Goal: Entertainment & Leisure: Browse casually

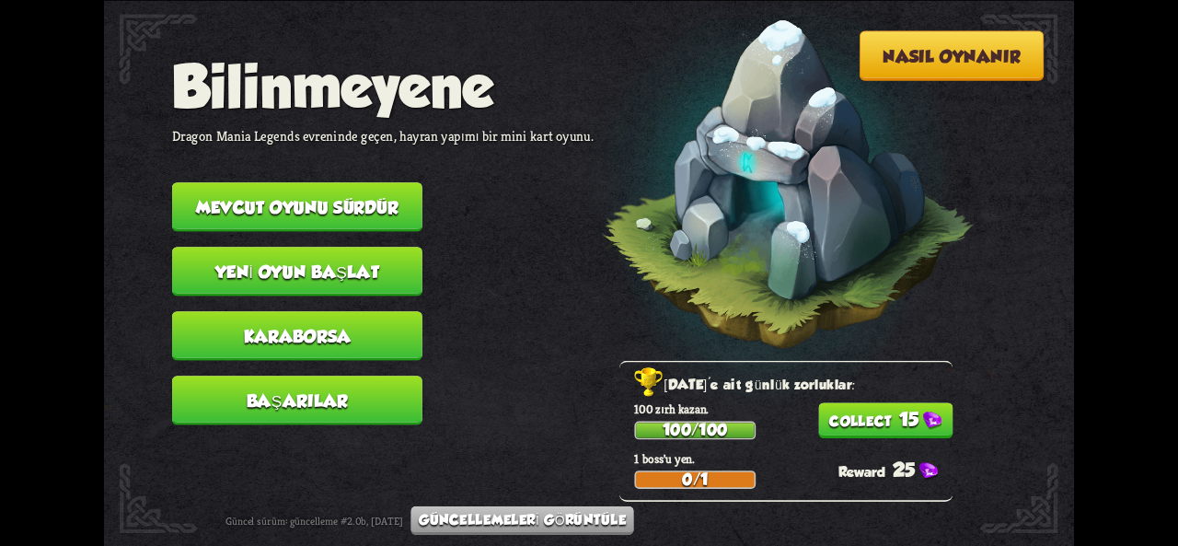
click at [914, 433] on button "15" at bounding box center [885, 420] width 134 height 36
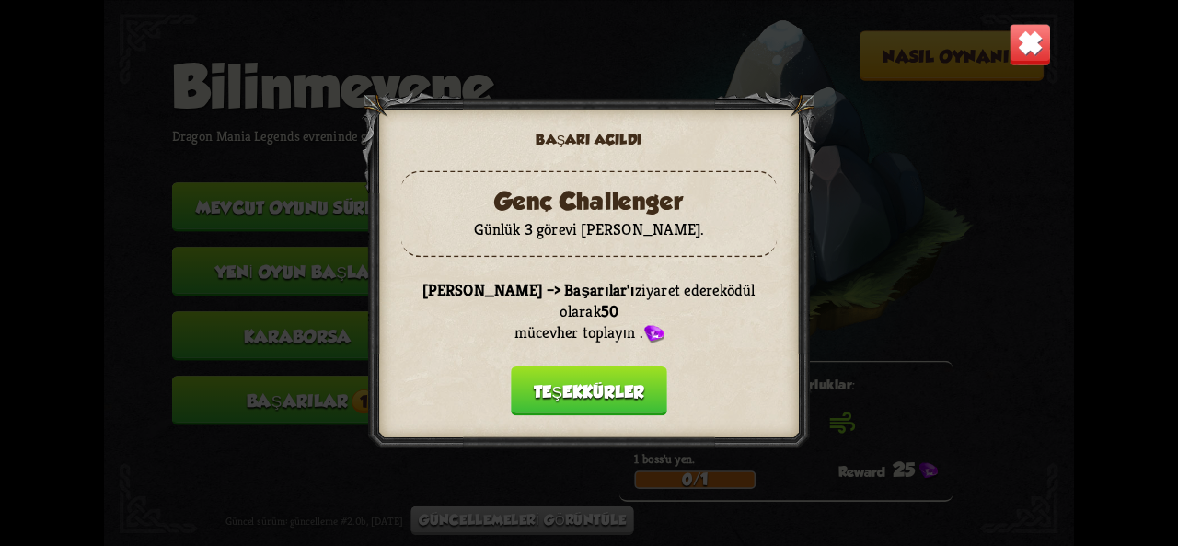
drag, startPoint x: 582, startPoint y: 380, endPoint x: 580, endPoint y: 362, distance: 18.5
click at [580, 367] on button "Teşekkürler" at bounding box center [589, 390] width 156 height 50
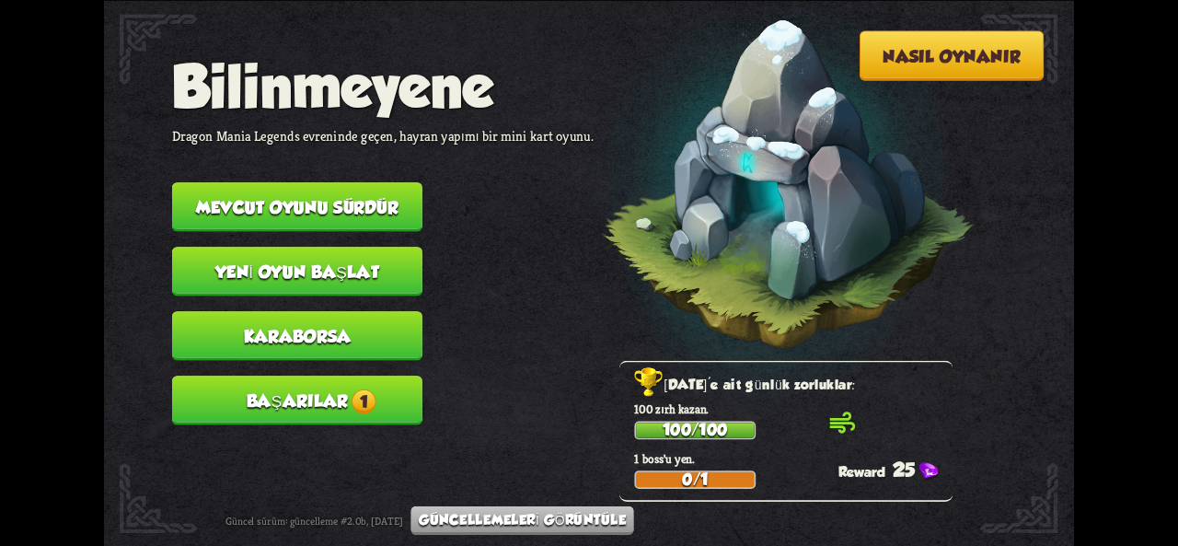
click at [411, 388] on button "Başarılar 1" at bounding box center [297, 401] width 250 height 50
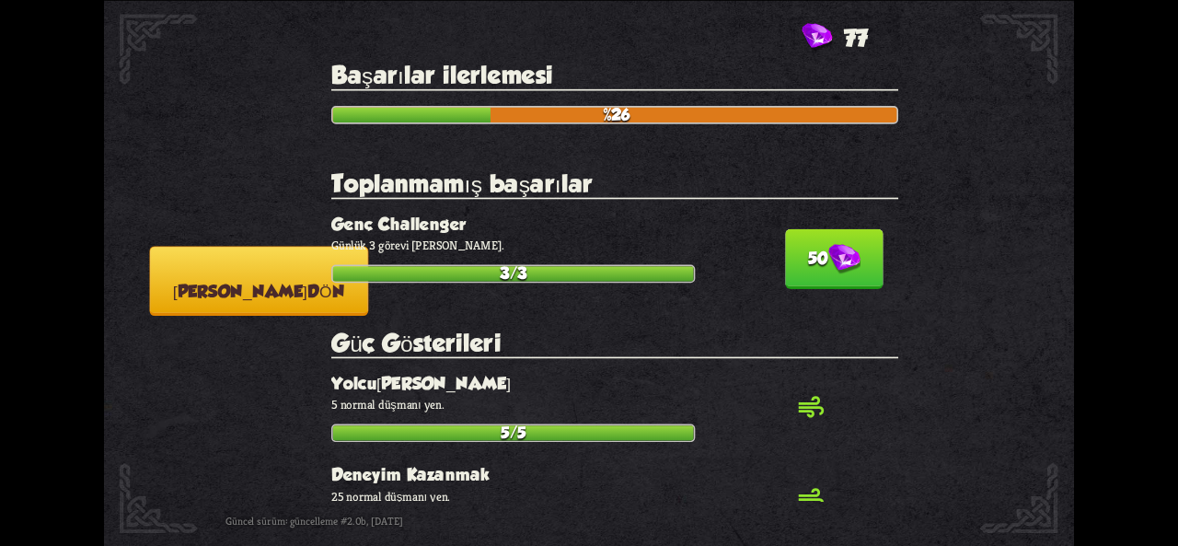
click at [834, 250] on img at bounding box center [844, 259] width 32 height 30
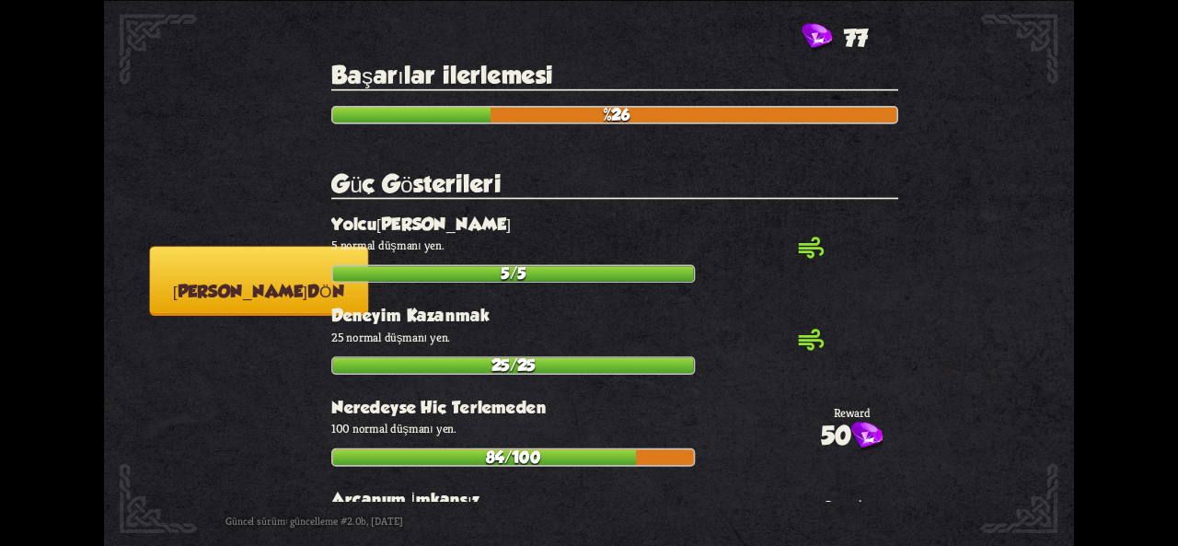
click at [249, 282] on font "[PERSON_NAME]" at bounding box center [240, 291] width 134 height 19
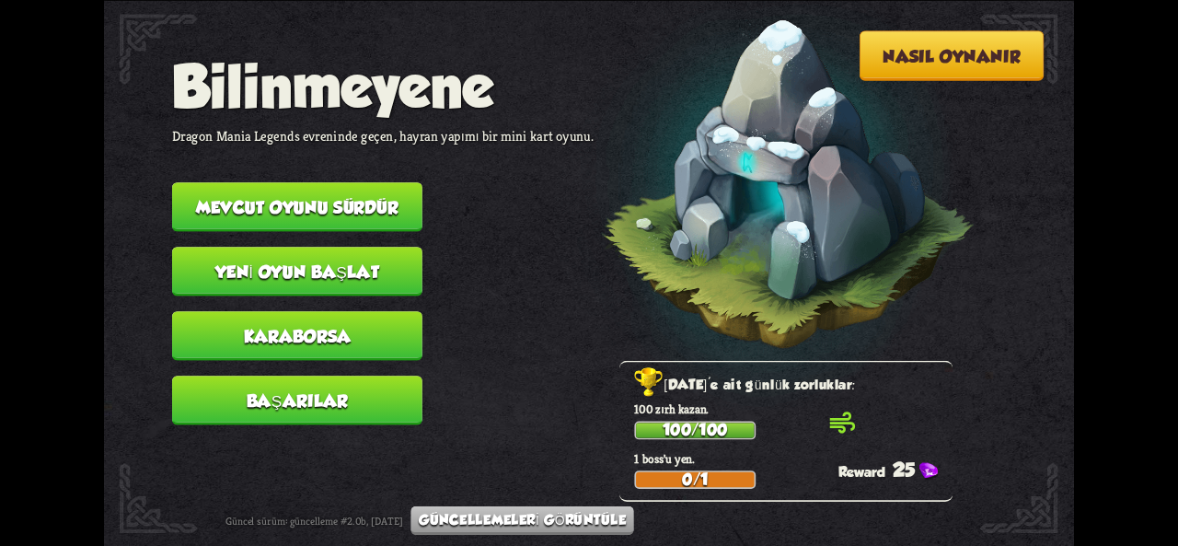
click at [217, 336] on button "Karaborsa" at bounding box center [297, 336] width 250 height 50
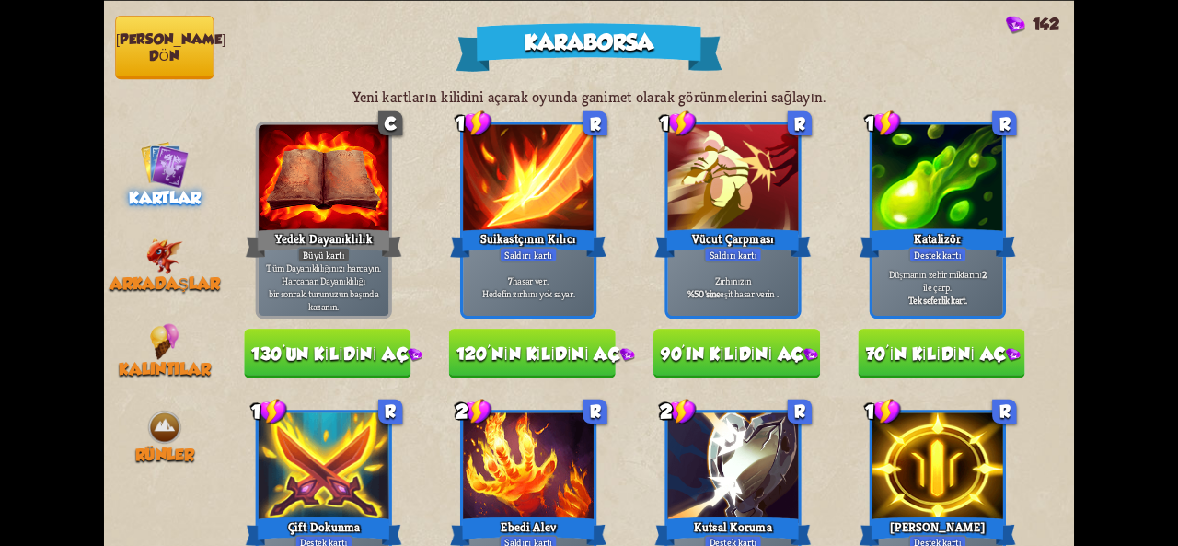
drag, startPoint x: 1059, startPoint y: 157, endPoint x: 1057, endPoint y: 189, distance: 31.4
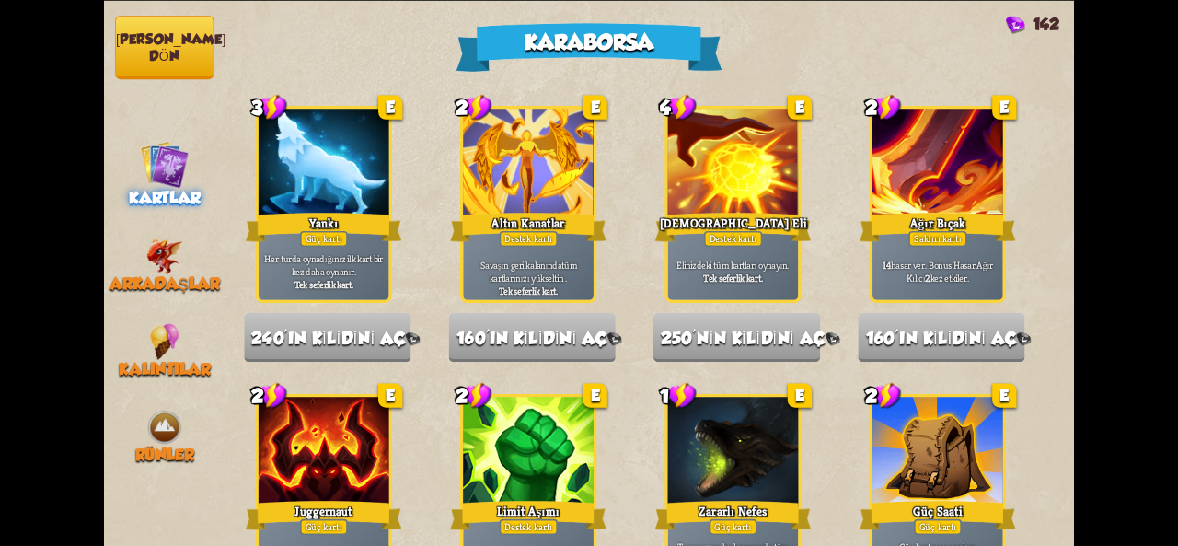
scroll to position [1381, 0]
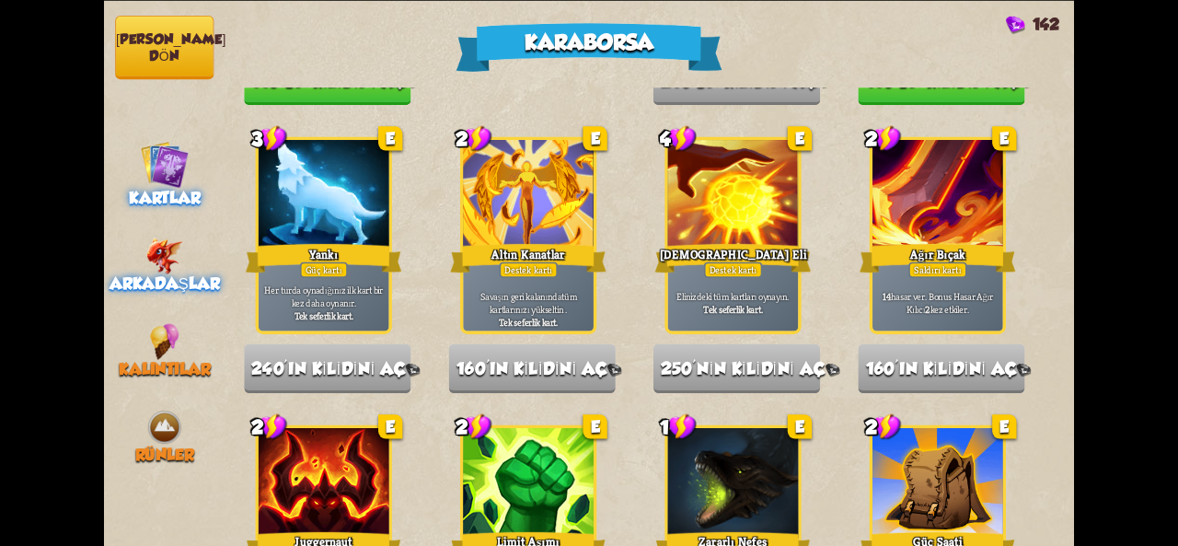
click at [186, 237] on div "Arkadaşlar" at bounding box center [165, 264] width 122 height 55
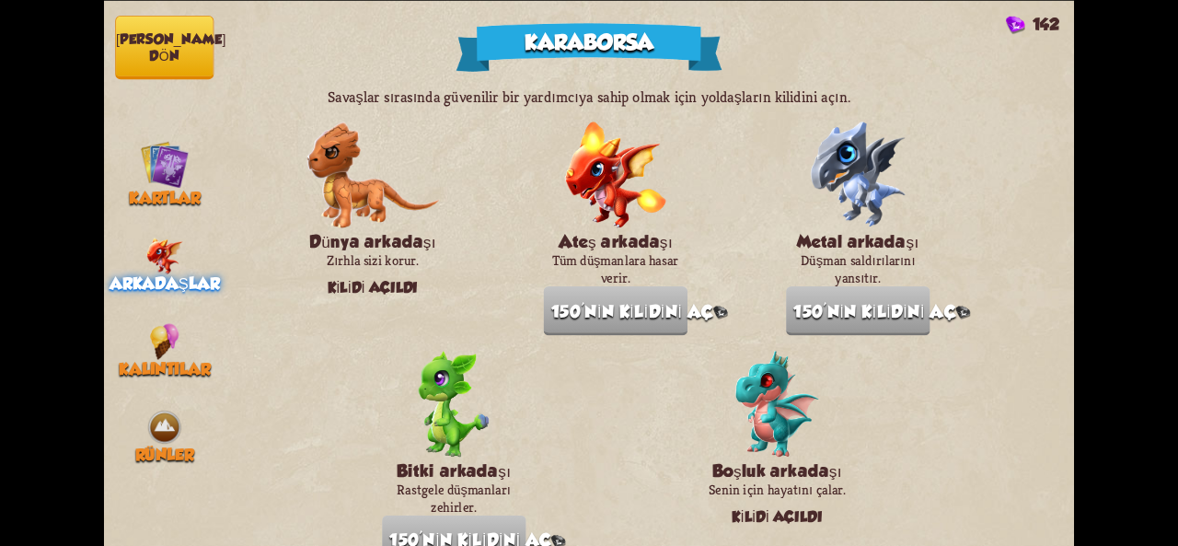
click at [173, 50] on font "[PERSON_NAME] dön" at bounding box center [171, 47] width 110 height 32
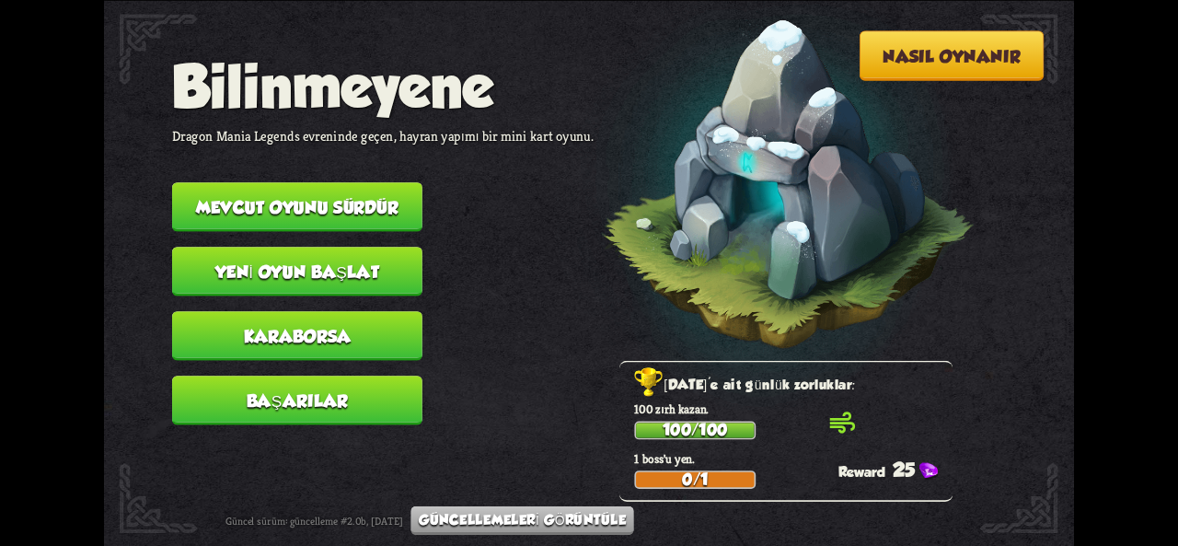
click at [304, 272] on font "Yeni oyun başlat" at bounding box center [297, 270] width 165 height 19
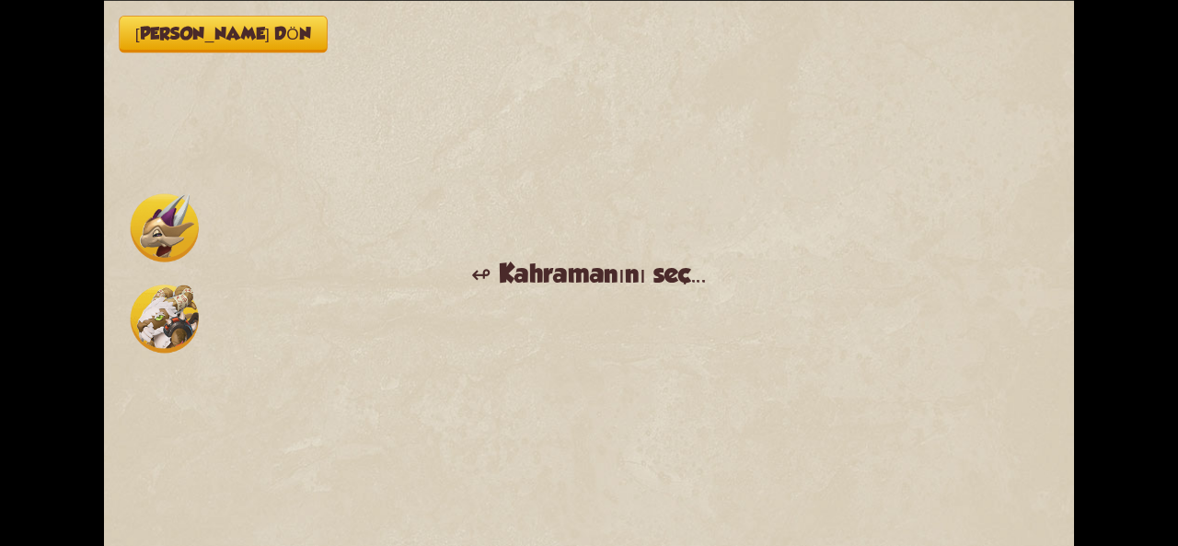
click at [182, 248] on img at bounding box center [165, 227] width 68 height 68
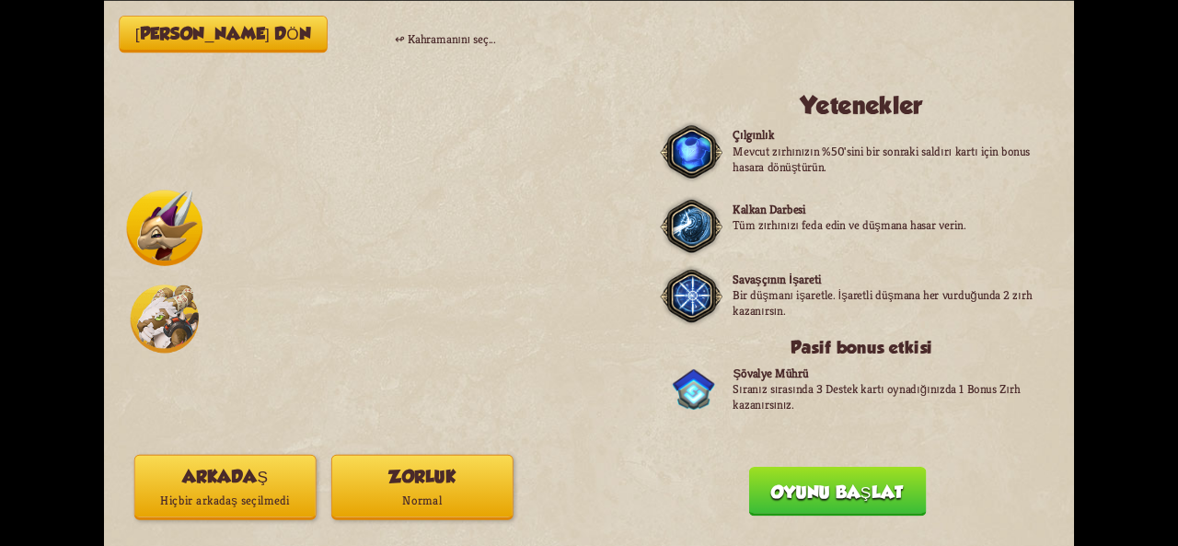
click at [242, 481] on font "Arkadaş" at bounding box center [225, 476] width 86 height 19
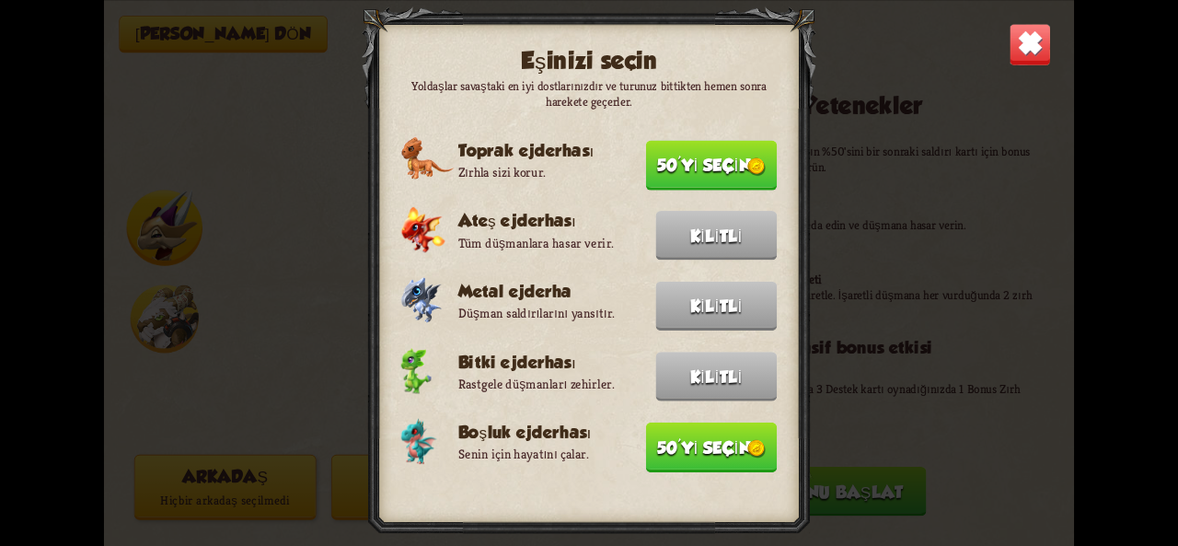
click at [700, 455] on button "50'yi seçin" at bounding box center [712, 447] width 132 height 50
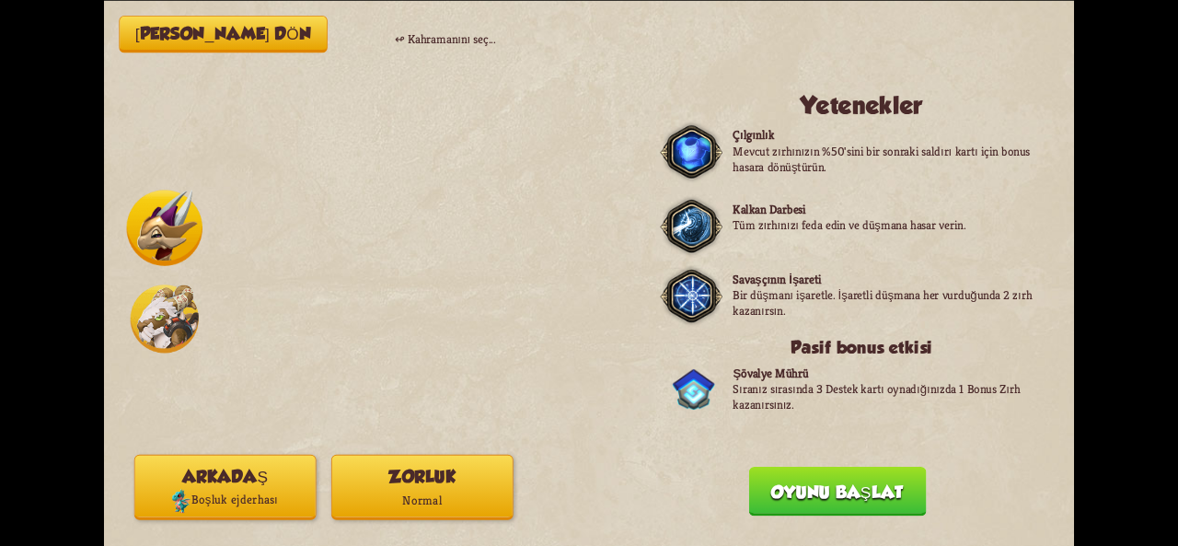
click at [792, 490] on font "Oyunu başlat" at bounding box center [837, 490] width 132 height 19
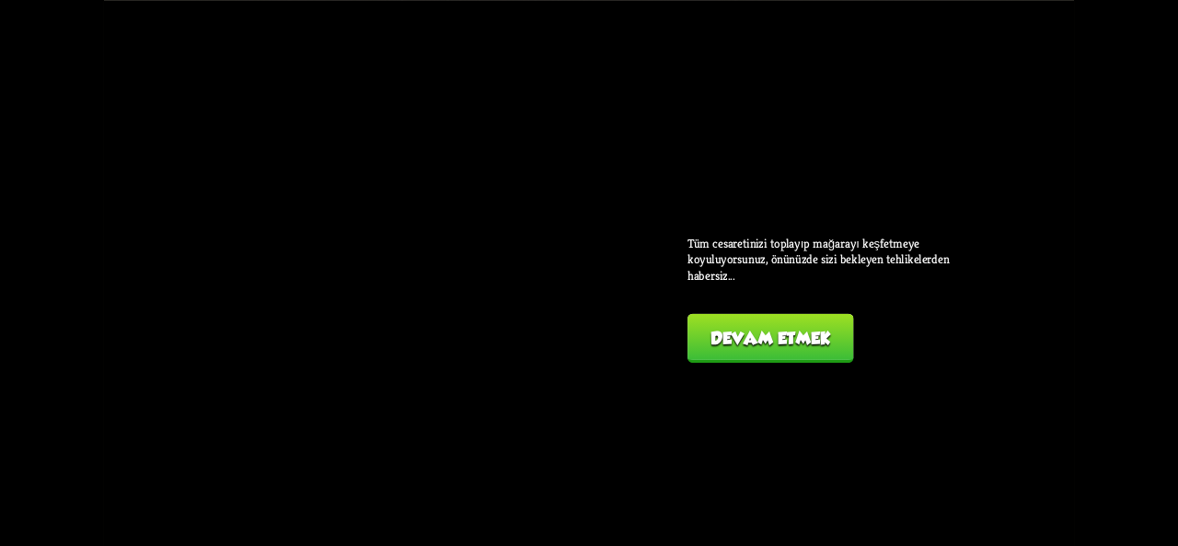
click at [798, 333] on font "Devam etmek" at bounding box center [771, 338] width 121 height 19
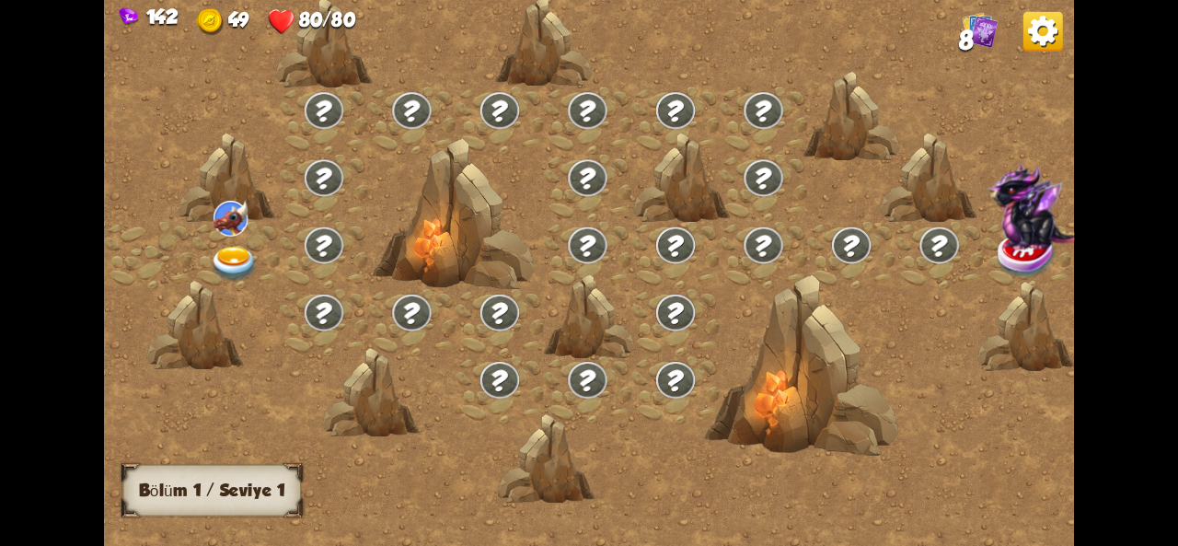
click at [205, 256] on div at bounding box center [235, 254] width 88 height 67
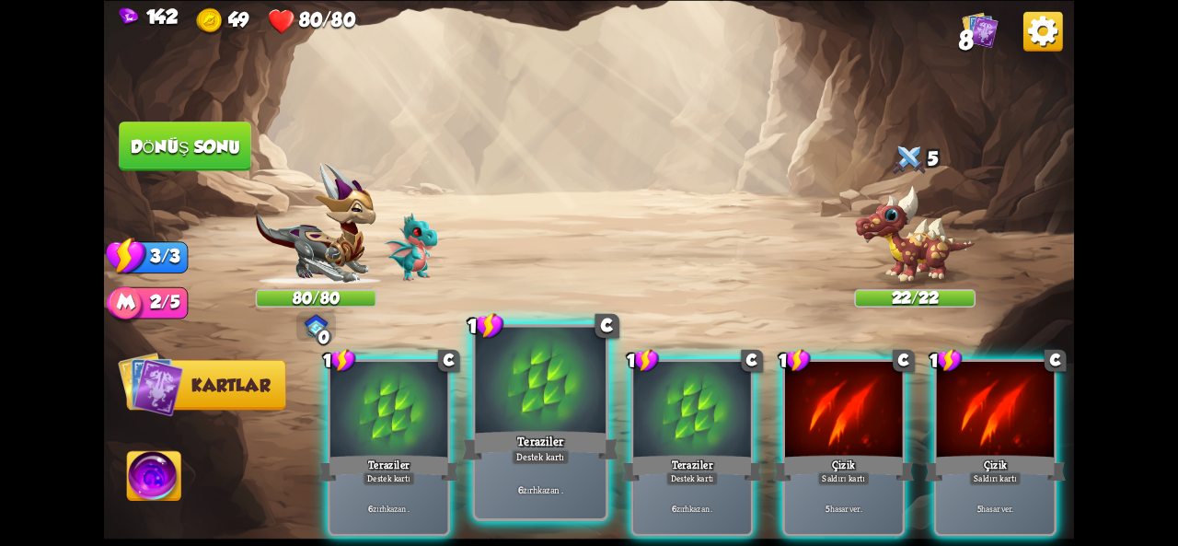
click at [545, 404] on div at bounding box center [540, 382] width 131 height 110
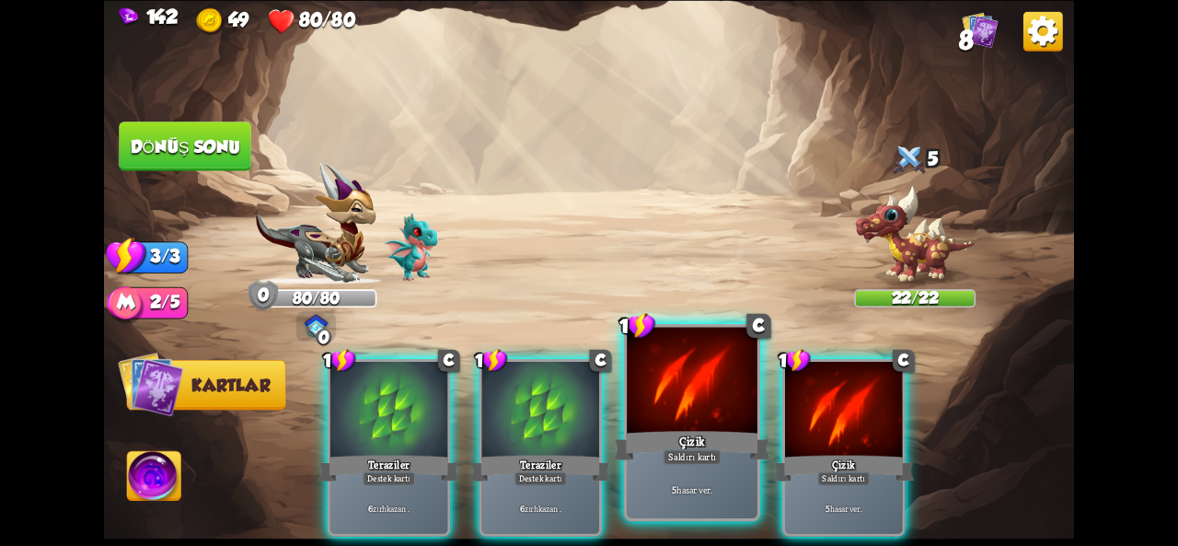
click at [702, 448] on font "Çizik" at bounding box center [692, 441] width 26 height 16
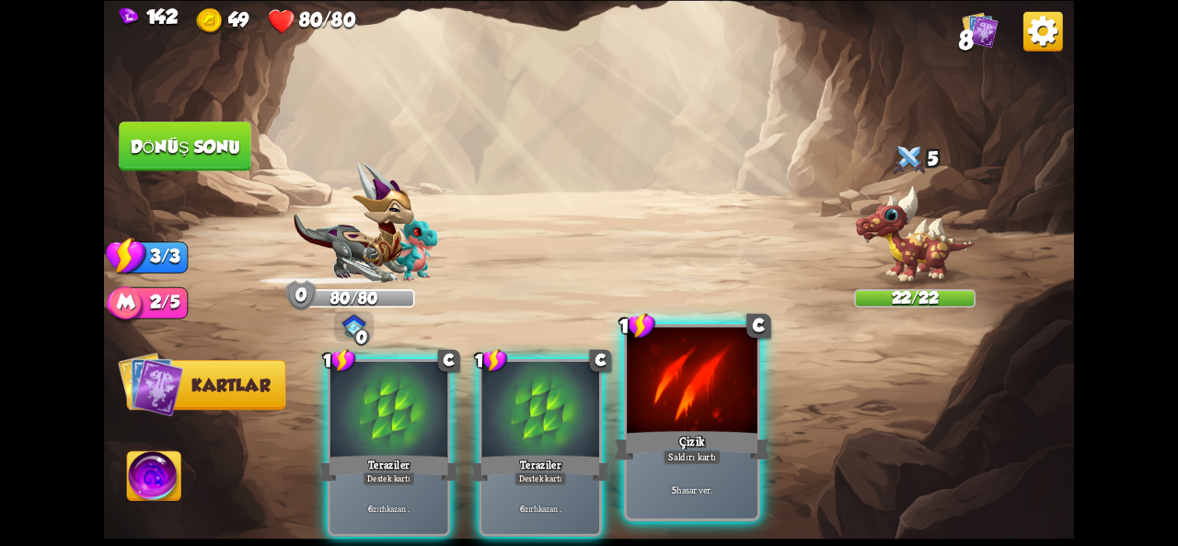
click at [702, 448] on font "Çizik" at bounding box center [692, 441] width 26 height 16
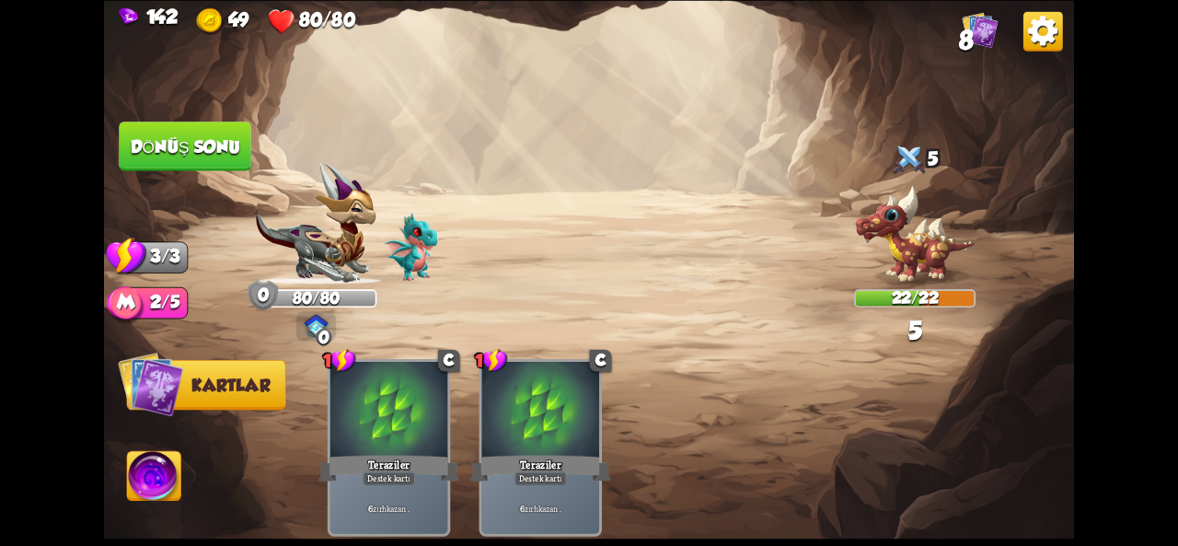
click at [169, 160] on button "Dönüş sonu" at bounding box center [185, 146] width 134 height 50
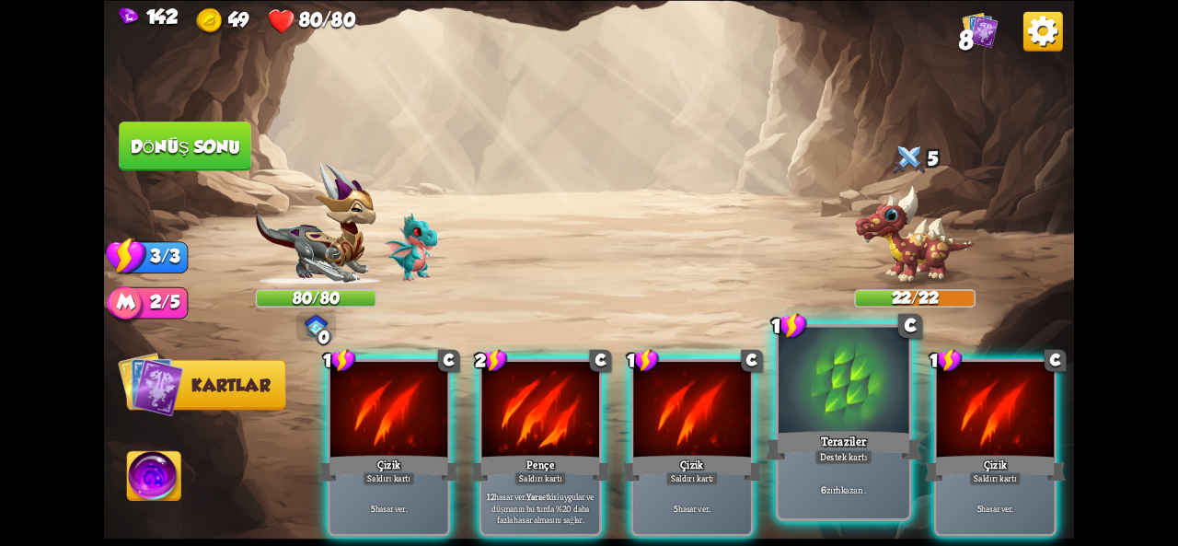
click at [869, 429] on div "Teraziler" at bounding box center [844, 445] width 156 height 35
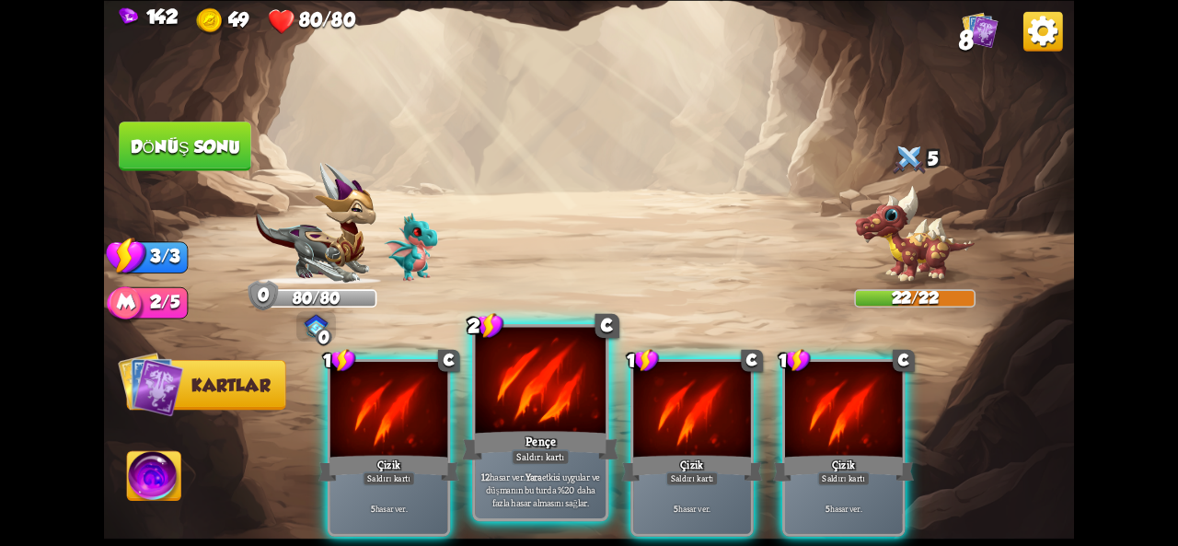
click at [562, 466] on div "12 hasar ver . Yara etkisi uygular ve düşmanın bu turda %20 daha fazla hasar al…" at bounding box center [540, 489] width 131 height 57
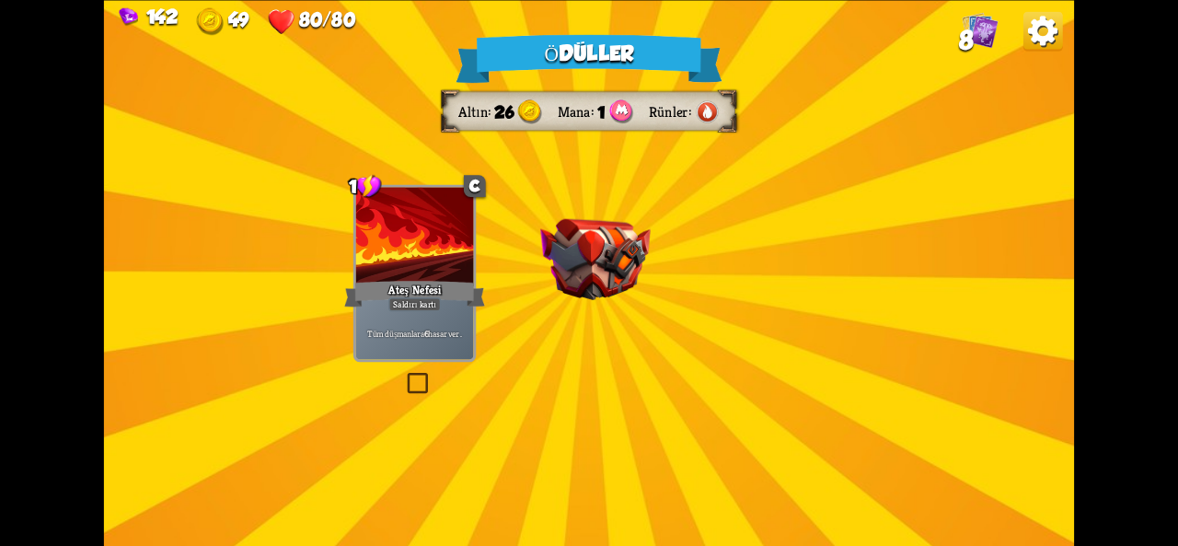
click at [449, 285] on div "Ateş Nefesi" at bounding box center [414, 293] width 141 height 31
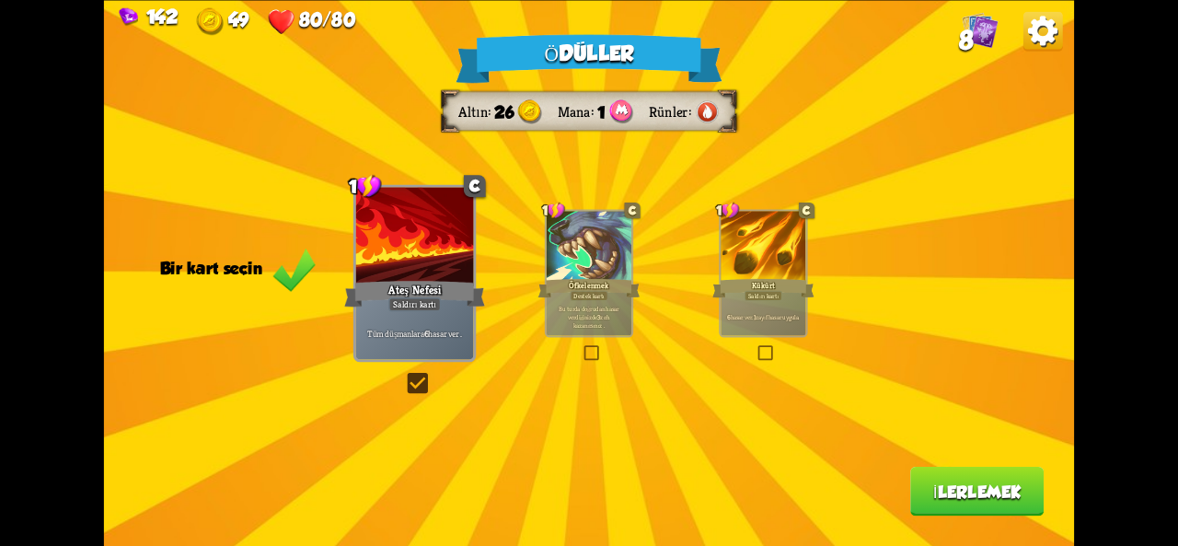
click at [396, 328] on font "Tüm düşmanlara" at bounding box center [395, 334] width 57 height 12
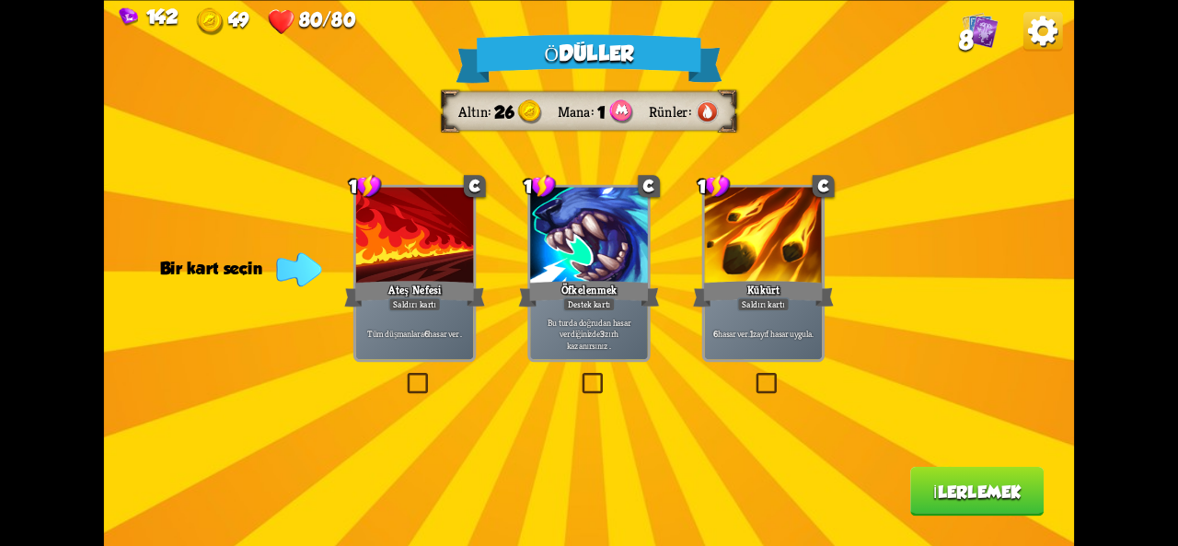
click at [457, 365] on div "Ödüller Altın 26 Mana 1 Rünler Bir kart seçin 1 C Ateş Nefesi Saldırı kartı Tüm…" at bounding box center [589, 273] width 970 height 546
click at [447, 314] on div "Tüm düşmanlara 6 hasar ver ." at bounding box center [414, 333] width 117 height 52
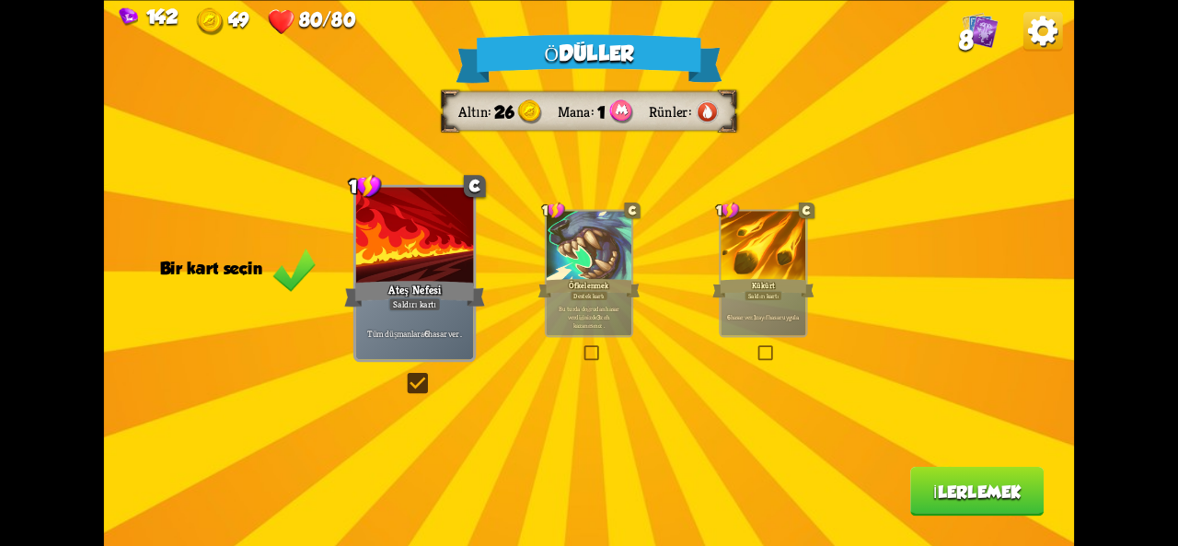
click at [955, 489] on font "İlerlemek" at bounding box center [977, 490] width 88 height 19
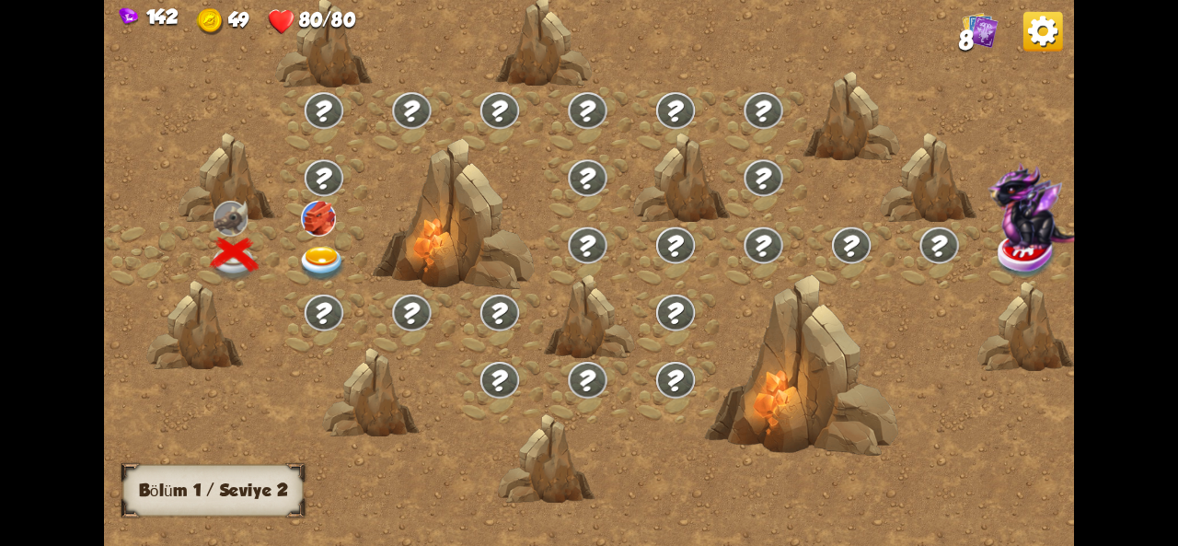
click at [298, 269] on img at bounding box center [322, 264] width 49 height 36
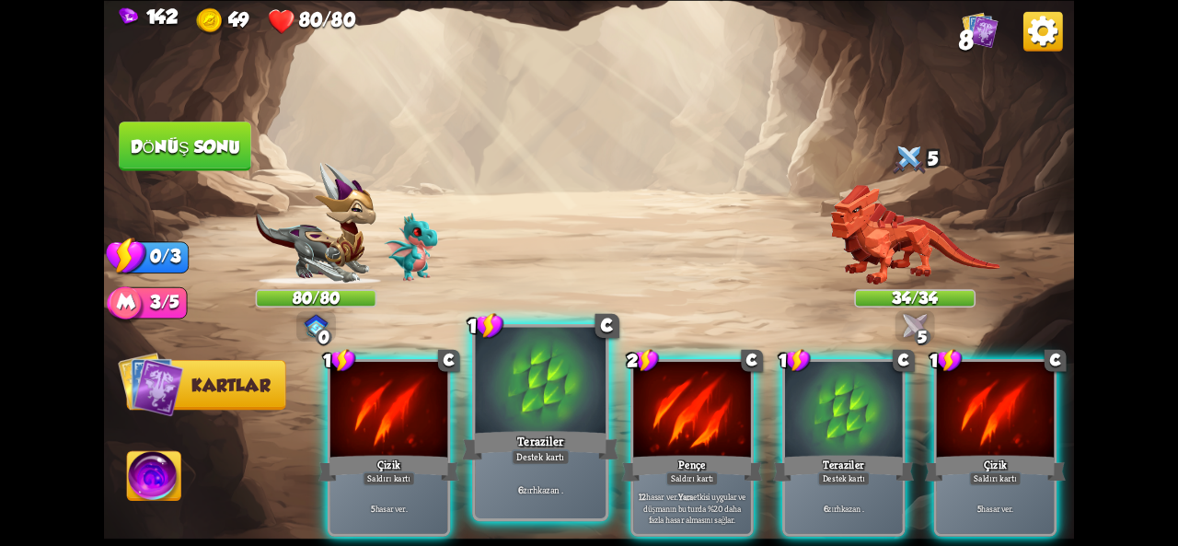
click at [541, 445] on font "Teraziler" at bounding box center [540, 441] width 46 height 16
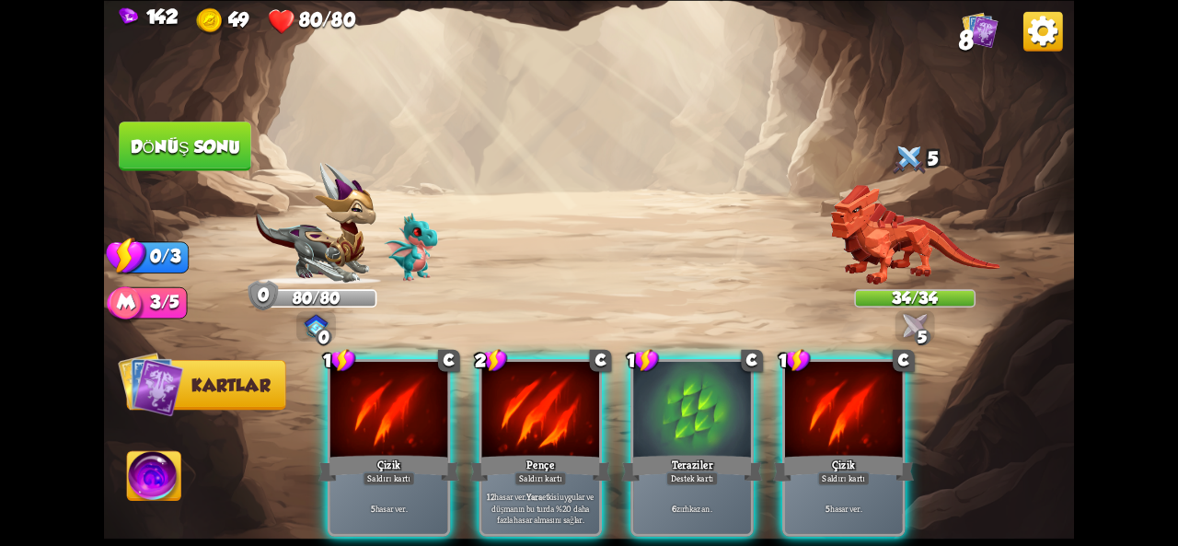
click at [541, 457] on font "Pençe" at bounding box center [541, 464] width 28 height 15
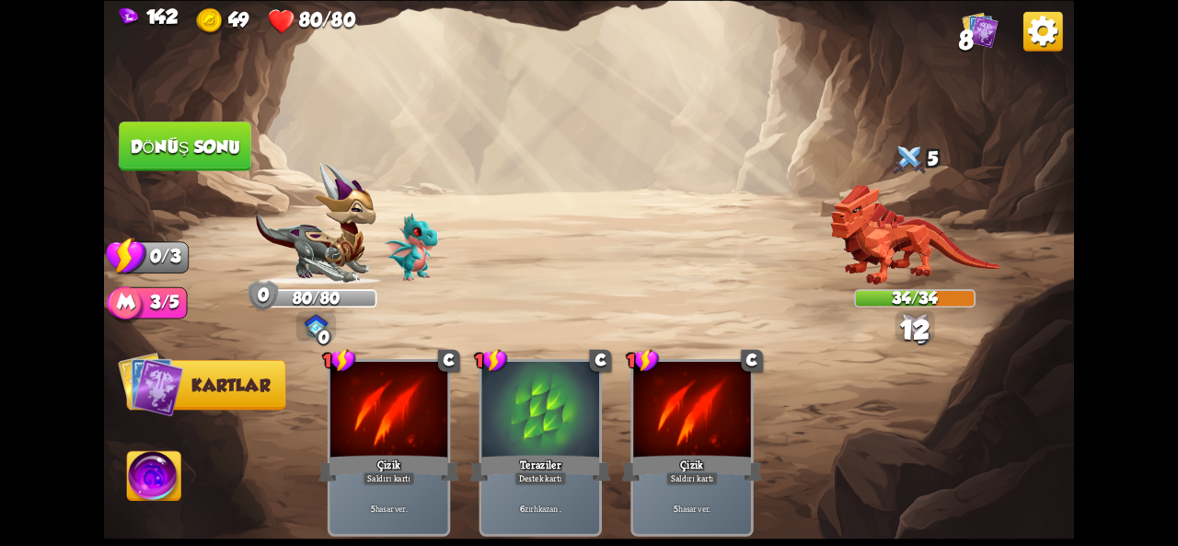
click at [192, 156] on button "Dönüş sonu" at bounding box center [185, 147] width 133 height 50
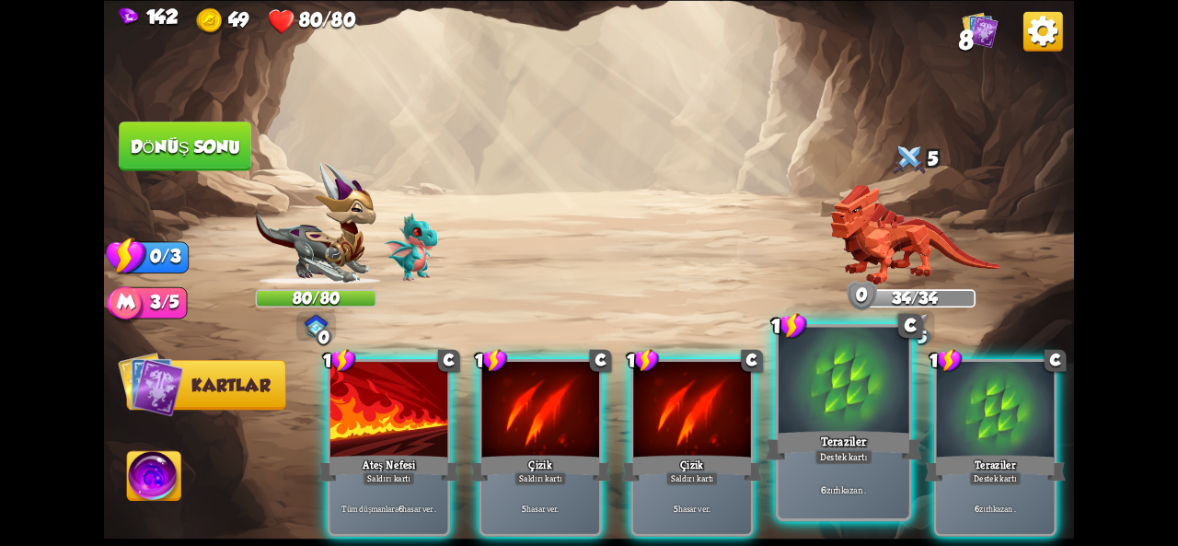
click at [846, 408] on div at bounding box center [844, 382] width 131 height 110
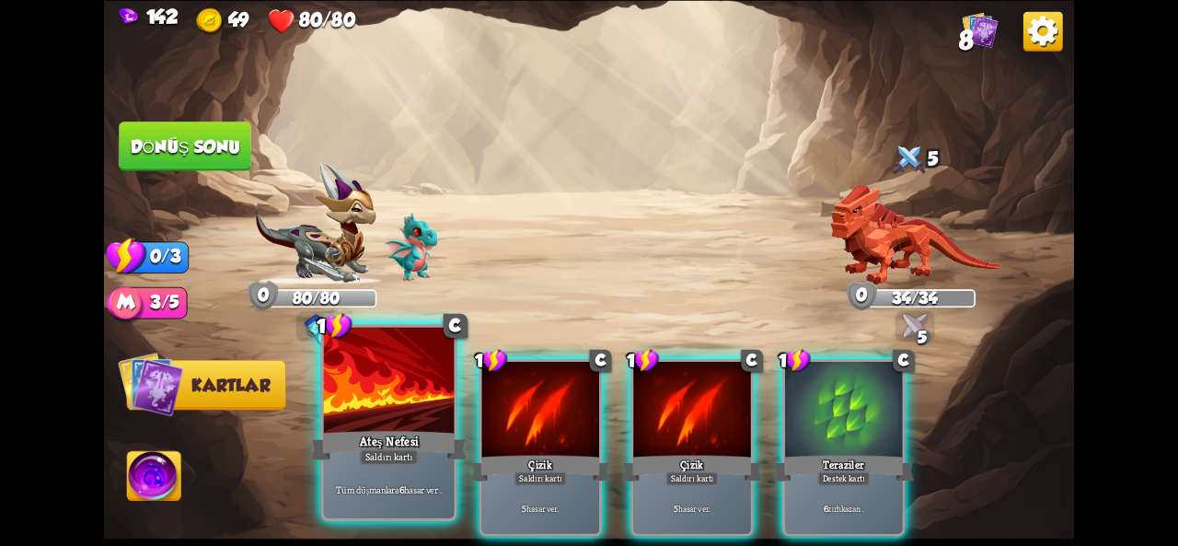
click at [433, 419] on div at bounding box center [389, 382] width 131 height 110
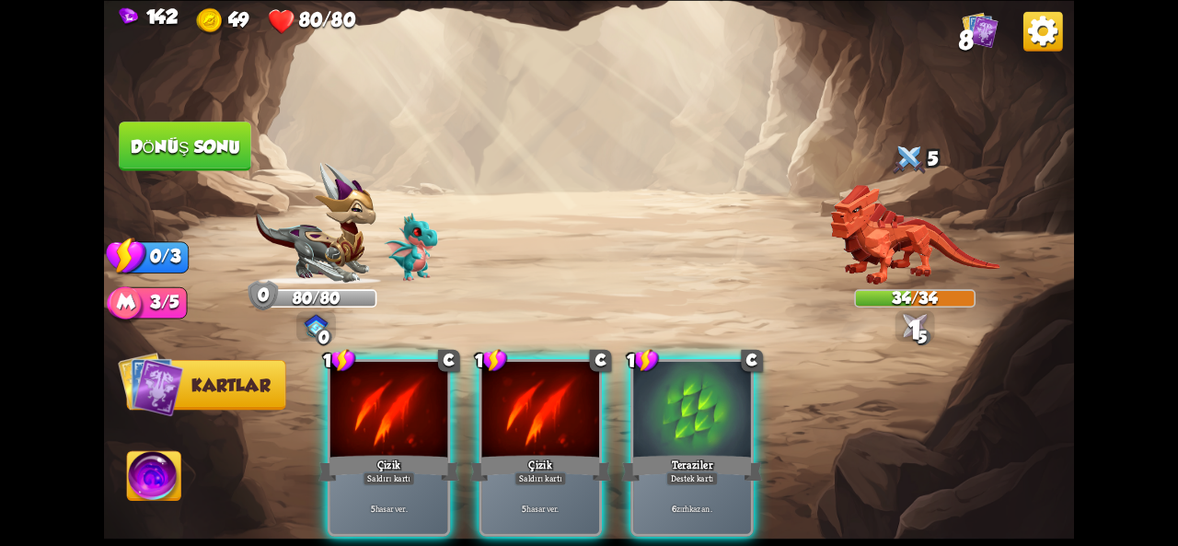
click at [433, 419] on div at bounding box center [388, 411] width 117 height 98
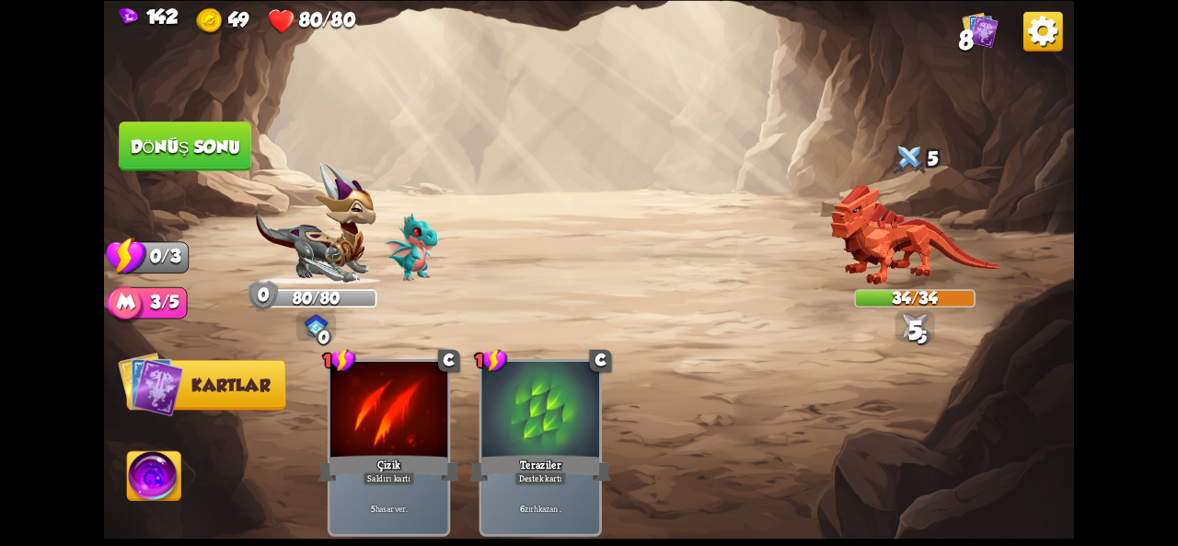
click at [191, 161] on button "Dönüş sonu" at bounding box center [185, 147] width 133 height 50
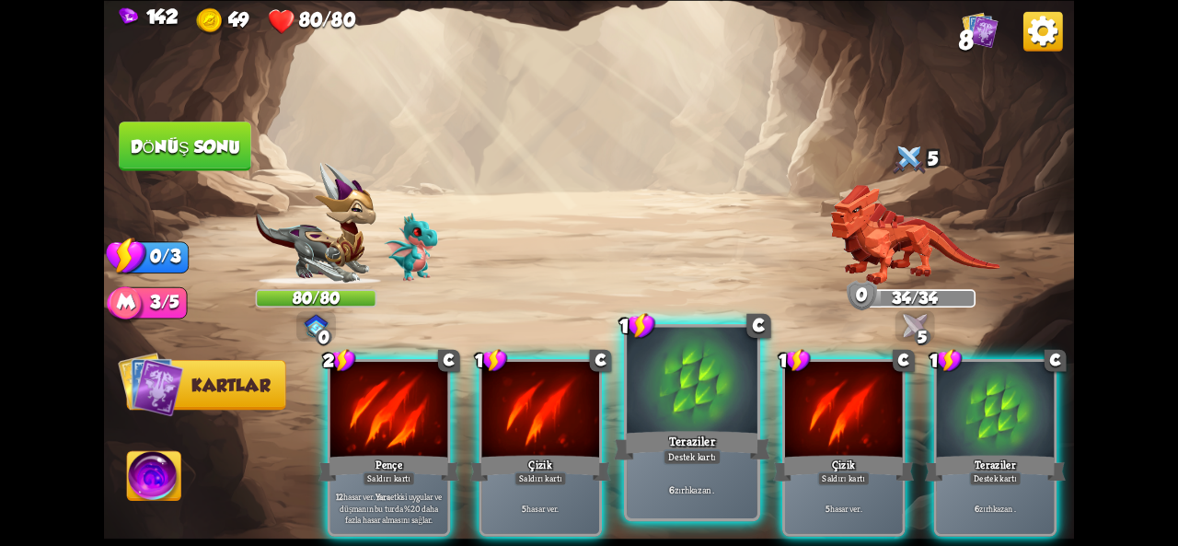
click at [700, 418] on div at bounding box center [692, 382] width 131 height 110
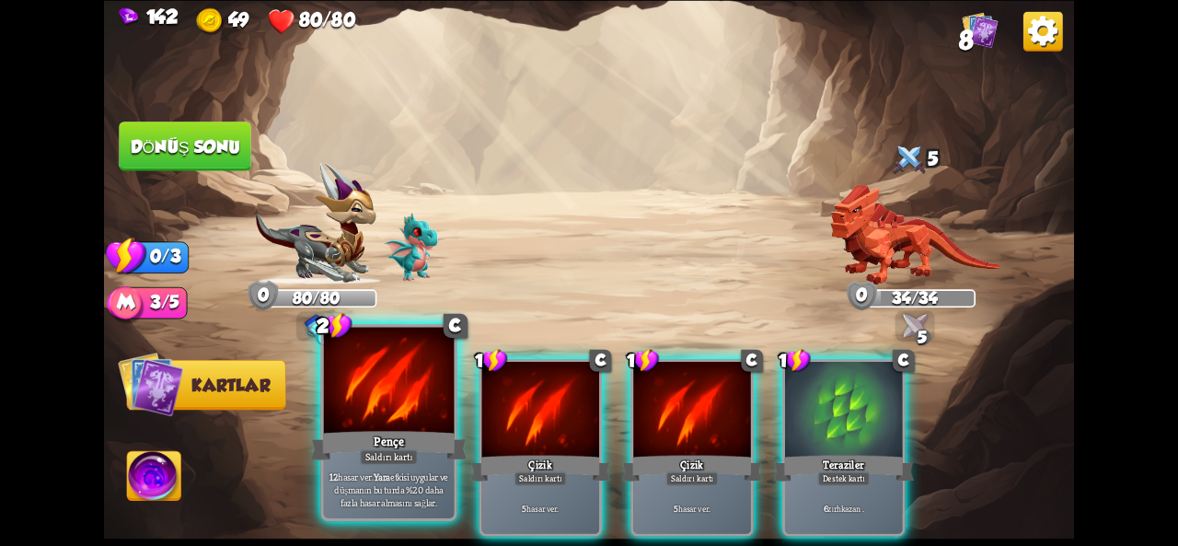
click at [379, 447] on font "Pençe" at bounding box center [389, 441] width 30 height 16
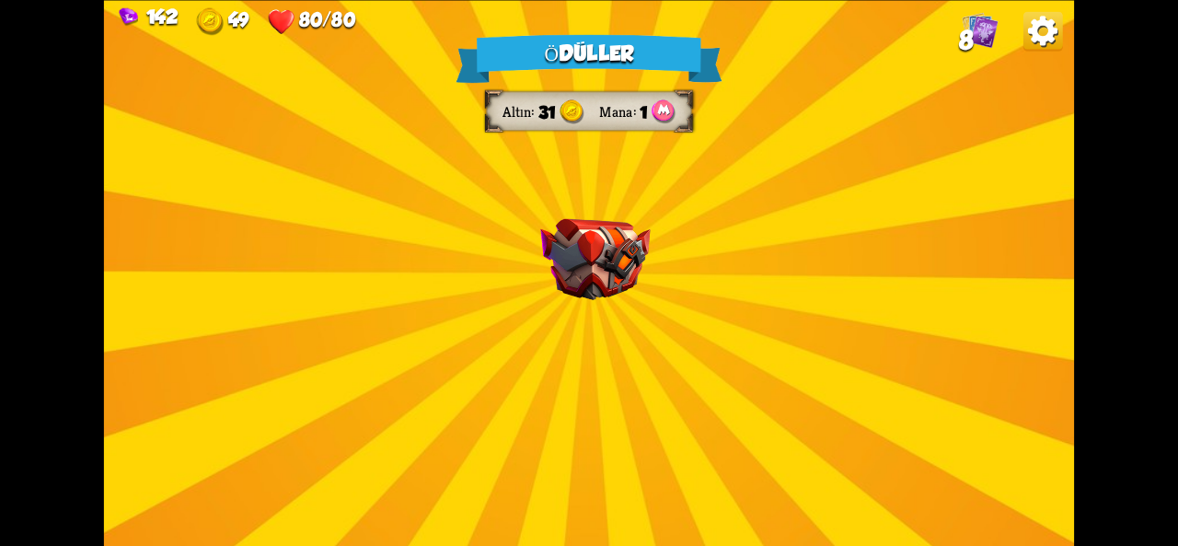
click at [436, 309] on div "Ödüller Altın 31 Mana 1 Bir kart seçin 0 C Hırıltı Saldırı kartı 4 hasar ver . …" at bounding box center [589, 273] width 970 height 546
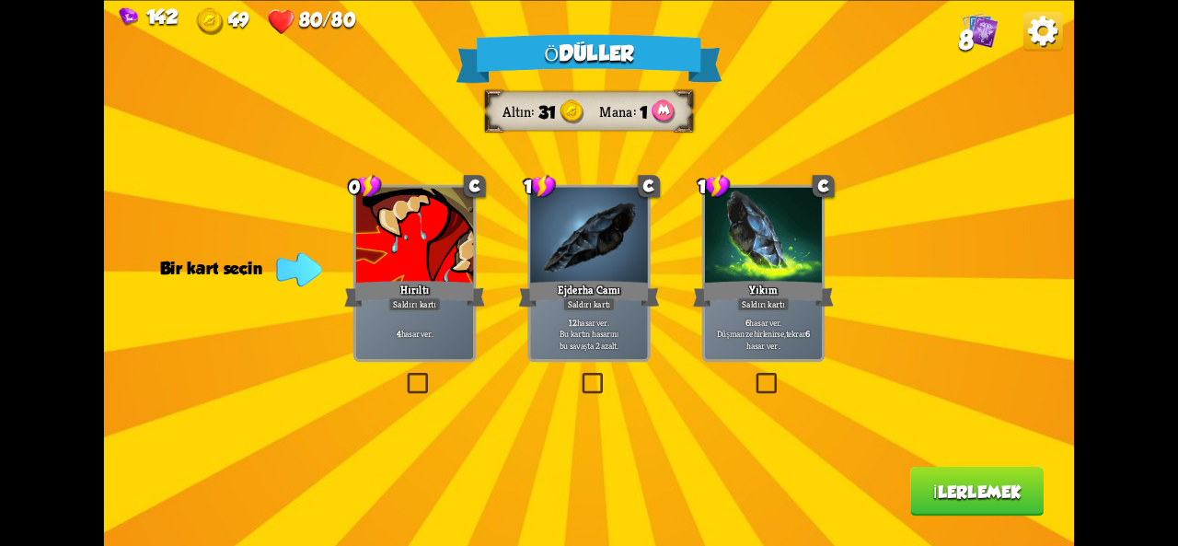
click at [579, 376] on label at bounding box center [579, 376] width 0 height 0
click at [0, 0] on input "checkbox" at bounding box center [0, 0] width 0 height 0
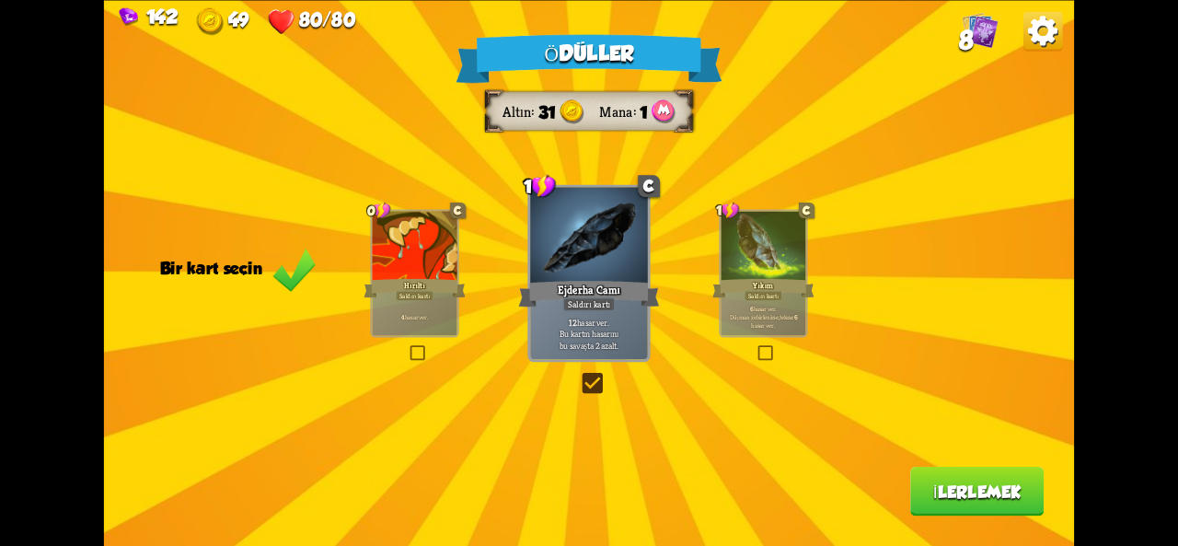
click at [952, 504] on button "İlerlemek" at bounding box center [976, 492] width 133 height 50
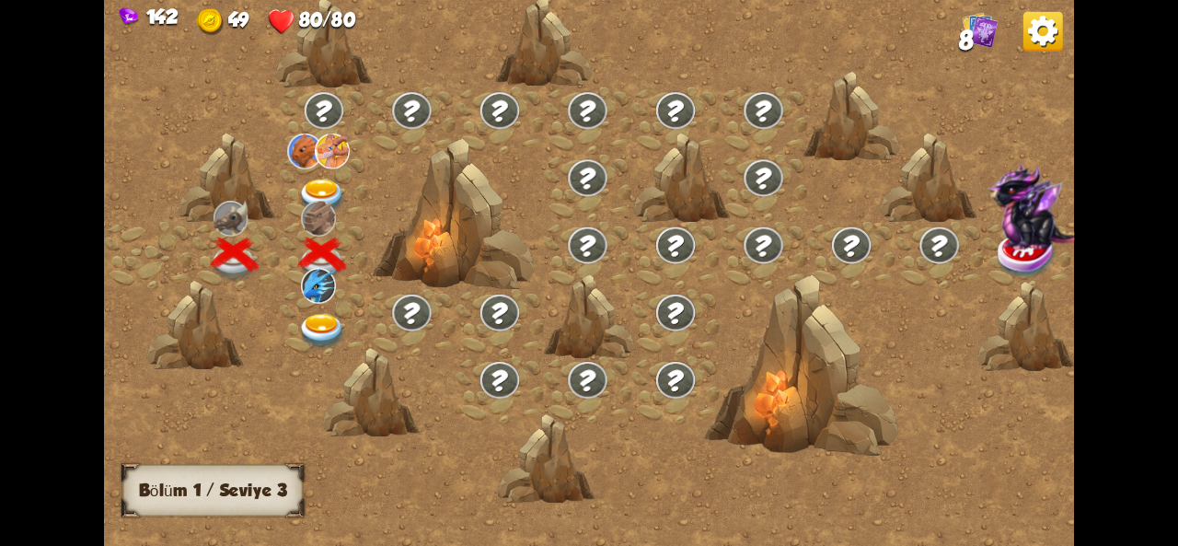
click at [319, 330] on img at bounding box center [322, 331] width 49 height 36
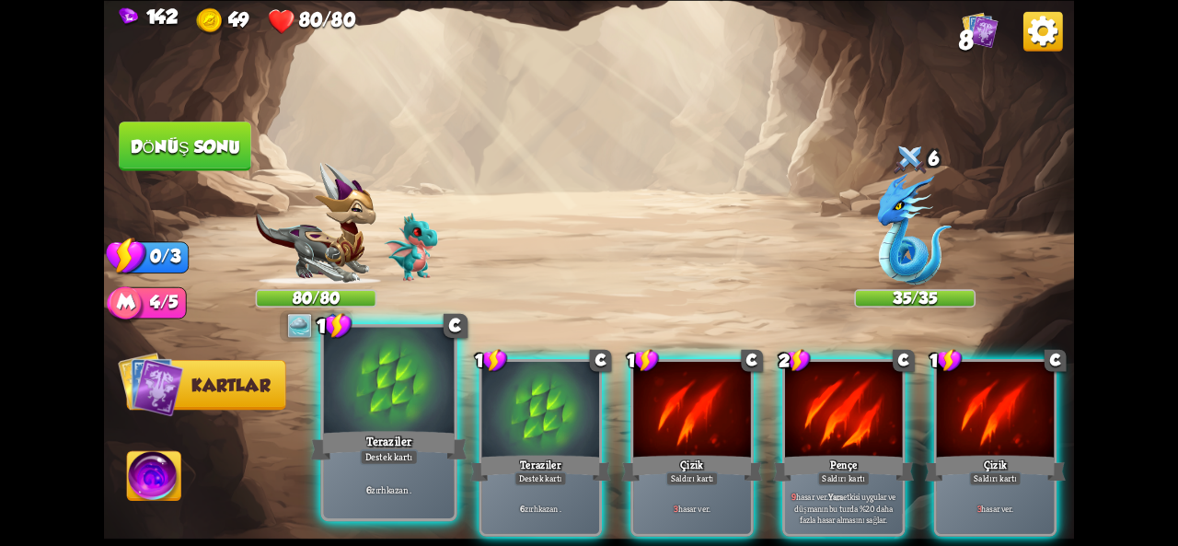
click at [425, 426] on div at bounding box center [389, 382] width 131 height 110
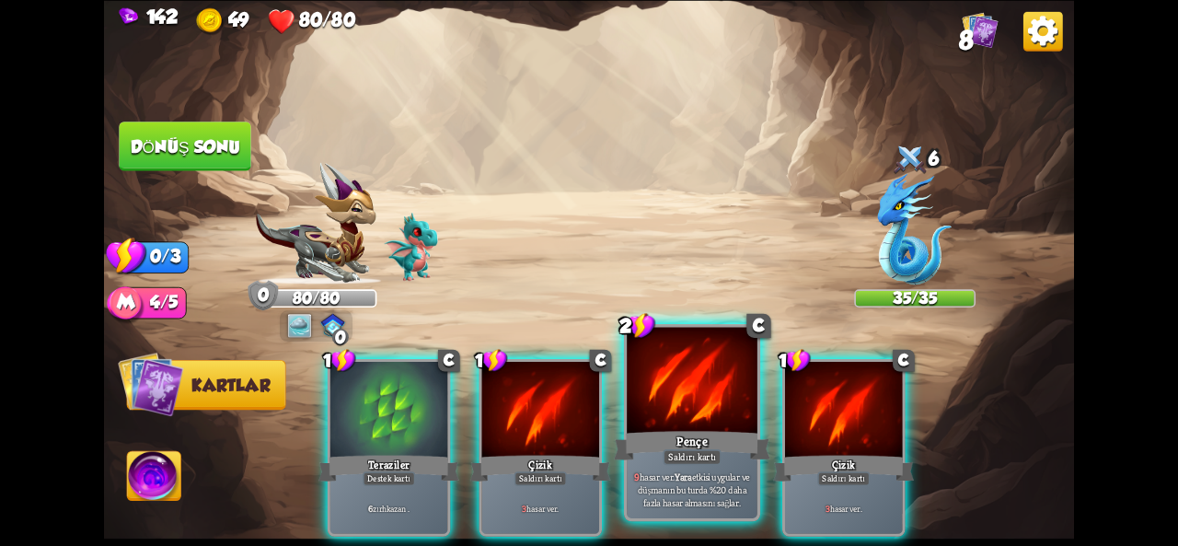
click at [683, 439] on font "Pençe" at bounding box center [692, 441] width 30 height 16
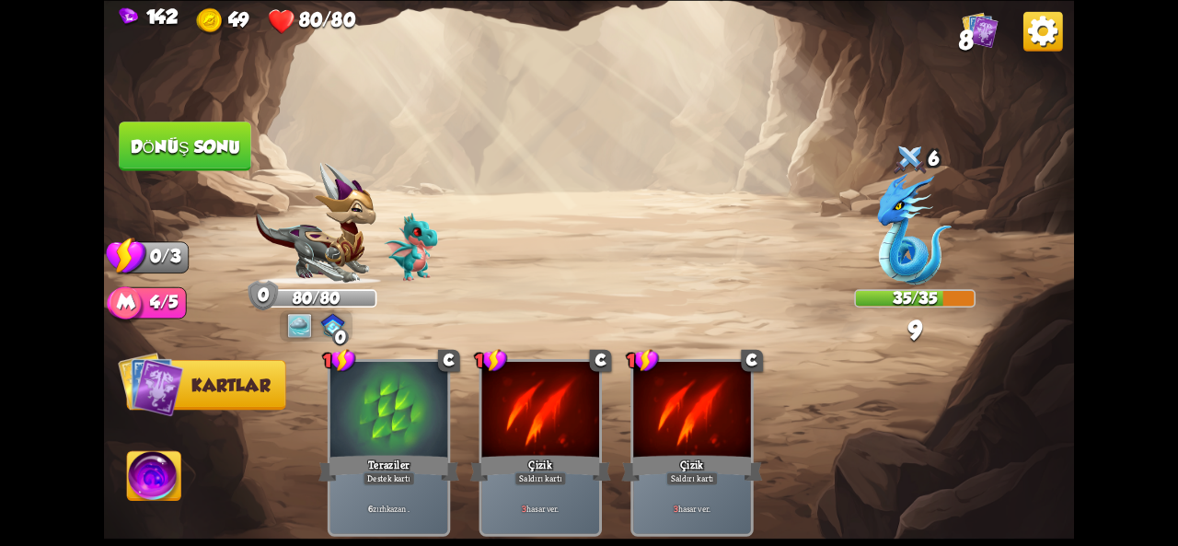
click at [223, 124] on button "Dönüş sonu" at bounding box center [185, 146] width 135 height 51
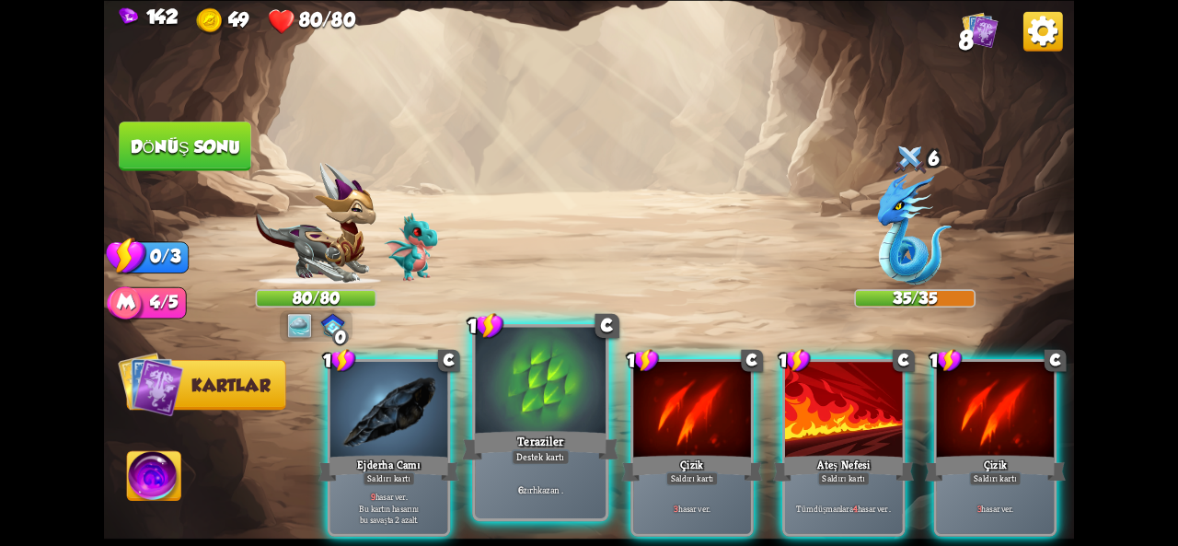
click at [566, 417] on div at bounding box center [540, 382] width 131 height 110
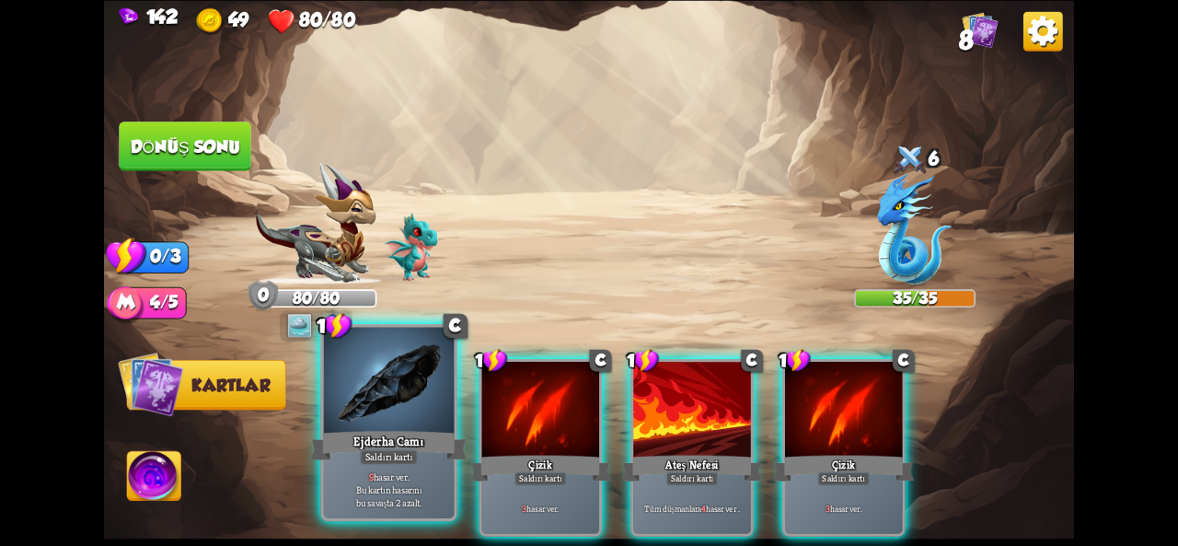
click at [370, 375] on div at bounding box center [389, 382] width 131 height 110
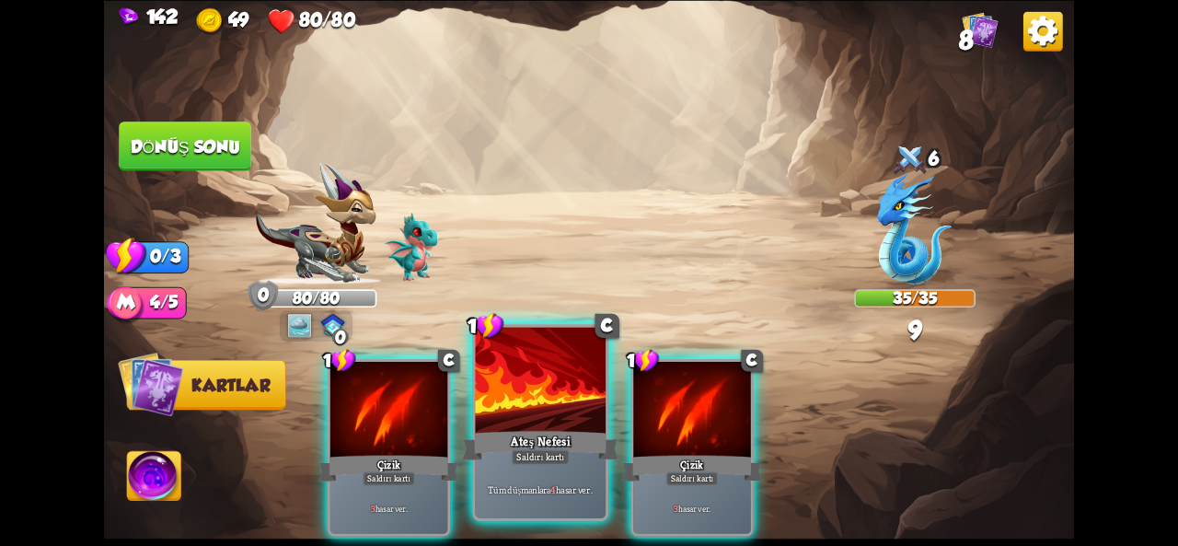
click at [506, 420] on div at bounding box center [540, 382] width 131 height 110
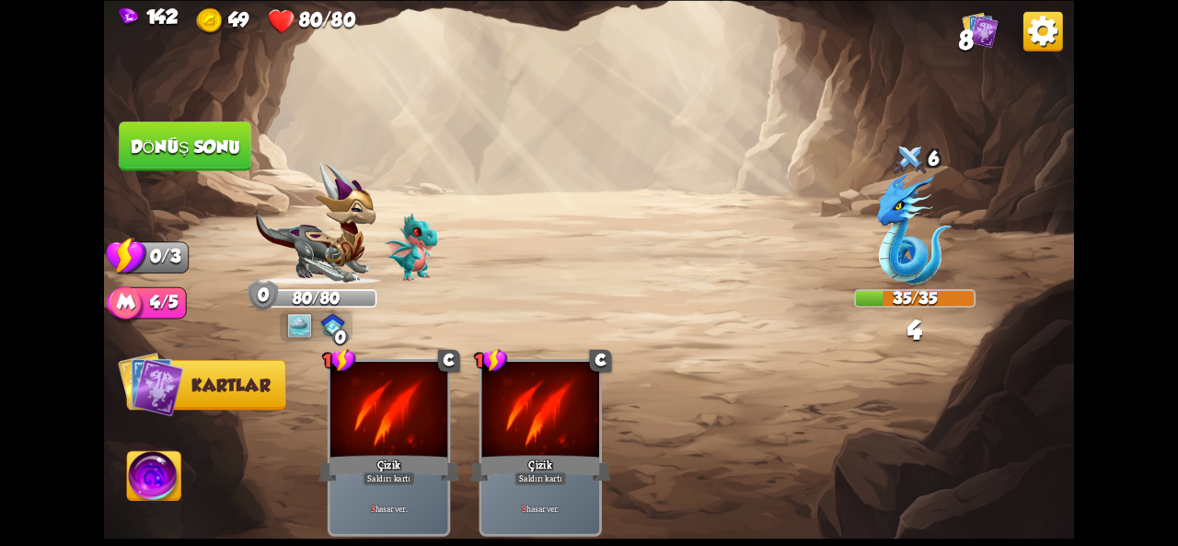
click at [214, 148] on font "Dönüş sonu" at bounding box center [186, 145] width 110 height 19
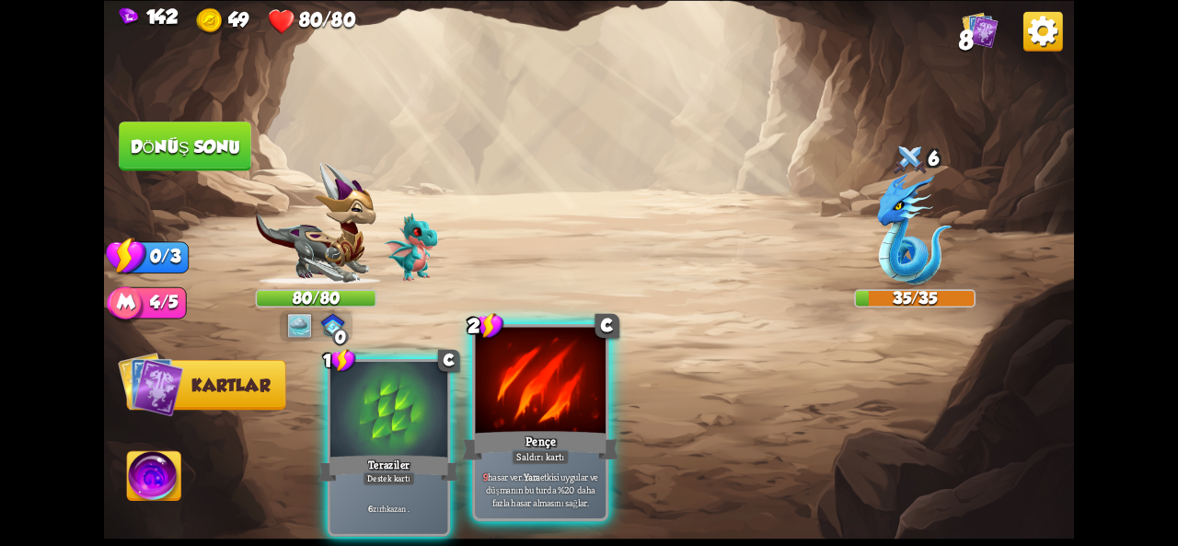
click at [556, 421] on div at bounding box center [540, 382] width 131 height 110
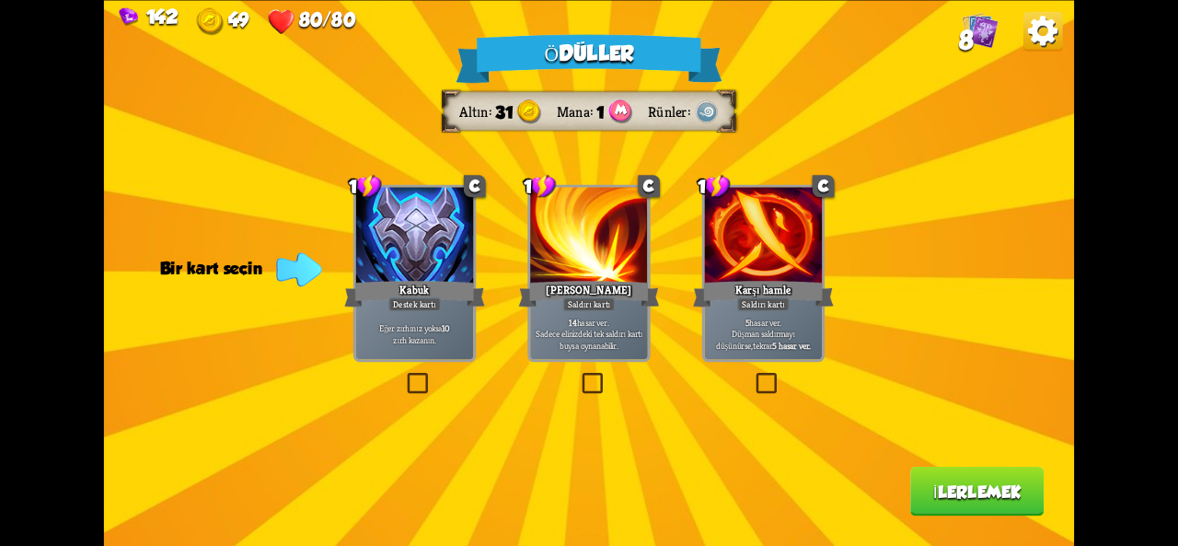
click at [463, 264] on div at bounding box center [414, 236] width 117 height 98
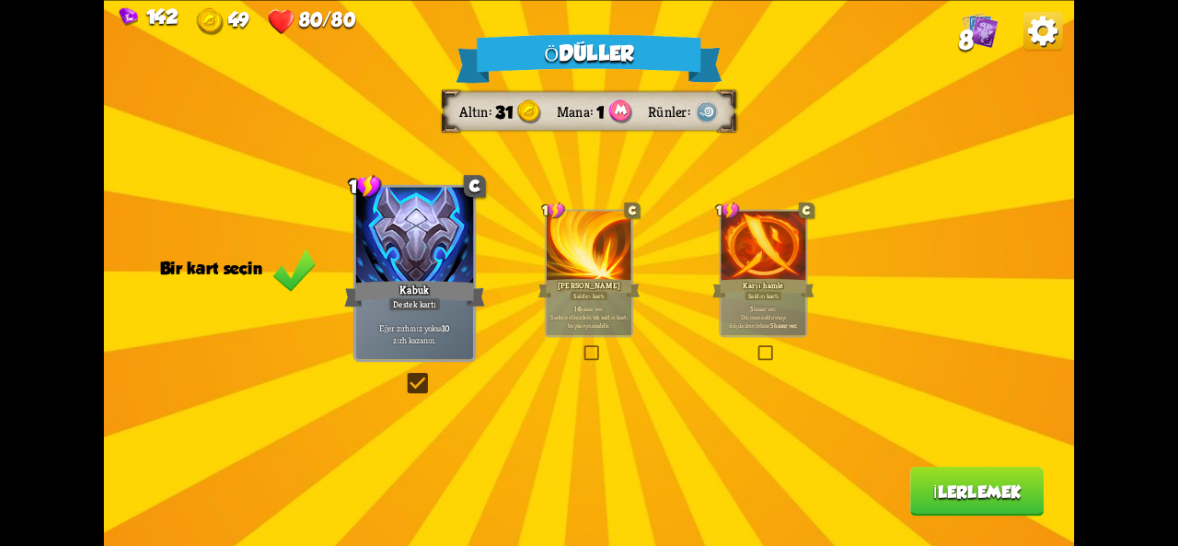
click at [949, 514] on button "İlerlemek" at bounding box center [976, 492] width 133 height 50
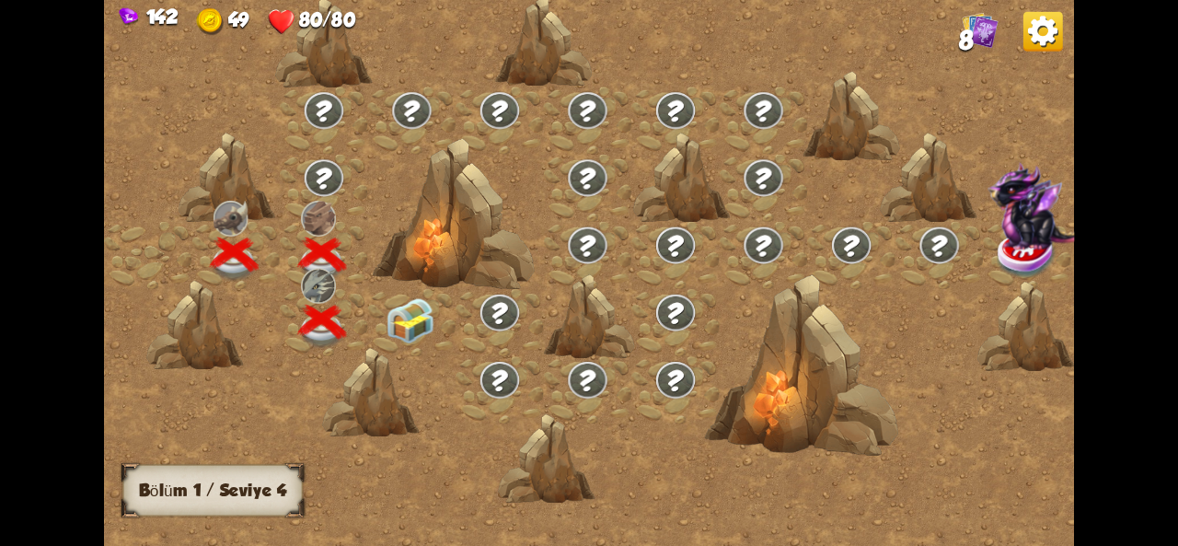
click at [423, 322] on img at bounding box center [410, 319] width 49 height 45
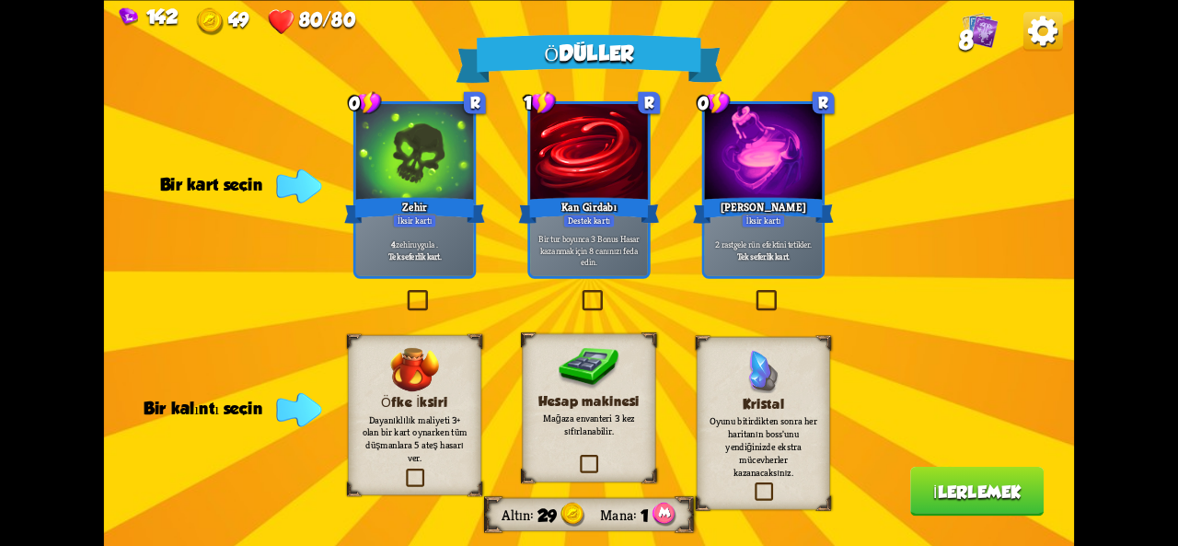
click at [458, 259] on div "Tek seferlik kart." at bounding box center [414, 256] width 111 height 12
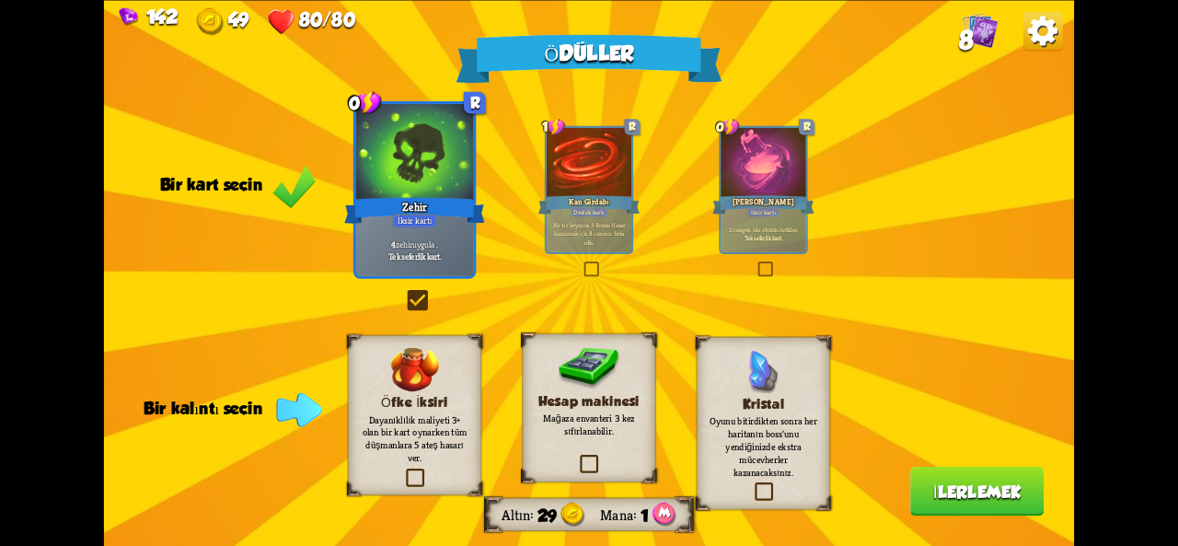
click at [805, 451] on p "Oyunu bitirdikten sonra her haritanın boss'unu yendiğinizde ekstra mücevherler …" at bounding box center [764, 446] width 108 height 64
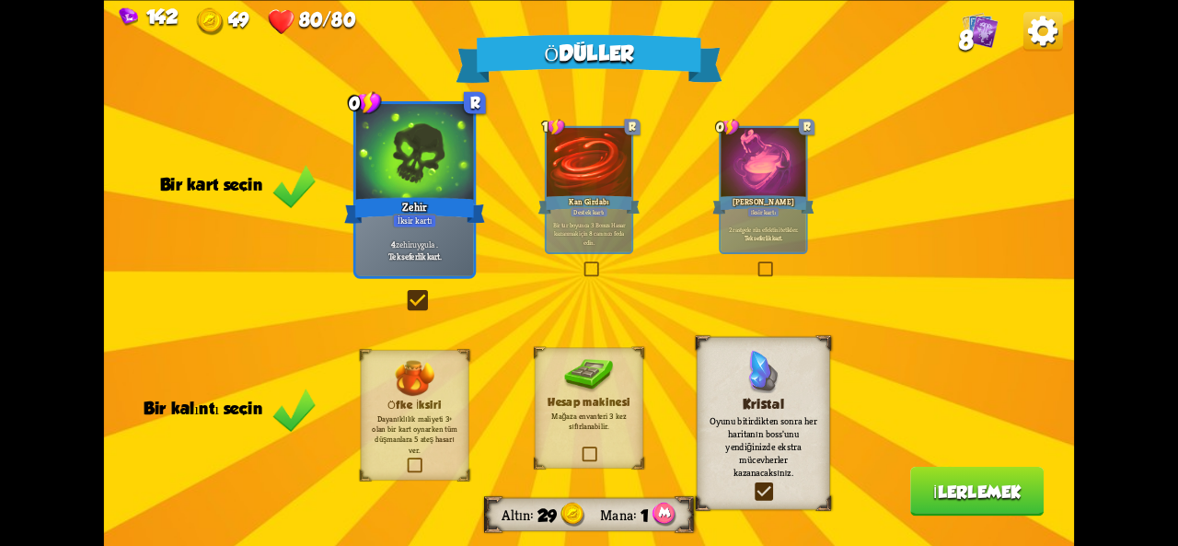
click at [979, 497] on font "İlerlemek" at bounding box center [977, 490] width 88 height 19
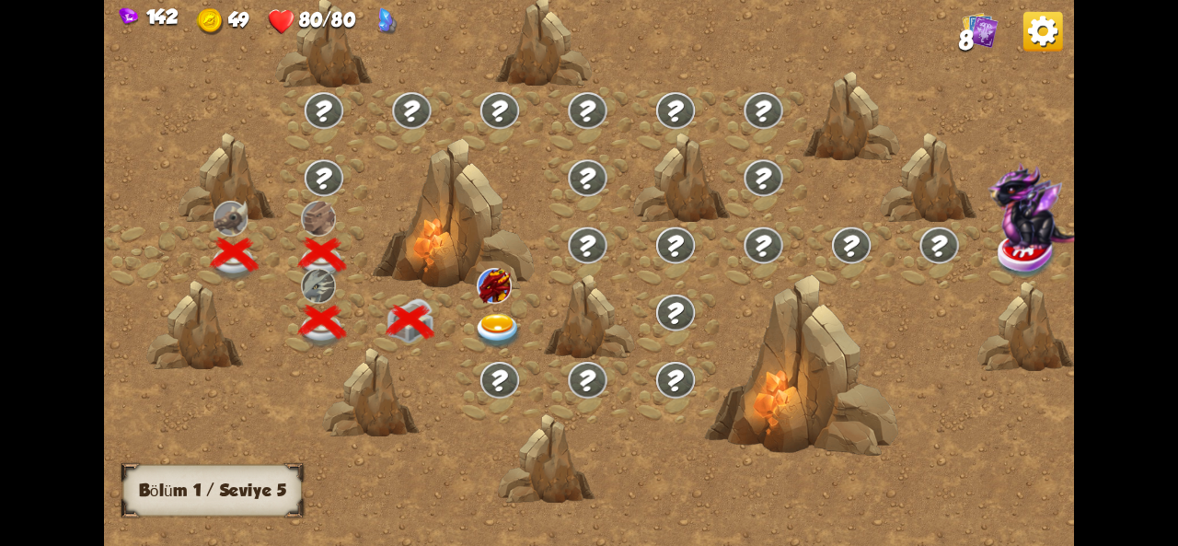
click at [485, 330] on img at bounding box center [498, 331] width 49 height 36
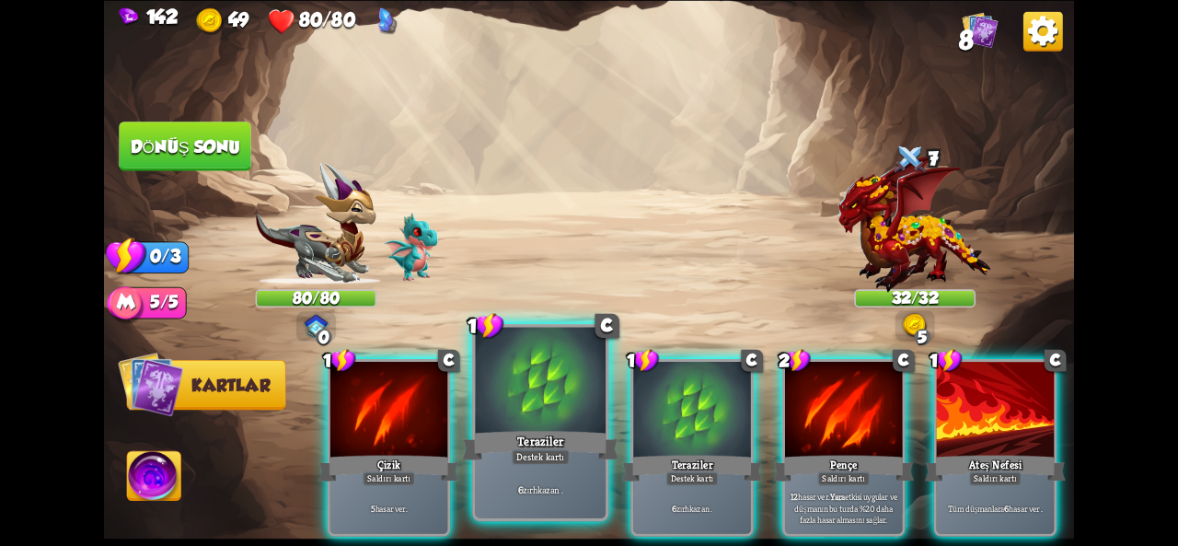
drag, startPoint x: 485, startPoint y: 330, endPoint x: 525, endPoint y: 435, distance: 112.2
click at [525, 435] on div "Saldırmak için bir düşman seçin... O kartı oynayacak kadar dayanıklılığın yok .…" at bounding box center [589, 273] width 970 height 546
click at [538, 419] on div at bounding box center [540, 382] width 131 height 110
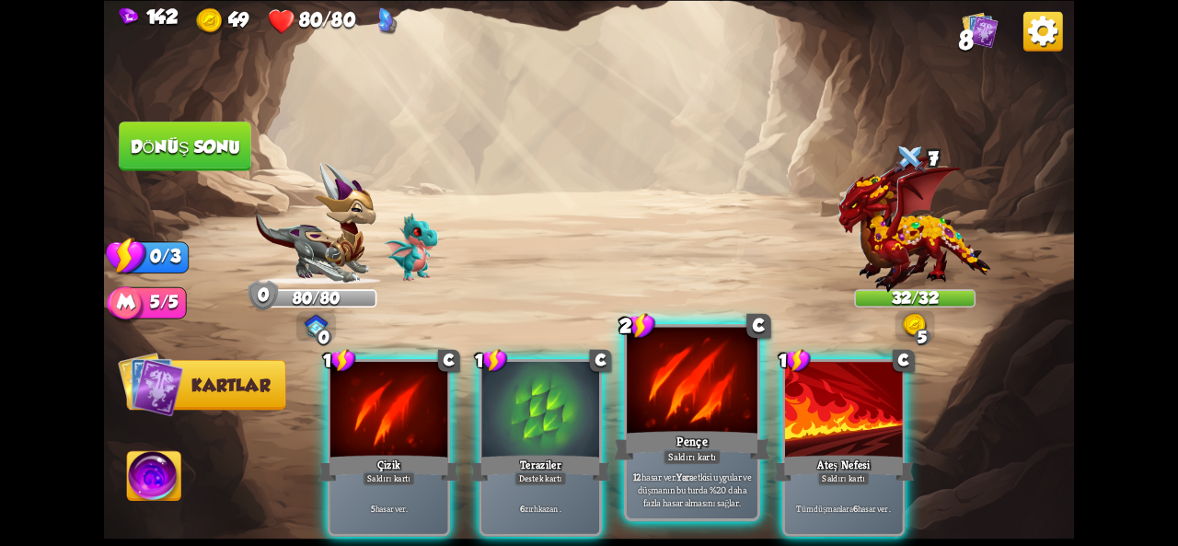
click at [676, 419] on div at bounding box center [692, 382] width 131 height 110
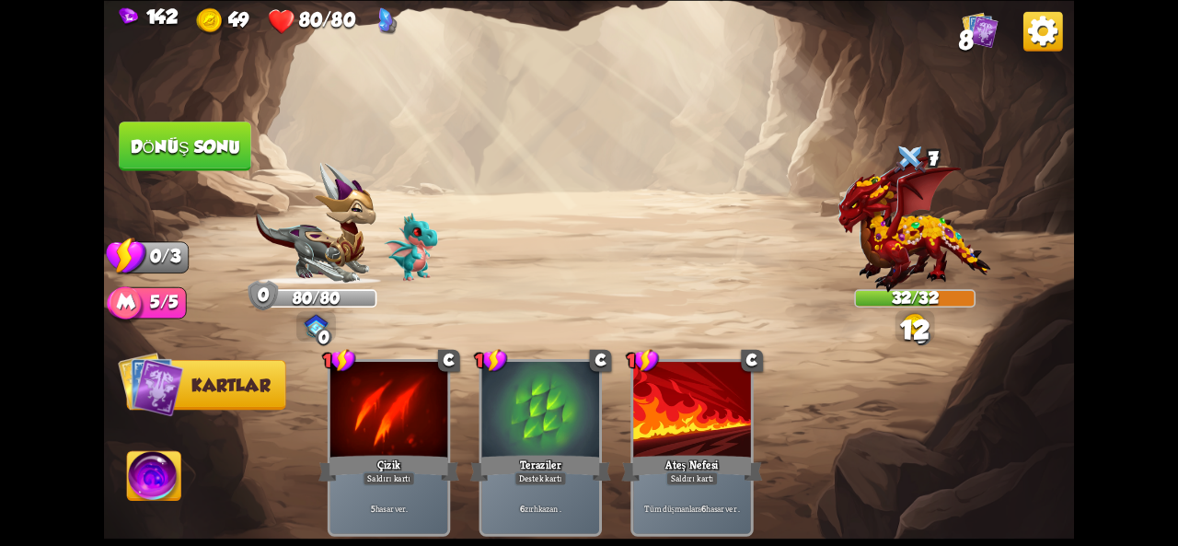
click at [162, 147] on font "Dönüş sonu" at bounding box center [185, 146] width 112 height 20
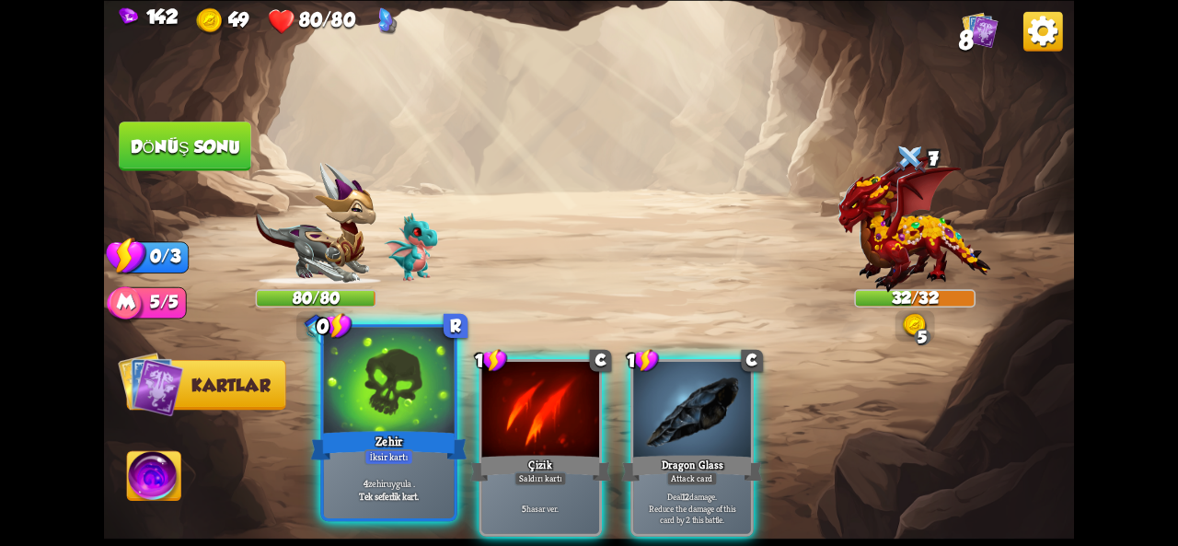
click at [407, 414] on div at bounding box center [389, 382] width 131 height 110
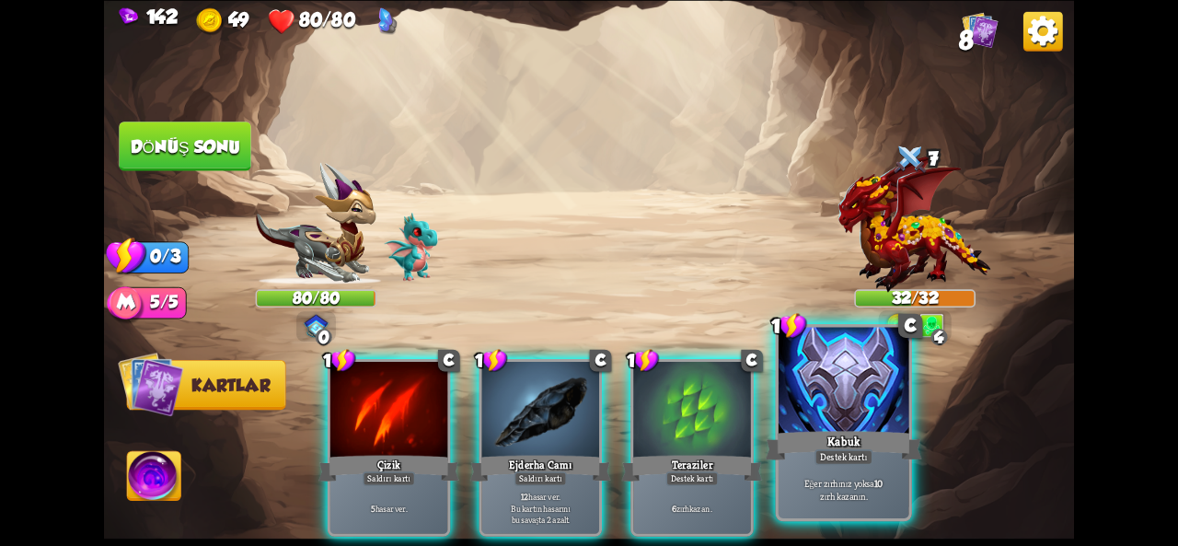
click at [826, 424] on div at bounding box center [844, 382] width 131 height 110
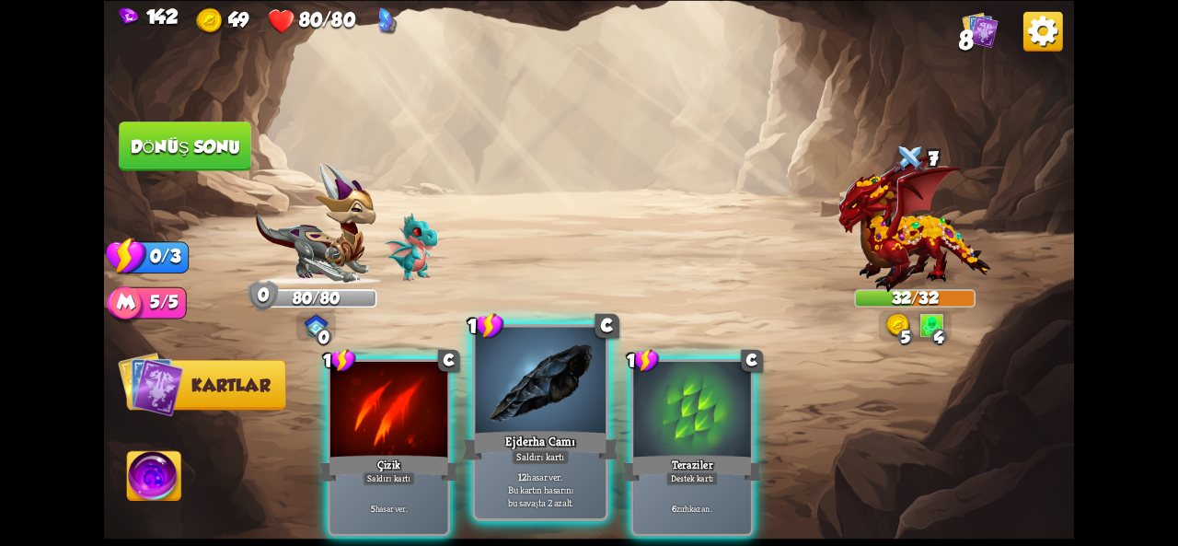
click at [551, 446] on font "Ejderha Camı" at bounding box center [540, 441] width 70 height 16
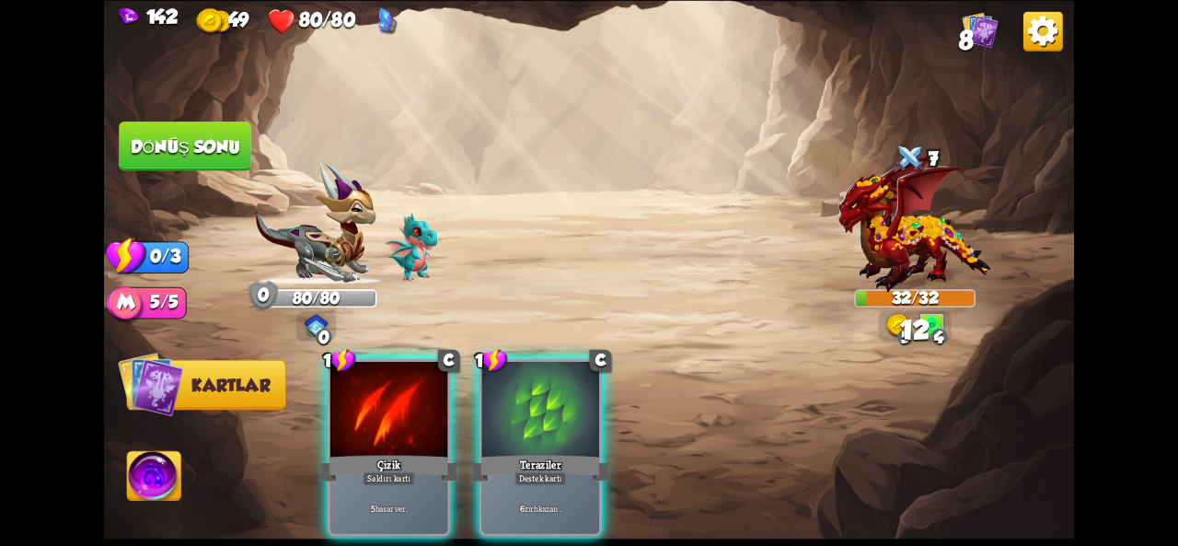
click at [226, 154] on font "Dönüş sonu" at bounding box center [186, 145] width 110 height 19
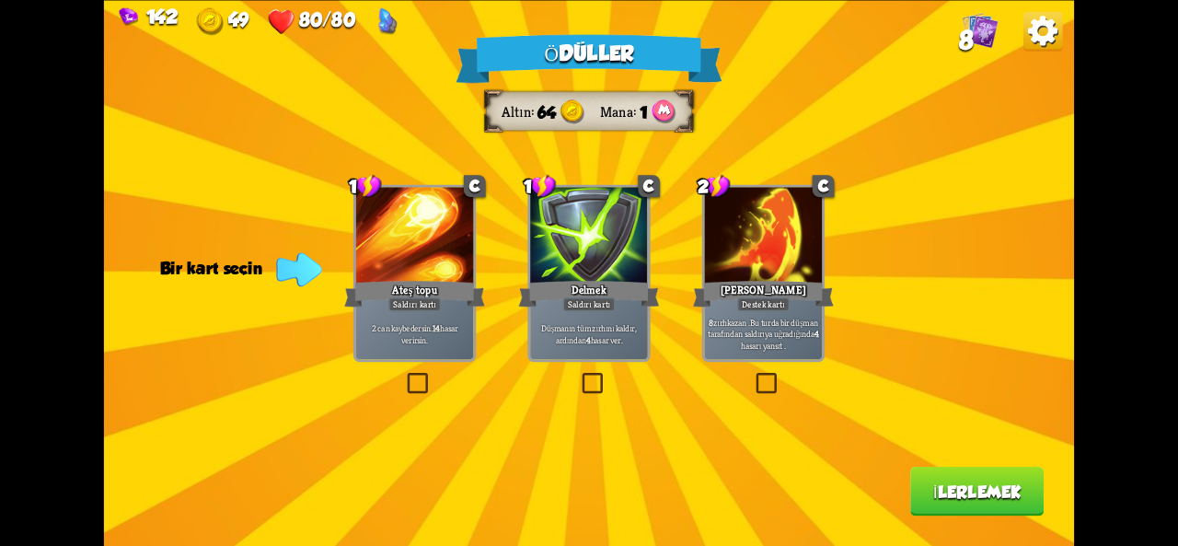
click at [840, 344] on div "Ödüller Altın 64 Mana 1 Bir kart seçin 1 C Ateş topu Saldırı kartı 2 can kaybed…" at bounding box center [589, 273] width 970 height 546
click at [698, 332] on div "Ödüller Altın 64 Mana 1 Bir kart seçin 1 C Ateş topu Saldırı kartı 2 can kaybed…" at bounding box center [589, 273] width 970 height 546
click at [774, 397] on div "Ödüller Altın 64 Mana 1 Bir kart seçin 1 C Ateş topu Saldırı kartı 2 can kaybed…" at bounding box center [589, 273] width 970 height 546
click at [753, 376] on label at bounding box center [753, 376] width 0 height 0
click at [0, 0] on input "checkbox" at bounding box center [0, 0] width 0 height 0
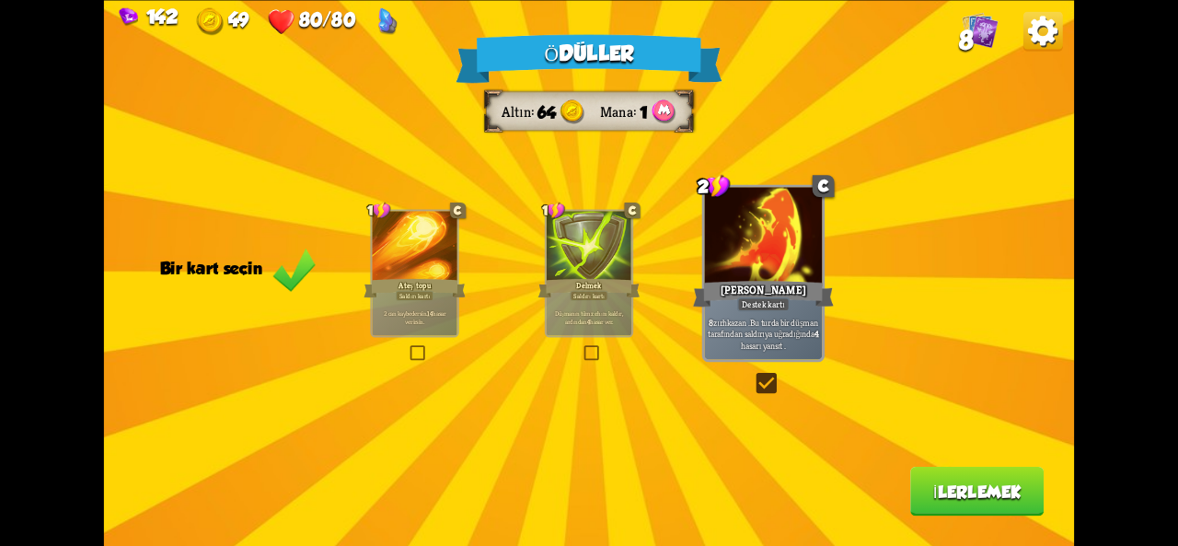
click at [934, 487] on font "İlerlemek" at bounding box center [977, 490] width 88 height 19
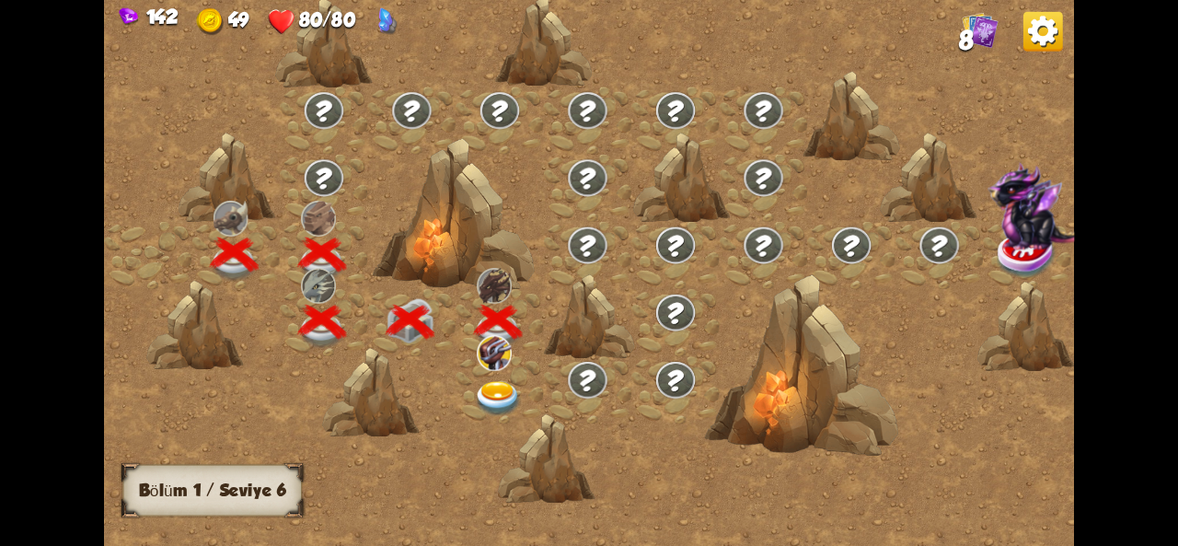
click at [523, 430] on div at bounding box center [546, 457] width 97 height 91
click at [472, 396] on div at bounding box center [500, 388] width 88 height 67
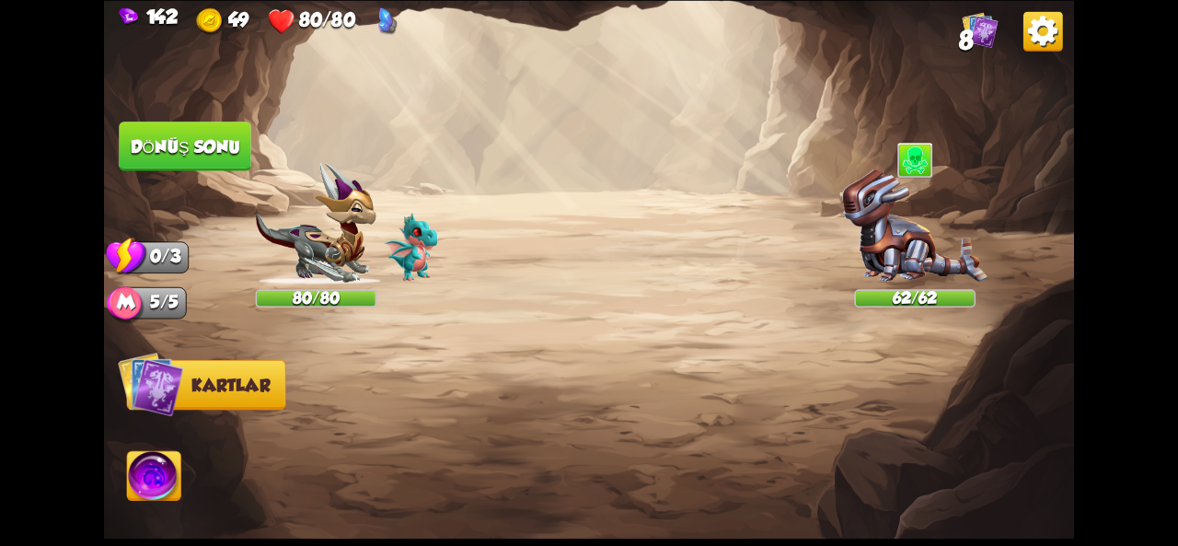
click at [886, 270] on img at bounding box center [914, 226] width 145 height 115
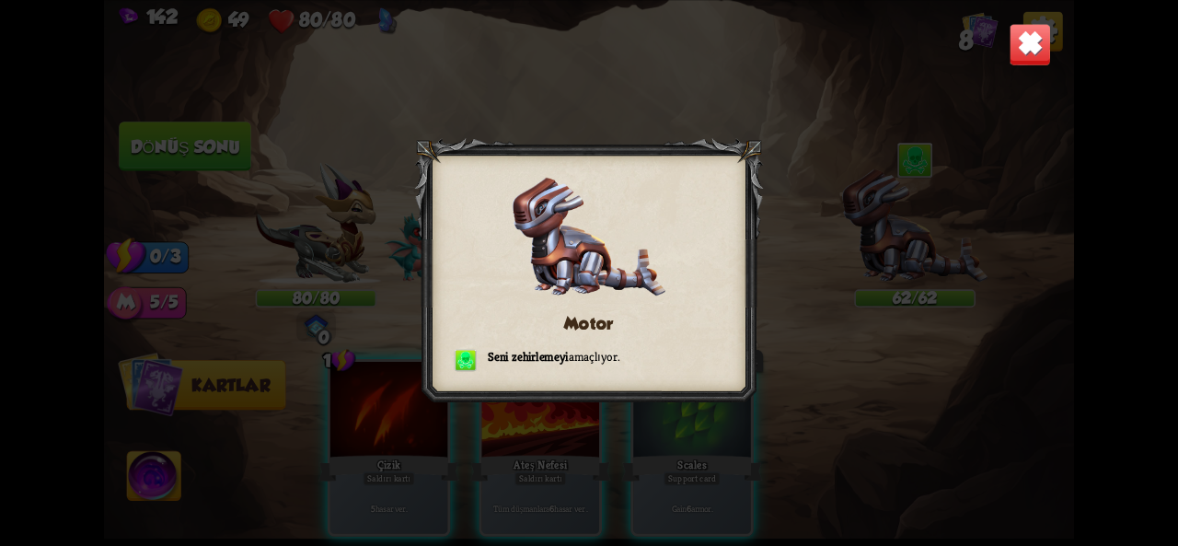
click at [1038, 49] on img at bounding box center [1030, 44] width 42 height 42
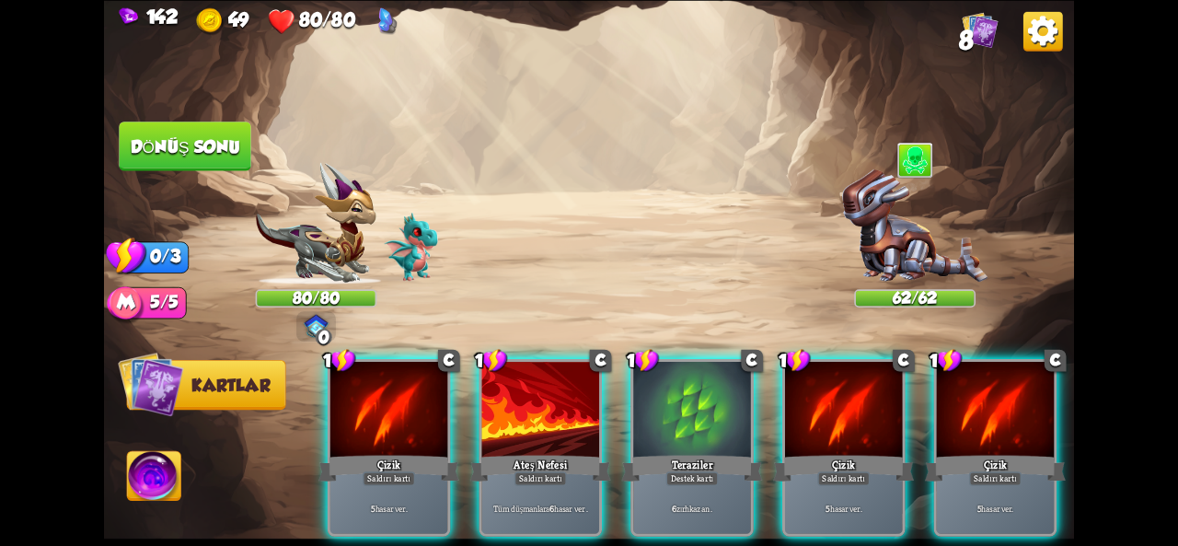
click at [898, 216] on img at bounding box center [914, 226] width 145 height 115
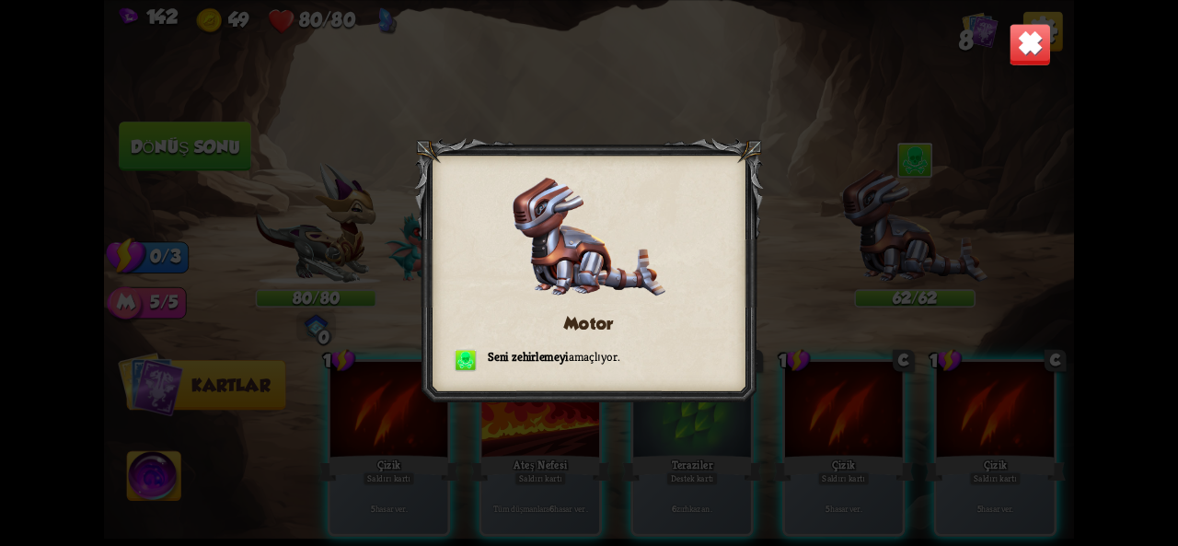
click at [1029, 51] on img at bounding box center [1030, 44] width 42 height 42
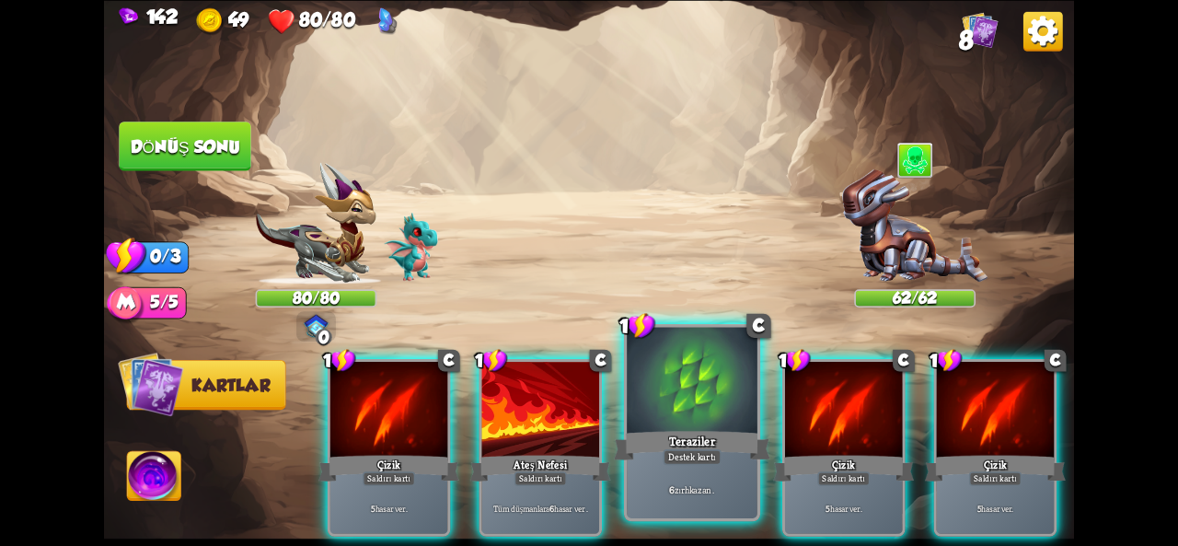
click at [633, 454] on div "Teraziler" at bounding box center [692, 445] width 156 height 35
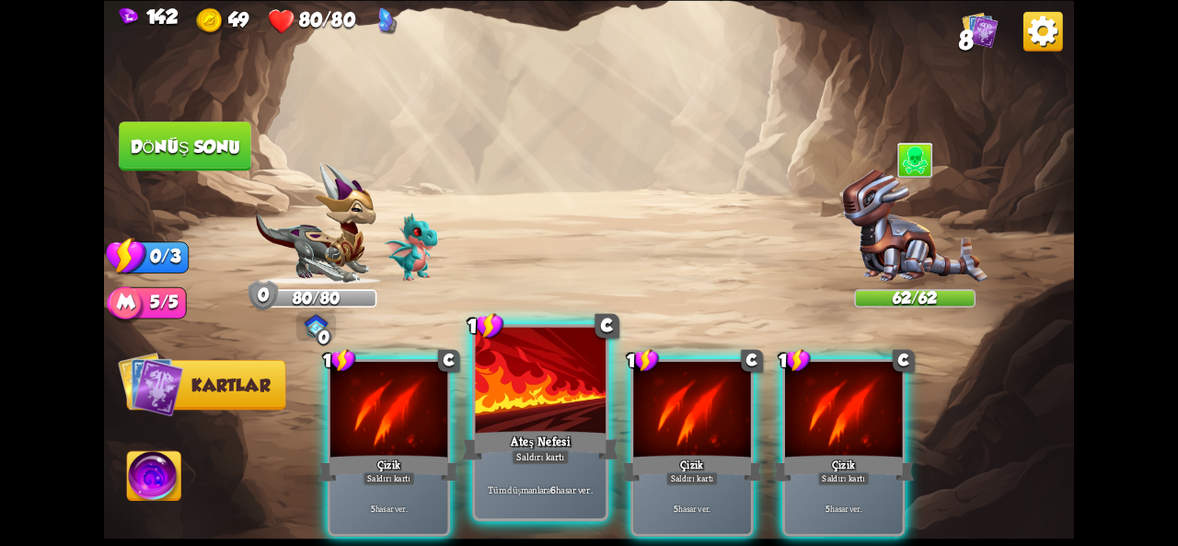
click at [548, 434] on font "Ateş Nefesi" at bounding box center [540, 441] width 59 height 16
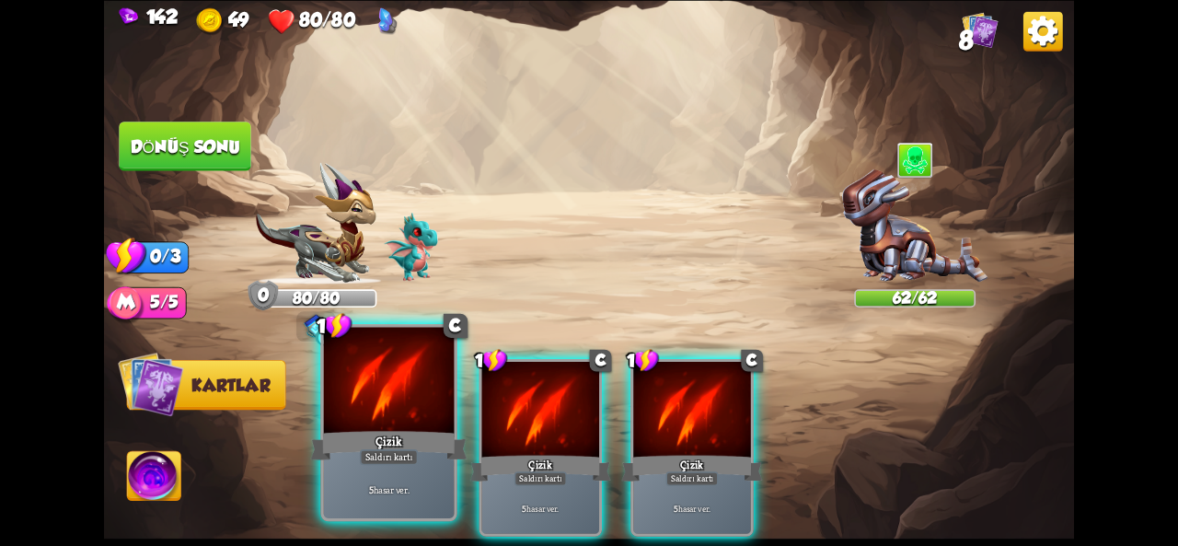
click at [413, 428] on div "Çizik" at bounding box center [389, 445] width 156 height 35
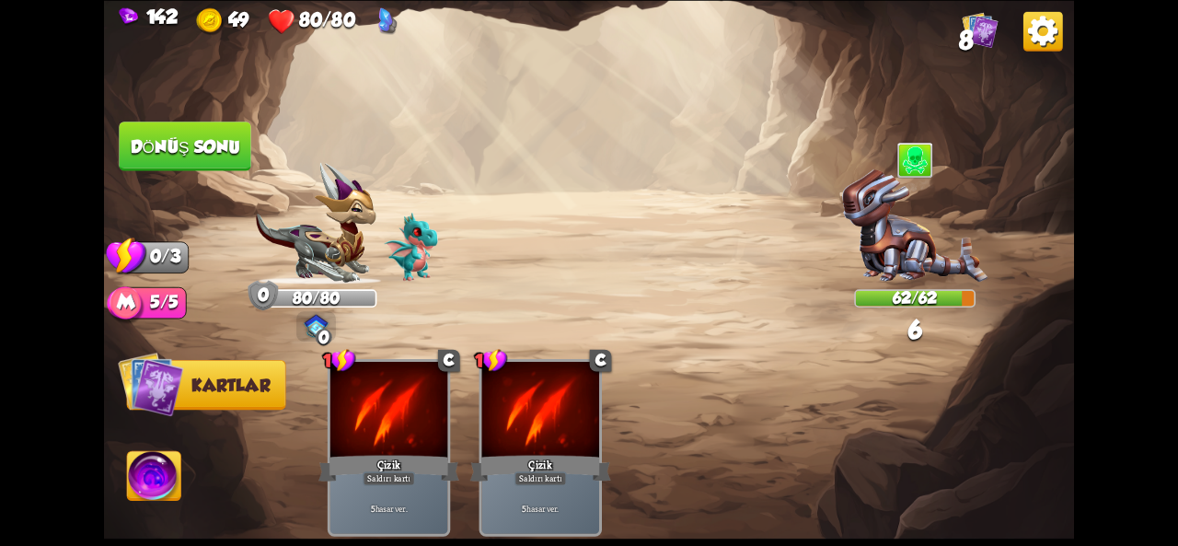
click at [232, 131] on button "Dönüş sonu" at bounding box center [185, 147] width 133 height 50
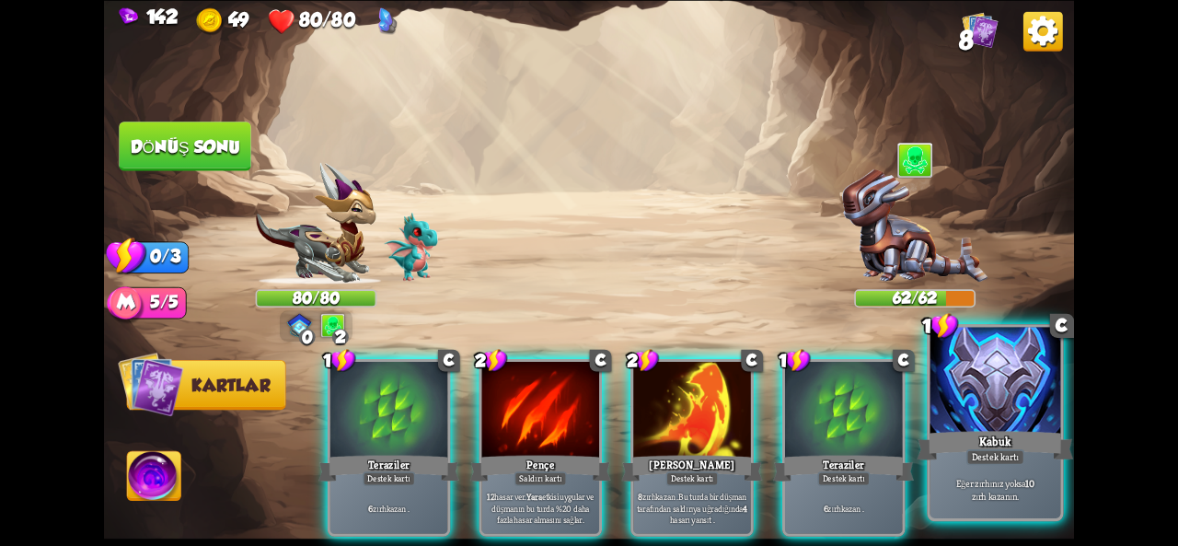
click at [996, 432] on div "Kabuk" at bounding box center [995, 445] width 156 height 35
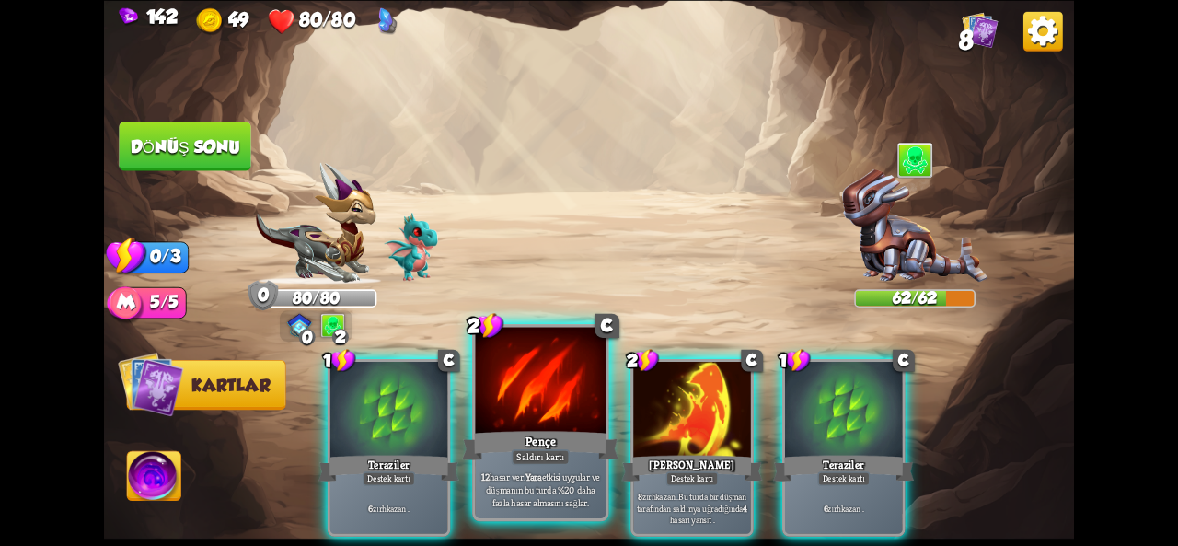
click at [587, 442] on div "Pençe" at bounding box center [540, 445] width 156 height 35
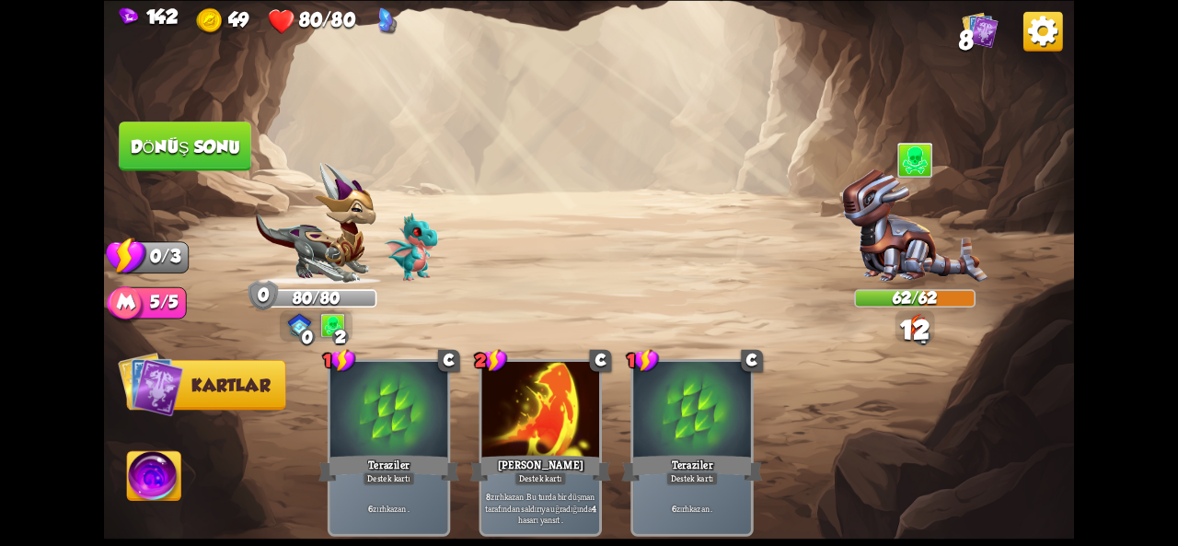
click at [217, 146] on font "Dönüş sonu" at bounding box center [185, 146] width 111 height 20
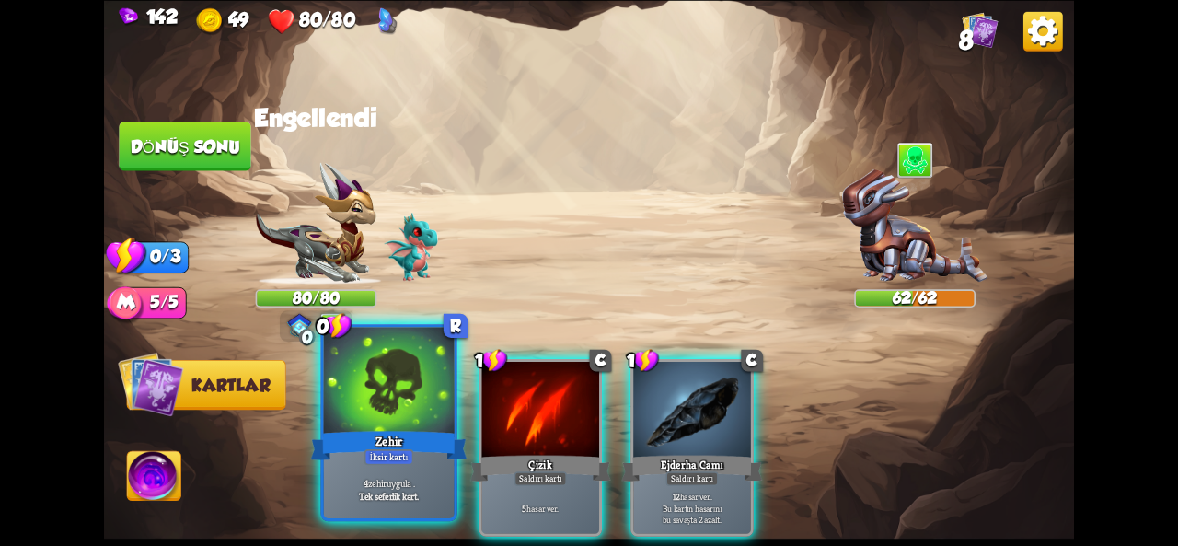
click at [374, 421] on div at bounding box center [389, 382] width 131 height 110
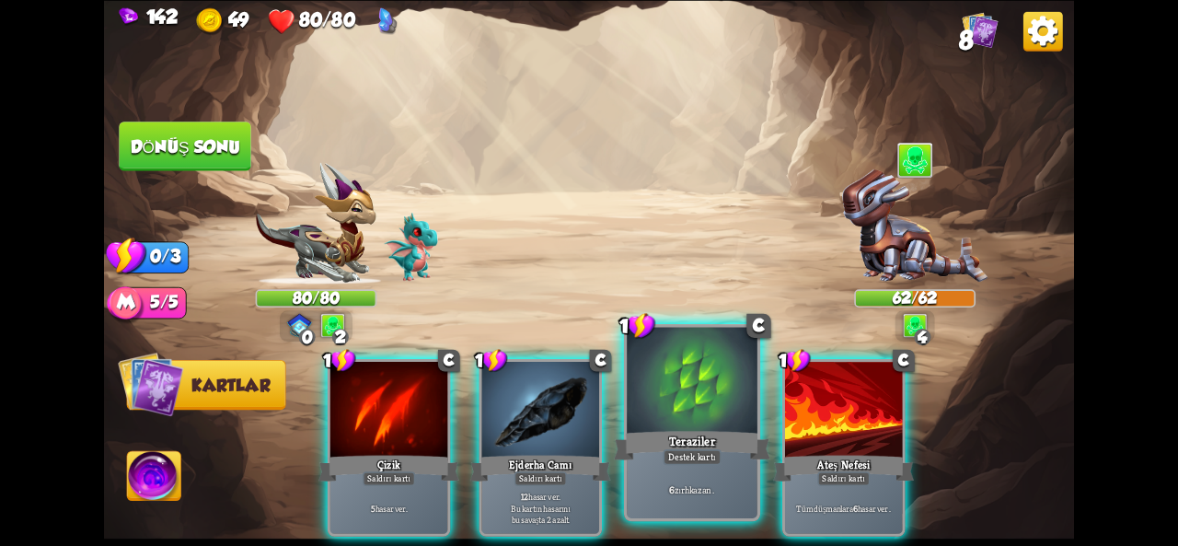
click at [712, 443] on font "Teraziler" at bounding box center [692, 441] width 46 height 16
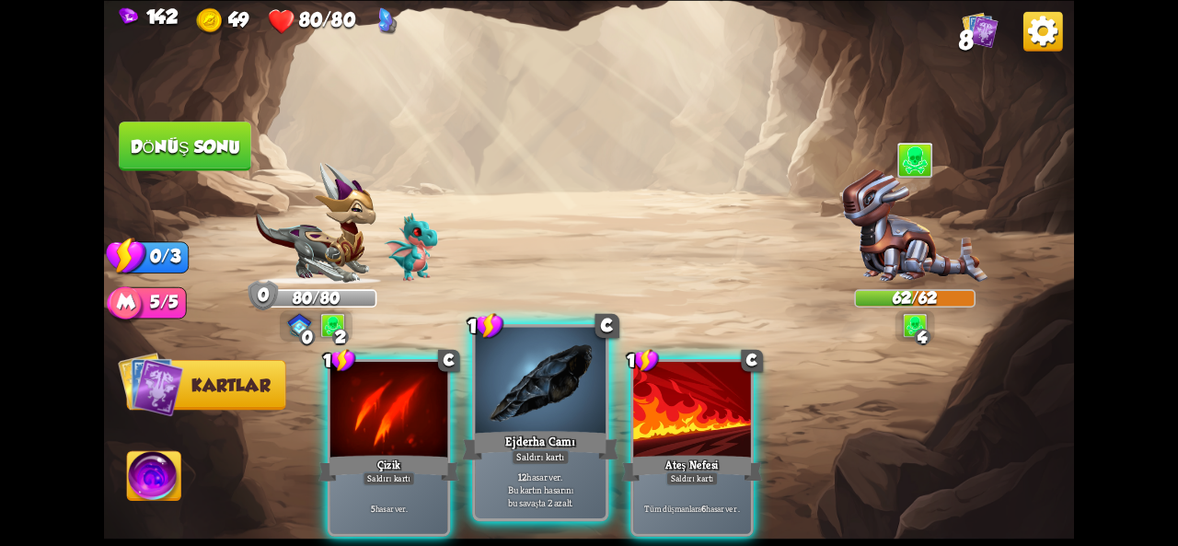
click at [550, 449] on div "Saldırı kartı" at bounding box center [541, 457] width 58 height 16
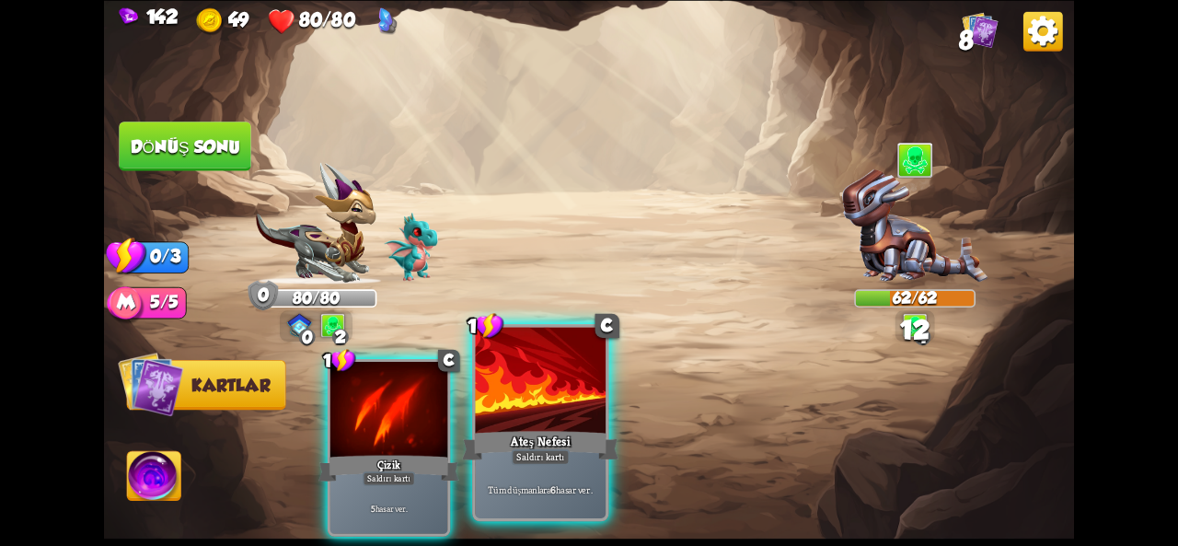
click at [527, 445] on font "Ateş Nefesi" at bounding box center [540, 441] width 59 height 16
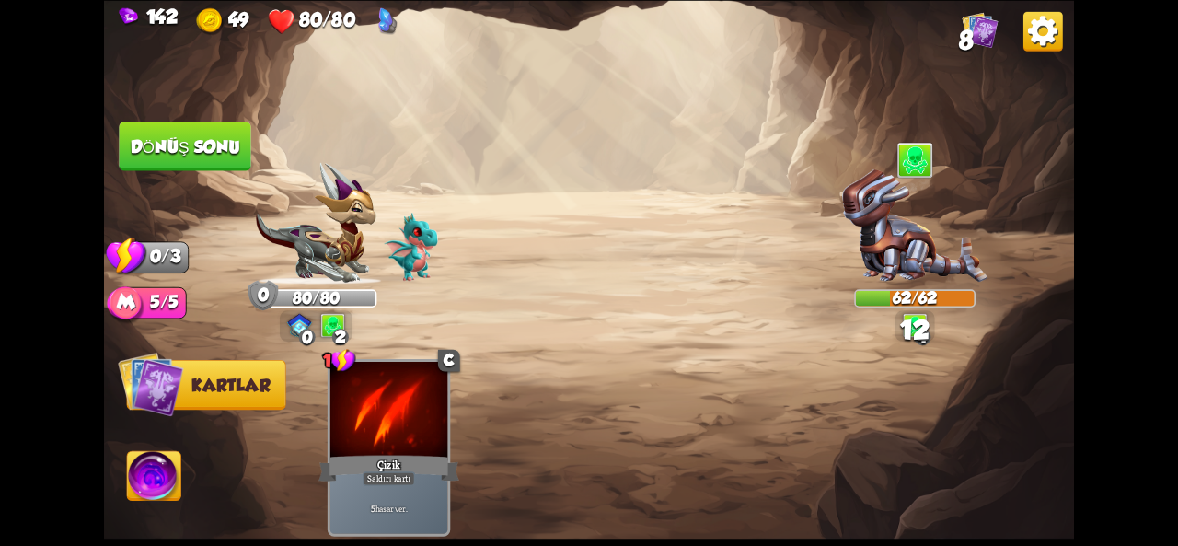
click at [198, 148] on font "Dönüş sonu" at bounding box center [186, 145] width 110 height 19
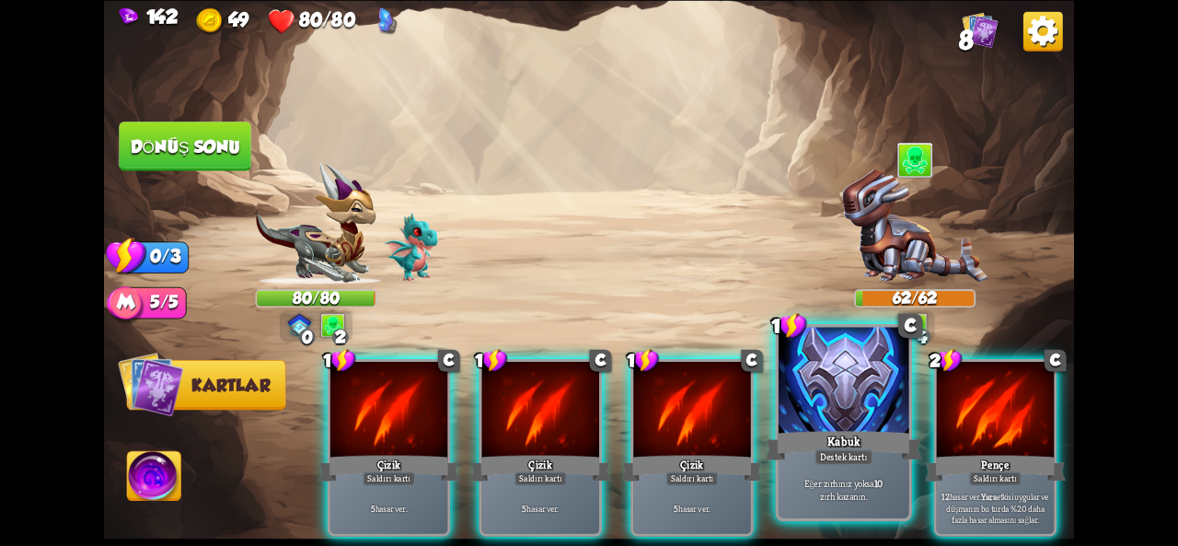
click at [816, 445] on div "Kabuk" at bounding box center [844, 445] width 156 height 35
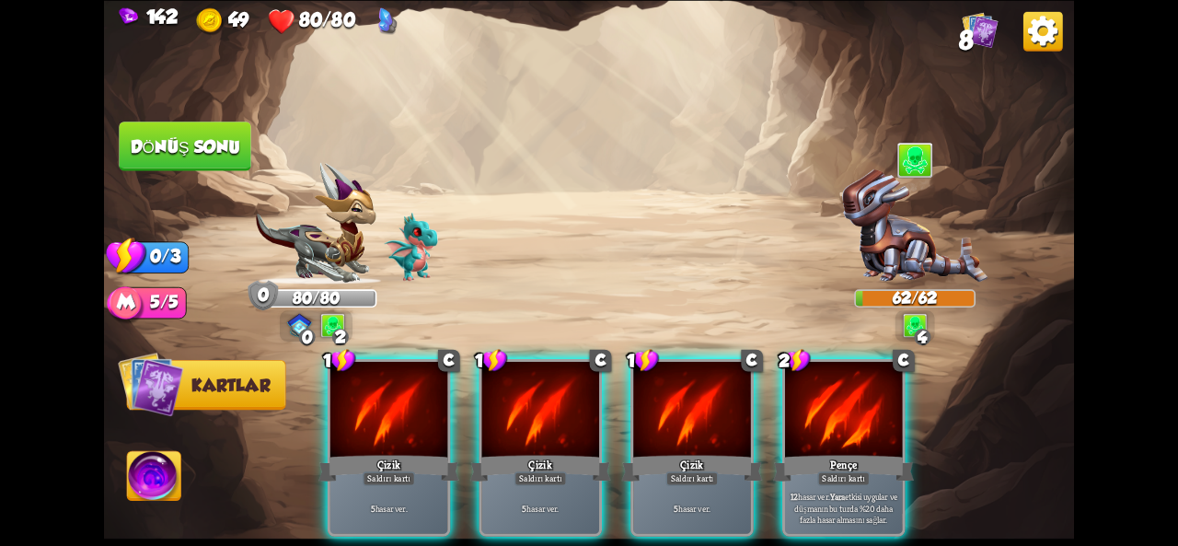
click at [153, 151] on font "Dönüş sonu" at bounding box center [186, 145] width 110 height 19
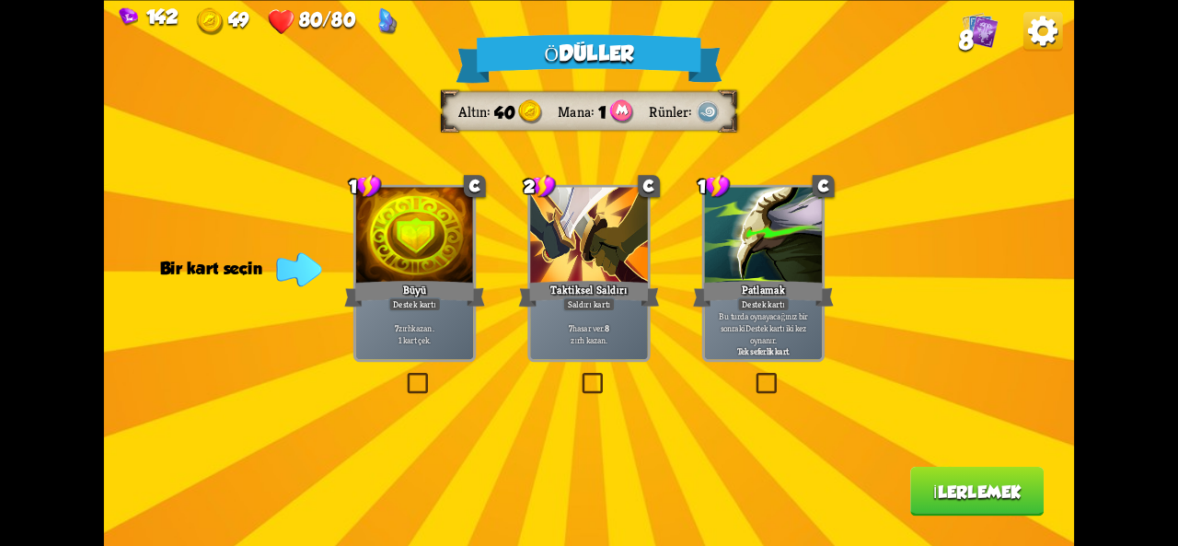
click at [578, 258] on div at bounding box center [588, 236] width 117 height 98
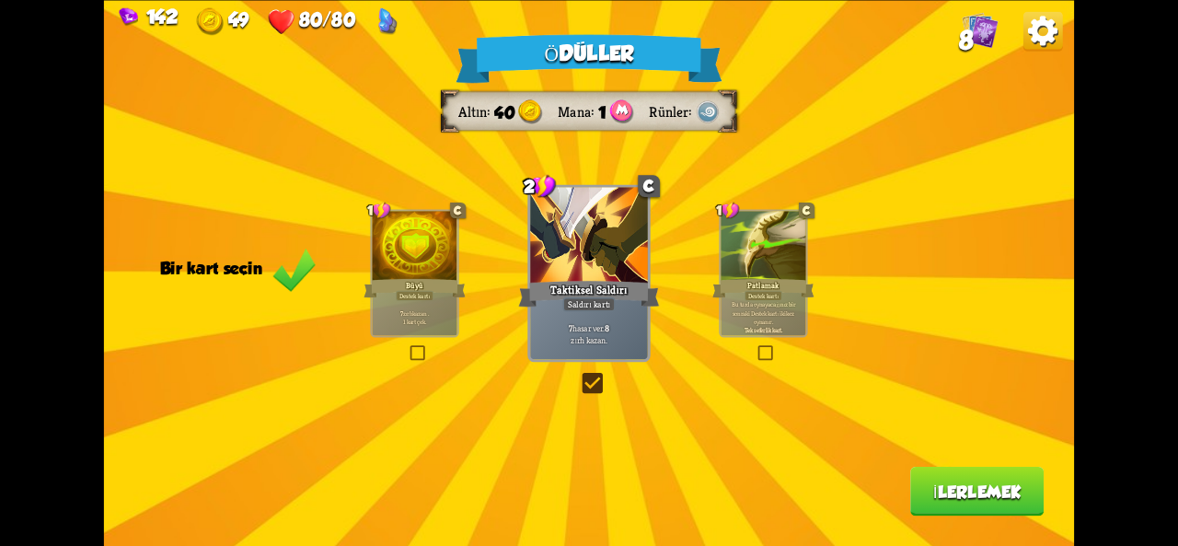
click at [948, 526] on div "Ödüller Altın 40 Mana 1 Rünler Bir kart seçin 1 C Büyü Destek kartı 7 zırh kaza…" at bounding box center [589, 273] width 970 height 546
click at [937, 478] on button "İlerlemek" at bounding box center [976, 492] width 133 height 50
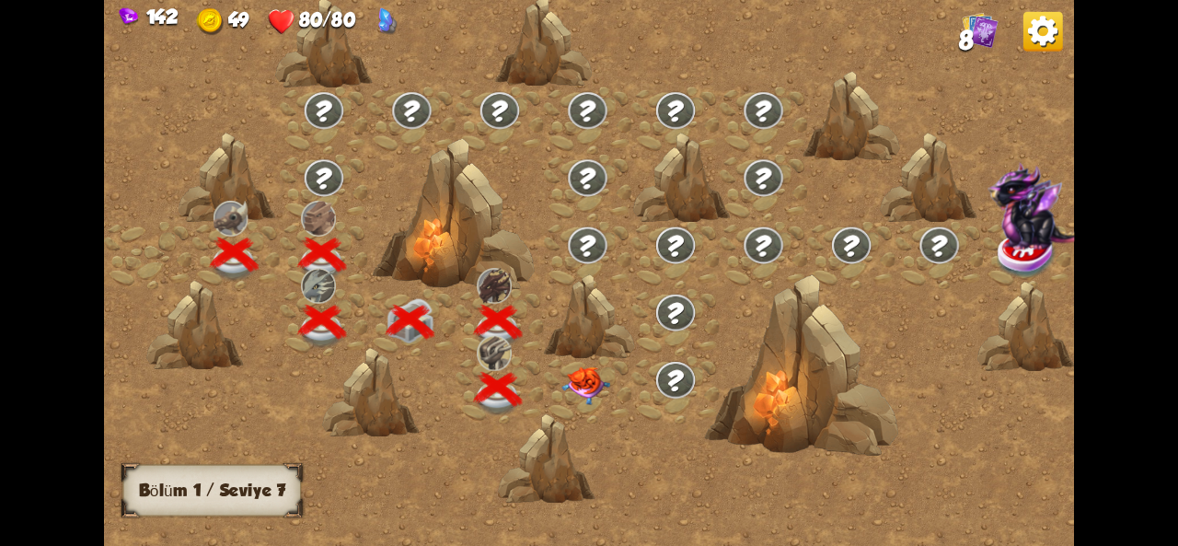
click at [574, 371] on img at bounding box center [586, 384] width 49 height 38
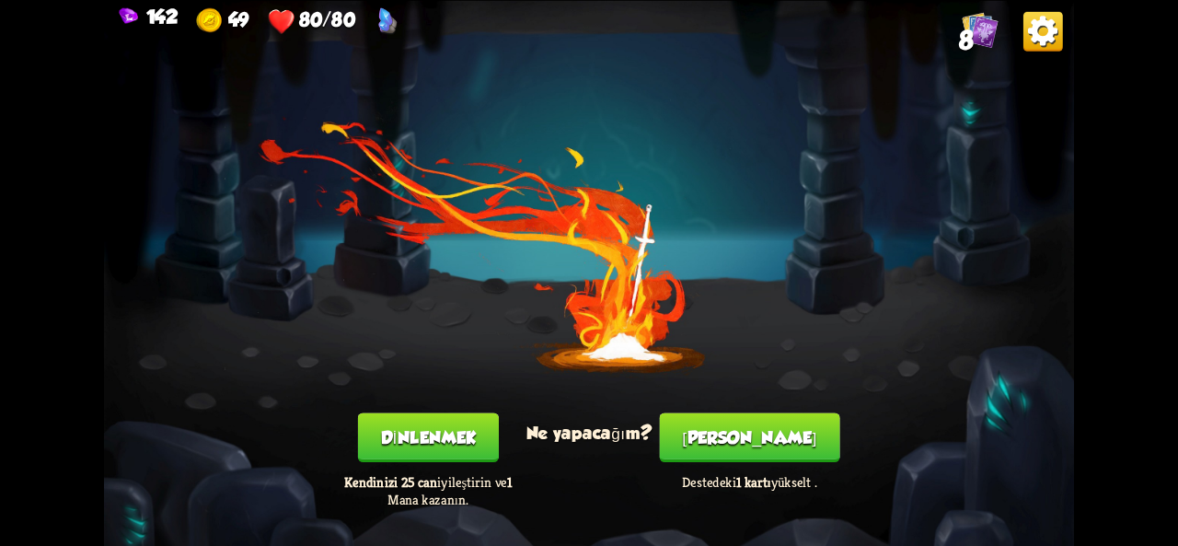
click at [742, 434] on font "[PERSON_NAME]" at bounding box center [749, 437] width 134 height 19
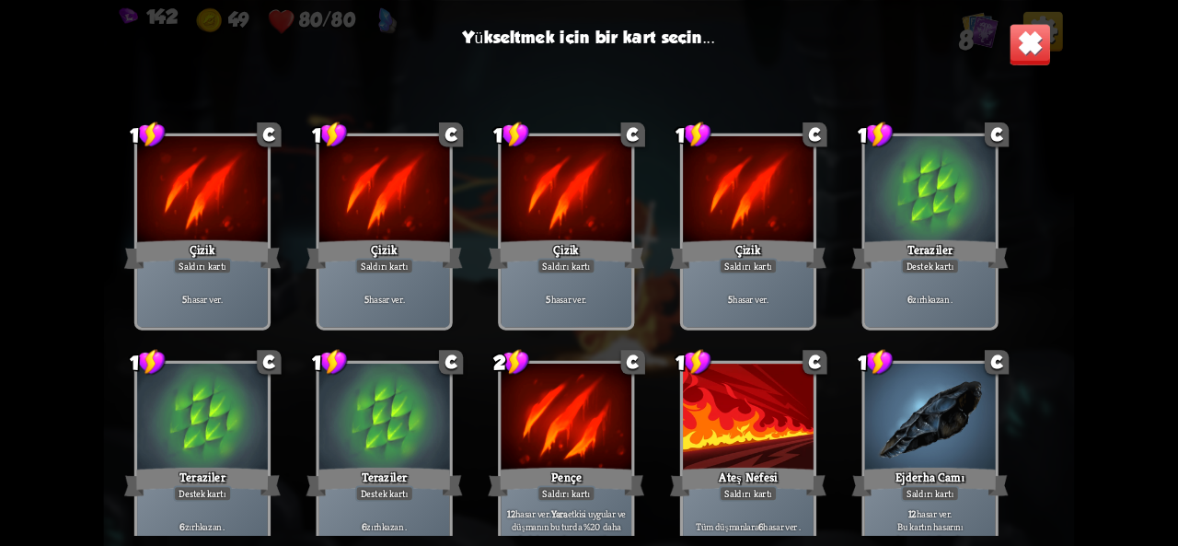
drag, startPoint x: 509, startPoint y: 393, endPoint x: 459, endPoint y: 125, distance: 272.4
click at [459, 125] on div "1 C Çizik Saldırı kartı 5 hasar ver . 1 C Çizik Saldırı kartı 5 hasar ver . 1 C…" at bounding box center [589, 310] width 970 height 447
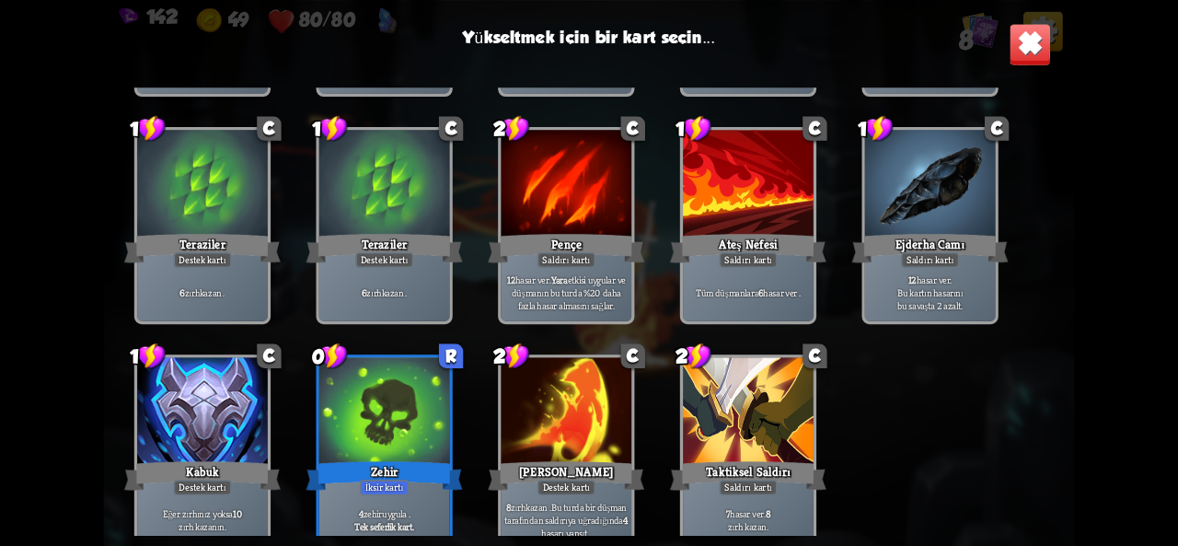
scroll to position [303, 0]
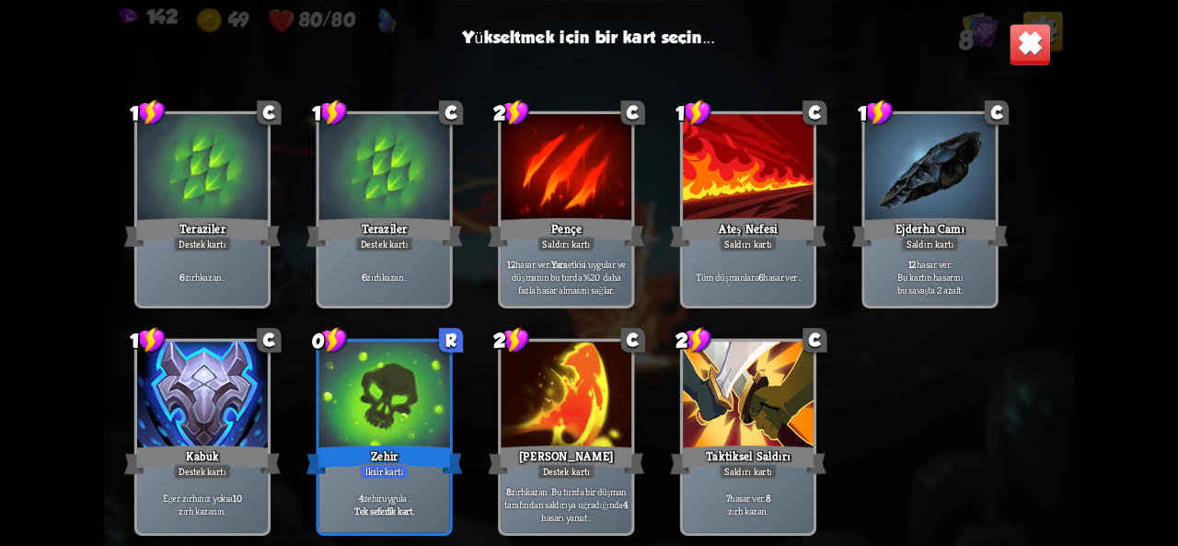
click at [177, 417] on div at bounding box center [202, 397] width 131 height 110
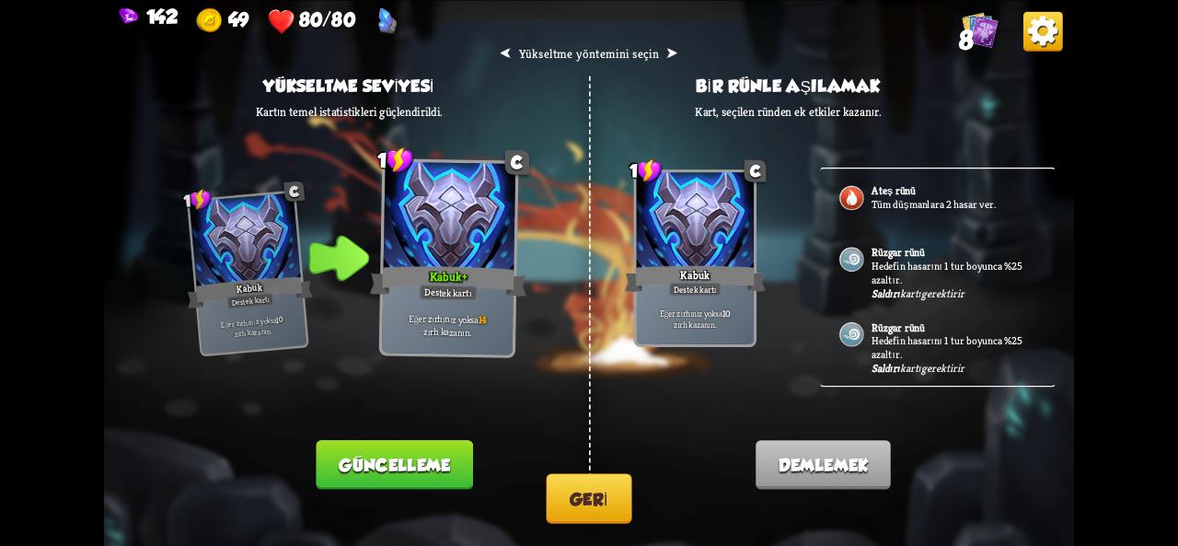
drag, startPoint x: 965, startPoint y: 273, endPoint x: 874, endPoint y: 87, distance: 207.5
click at [874, 0] on div "⮜ Yükseltme yöntemini seçin ⮞ Yükseltme seviyesi Kartın temel istatistikleri gü…" at bounding box center [589, 0] width 970 height 0
click at [954, 336] on font "Hedefin hasarını 1 tur boyunca %25 azaltır." at bounding box center [947, 347] width 151 height 28
click at [923, 213] on div "Ateş rünü Tüm düşmanlara 2 hasar ver." at bounding box center [937, 199] width 235 height 62
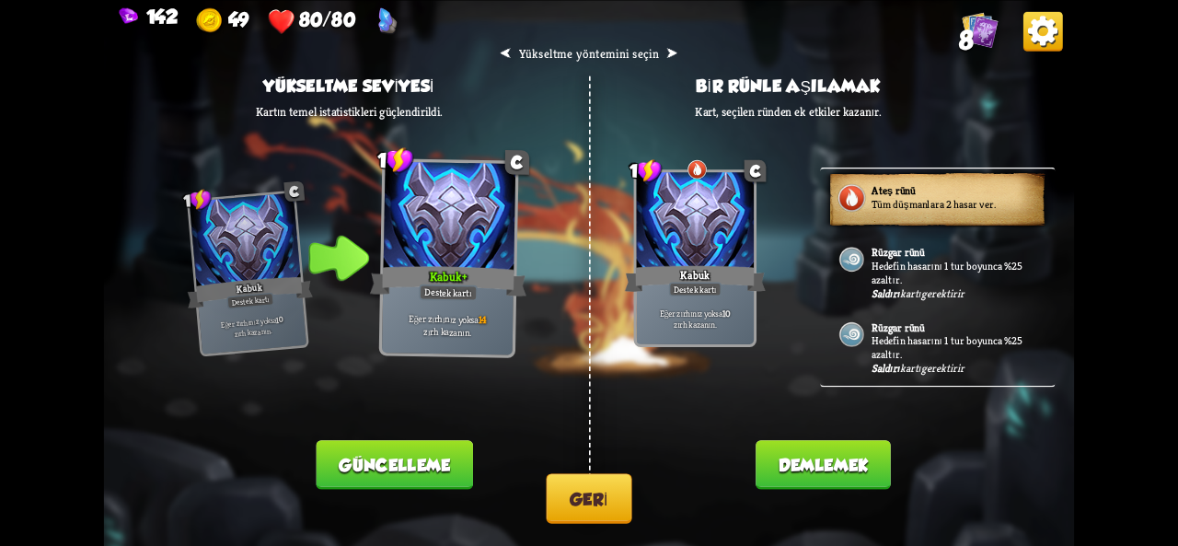
click at [417, 456] on font "Güncelleme" at bounding box center [394, 464] width 111 height 19
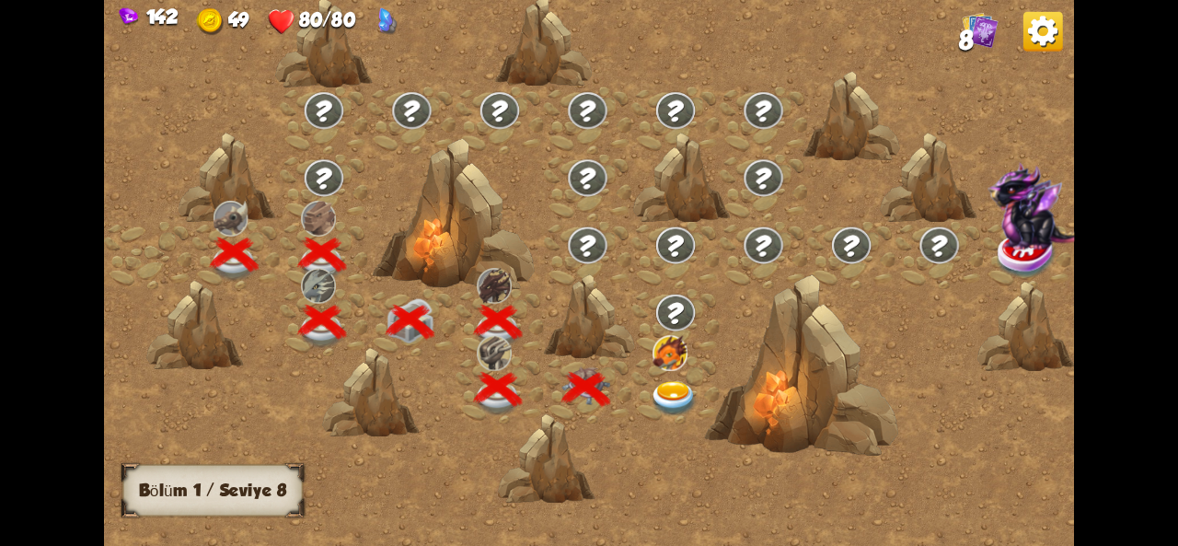
click at [679, 377] on div at bounding box center [675, 388] width 88 height 67
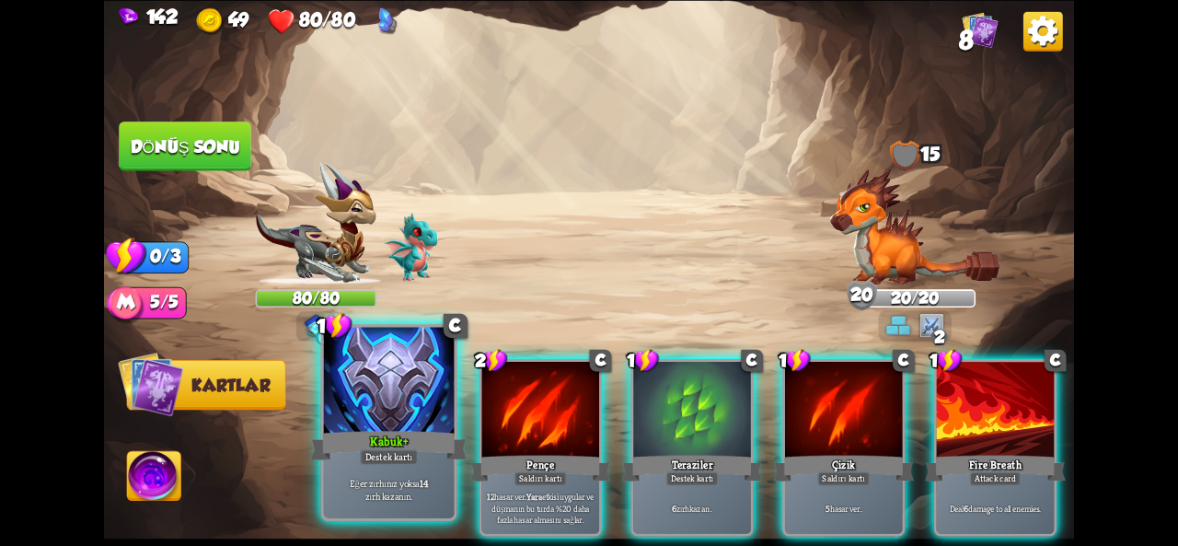
click at [363, 390] on div at bounding box center [389, 382] width 131 height 110
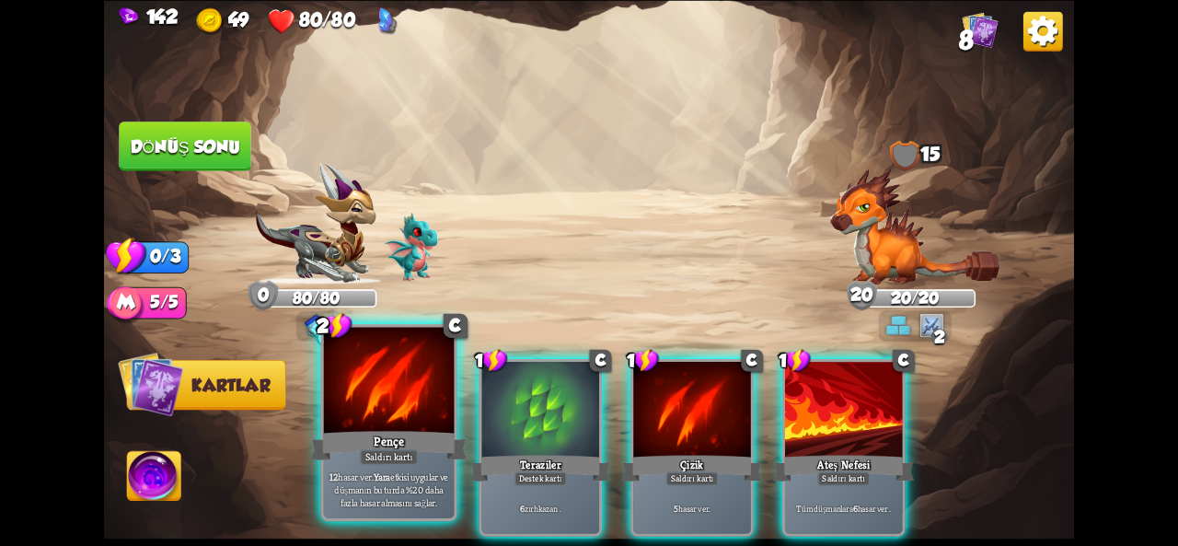
click at [406, 414] on div at bounding box center [389, 382] width 131 height 110
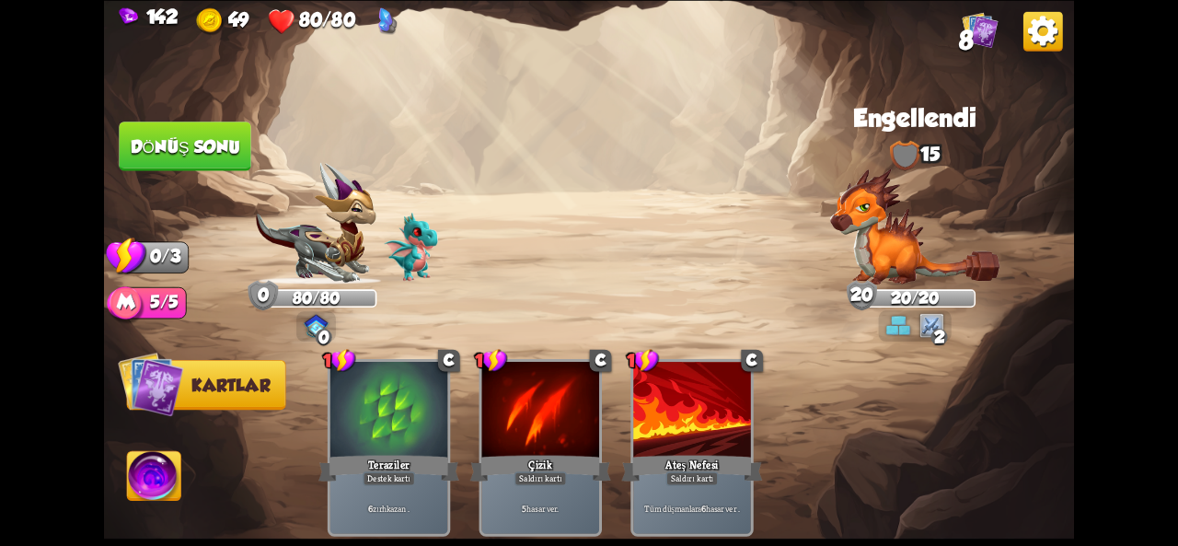
click at [204, 130] on button "Dönüş sonu" at bounding box center [185, 147] width 133 height 50
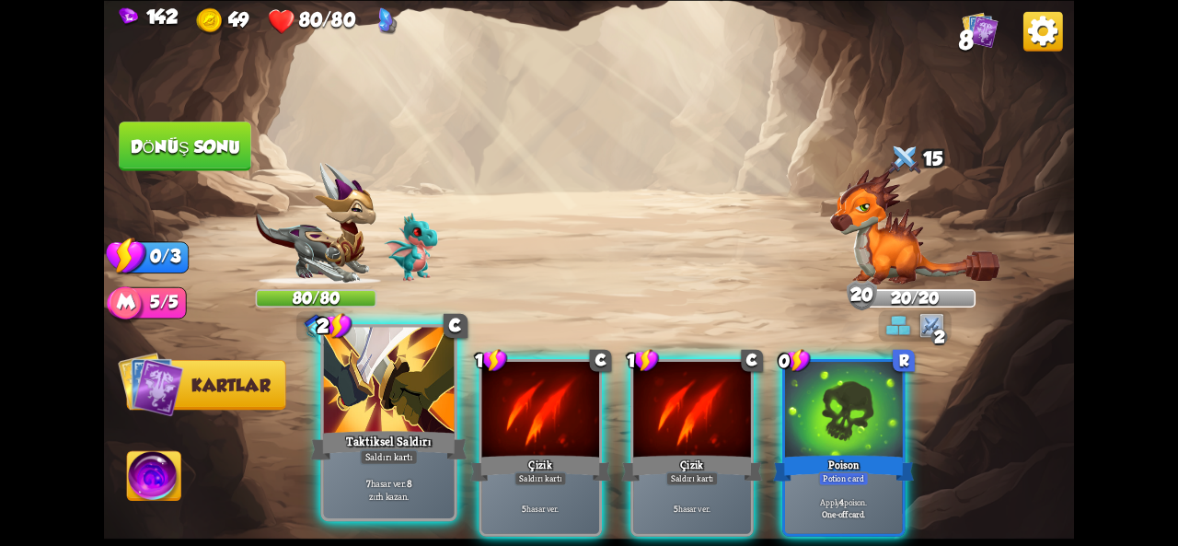
click at [352, 459] on div "Taktiksel Saldırı" at bounding box center [389, 445] width 156 height 35
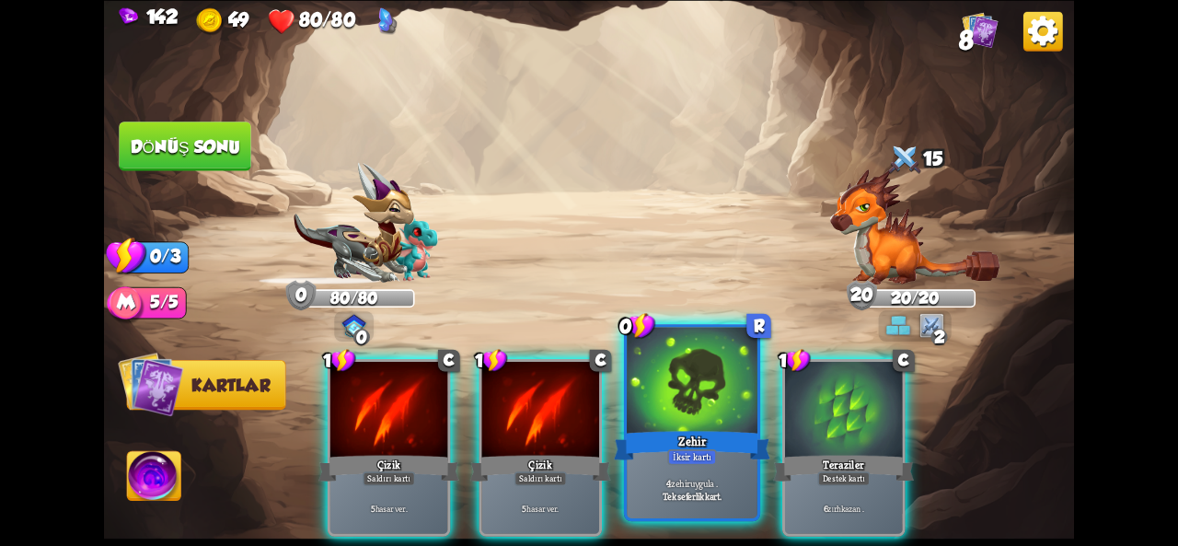
click at [701, 397] on div at bounding box center [692, 382] width 131 height 110
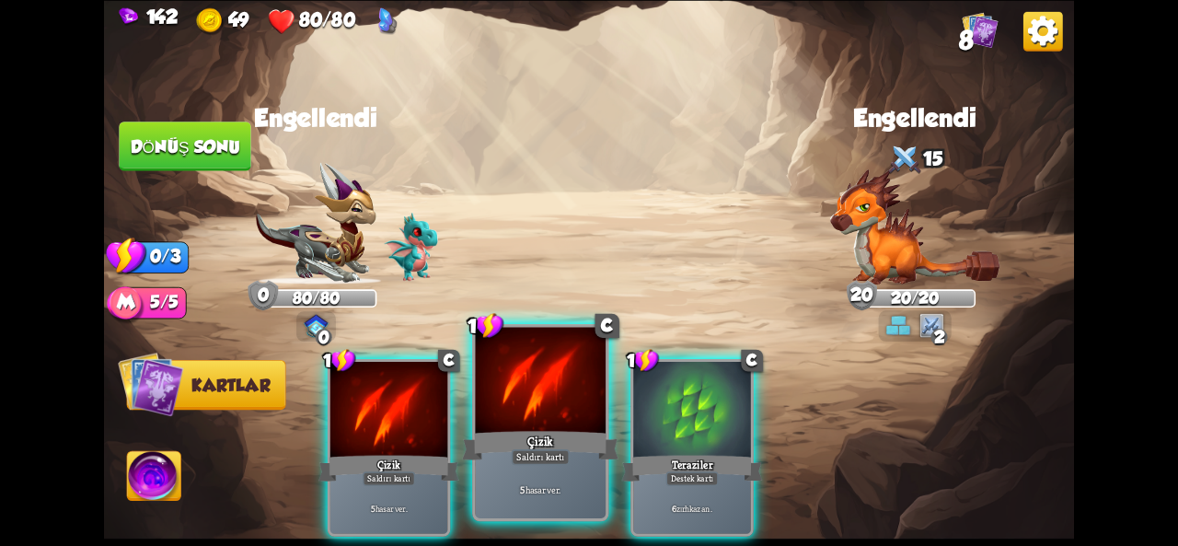
click at [597, 460] on div "Çizik" at bounding box center [540, 445] width 156 height 35
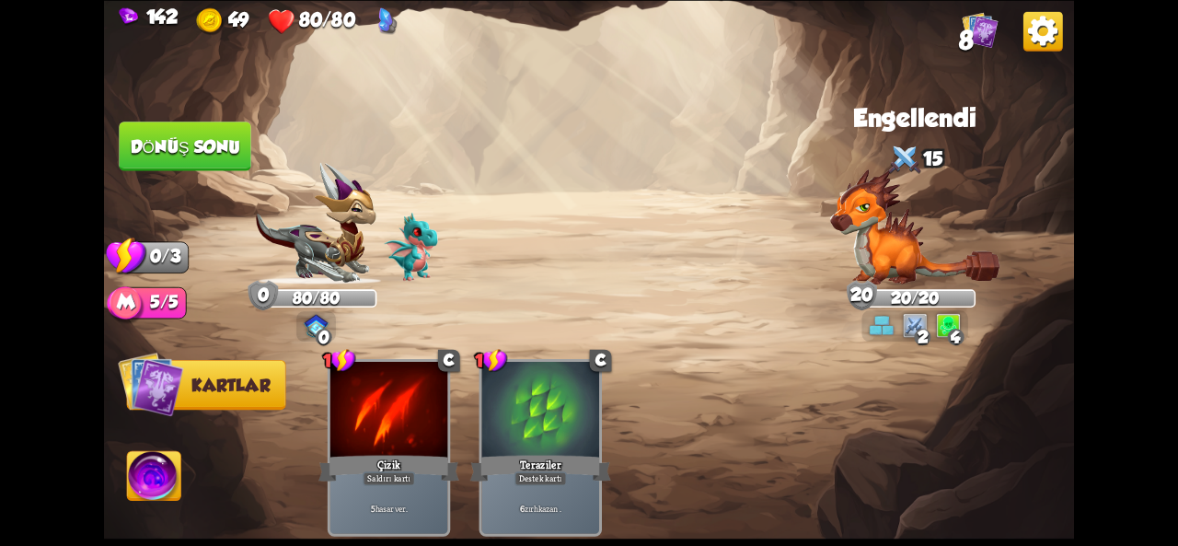
click at [242, 167] on button "Dönüş sonu" at bounding box center [185, 147] width 133 height 50
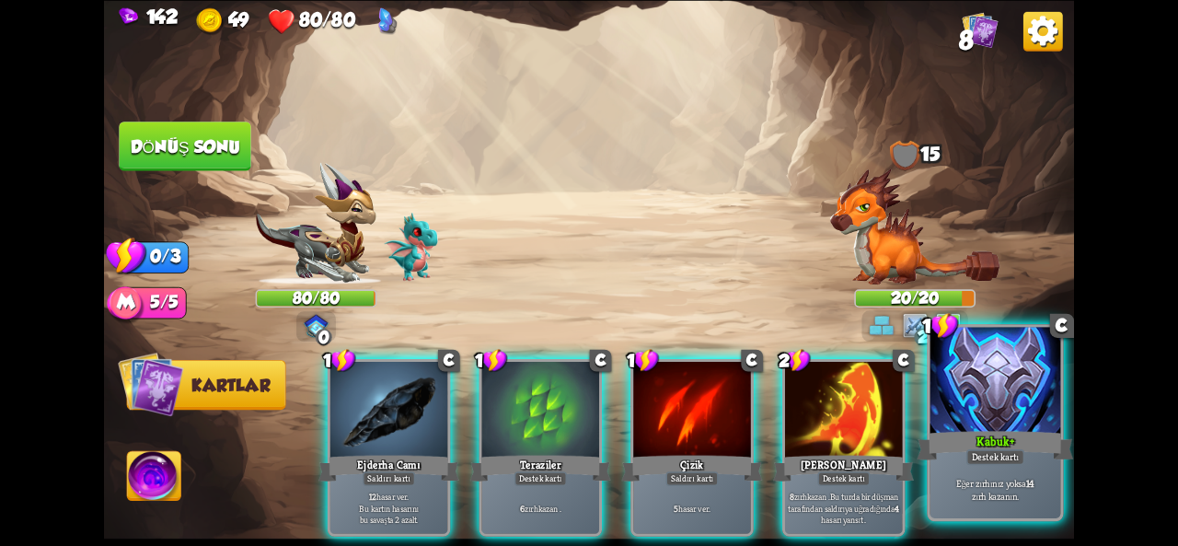
click at [996, 462] on font "Destek kartı" at bounding box center [996, 456] width 48 height 13
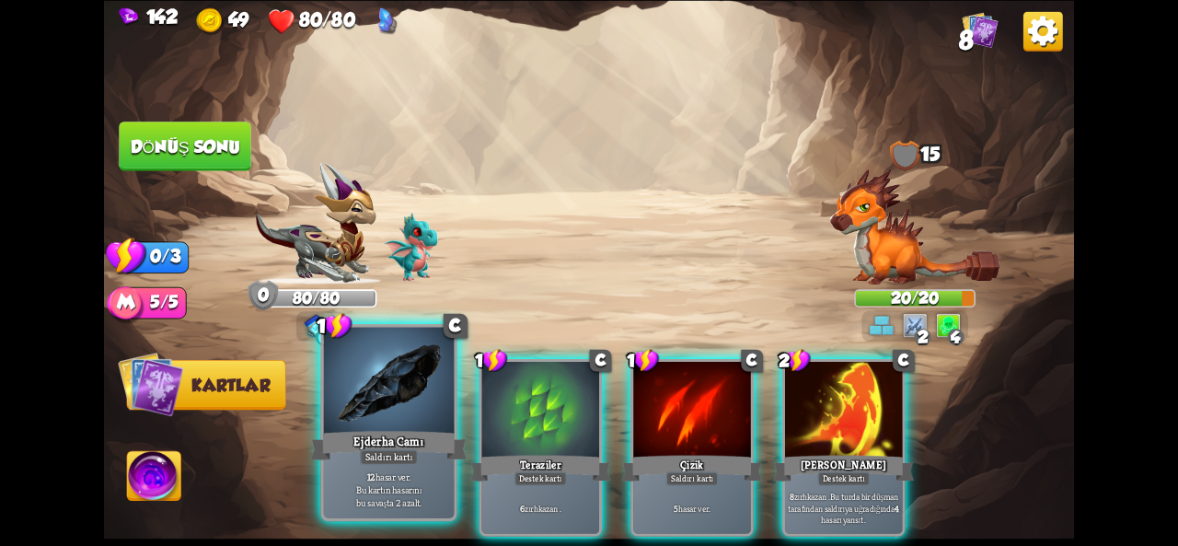
click at [390, 428] on div "Ejderha Camı" at bounding box center [389, 445] width 156 height 35
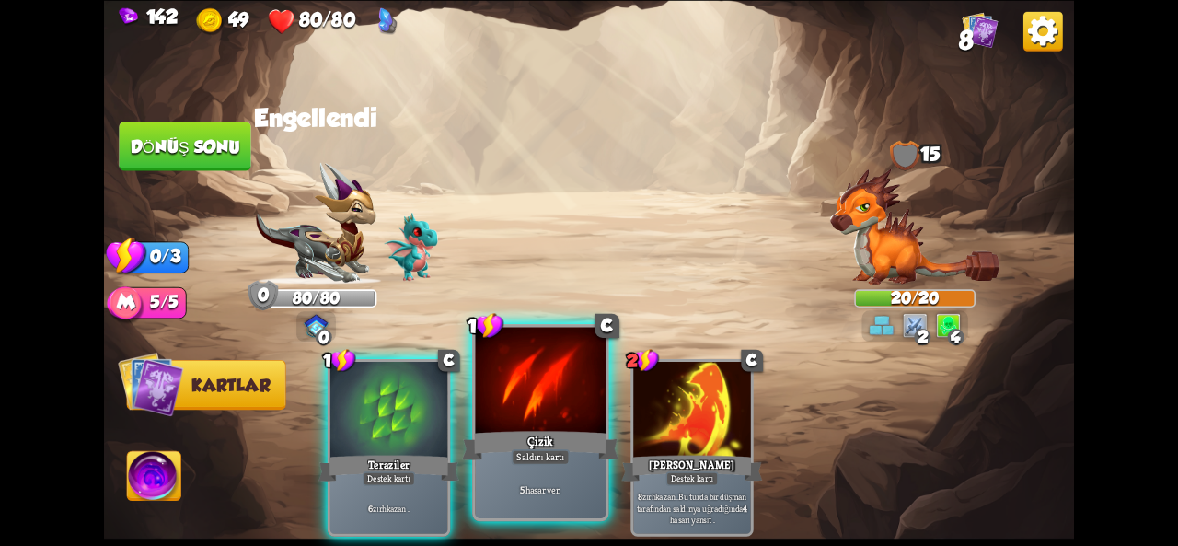
drag, startPoint x: 399, startPoint y: 423, endPoint x: 568, endPoint y: 405, distance: 170.3
click at [568, 405] on div "1 C Teraziler Destek kartı 6 zırh kazan . 1 C Çizik Saldırı kartı 5 hasar ver .…" at bounding box center [686, 424] width 776 height 243
click at [556, 407] on div at bounding box center [540, 382] width 131 height 110
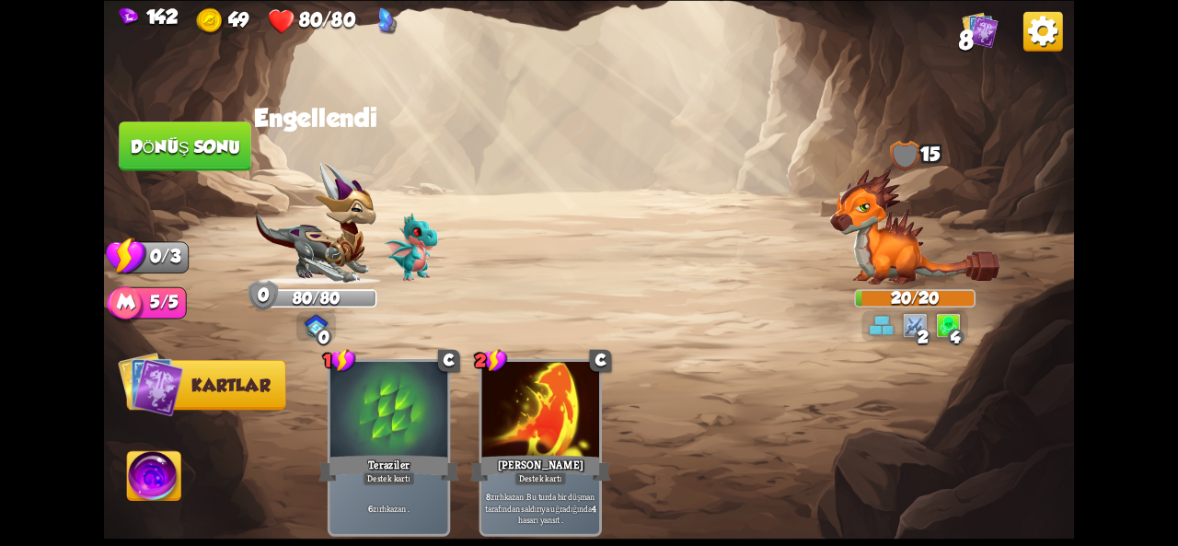
click at [215, 168] on button "Dönüş sonu" at bounding box center [185, 147] width 133 height 50
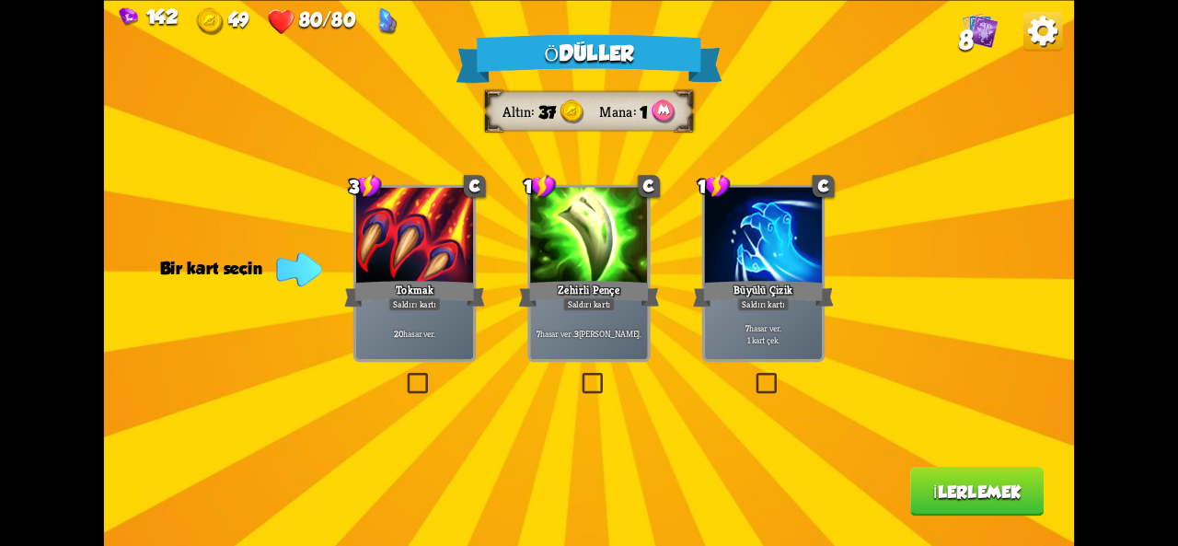
click at [653, 257] on div "Ödüller Altın 37 Mana 1 Bir kart seçin 3 C Tokmak Saldırı kartı 20 hasar ver . …" at bounding box center [589, 273] width 970 height 546
click at [639, 331] on p "7 hasar ver . 3 zehir uygula ." at bounding box center [588, 334] width 111 height 12
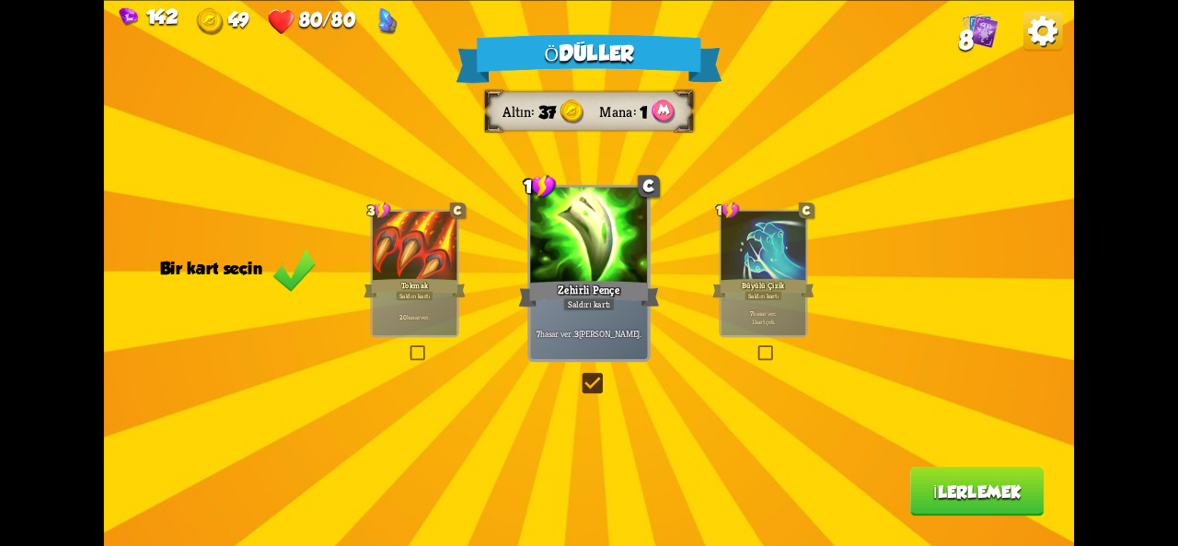
click at [944, 508] on button "İlerlemek" at bounding box center [976, 492] width 133 height 50
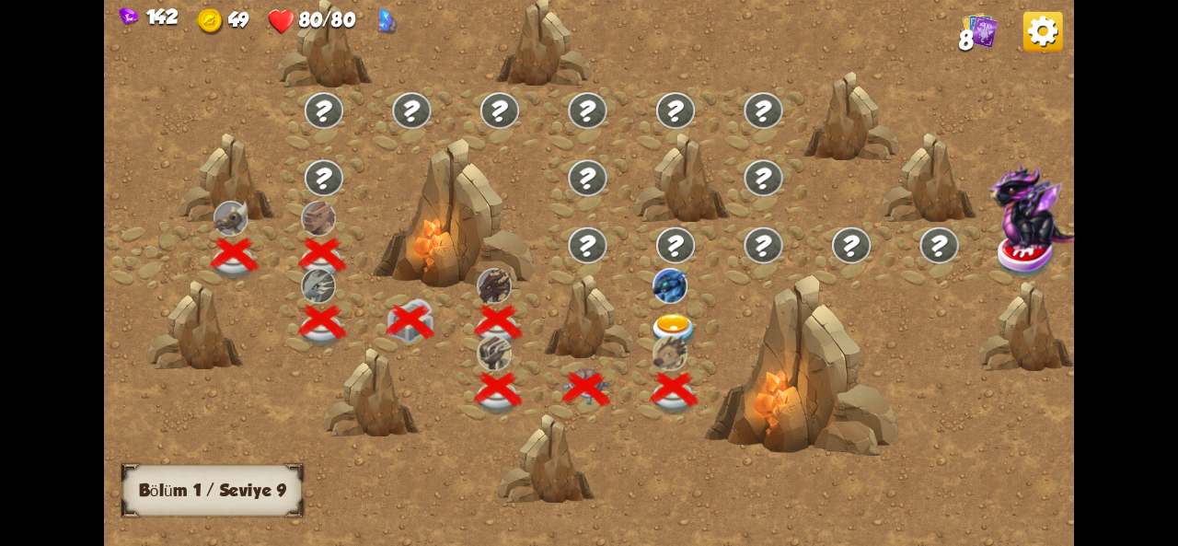
click at [648, 318] on div at bounding box center [675, 321] width 88 height 67
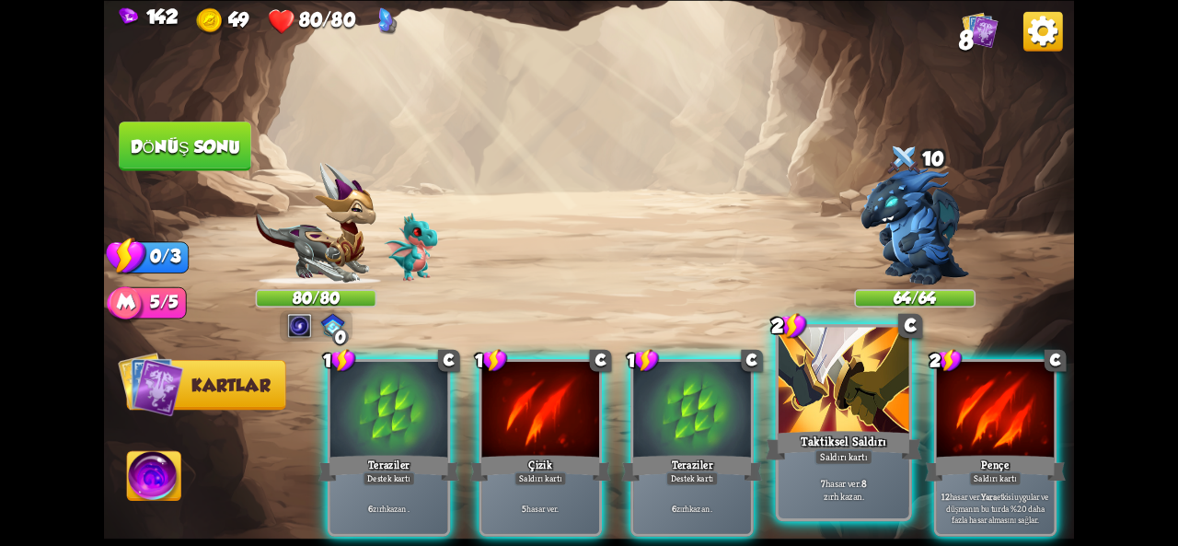
click at [824, 423] on div at bounding box center [844, 382] width 131 height 110
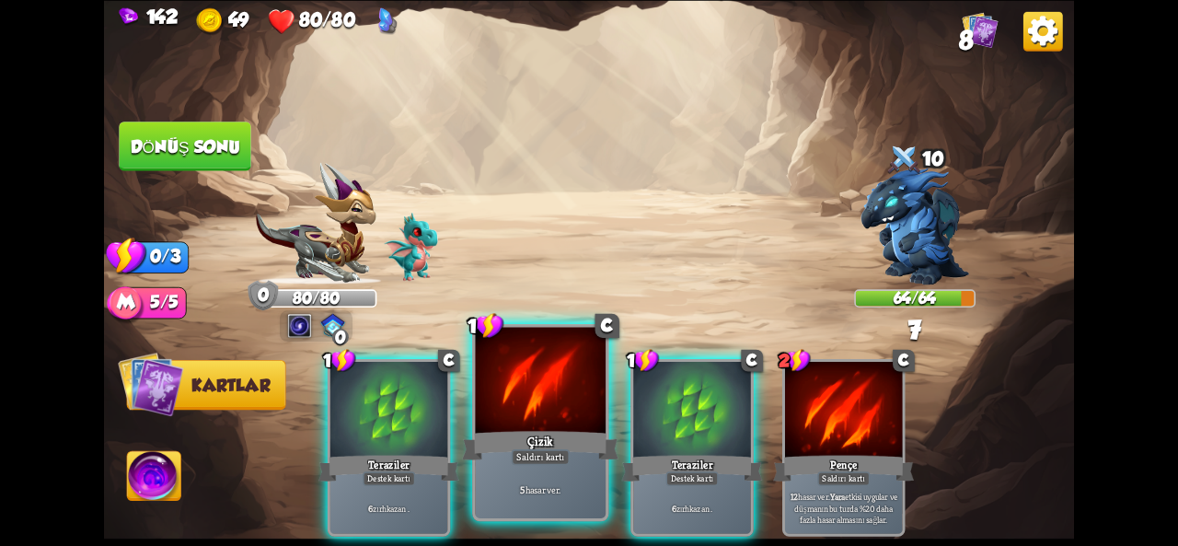
click at [544, 450] on font "Saldırı kartı" at bounding box center [540, 456] width 48 height 13
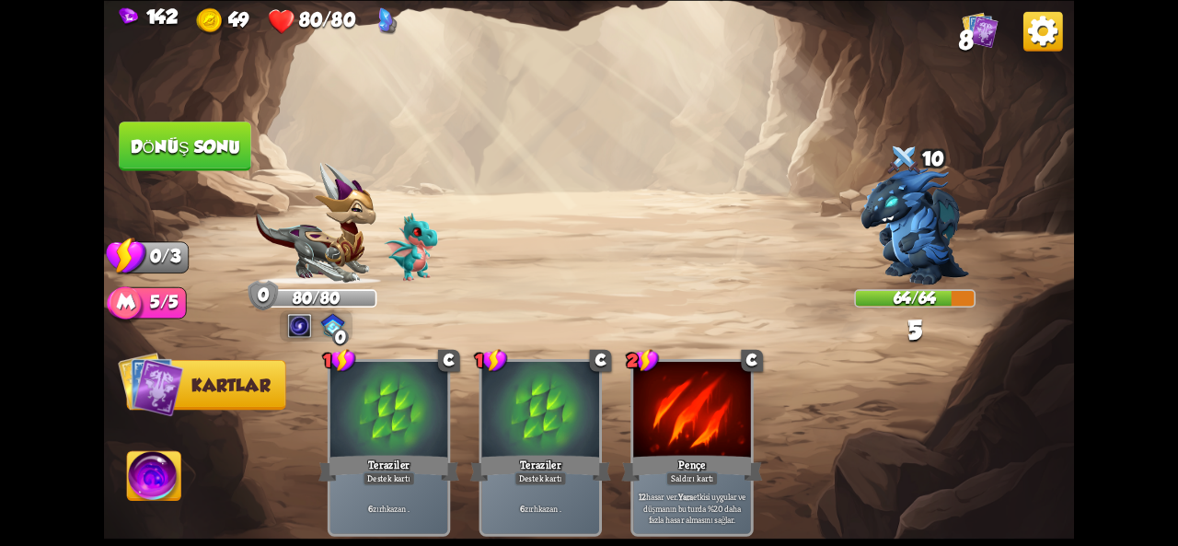
click at [225, 137] on font "Dönüş sonu" at bounding box center [186, 145] width 110 height 19
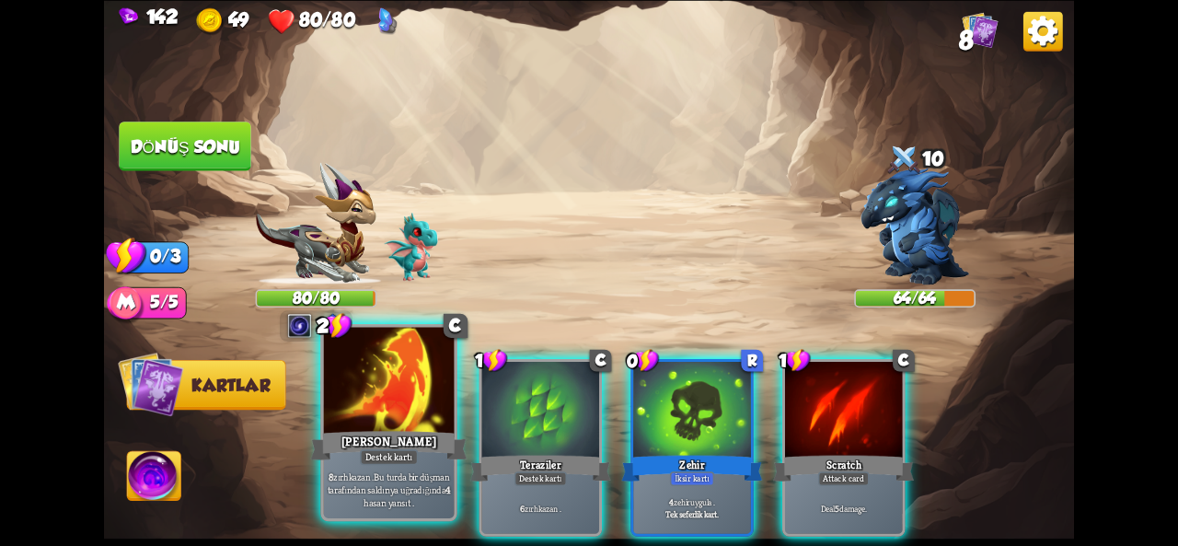
click at [390, 426] on div at bounding box center [389, 382] width 131 height 110
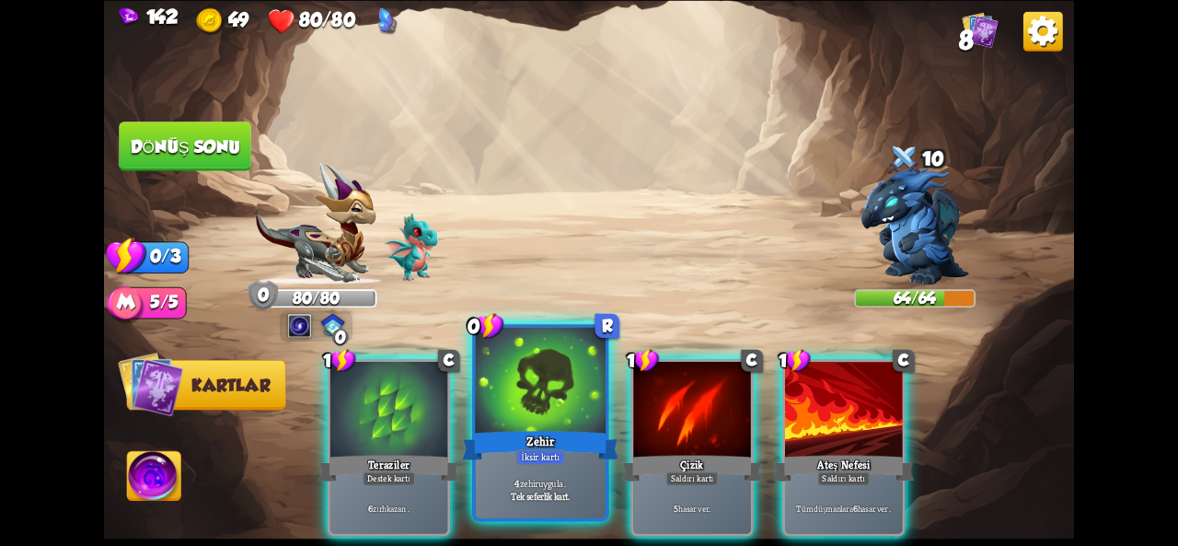
click at [480, 429] on div "Zehir" at bounding box center [540, 445] width 156 height 35
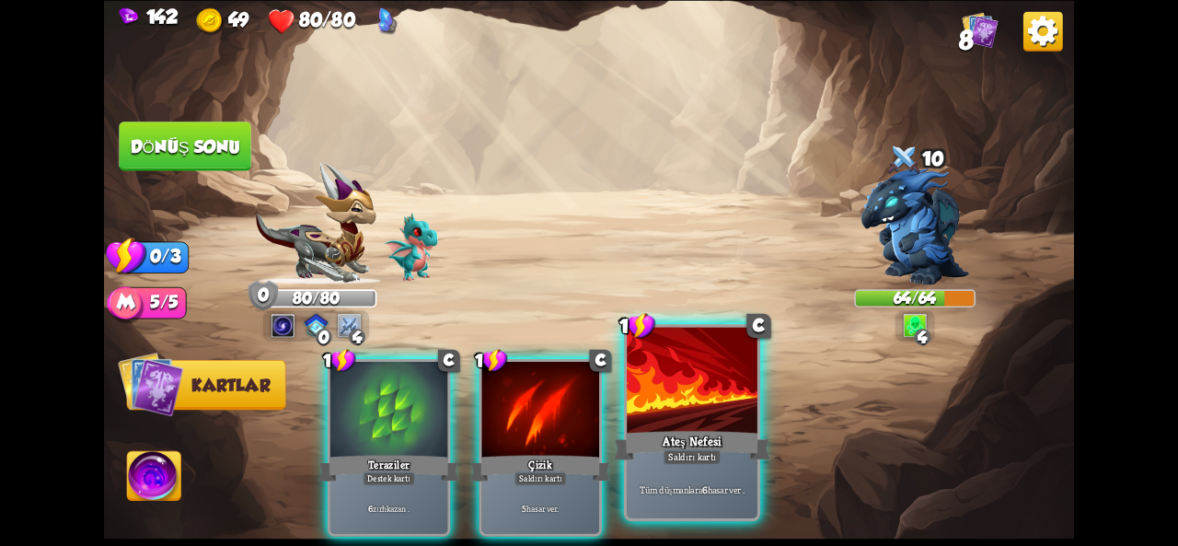
click at [694, 422] on div at bounding box center [692, 382] width 131 height 110
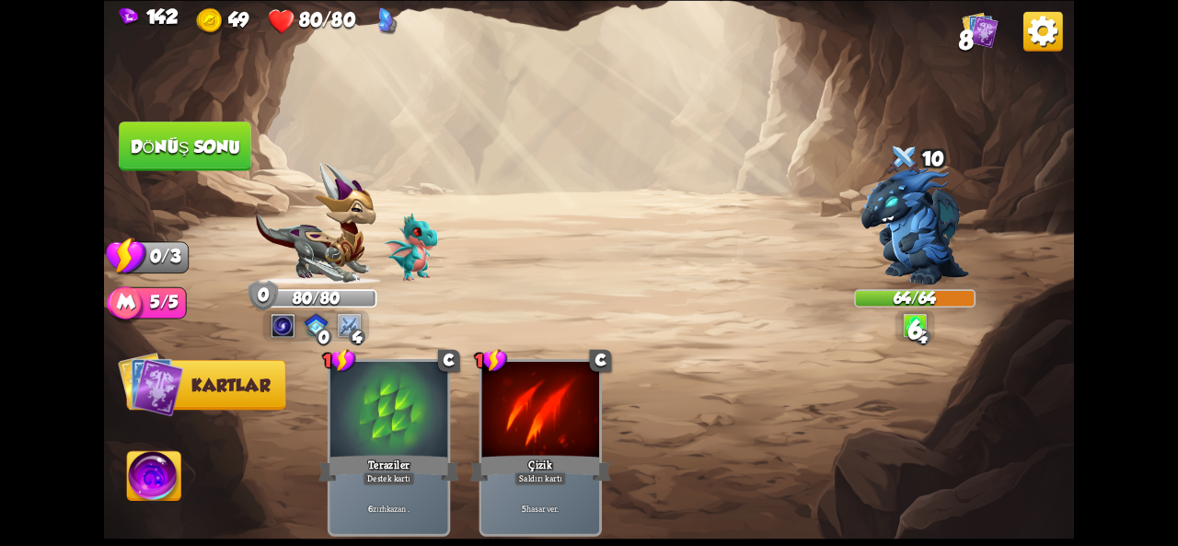
click at [208, 148] on font "Dönüş sonu" at bounding box center [186, 145] width 110 height 19
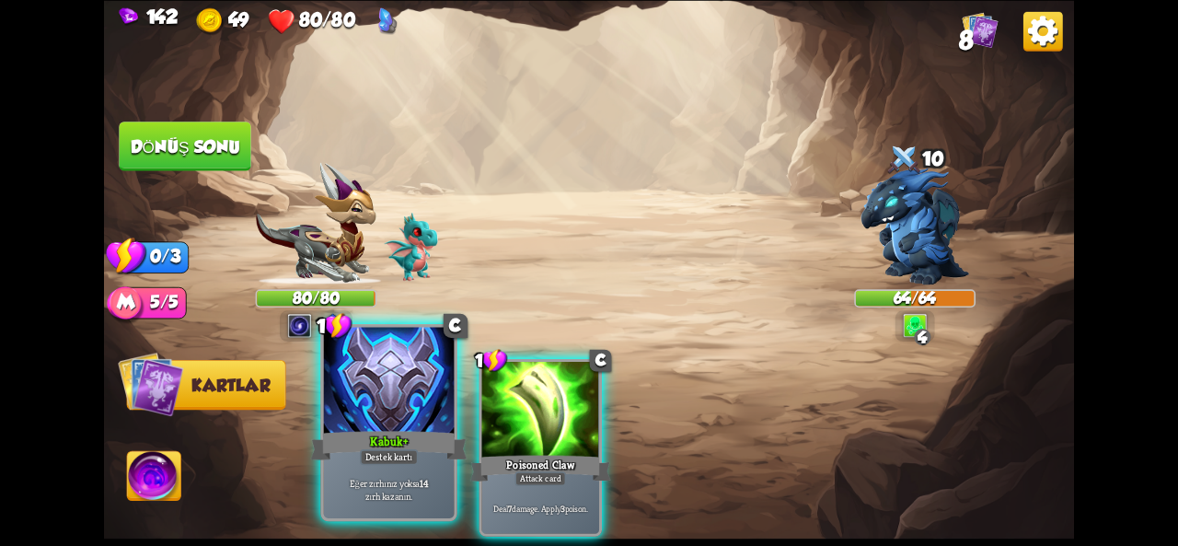
click at [405, 445] on font "Kabuk+" at bounding box center [389, 441] width 38 height 16
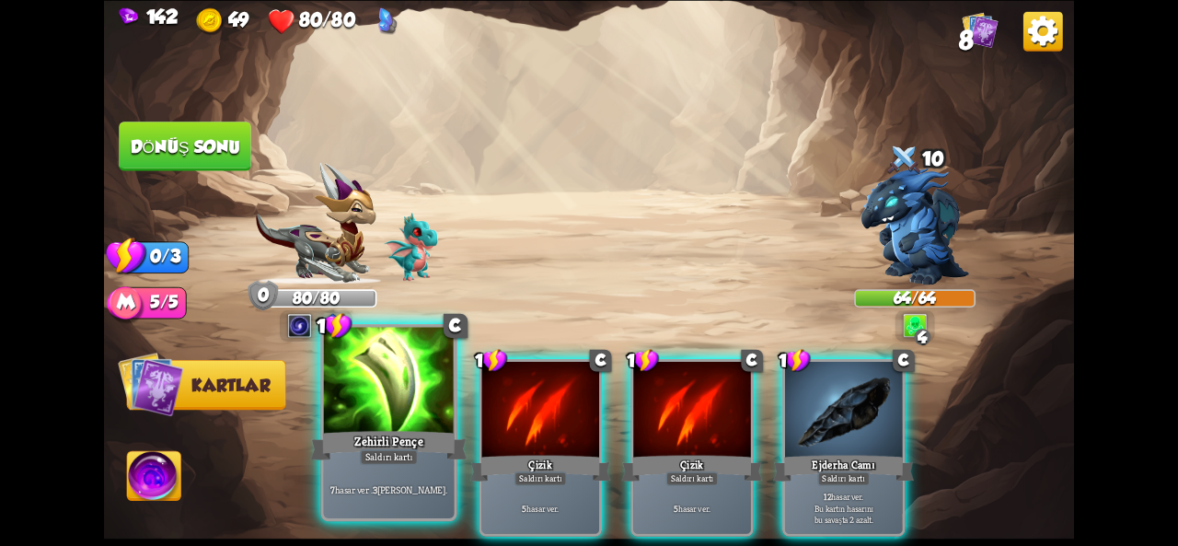
click at [372, 394] on div at bounding box center [389, 382] width 131 height 110
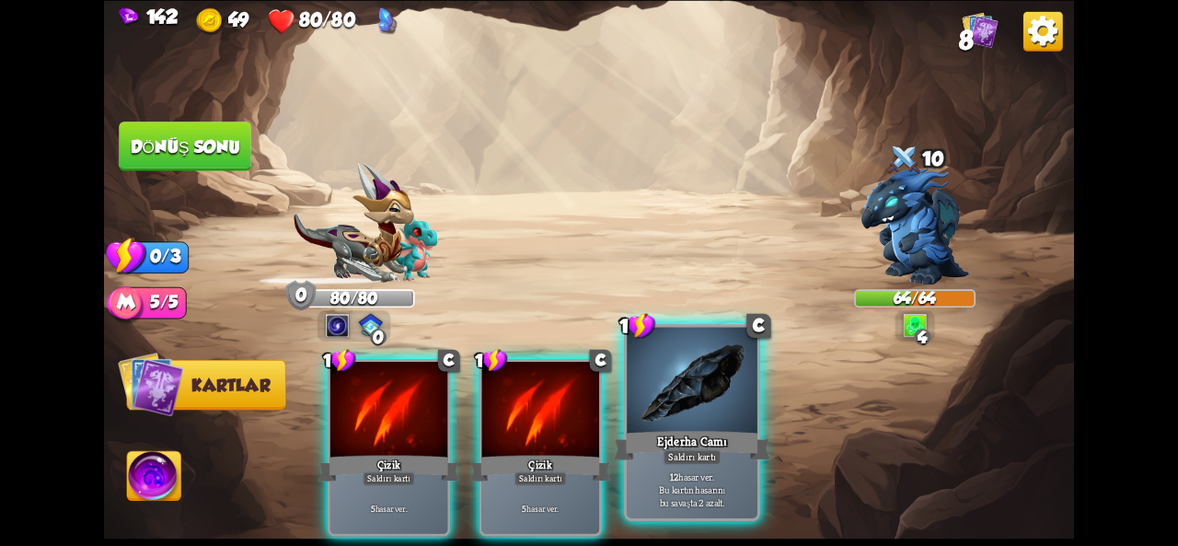
click at [692, 415] on div at bounding box center [692, 382] width 131 height 110
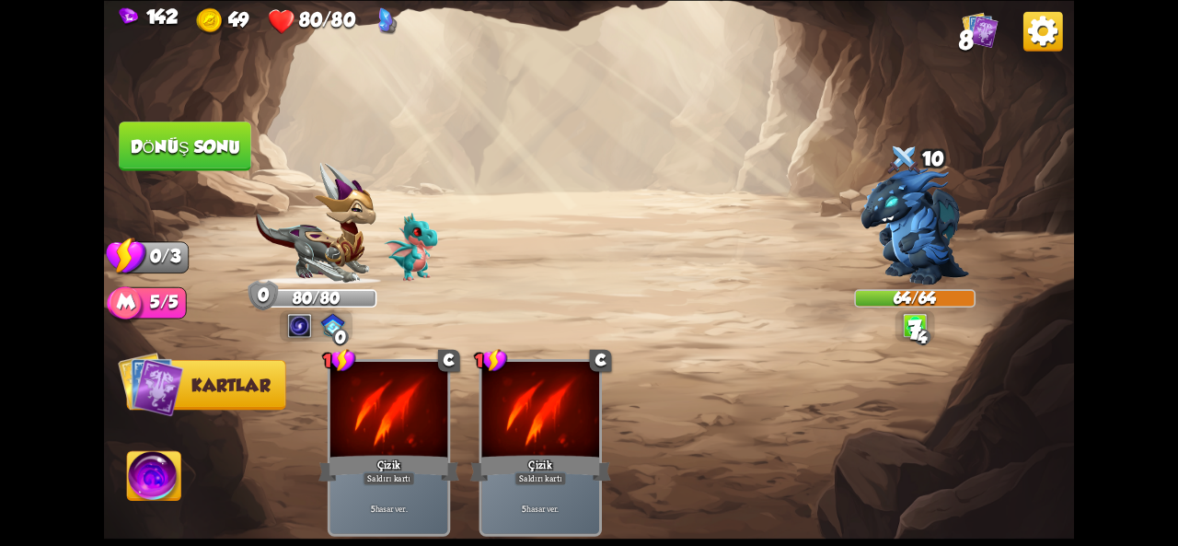
click at [138, 140] on font "Dönüş sonu" at bounding box center [186, 145] width 110 height 19
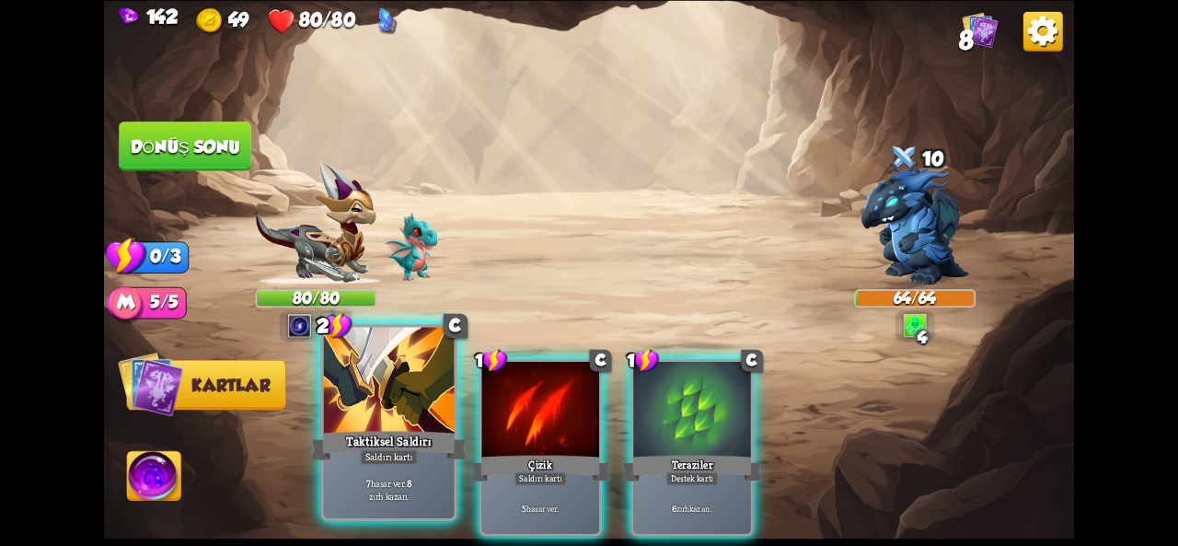
click at [378, 441] on font "Taktiksel Saldırı" at bounding box center [389, 441] width 86 height 16
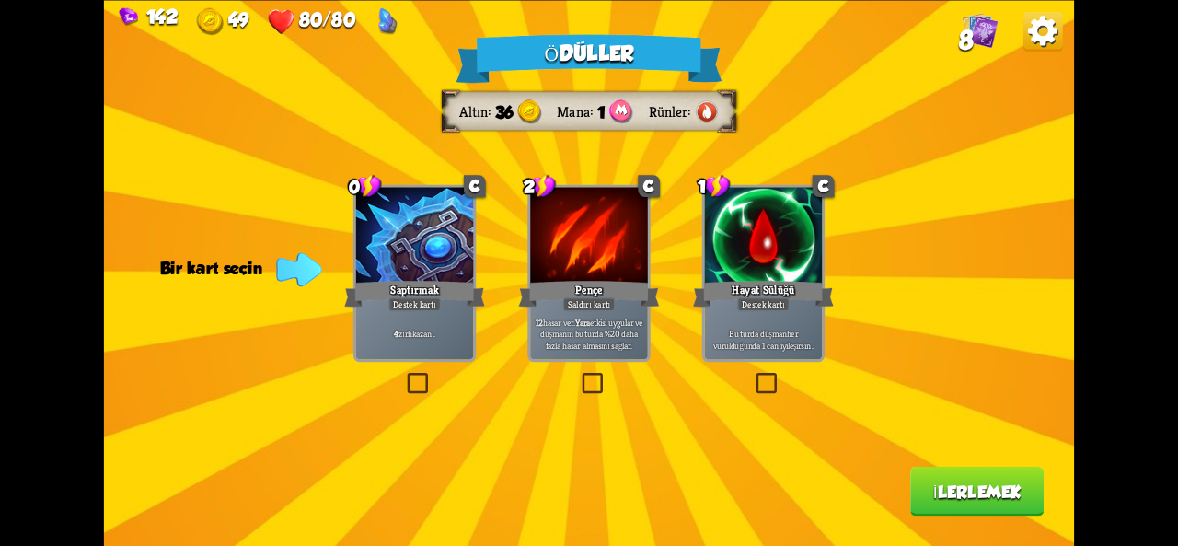
click at [771, 305] on font "Destek kartı" at bounding box center [763, 304] width 42 height 12
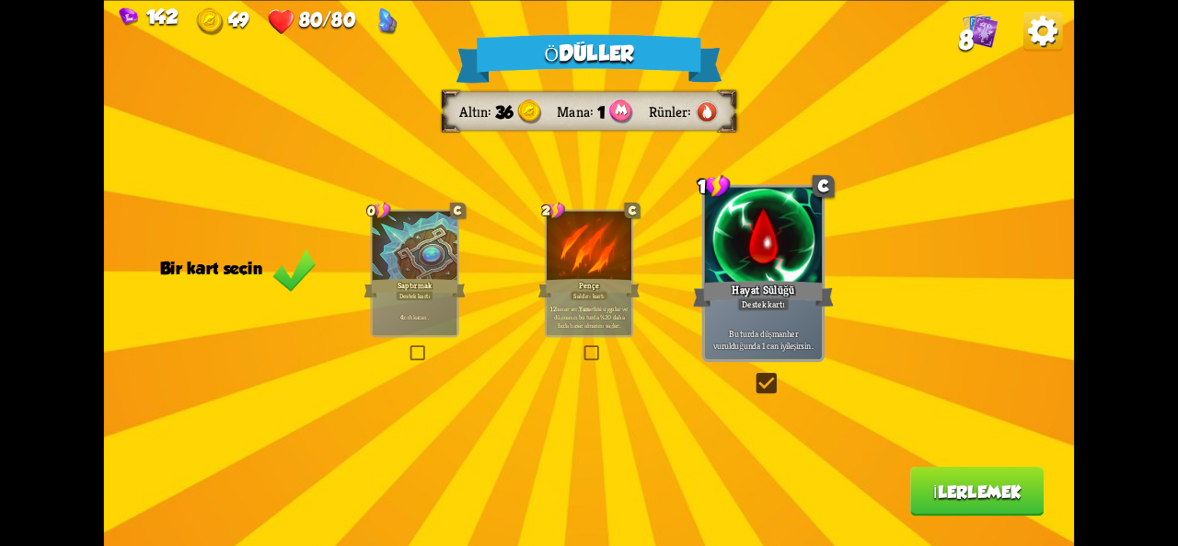
click at [968, 529] on div "Ödüller Altın 36 Mana 1 Rünler Bir kart seçin 0 C Saptırmak Destek kartı 4 zırh…" at bounding box center [589, 273] width 970 height 546
click at [967, 521] on div "Ödüller Altın 36 Mana 1 Rünler Bir kart seçin 0 C Saptırmak Destek kartı 4 zırh…" at bounding box center [589, 273] width 970 height 546
click at [412, 281] on font "Saptırmak" at bounding box center [415, 285] width 35 height 10
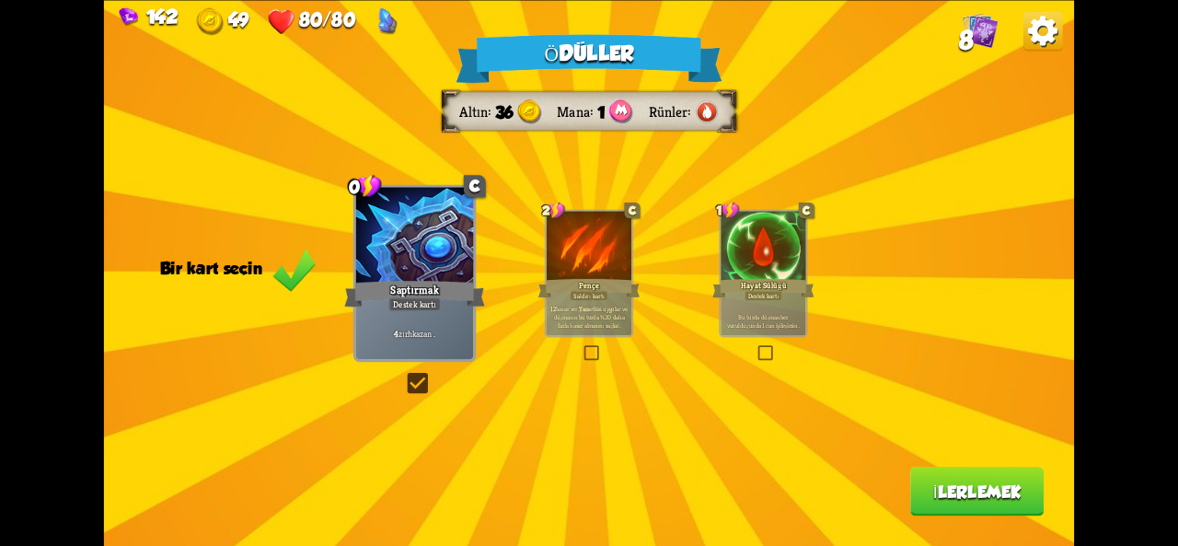
click at [976, 509] on button "İlerlemek" at bounding box center [976, 492] width 133 height 50
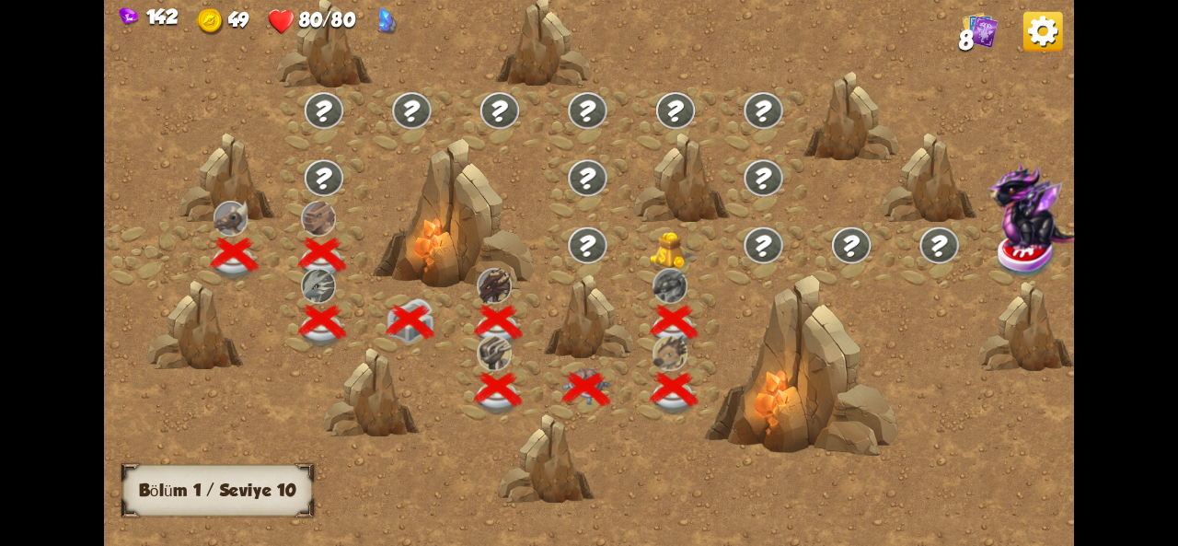
click at [689, 247] on img at bounding box center [674, 249] width 49 height 37
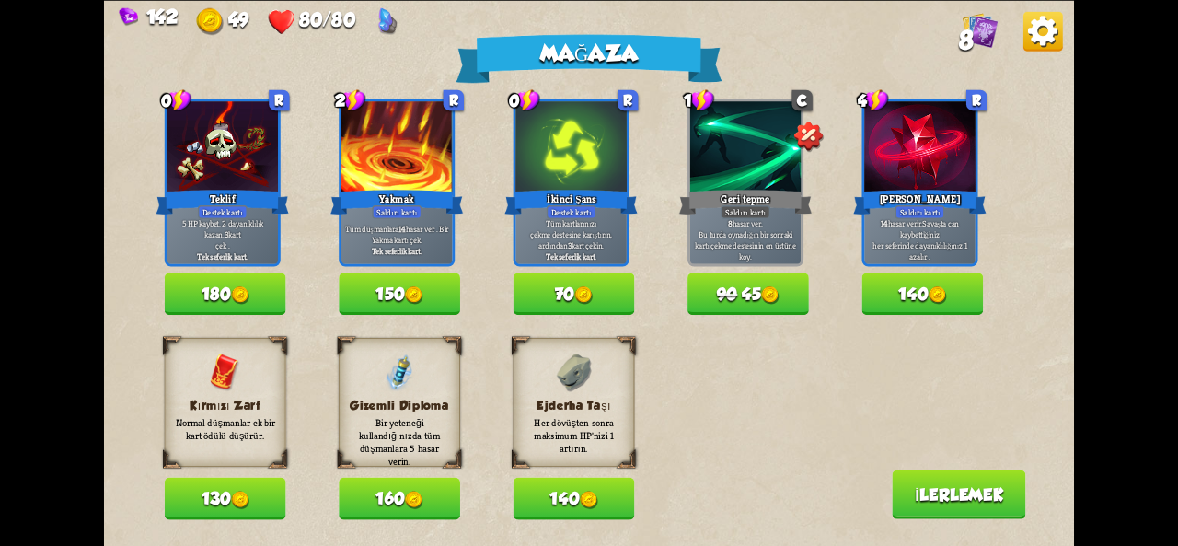
click at [584, 298] on img at bounding box center [583, 295] width 18 height 18
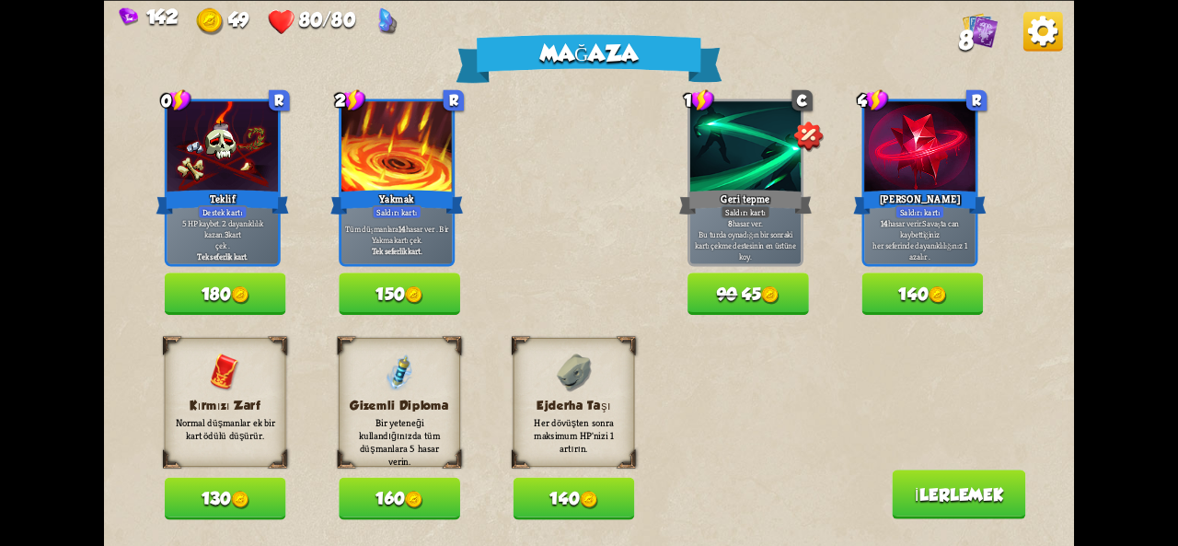
click at [257, 489] on button "130" at bounding box center [226, 498] width 122 height 42
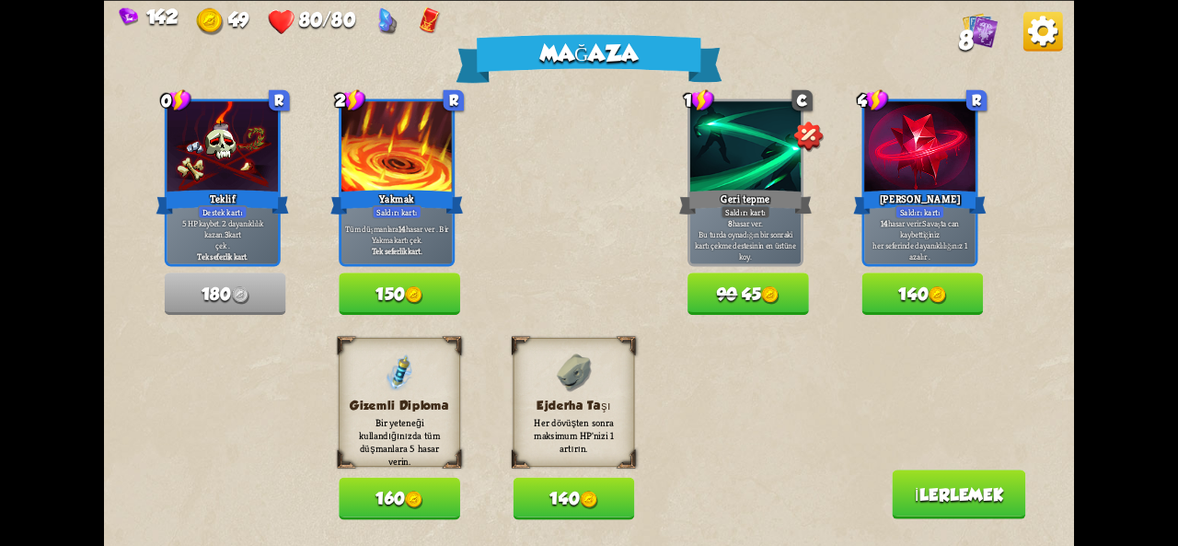
click at [950, 513] on button "İlerlemek" at bounding box center [958, 494] width 133 height 50
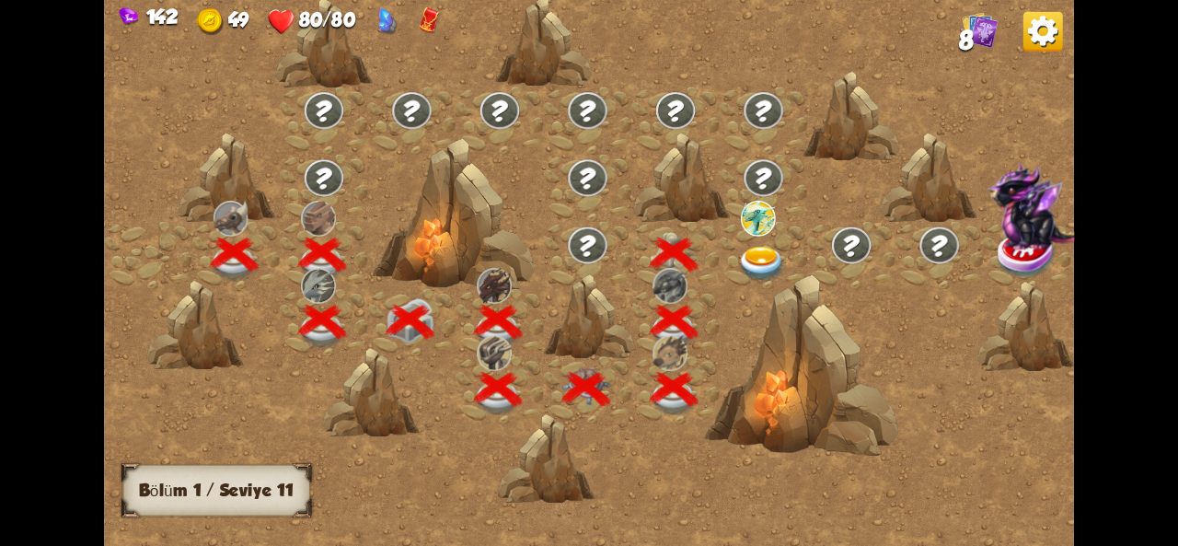
scroll to position [0, 280]
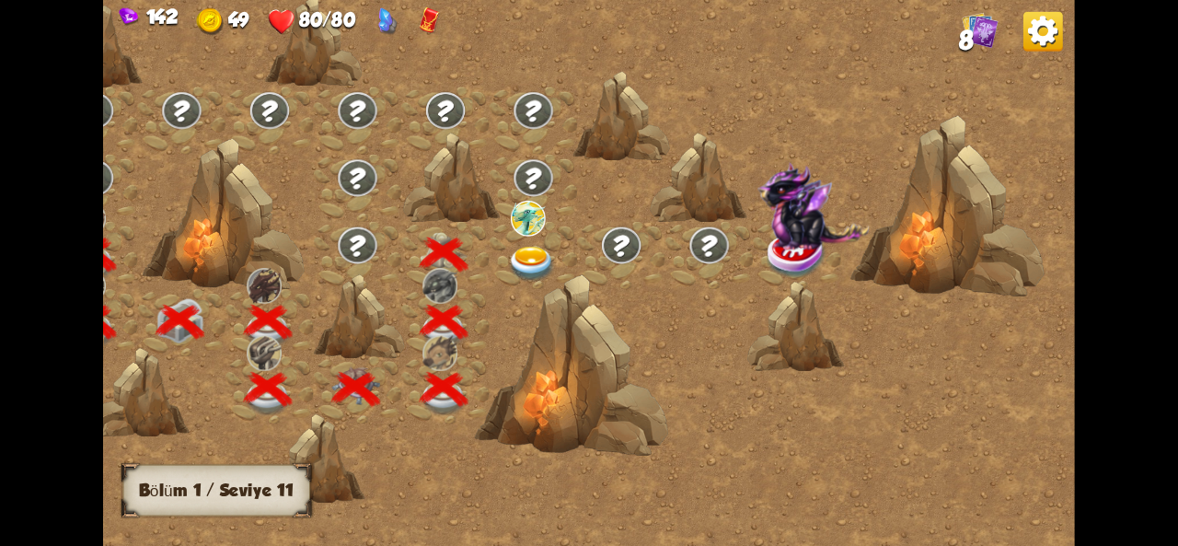
click at [519, 243] on div at bounding box center [533, 254] width 88 height 67
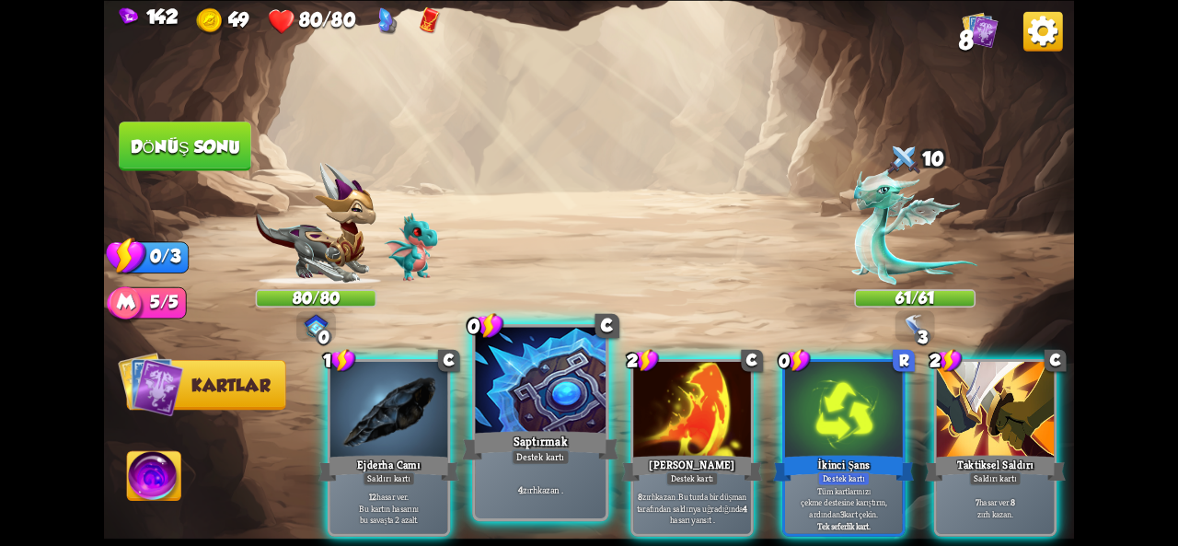
click at [490, 435] on div "Saptırmak" at bounding box center [540, 445] width 156 height 35
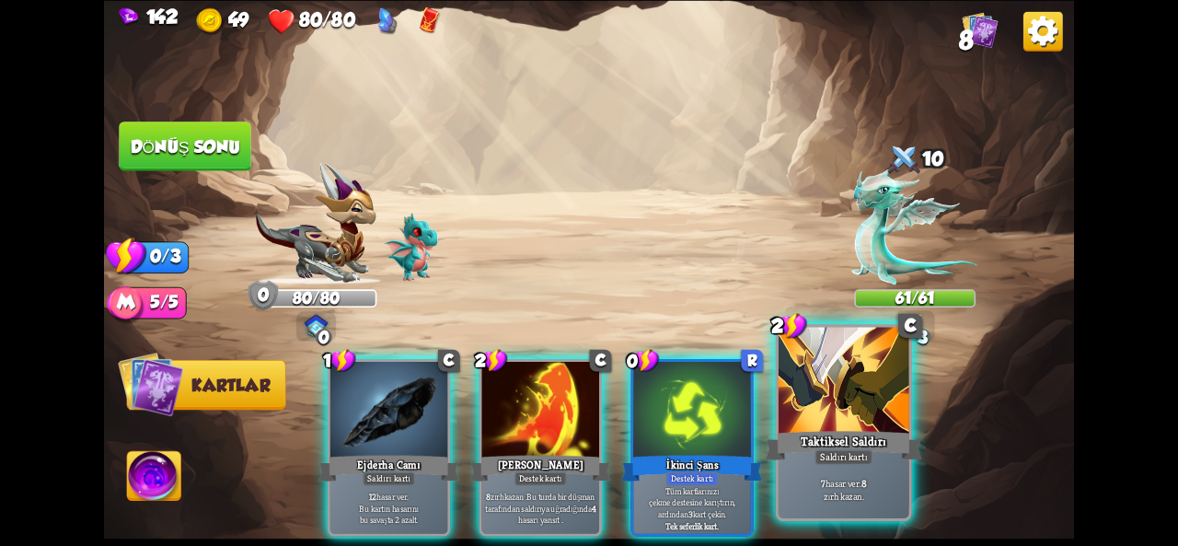
click at [860, 403] on div at bounding box center [844, 382] width 131 height 110
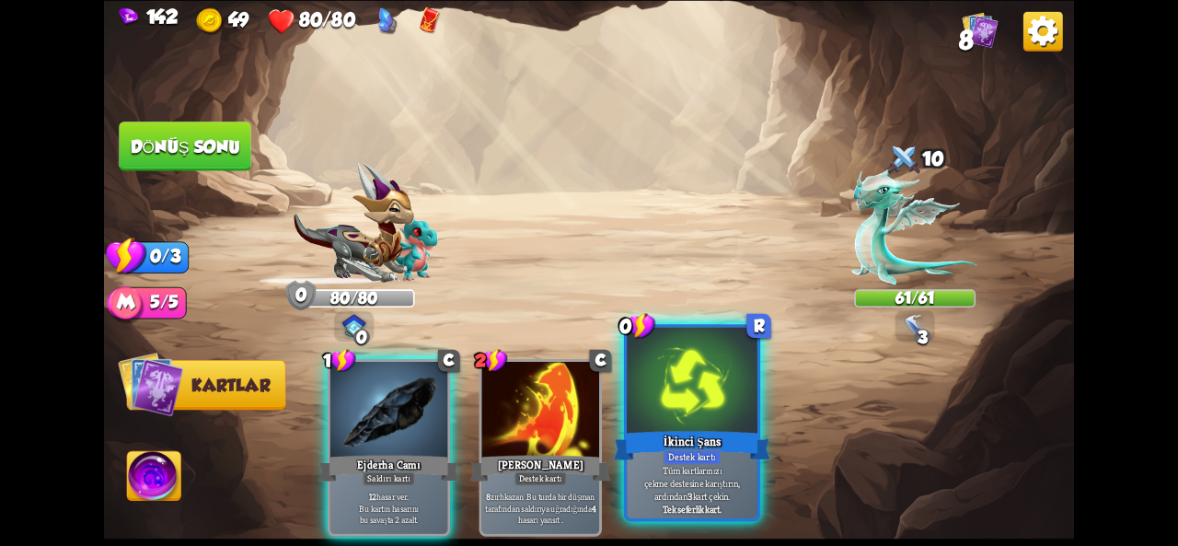
click at [695, 422] on div at bounding box center [692, 382] width 131 height 110
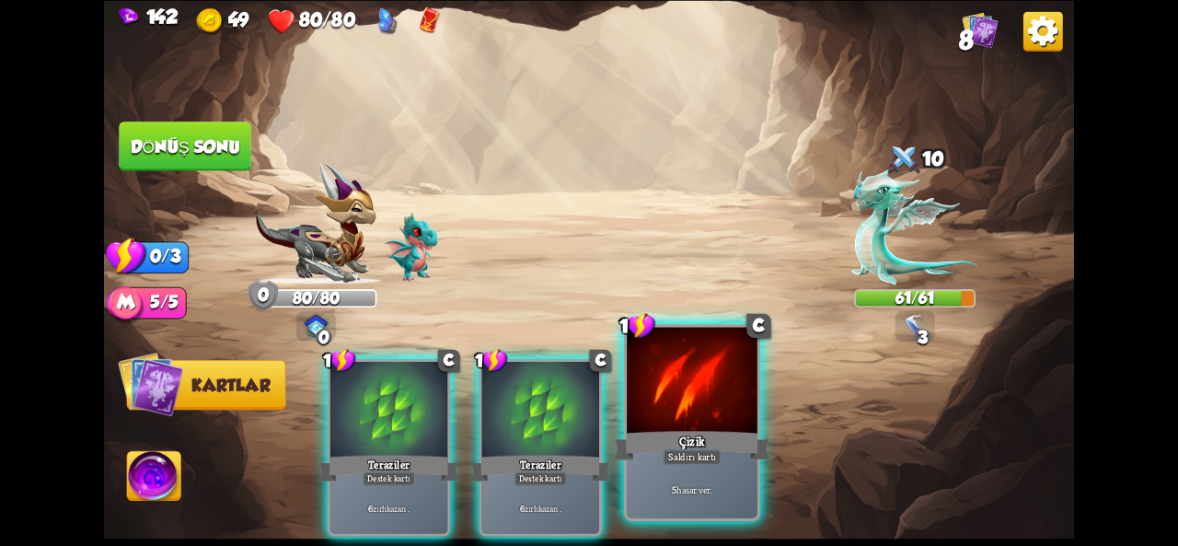
click at [725, 456] on div "Çizik" at bounding box center [692, 445] width 156 height 35
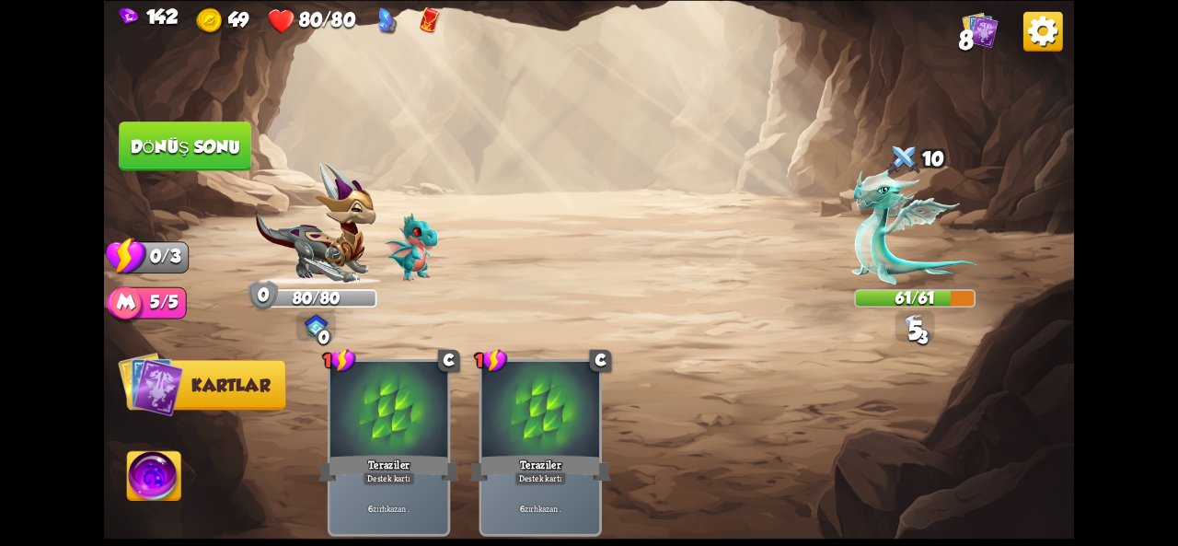
click at [175, 143] on font "Dönüş sonu" at bounding box center [186, 145] width 110 height 19
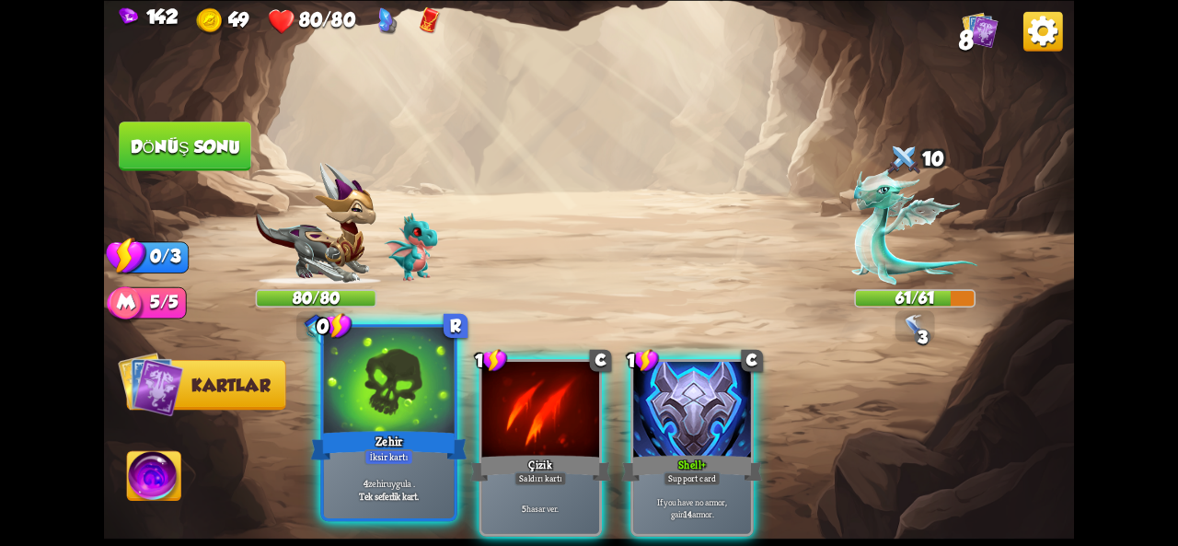
click at [389, 406] on div at bounding box center [389, 382] width 131 height 110
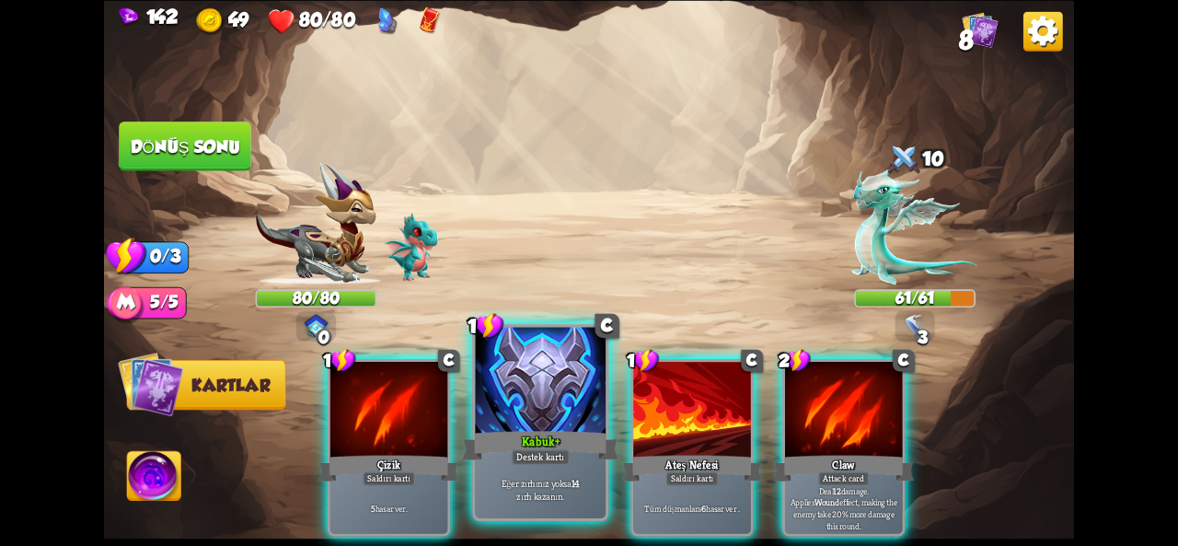
click at [505, 434] on div "Kabuk+" at bounding box center [540, 445] width 156 height 35
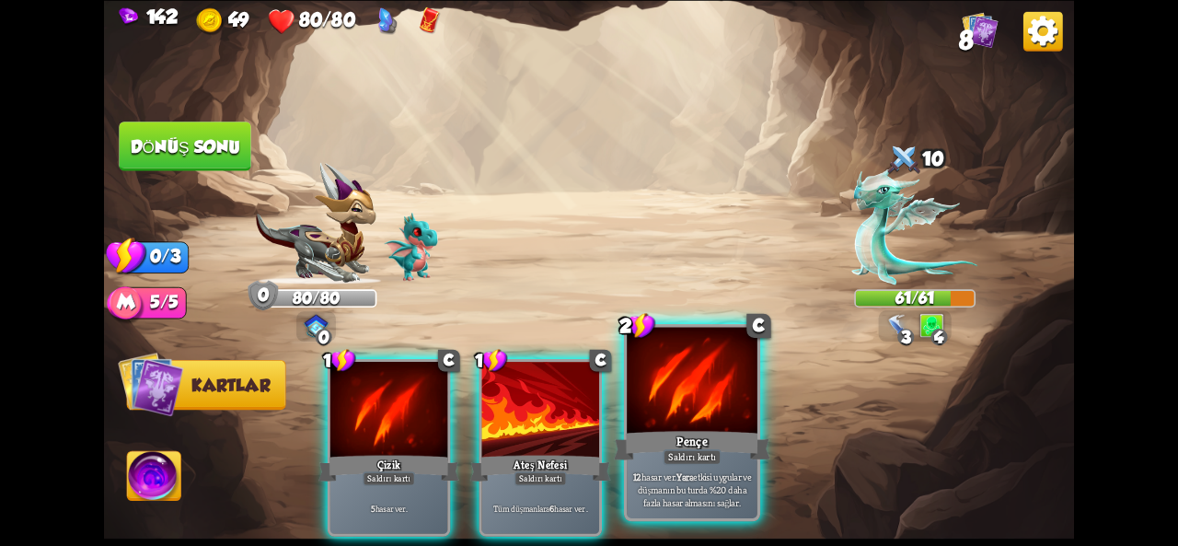
click at [692, 409] on div at bounding box center [692, 382] width 131 height 110
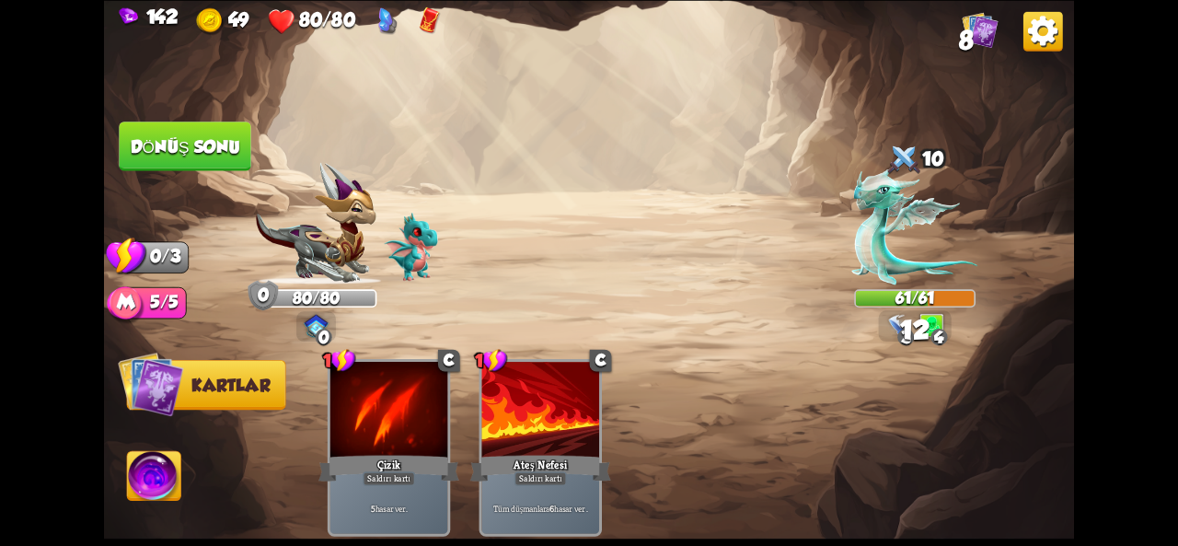
click at [226, 144] on font "Dönüş sonu" at bounding box center [186, 145] width 110 height 19
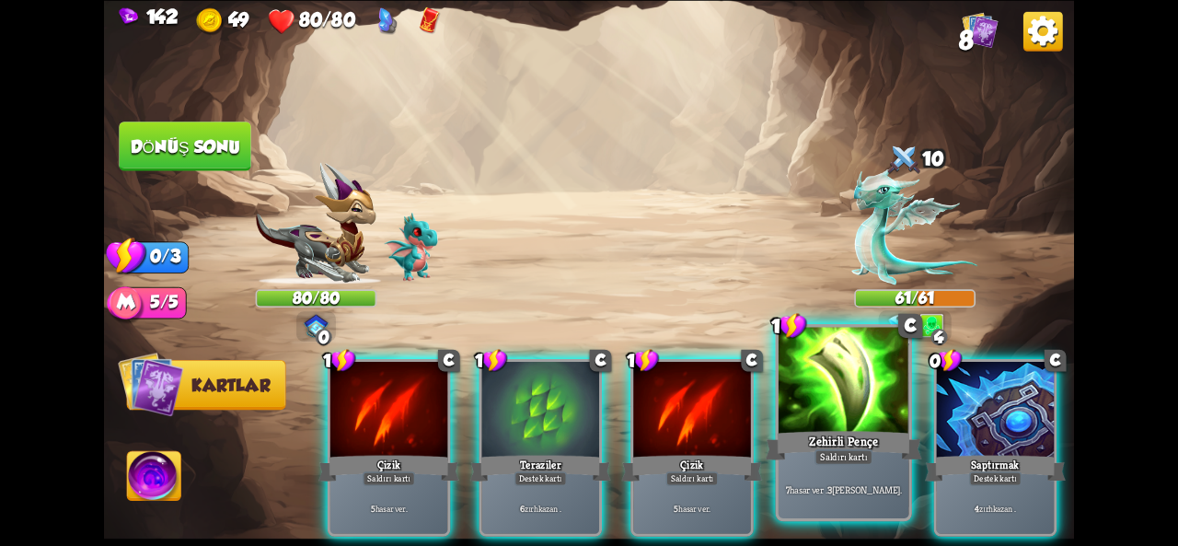
click at [839, 415] on div at bounding box center [844, 382] width 131 height 110
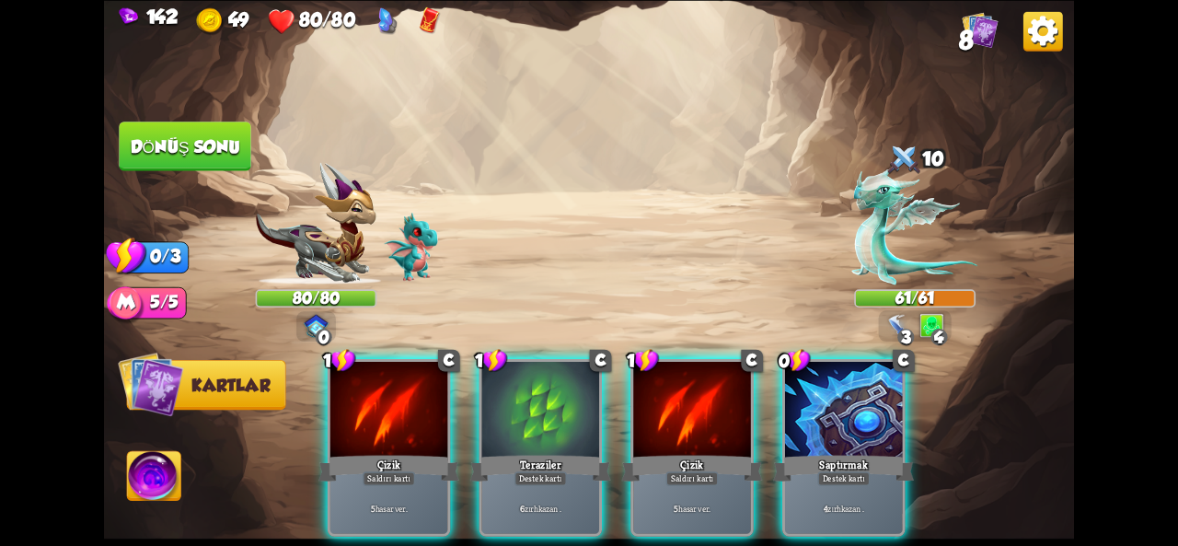
click at [839, 415] on div at bounding box center [843, 411] width 117 height 98
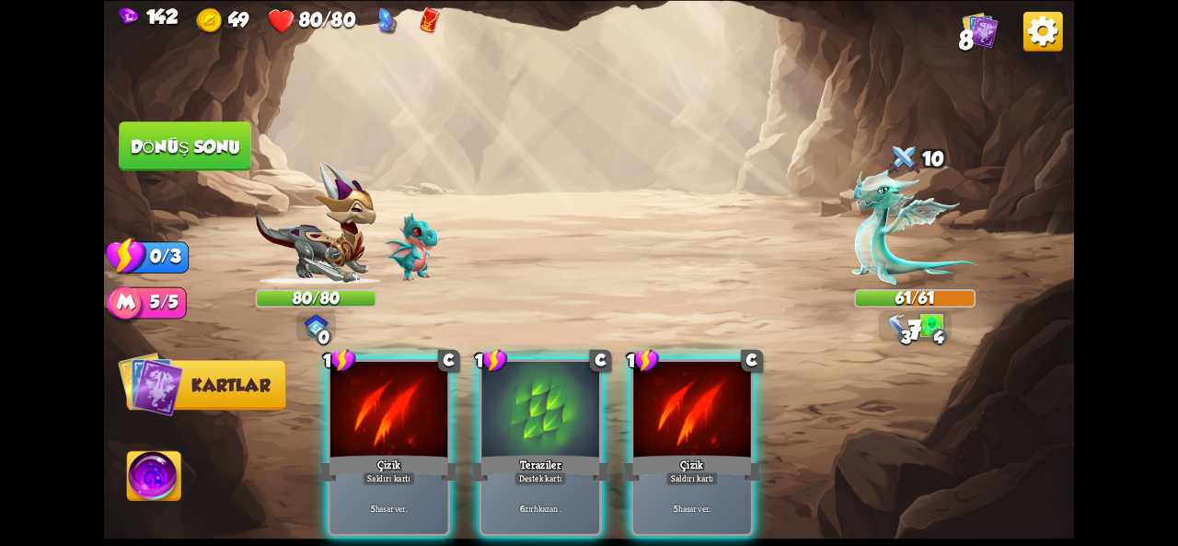
click at [565, 421] on div at bounding box center [540, 411] width 117 height 98
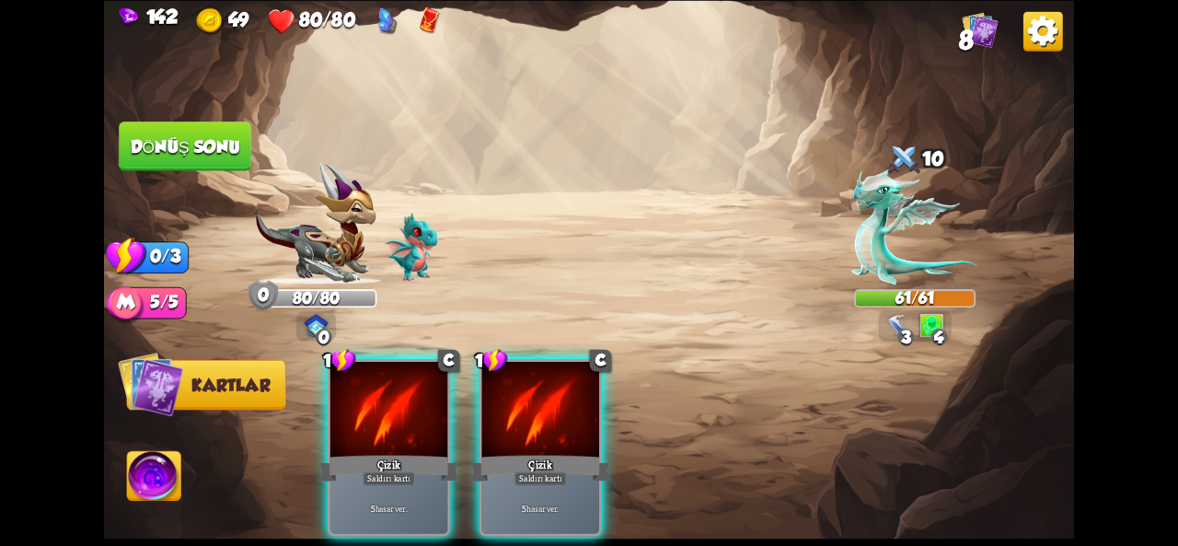
click at [196, 126] on button "Dönüş sonu" at bounding box center [185, 146] width 134 height 51
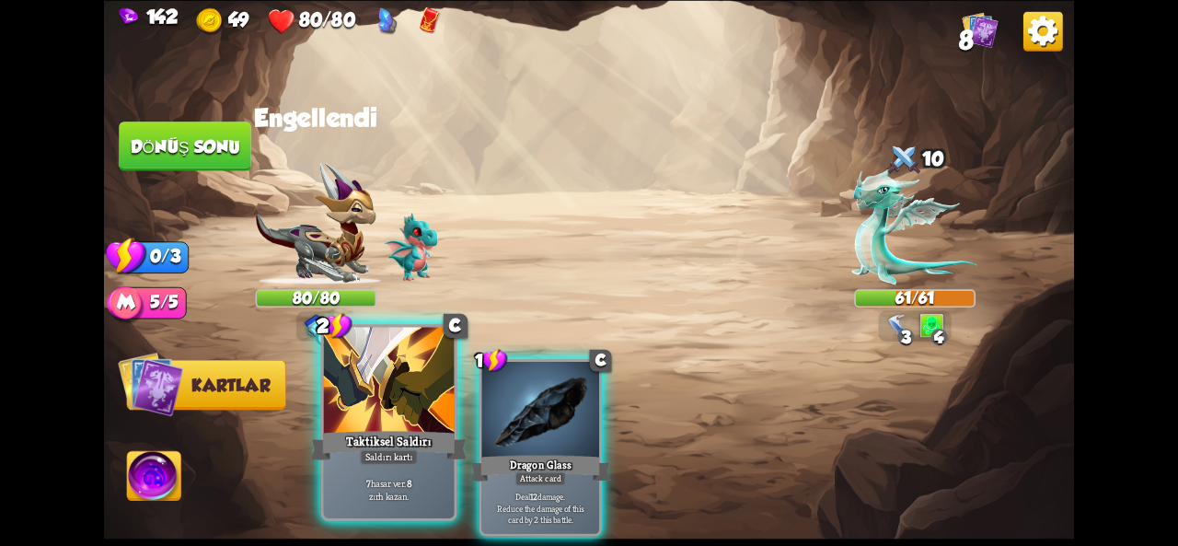
click at [394, 430] on div "Taktiksel Saldırı" at bounding box center [389, 445] width 156 height 35
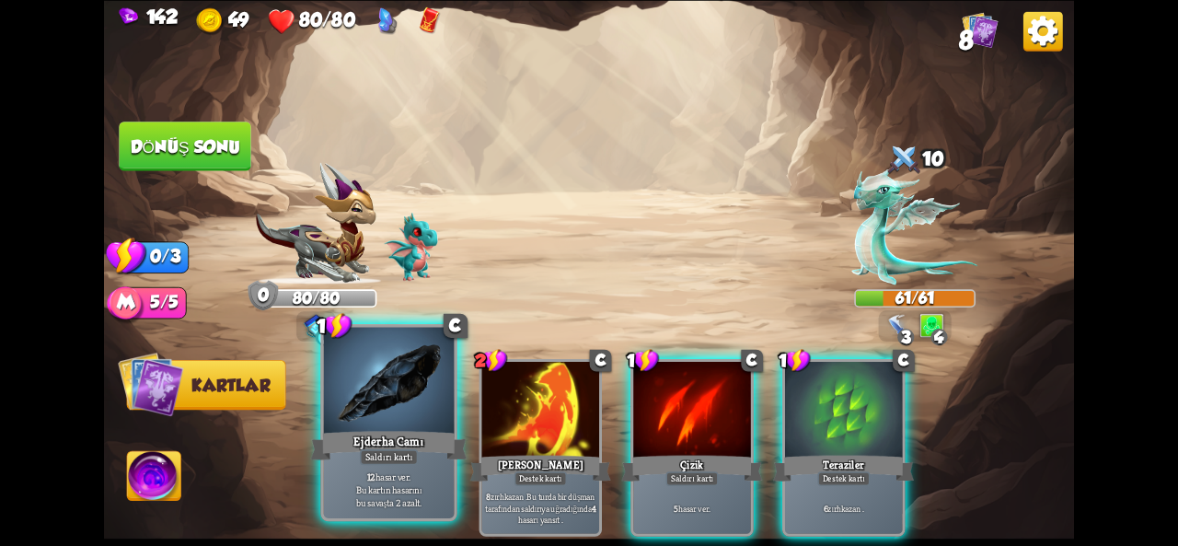
click at [412, 388] on div at bounding box center [389, 382] width 131 height 110
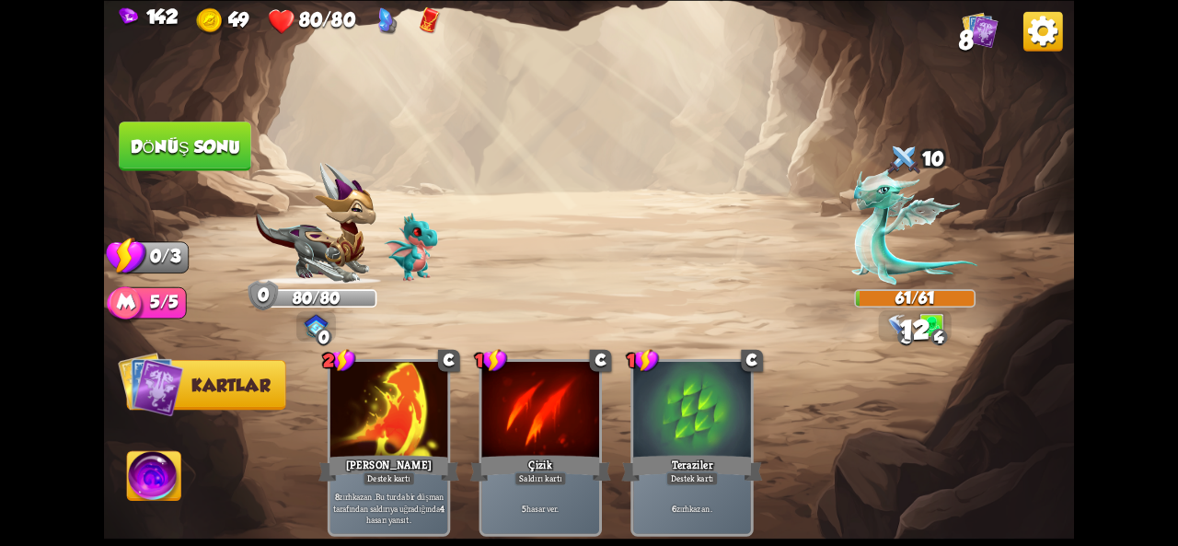
click at [201, 149] on font "Dönüş sonu" at bounding box center [186, 145] width 110 height 19
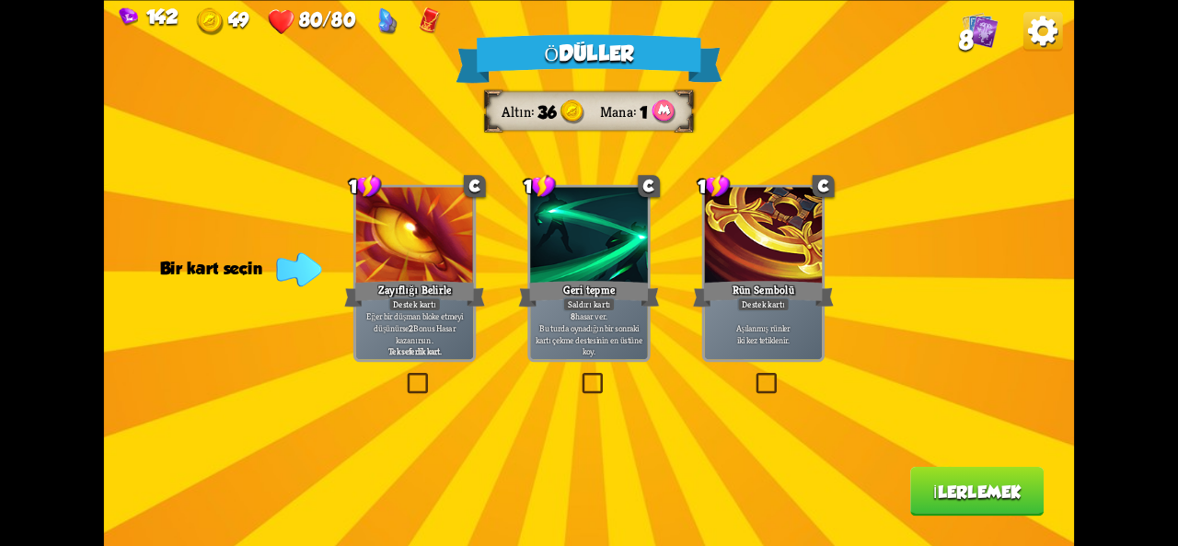
click at [554, 307] on div "Geri tepme" at bounding box center [589, 293] width 141 height 31
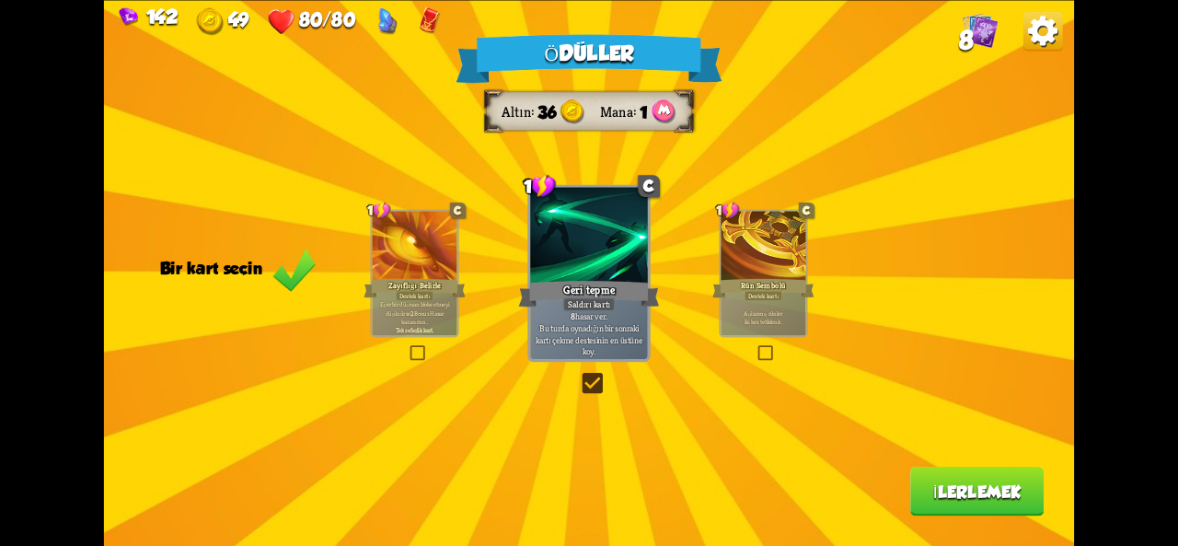
click at [947, 492] on font "İlerlemek" at bounding box center [977, 490] width 88 height 19
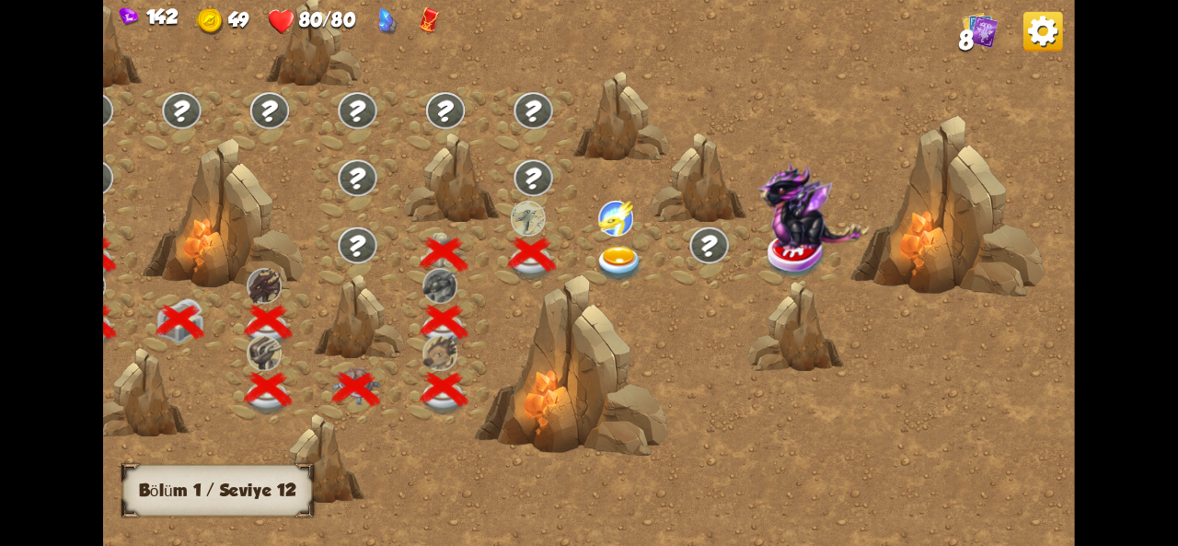
click at [630, 255] on img at bounding box center [620, 264] width 49 height 36
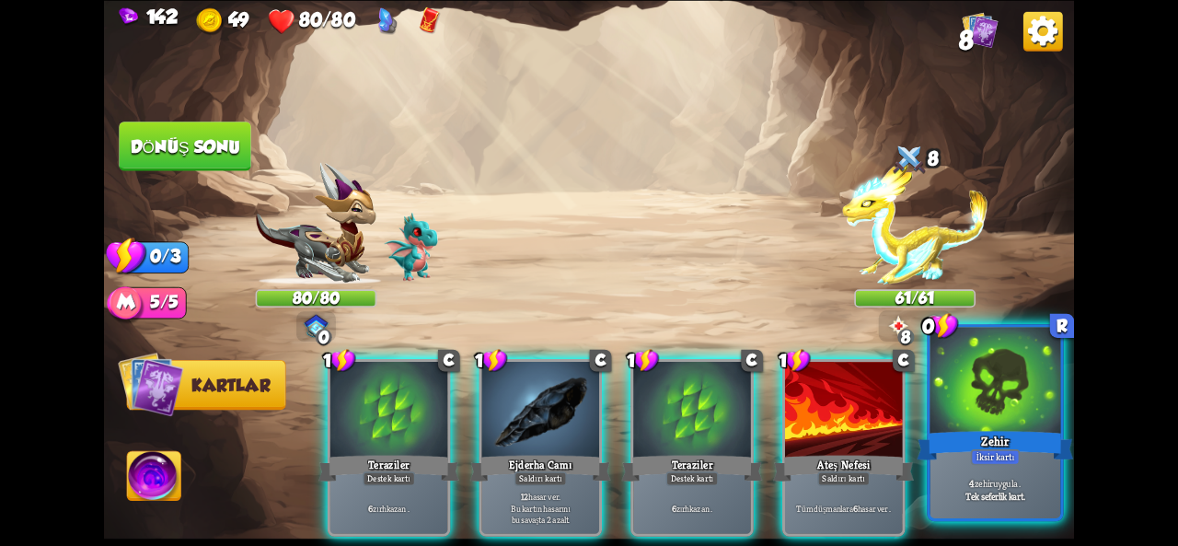
click at [976, 483] on font "zehir" at bounding box center [984, 483] width 18 height 13
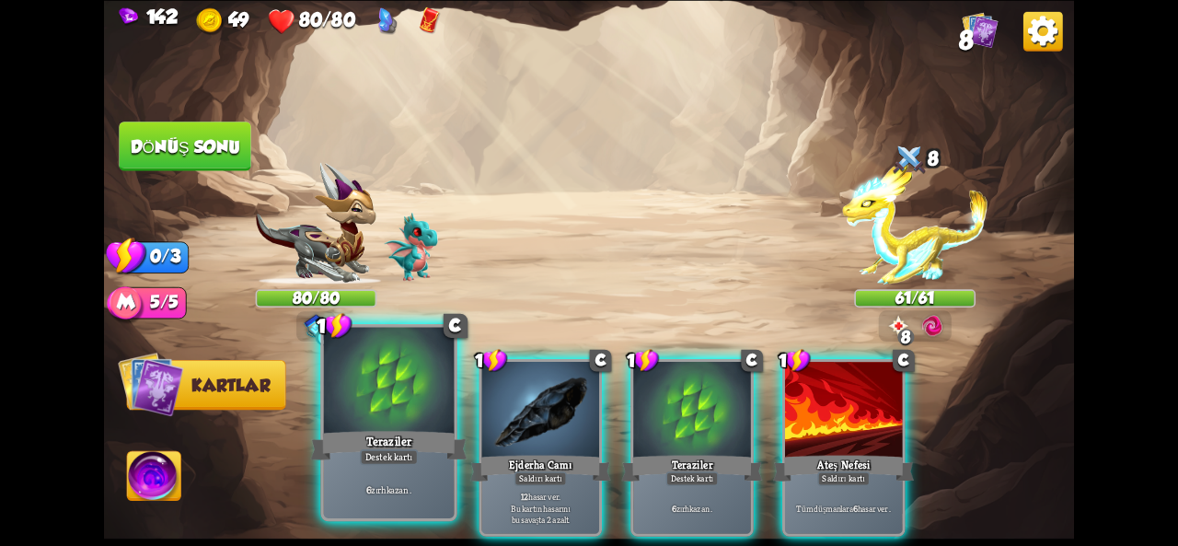
click at [396, 419] on div at bounding box center [389, 382] width 131 height 110
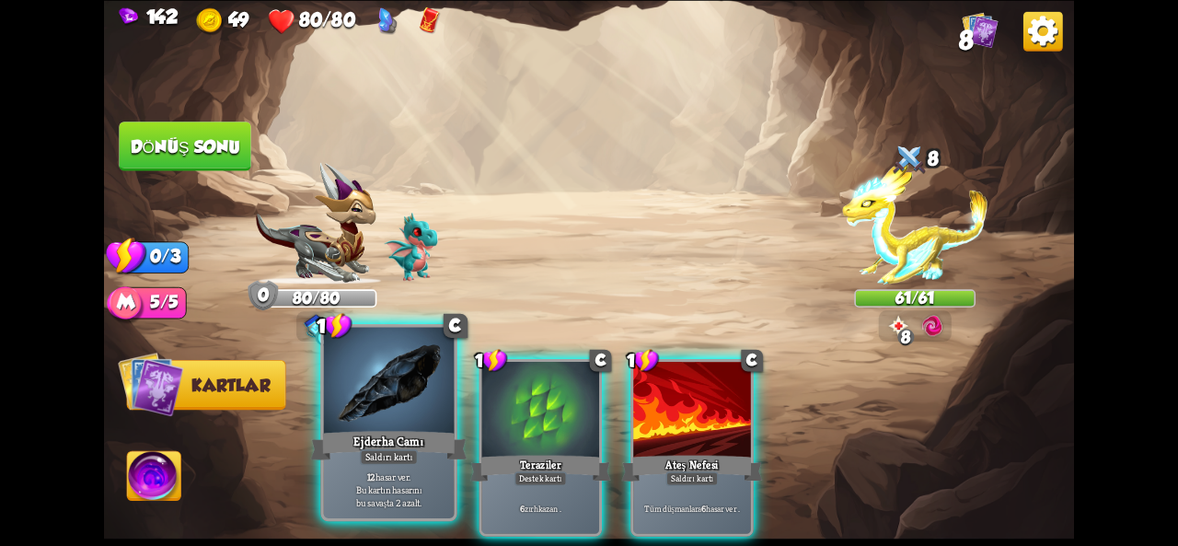
click at [409, 419] on div at bounding box center [389, 382] width 131 height 110
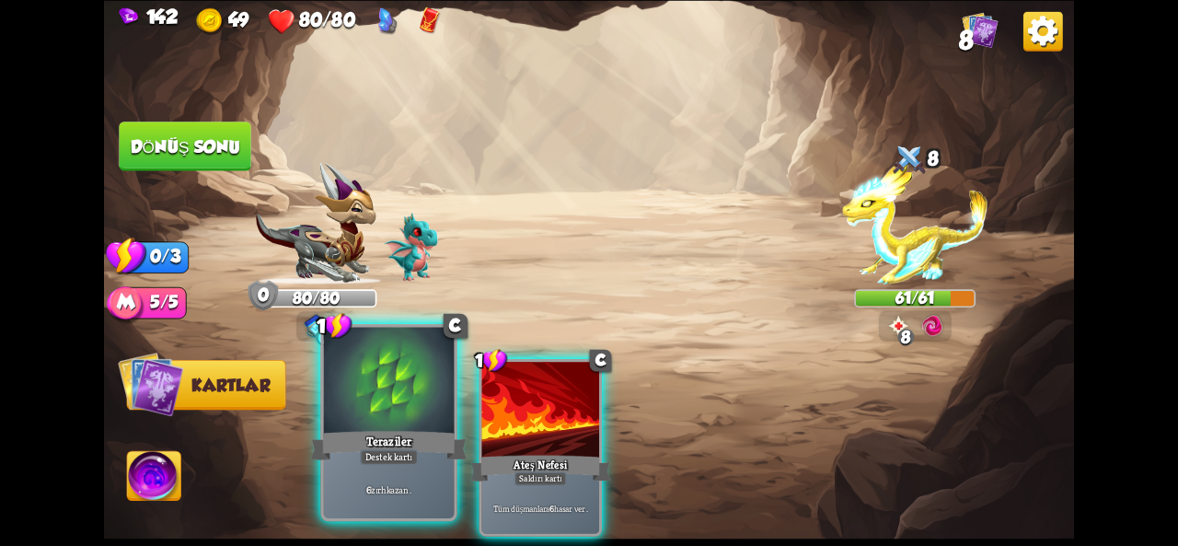
click at [416, 425] on div at bounding box center [389, 382] width 131 height 110
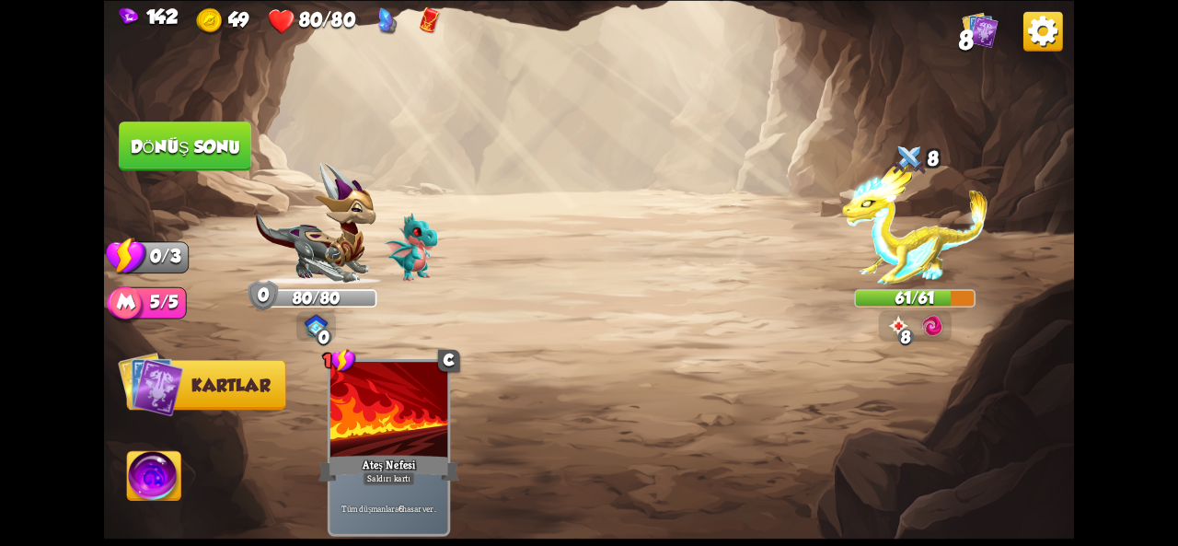
click at [158, 148] on font "Dönüş sonu" at bounding box center [186, 145] width 110 height 19
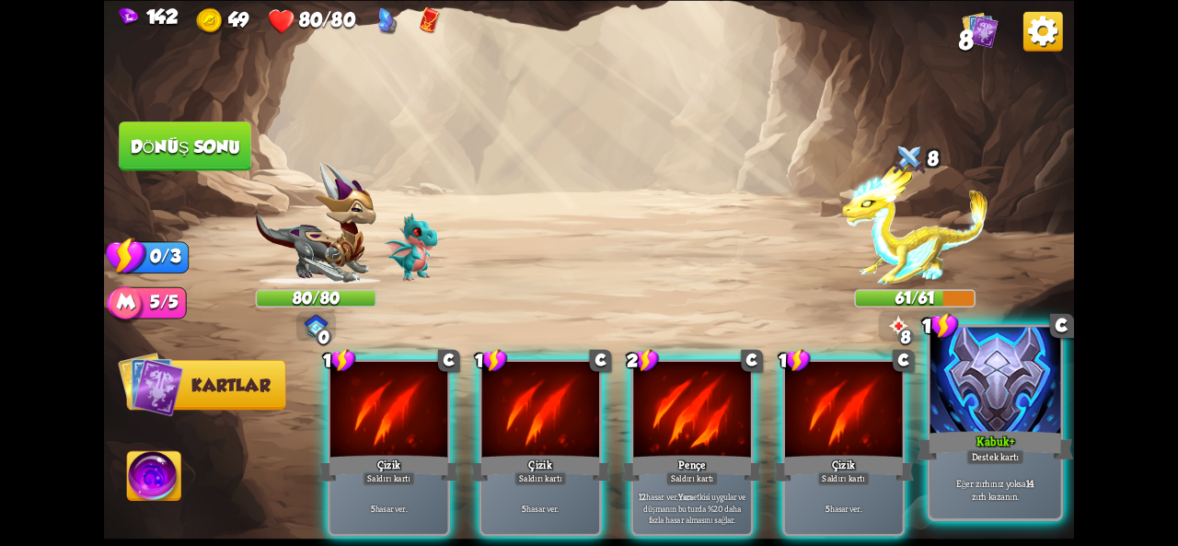
click at [1016, 474] on div "Eğer zırhınız yoksa 14 zırh kazanın ." at bounding box center [996, 489] width 131 height 57
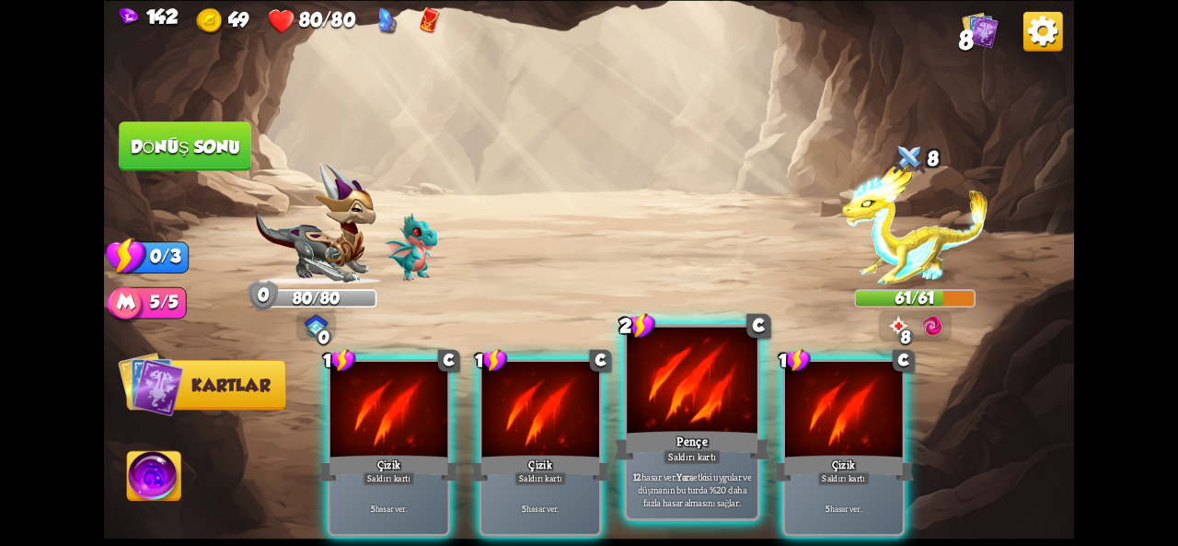
click at [700, 413] on div at bounding box center [692, 382] width 131 height 110
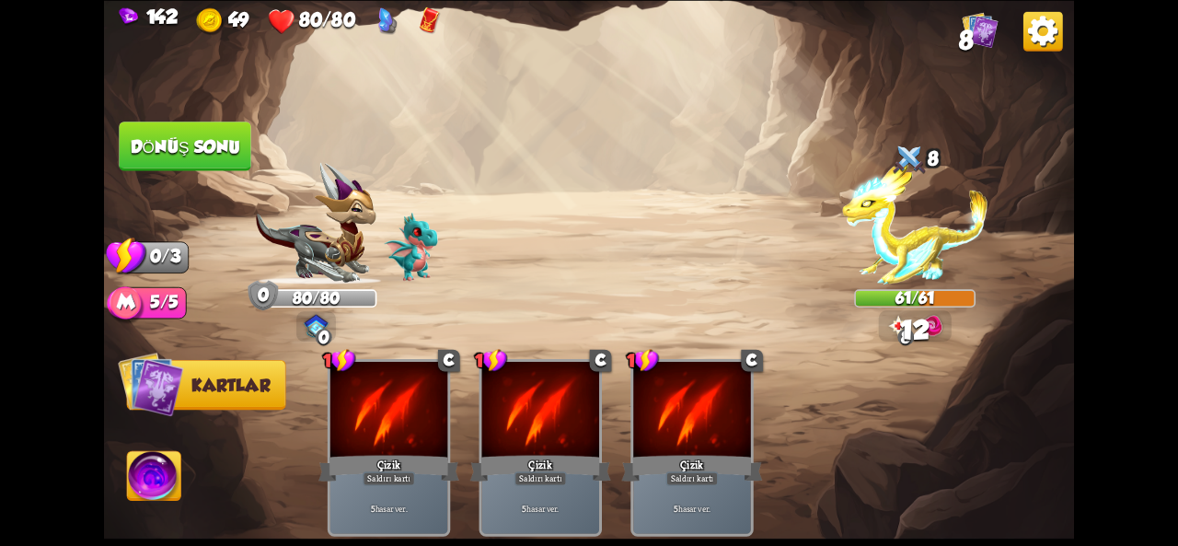
click at [136, 137] on font "Dönüş sonu" at bounding box center [186, 145] width 110 height 19
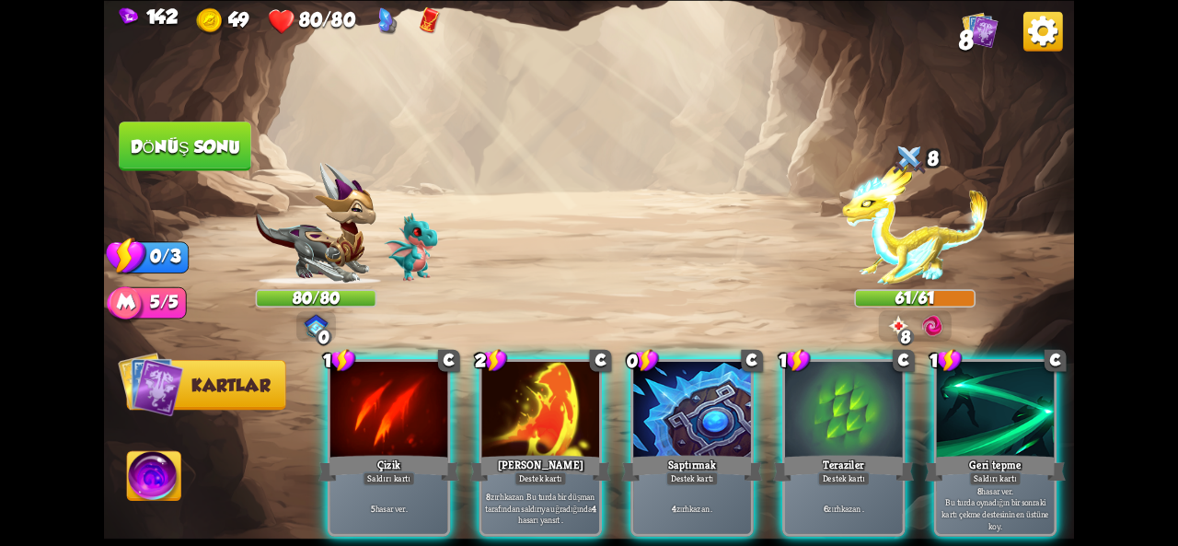
drag, startPoint x: 644, startPoint y: 412, endPoint x: 584, endPoint y: 193, distance: 227.3
click at [584, 193] on div "Saldırmak için bir düşman seçin... O kartı oynayacak kadar dayanıklılığın yok .…" at bounding box center [589, 273] width 970 height 546
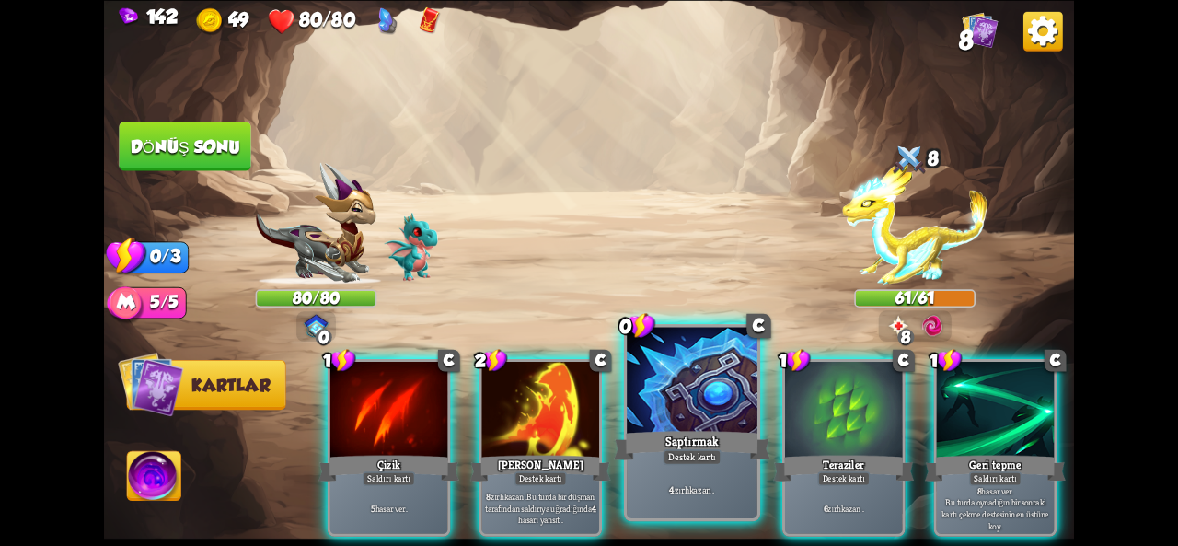
click at [656, 434] on div "Saptırmak" at bounding box center [692, 445] width 156 height 35
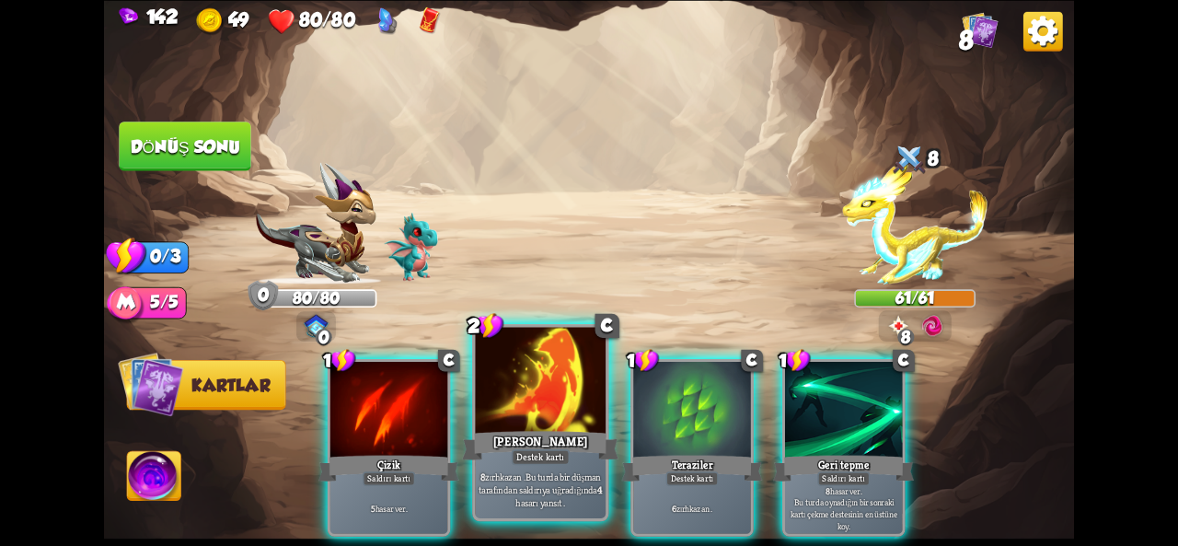
click at [488, 431] on div "[PERSON_NAME]" at bounding box center [540, 445] width 156 height 35
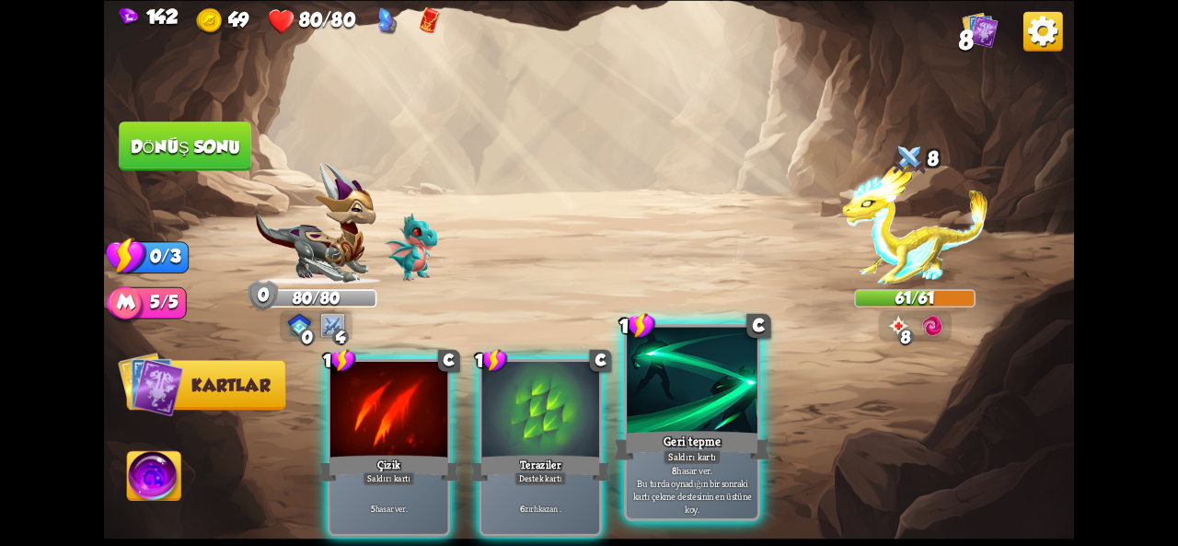
click at [729, 432] on div "Geri tepme" at bounding box center [692, 445] width 156 height 35
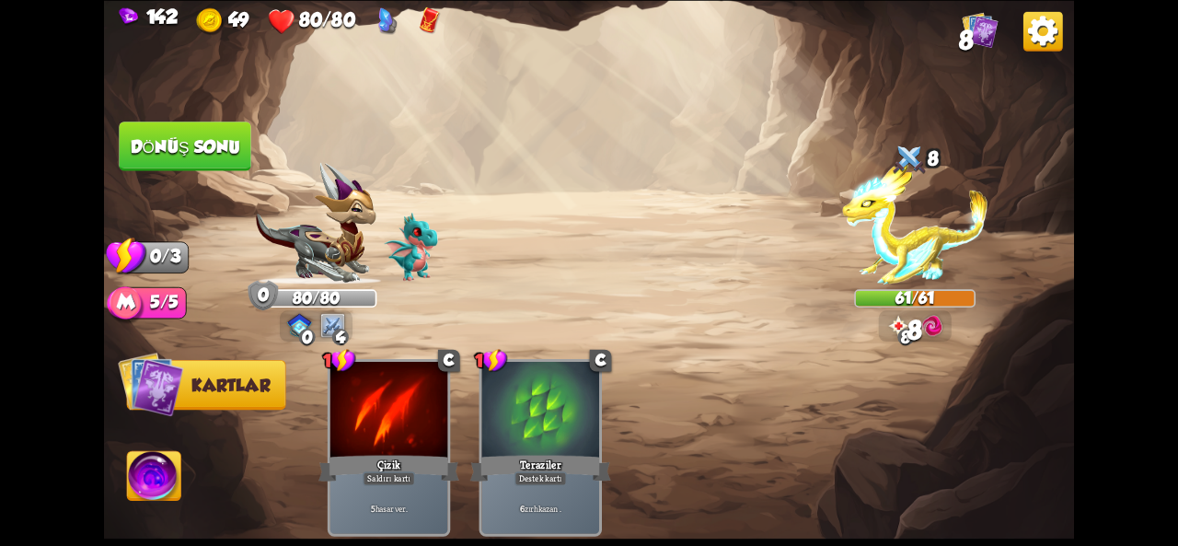
click at [185, 139] on font "Dönüş sonu" at bounding box center [186, 145] width 110 height 19
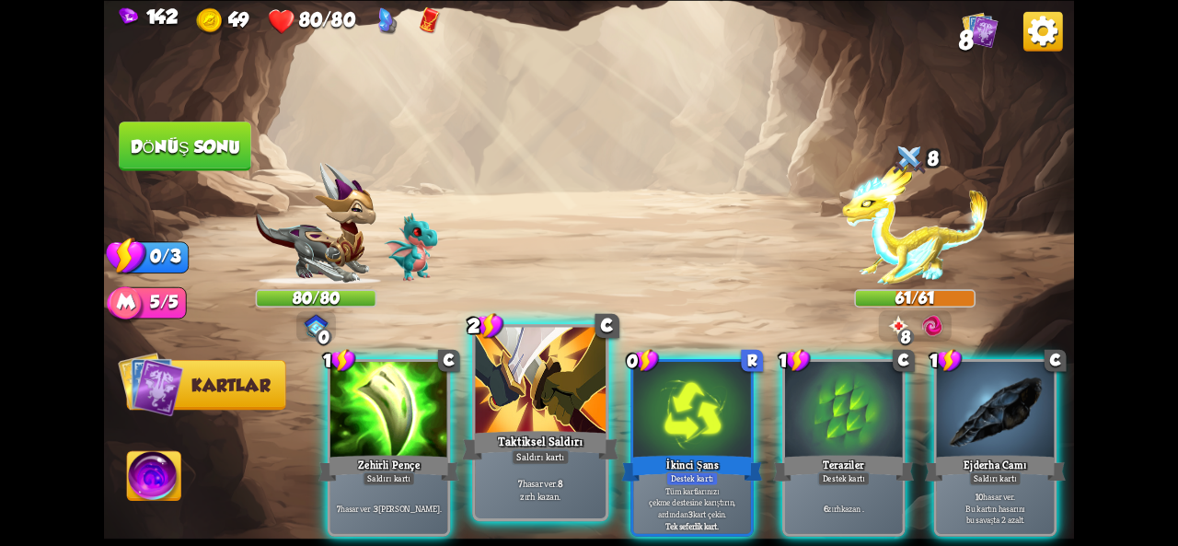
click at [528, 457] on font "Saldırı kartı" at bounding box center [540, 456] width 48 height 13
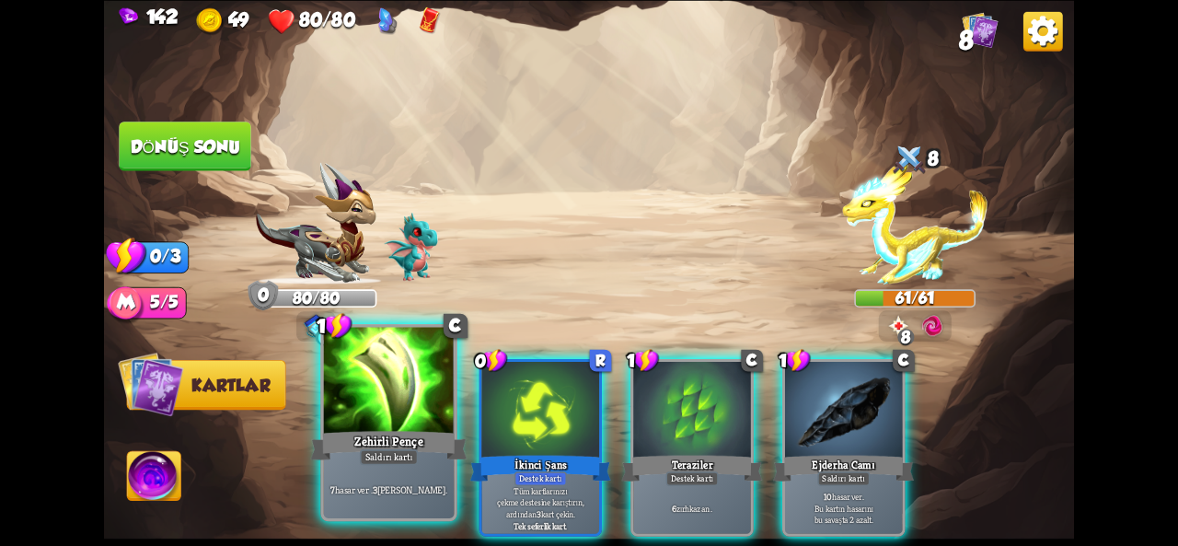
click at [401, 411] on div at bounding box center [389, 382] width 131 height 110
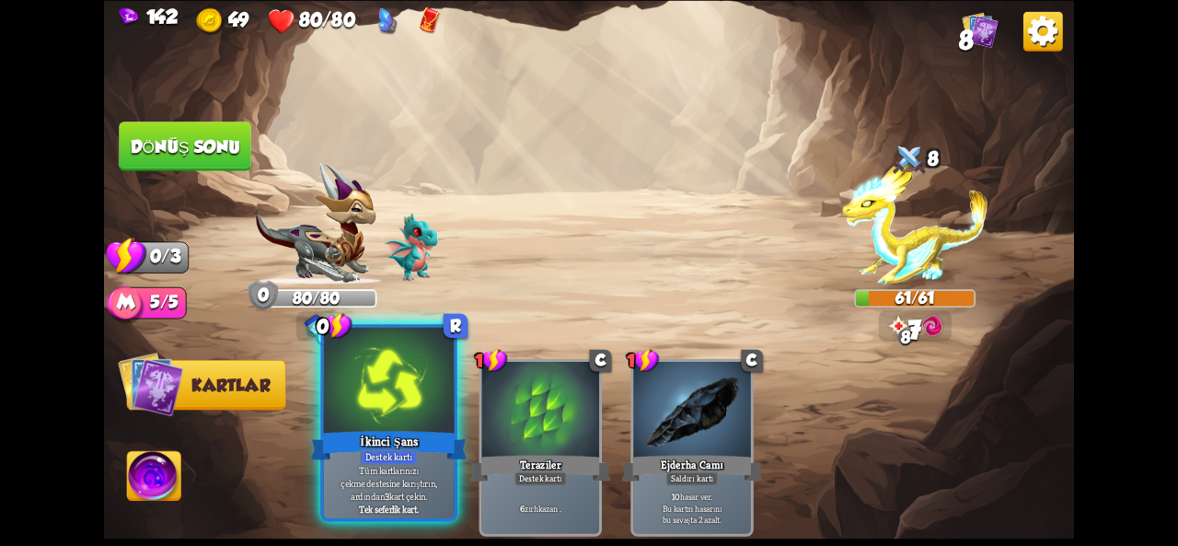
click at [381, 436] on font "İkinci Şans" at bounding box center [389, 441] width 58 height 16
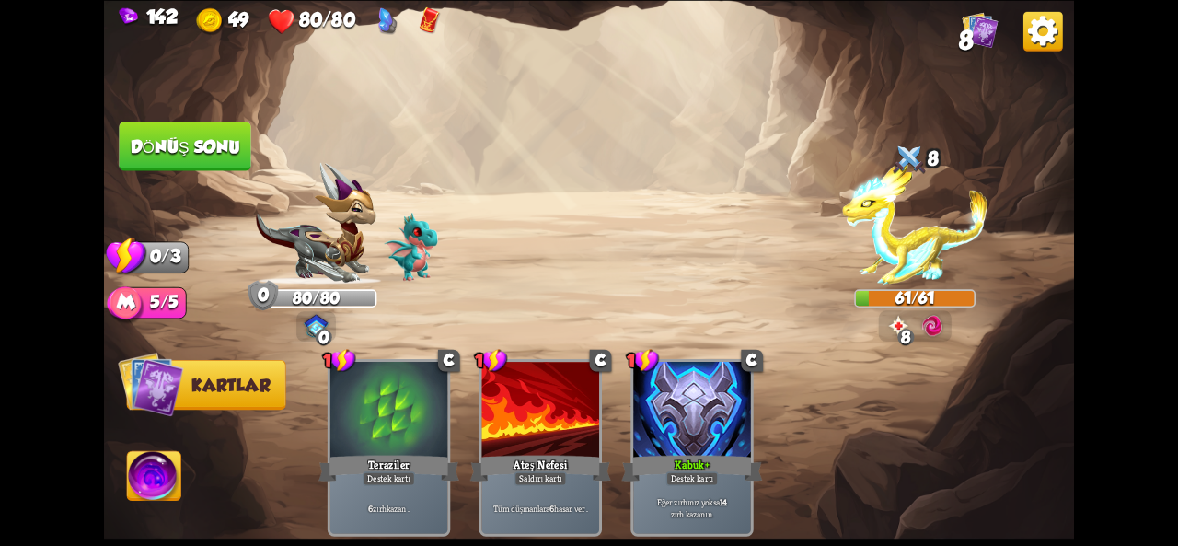
click at [199, 157] on button "Dönüş sonu" at bounding box center [185, 147] width 133 height 50
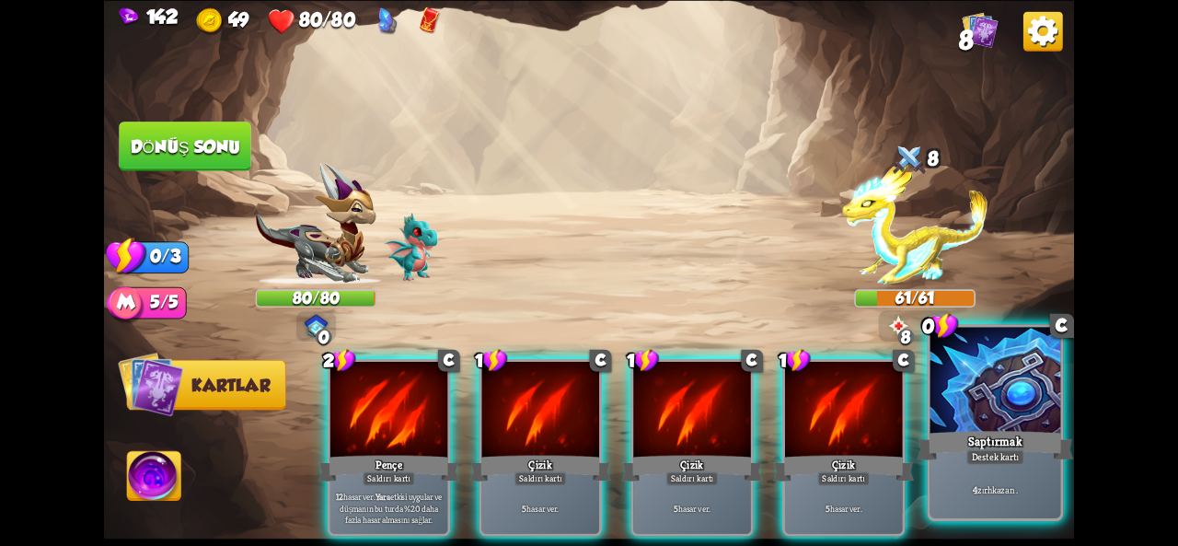
click at [999, 391] on div at bounding box center [996, 382] width 131 height 110
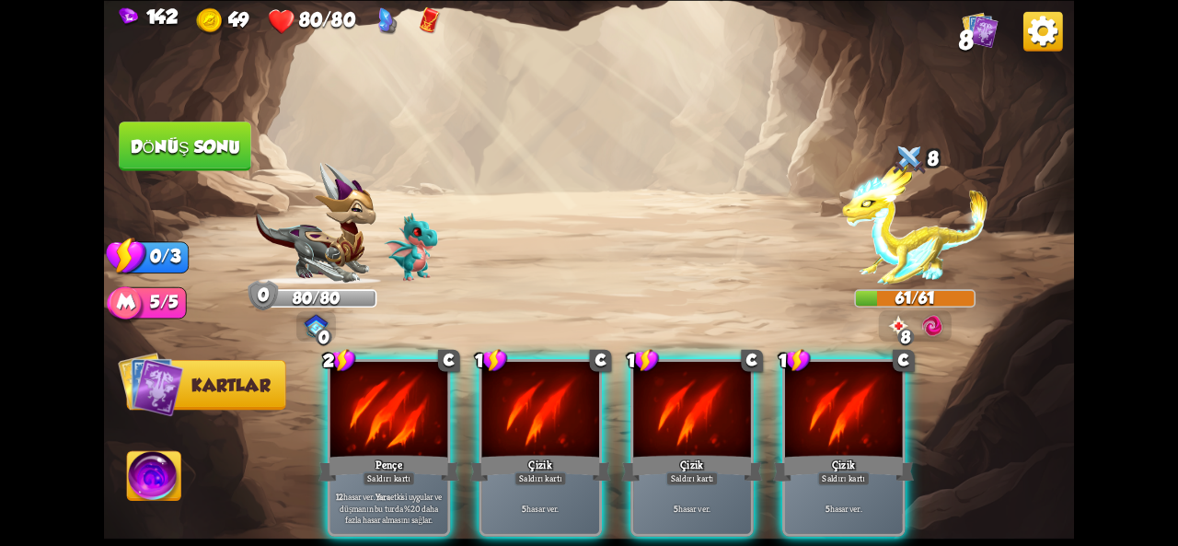
click at [153, 132] on button "Dönüş sonu" at bounding box center [185, 147] width 133 height 50
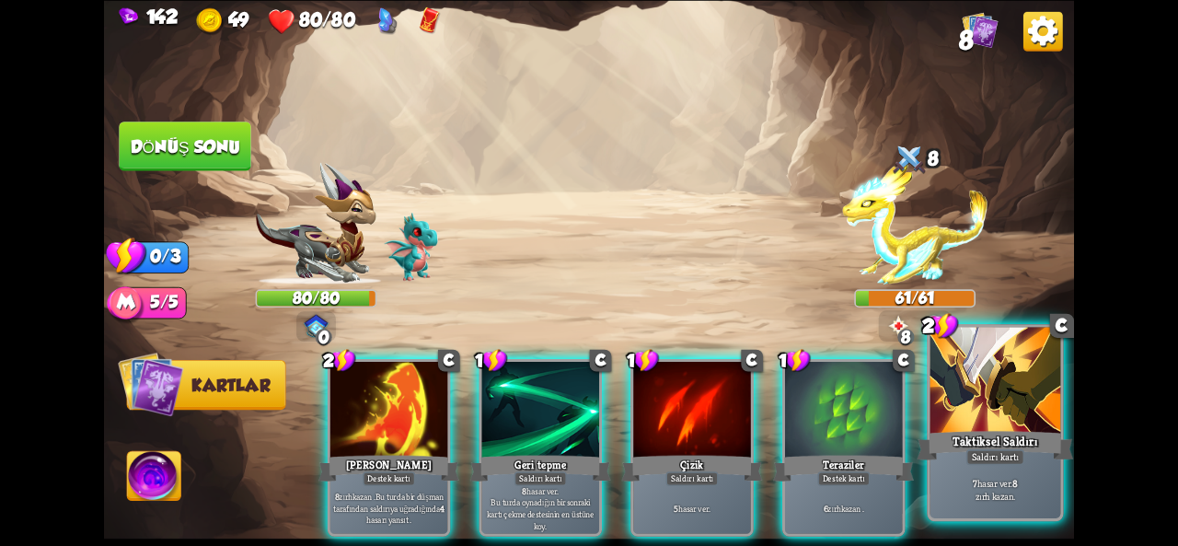
click at [959, 455] on div "Taktiksel Saldırı" at bounding box center [995, 445] width 156 height 35
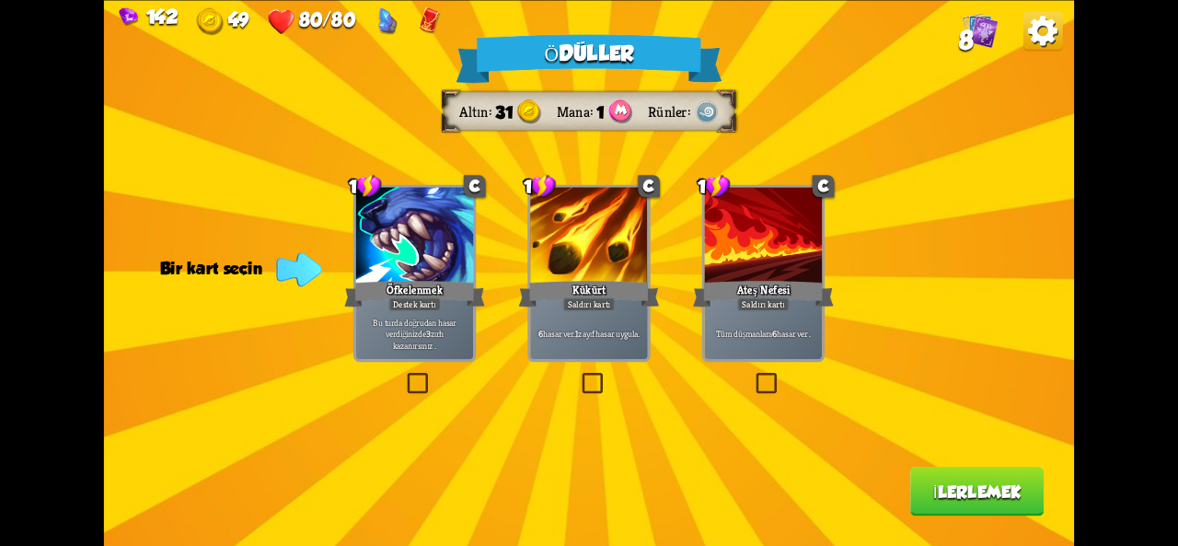
click at [404, 376] on label at bounding box center [404, 376] width 0 height 0
click at [0, 0] on input "checkbox" at bounding box center [0, 0] width 0 height 0
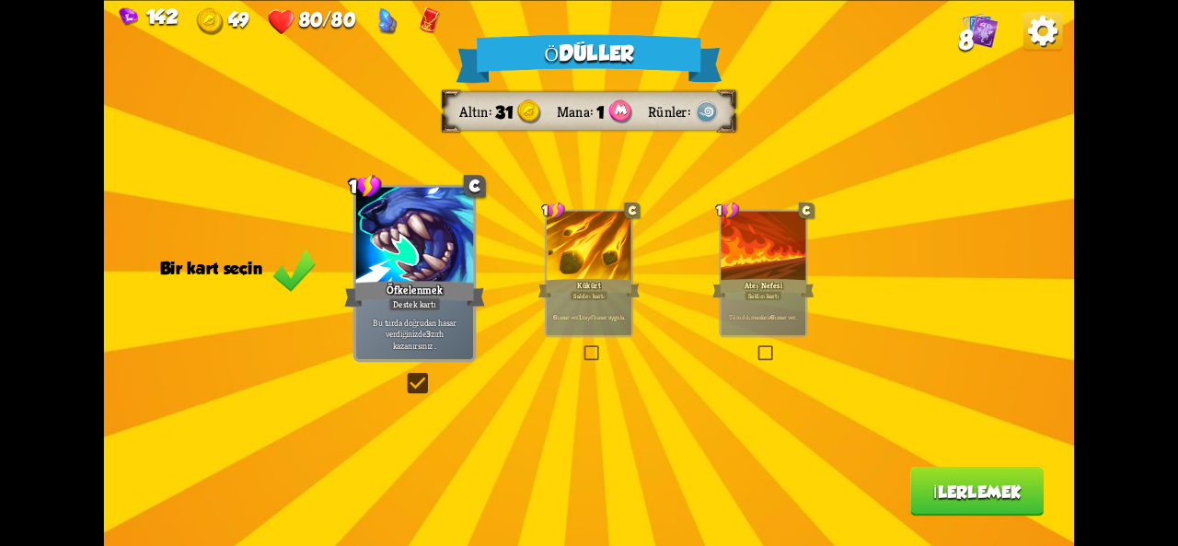
click at [990, 469] on button "İlerlemek" at bounding box center [976, 492] width 133 height 50
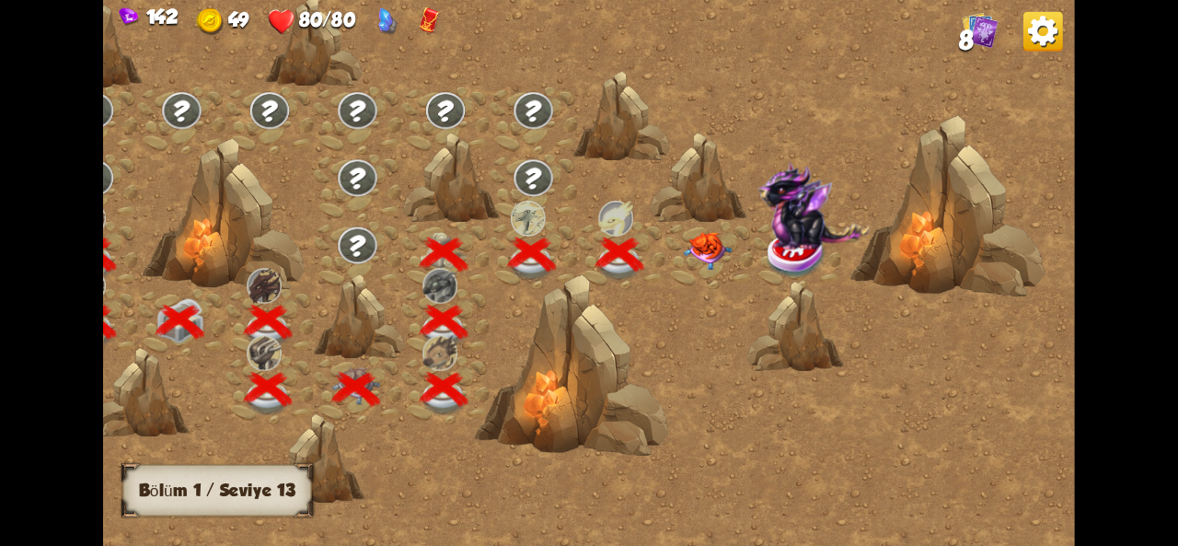
click at [688, 233] on img at bounding box center [707, 250] width 49 height 38
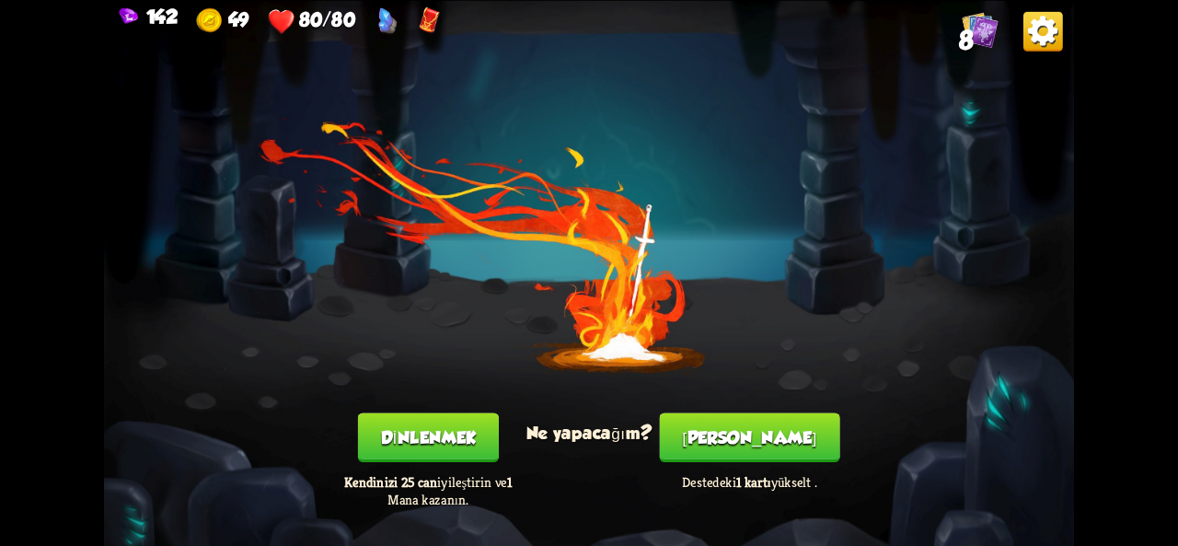
click at [736, 444] on font "[PERSON_NAME]" at bounding box center [749, 437] width 134 height 19
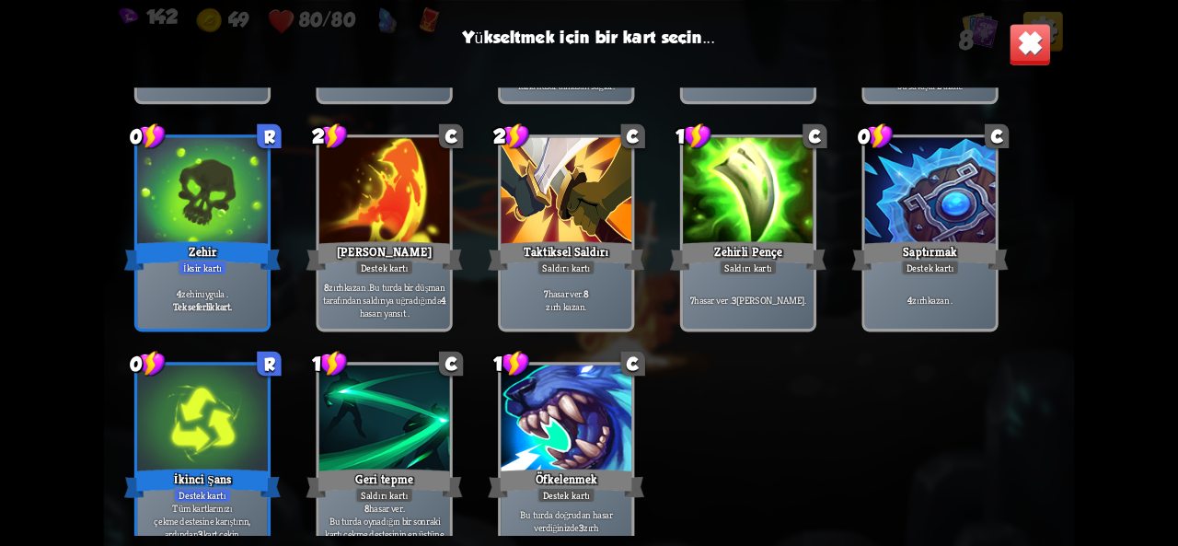
scroll to position [579, 0]
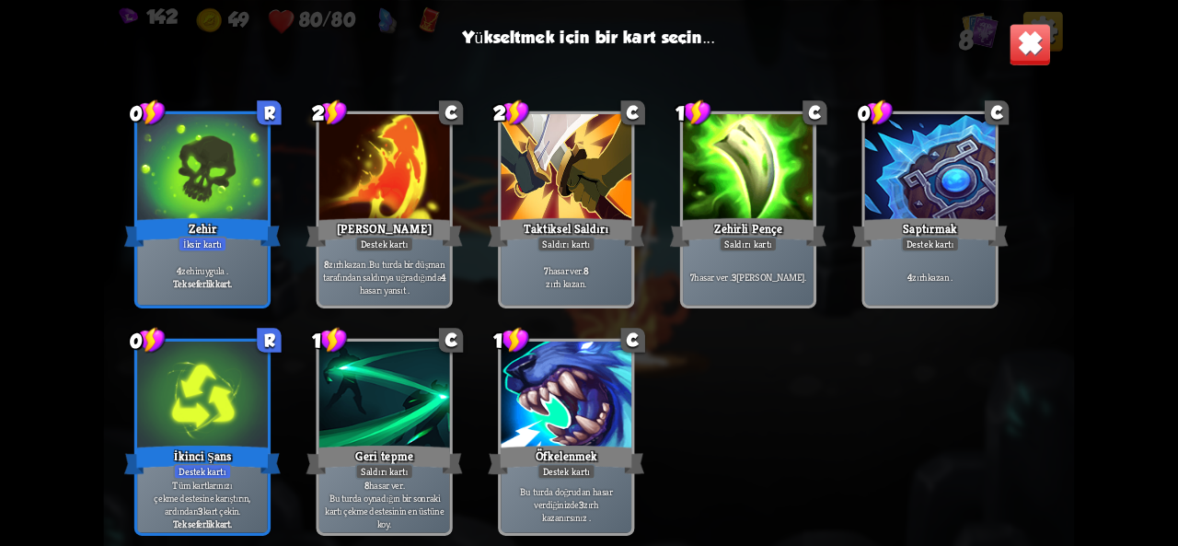
click at [532, 255] on div "7 hasar ver . 8 zırh kazan ." at bounding box center [566, 276] width 131 height 57
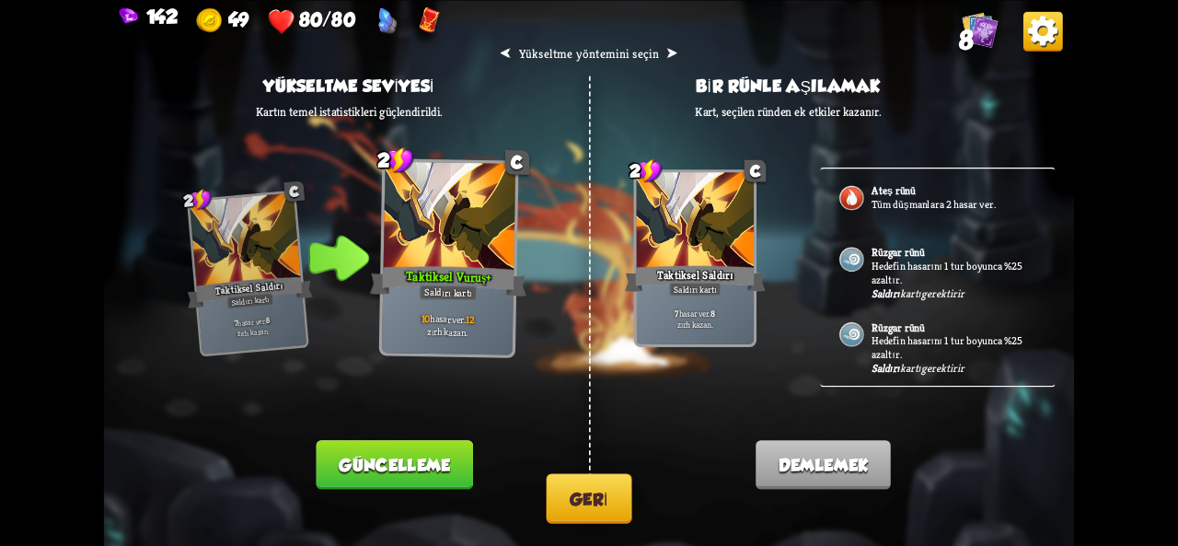
click at [941, 280] on p "Hedefin hasarını 1 tur boyunca %25 azaltır." at bounding box center [954, 273] width 165 height 28
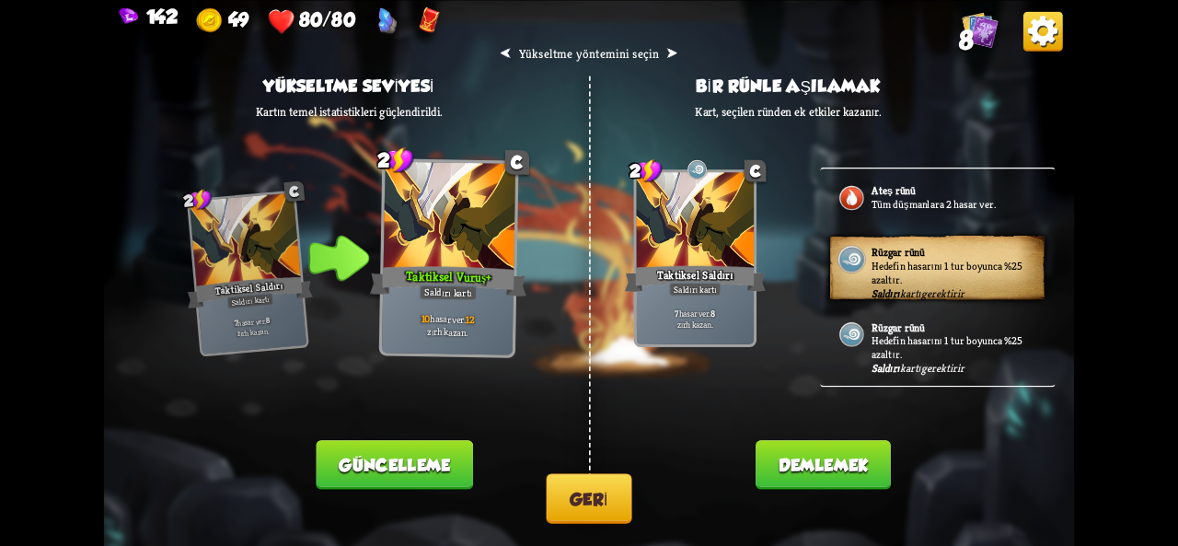
click at [963, 334] on font "Hedefin hasarını 1 tur boyunca %25 azaltır." at bounding box center [947, 347] width 151 height 28
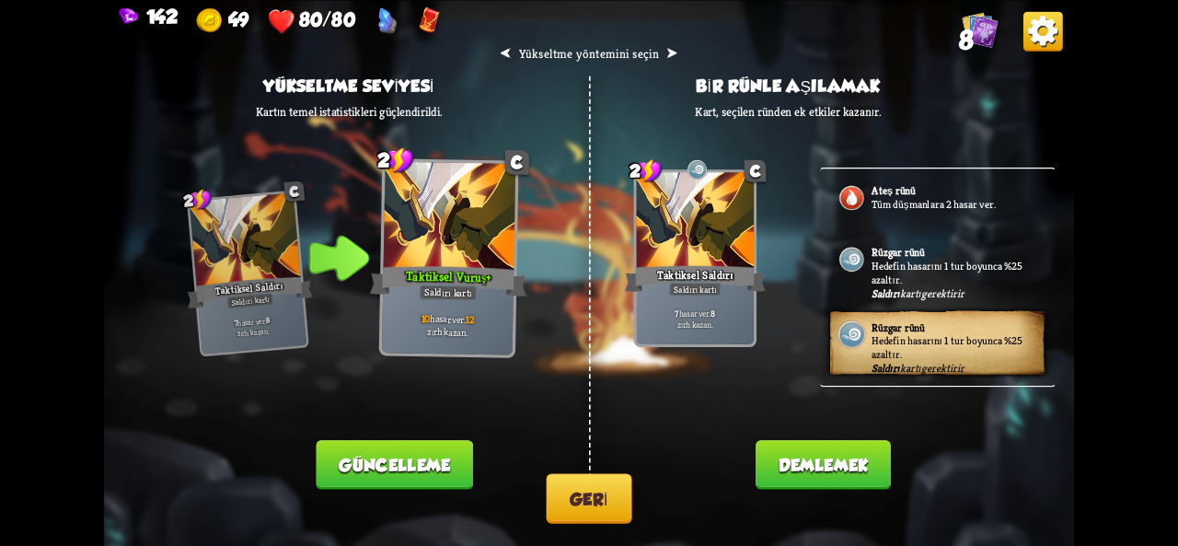
click at [978, 207] on font "Tüm düşmanlara 2 hasar ver." at bounding box center [934, 204] width 124 height 14
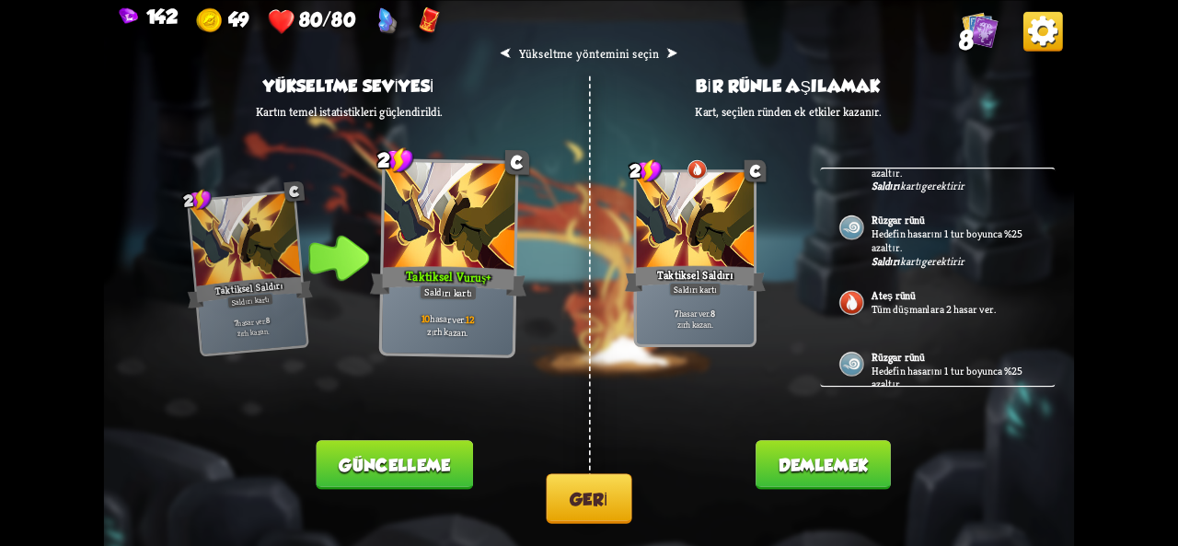
scroll to position [151, 0]
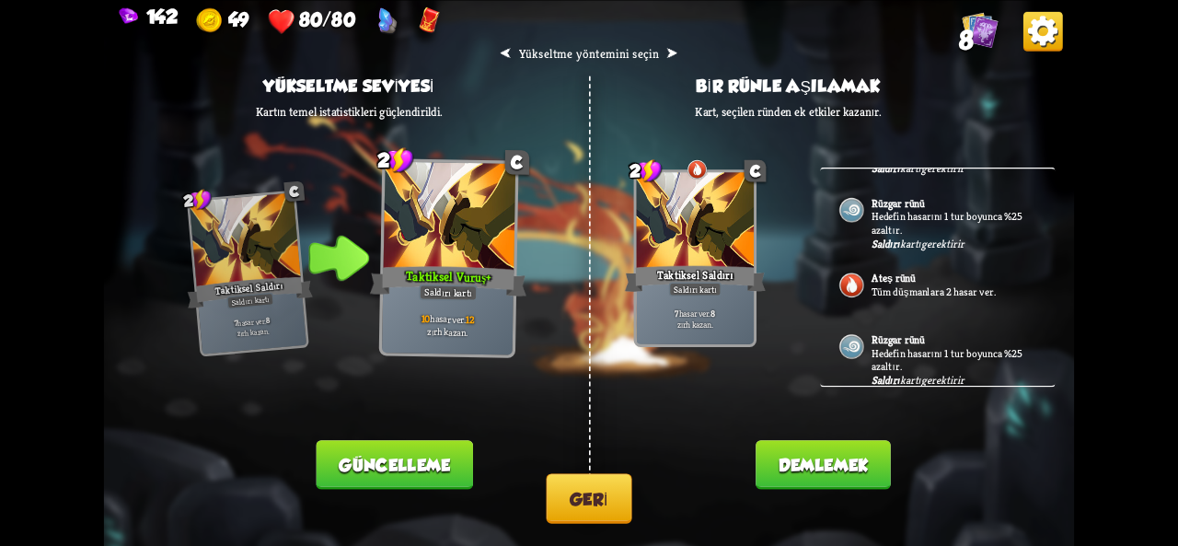
click at [344, 481] on button "Güncelleme" at bounding box center [395, 465] width 156 height 50
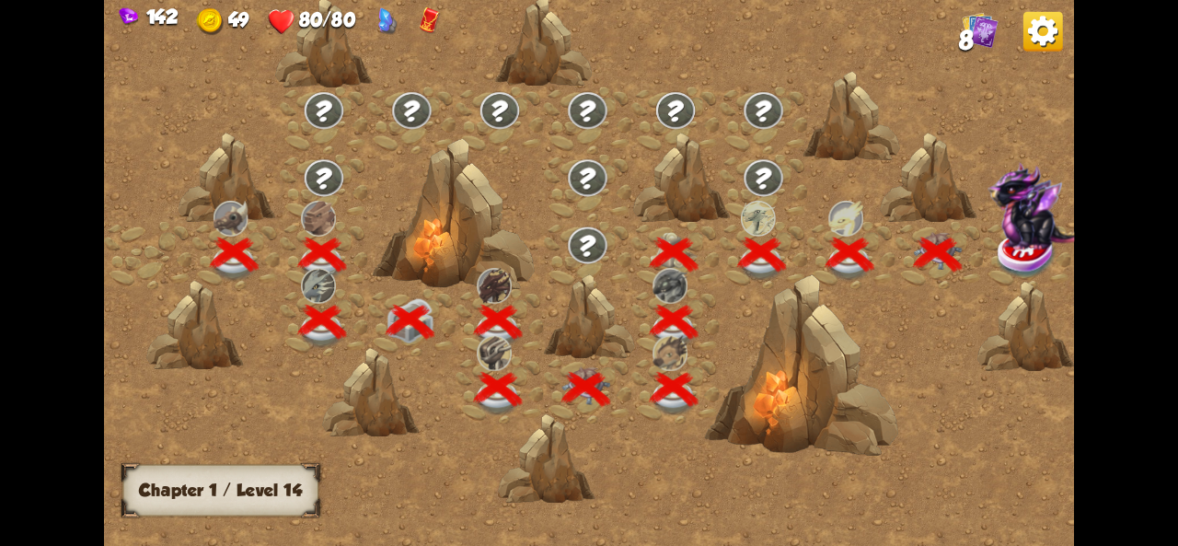
scroll to position [0, 280]
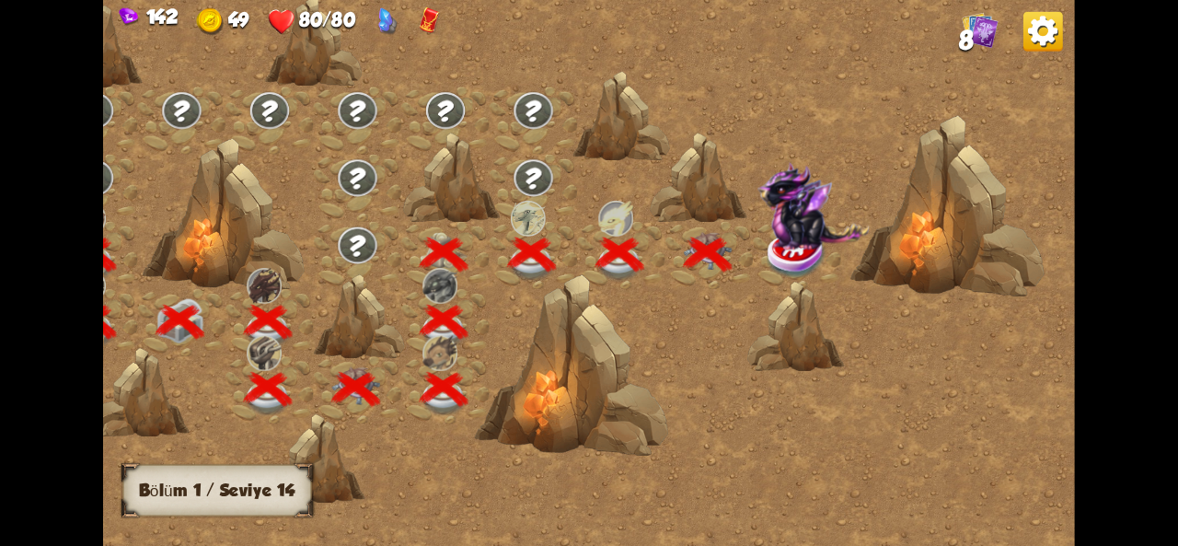
click at [804, 256] on img at bounding box center [797, 254] width 61 height 50
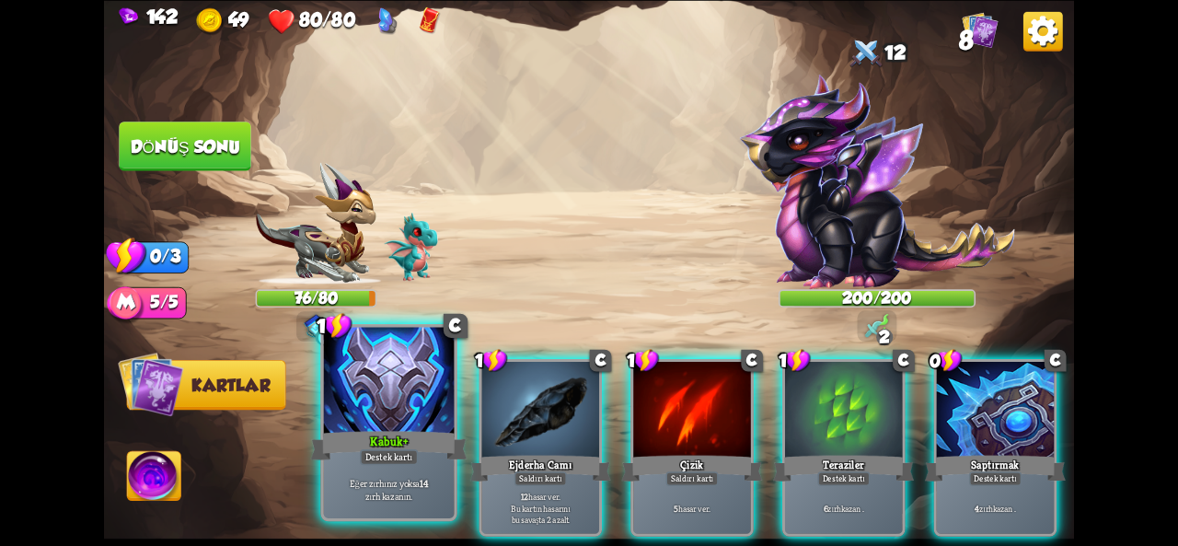
click at [367, 439] on div "Kabuk+" at bounding box center [389, 445] width 156 height 35
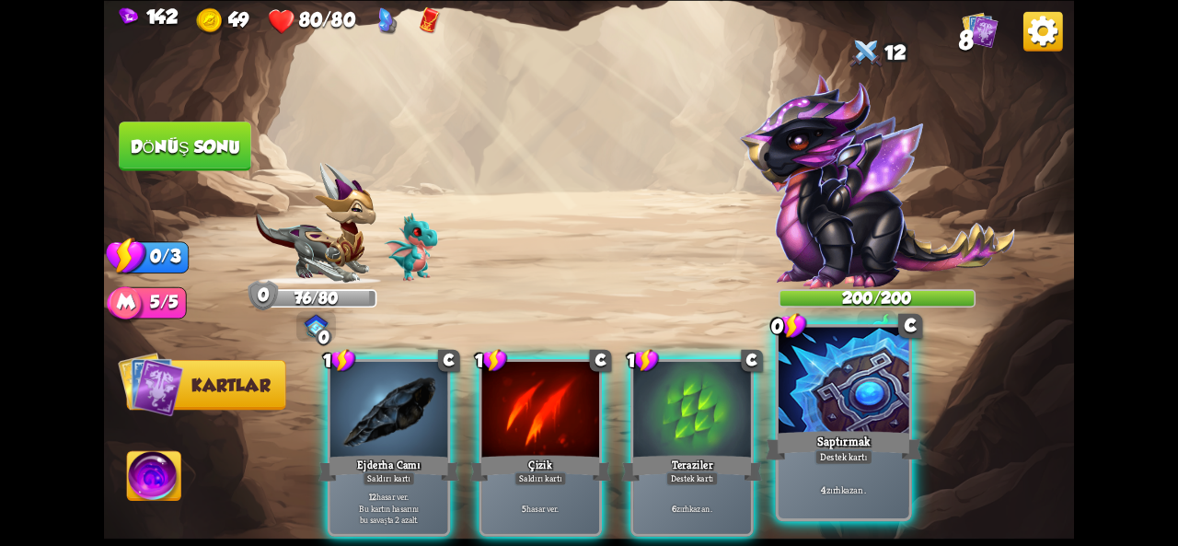
click at [823, 419] on div at bounding box center [844, 382] width 131 height 110
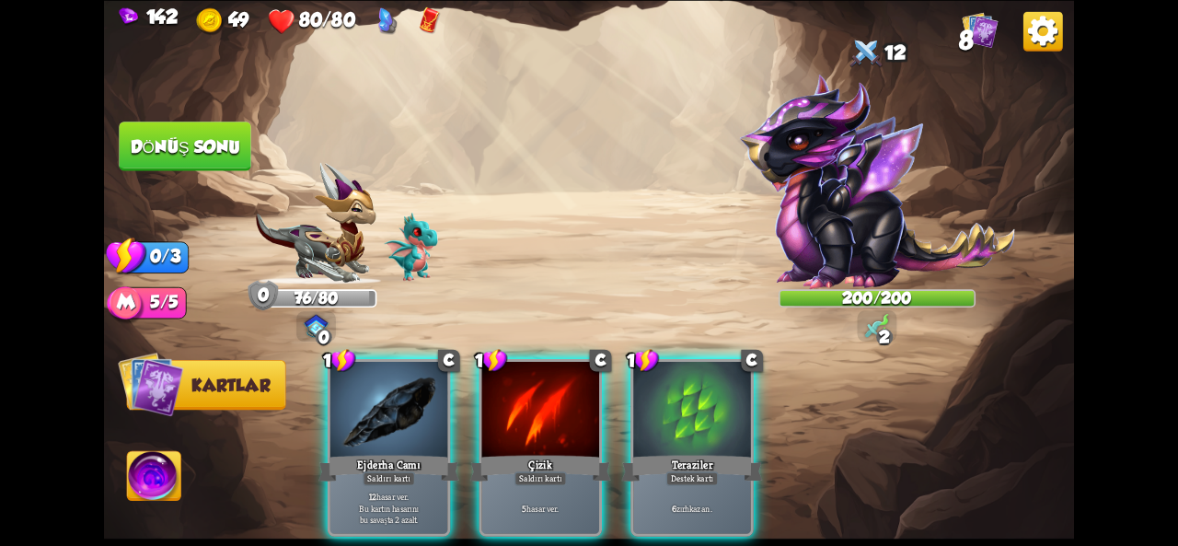
click at [823, 419] on div "1 C Ejderha Camı Saldırı kartı 12 hasar ver . Bu kartın hasarını bu savaşta 2 a…" at bounding box center [686, 424] width 776 height 243
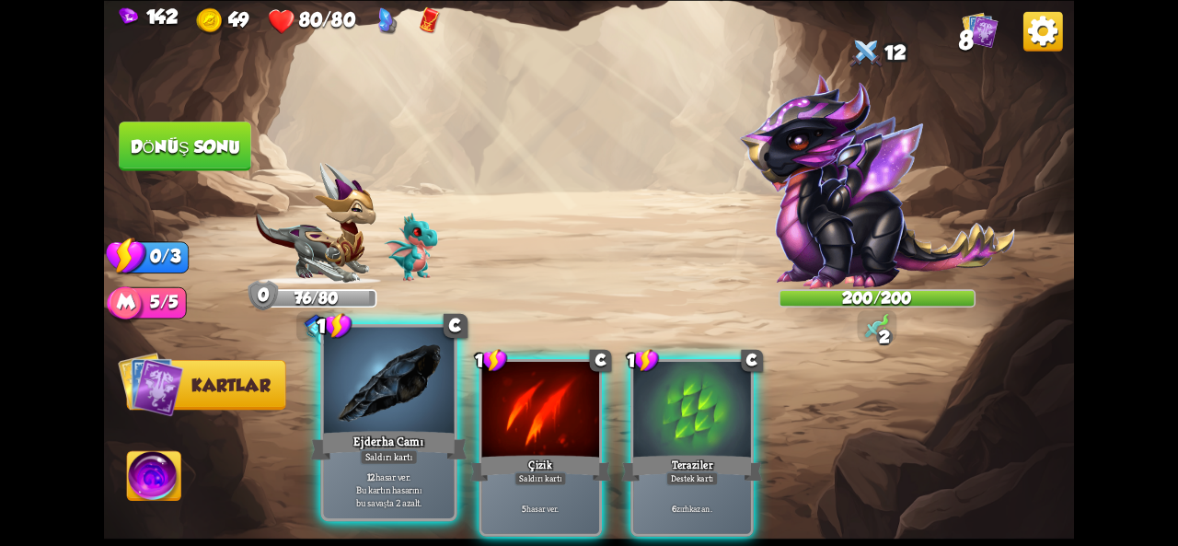
click at [334, 399] on div at bounding box center [389, 382] width 131 height 110
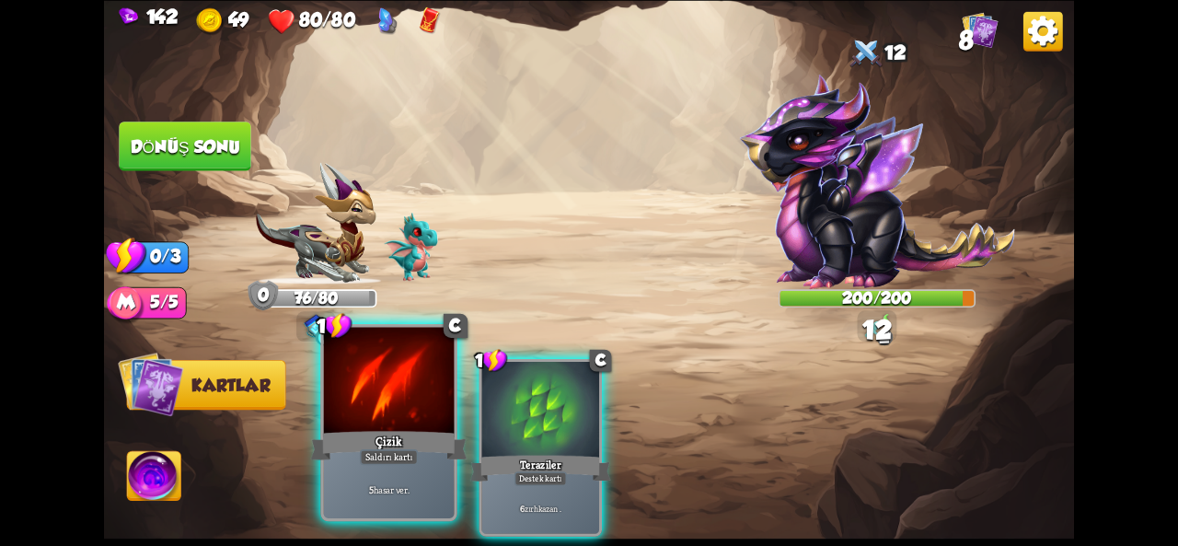
click at [400, 409] on div at bounding box center [389, 382] width 131 height 110
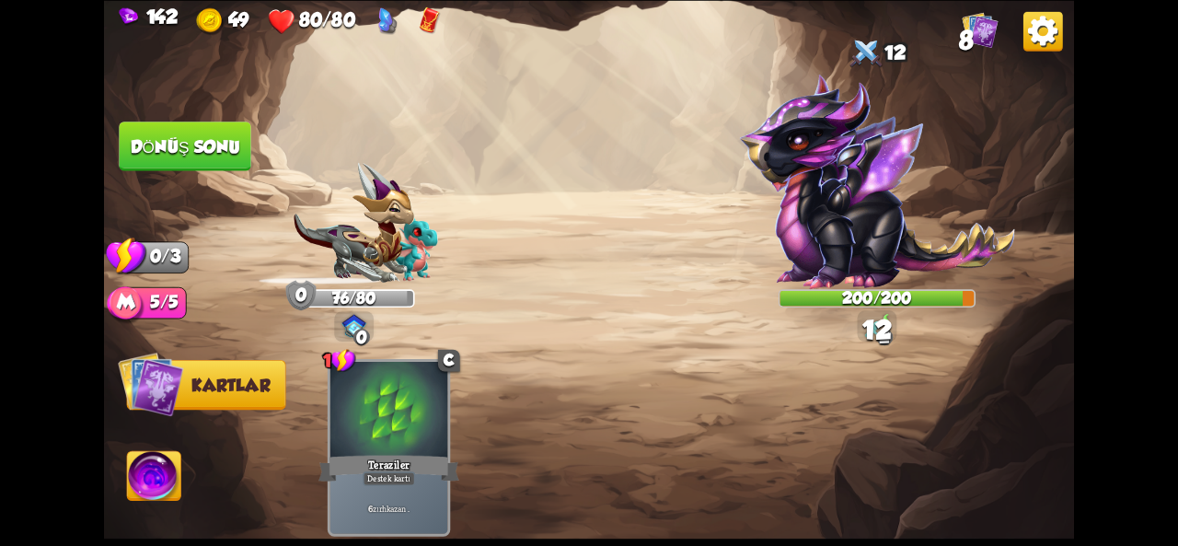
click at [226, 160] on button "Dönüş sonu" at bounding box center [185, 147] width 133 height 50
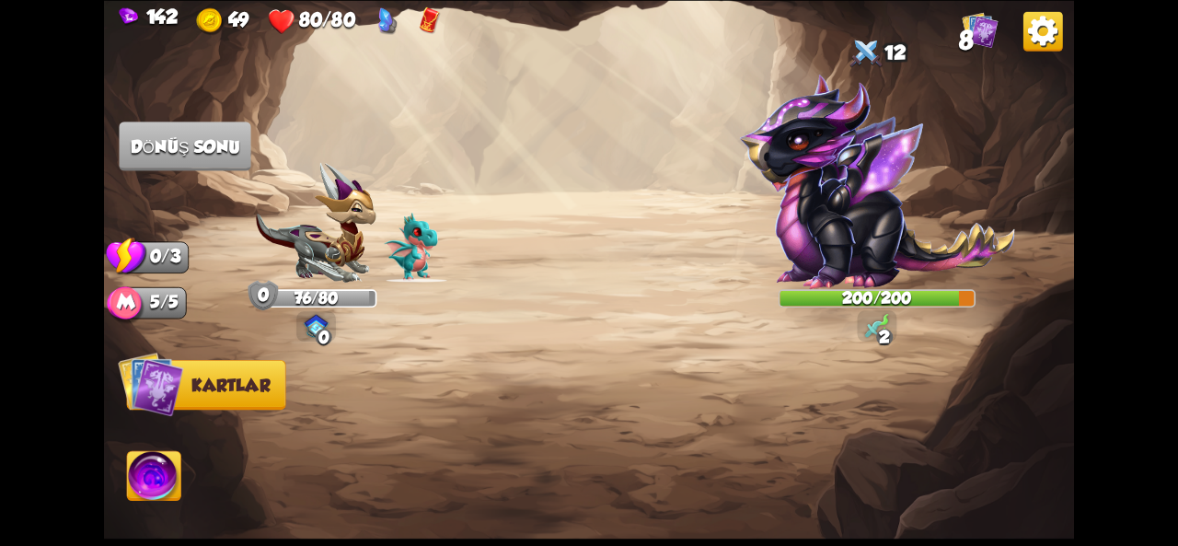
click at [944, 244] on img at bounding box center [877, 181] width 276 height 215
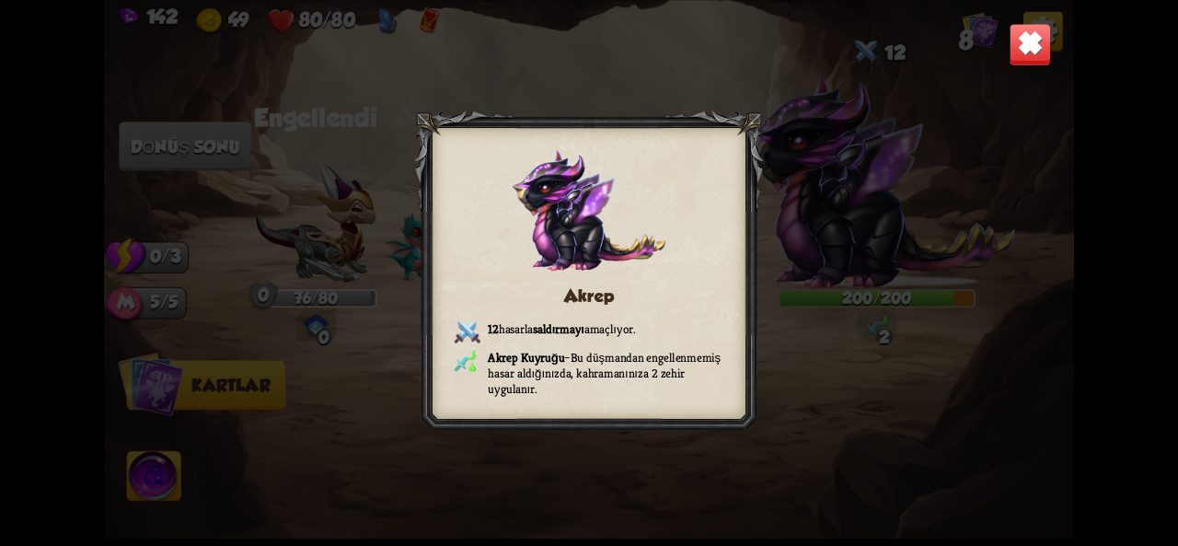
click at [1029, 58] on img at bounding box center [1030, 44] width 42 height 42
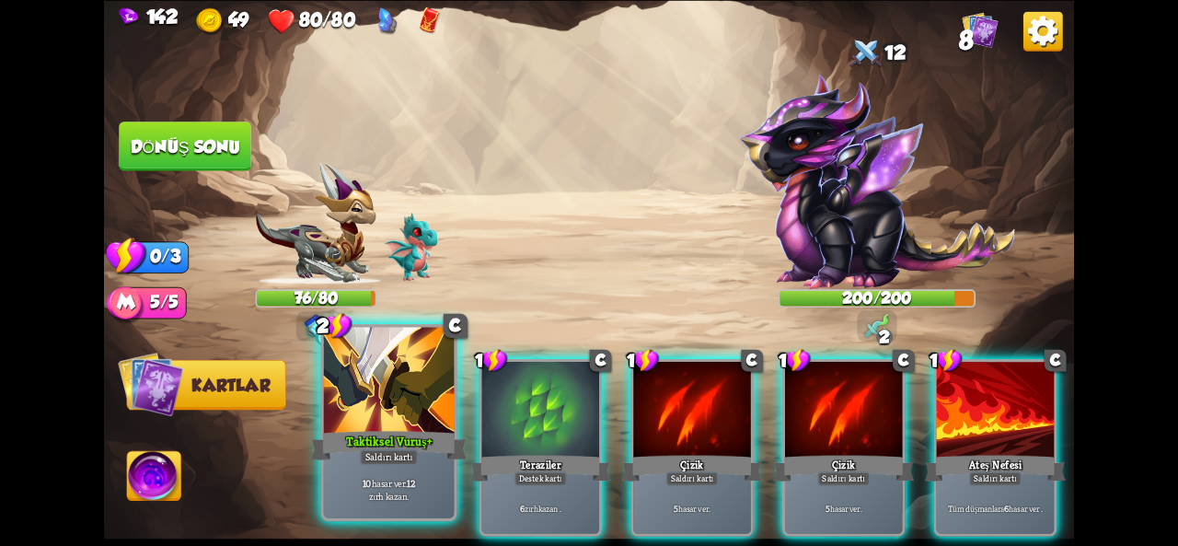
click at [386, 385] on div at bounding box center [389, 382] width 131 height 110
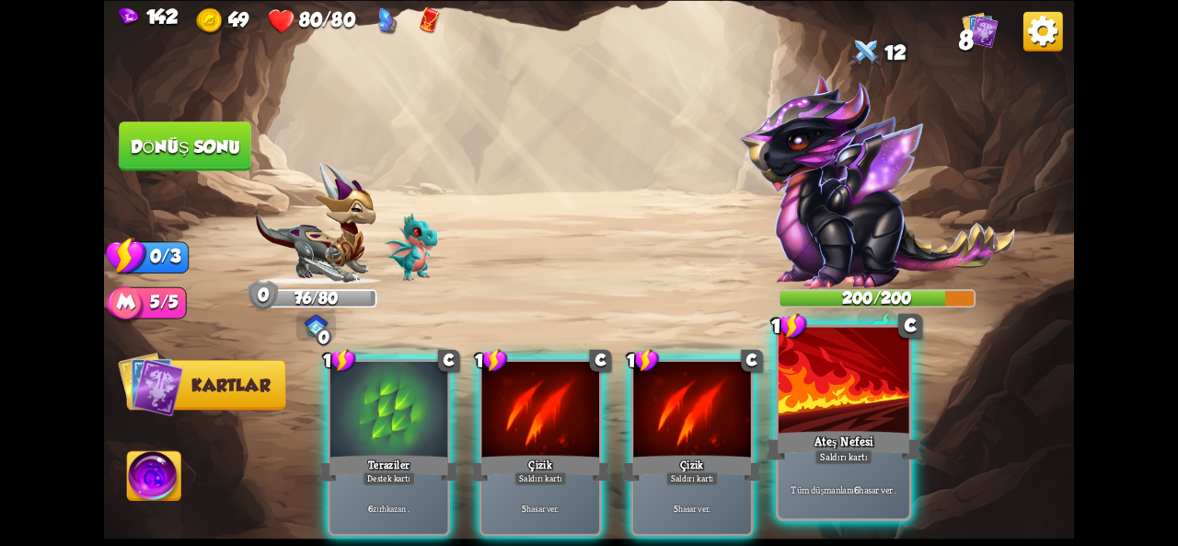
click at [810, 438] on div "Ateş Nefesi" at bounding box center [844, 445] width 156 height 35
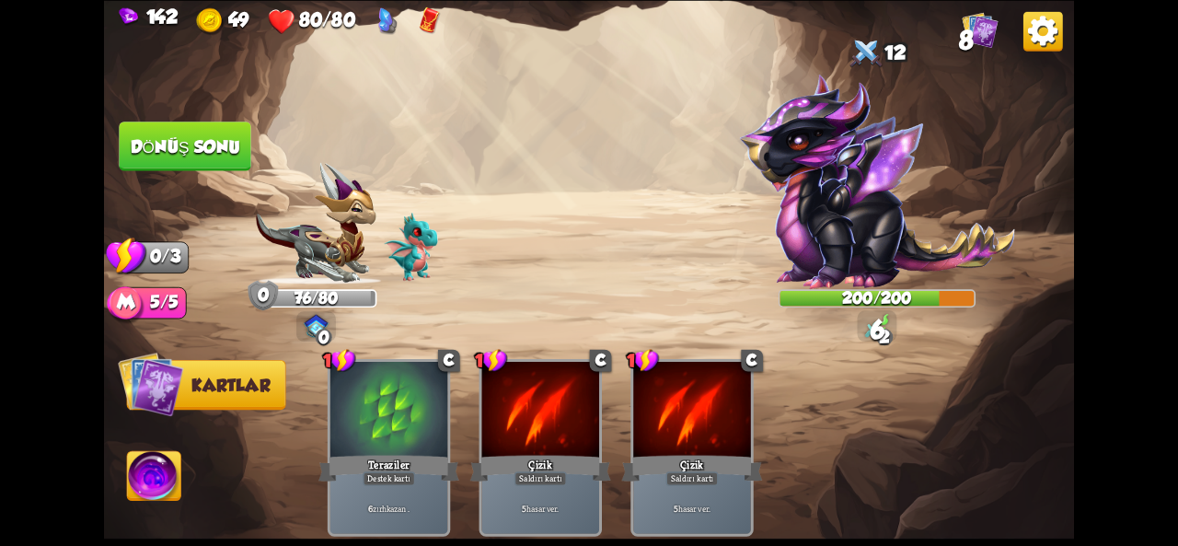
click at [173, 143] on font "Dönüş sonu" at bounding box center [186, 145] width 110 height 19
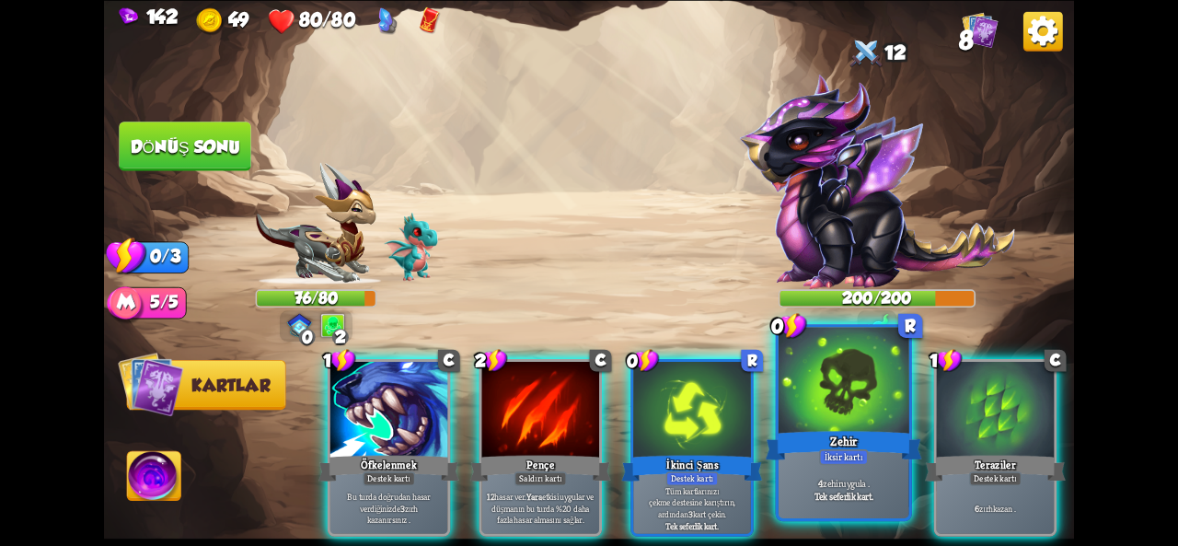
click at [826, 405] on div at bounding box center [844, 382] width 131 height 110
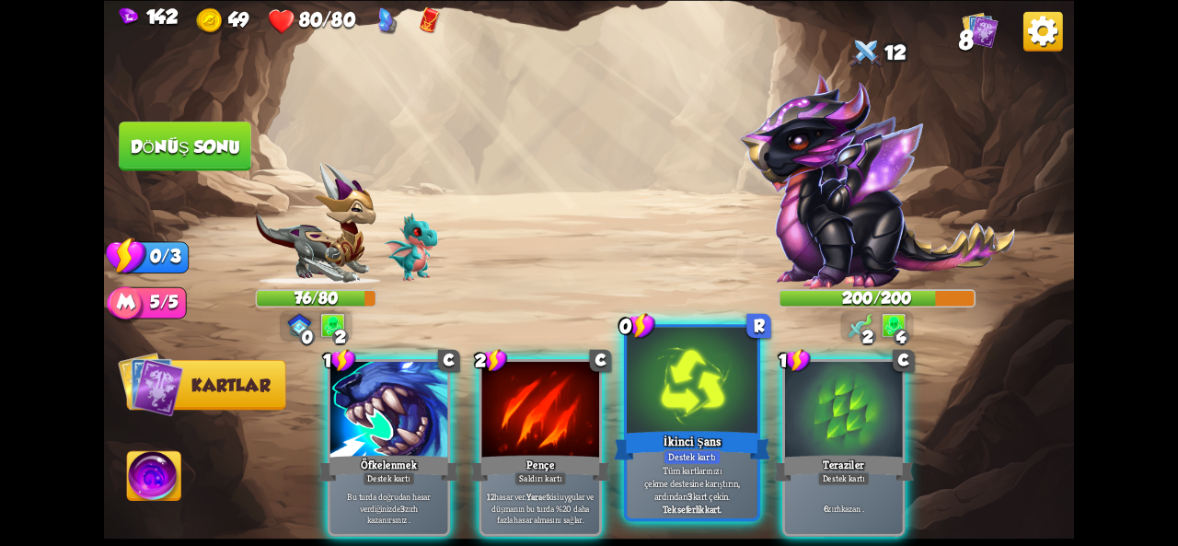
click at [666, 434] on font "İkinci Şans" at bounding box center [692, 441] width 58 height 16
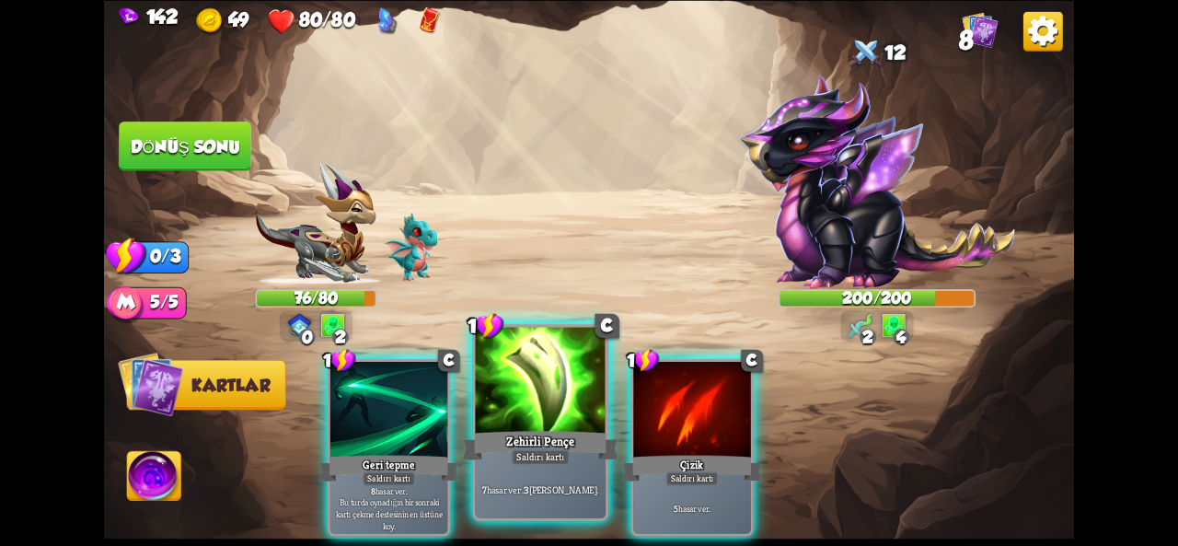
click at [544, 436] on font "Zehirli Pençe" at bounding box center [540, 441] width 69 height 16
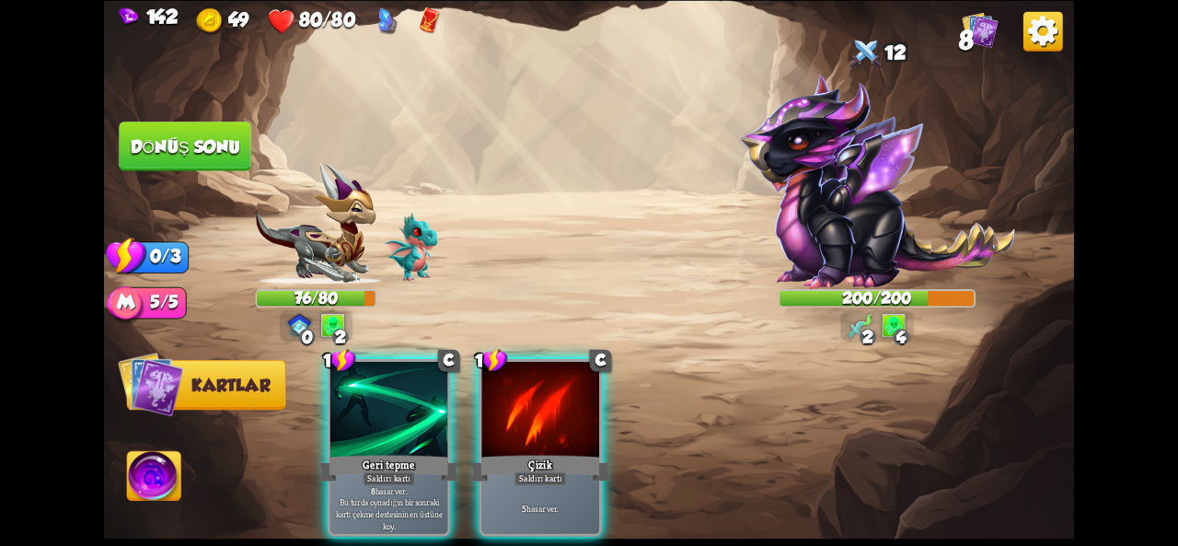
click at [171, 470] on img at bounding box center [154, 478] width 54 height 54
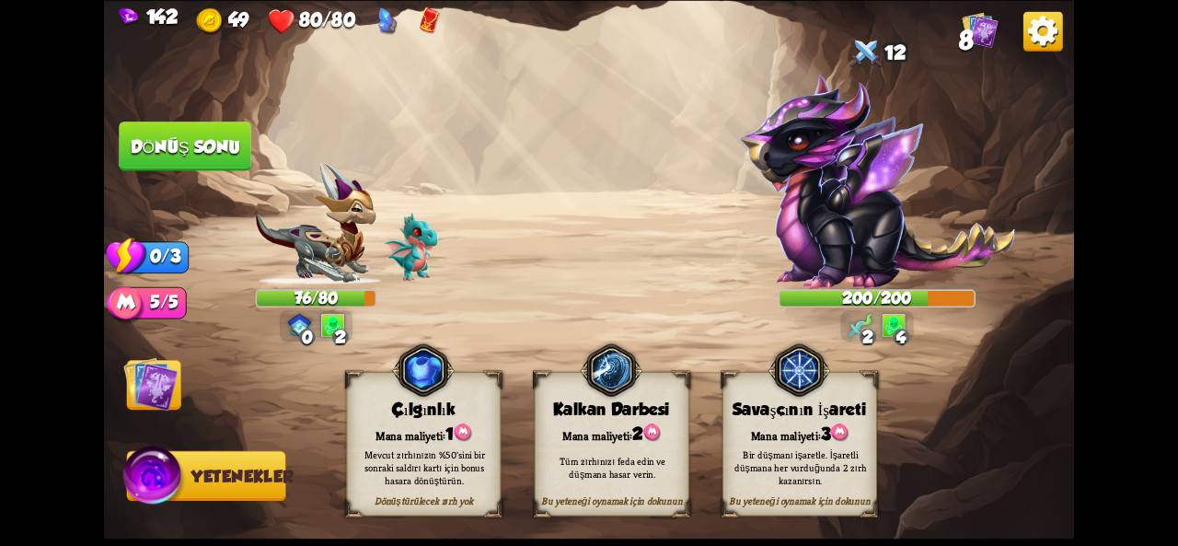
click at [805, 482] on font "Bir düşmanı işaretle. İşaretli düşmana her vurduğunda 2 zırh kazanırsın." at bounding box center [801, 466] width 133 height 39
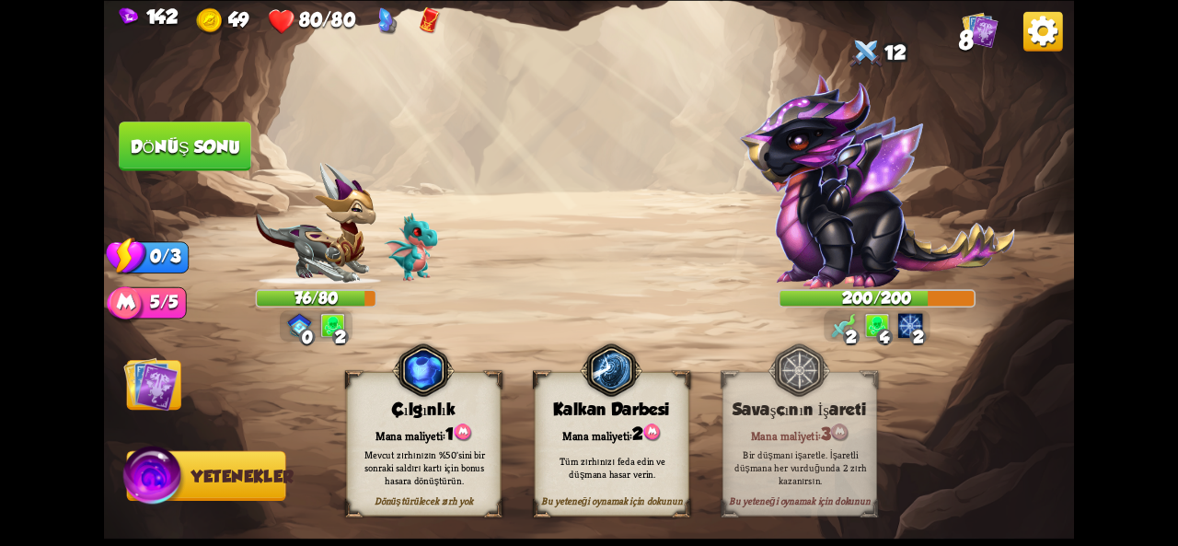
click at [166, 381] on img at bounding box center [150, 383] width 54 height 54
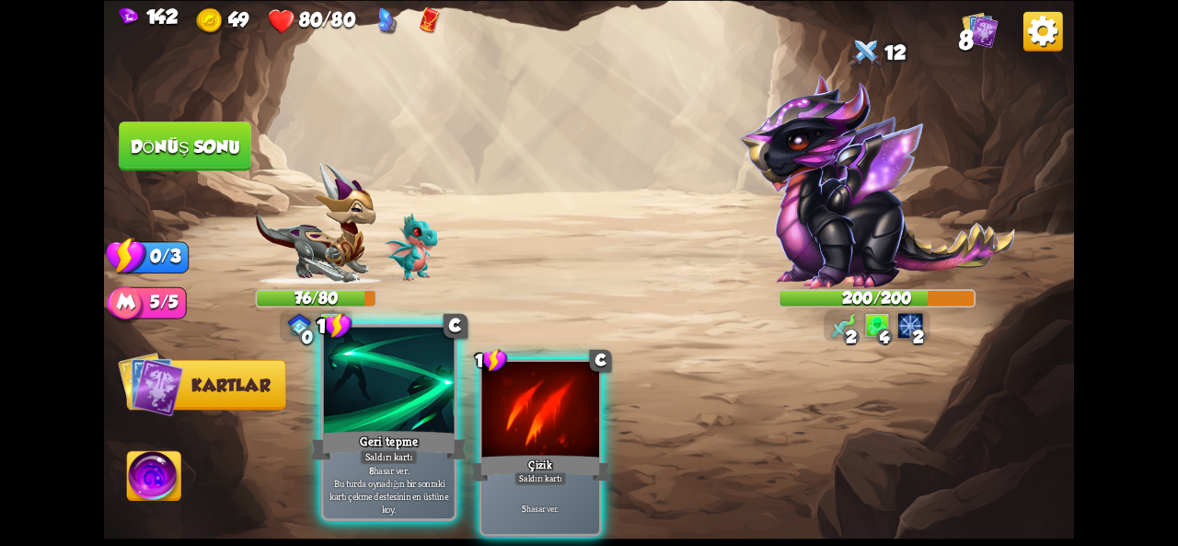
click at [424, 462] on div "Geri tepme" at bounding box center [389, 445] width 156 height 35
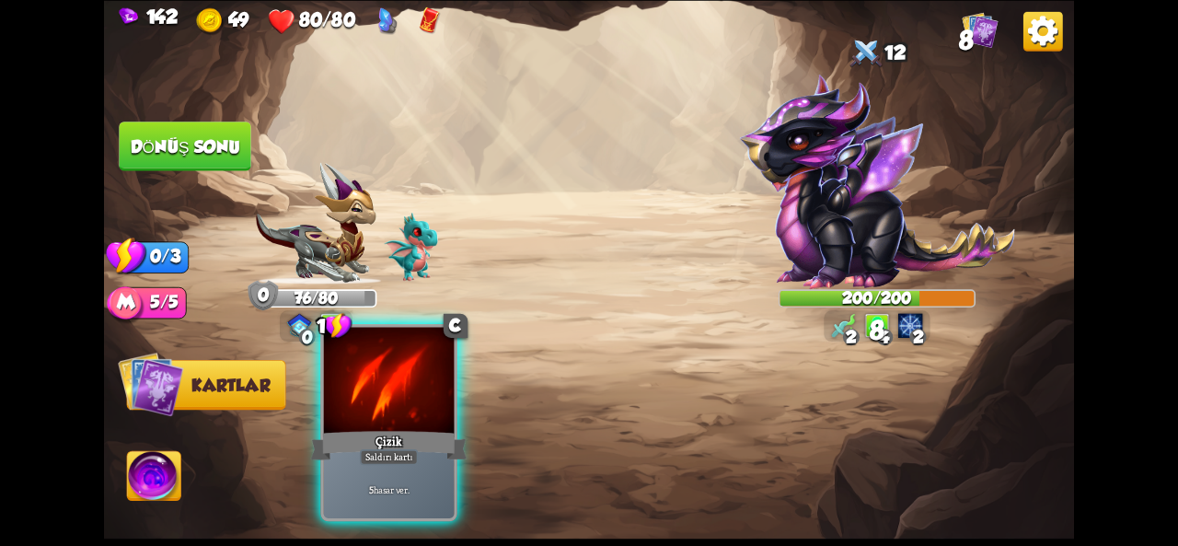
click at [374, 502] on div "5 hasar ver ." at bounding box center [389, 489] width 131 height 57
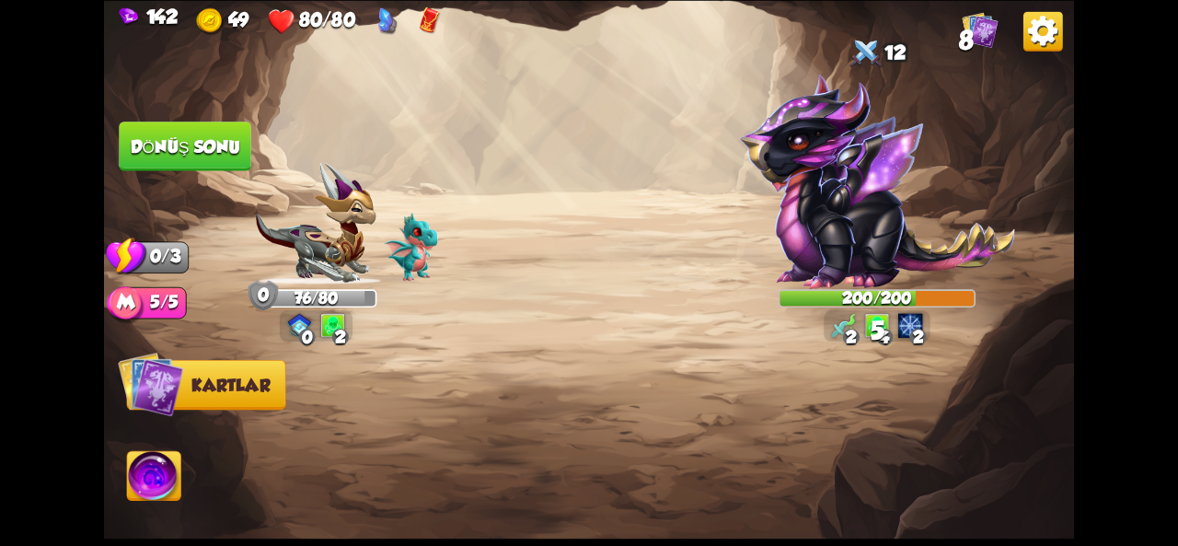
click at [188, 137] on font "Dönüş sonu" at bounding box center [186, 145] width 110 height 19
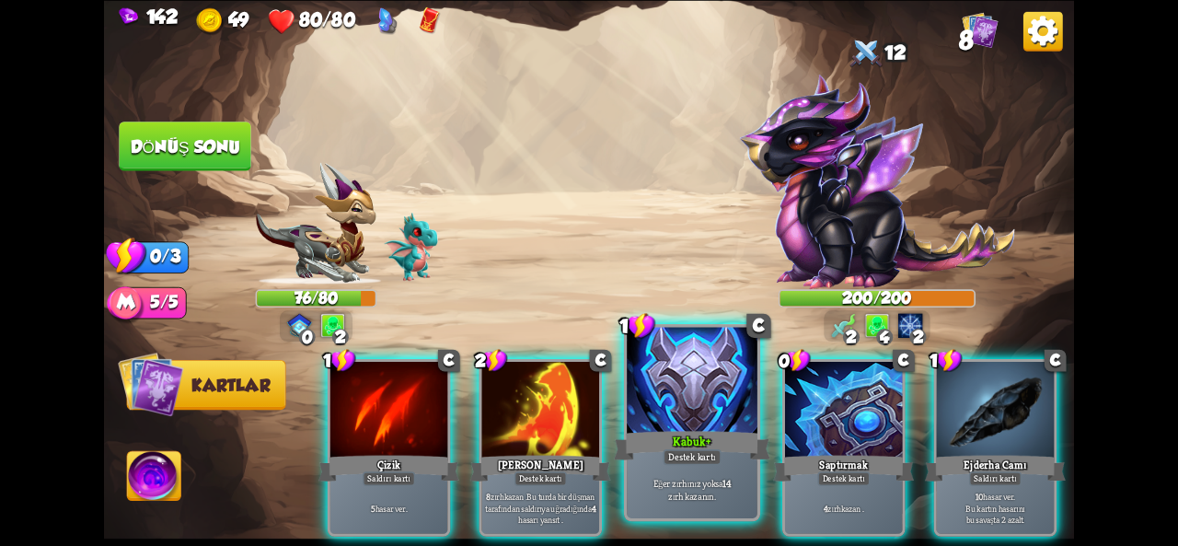
click at [680, 464] on div "Destek kartı" at bounding box center [692, 457] width 58 height 16
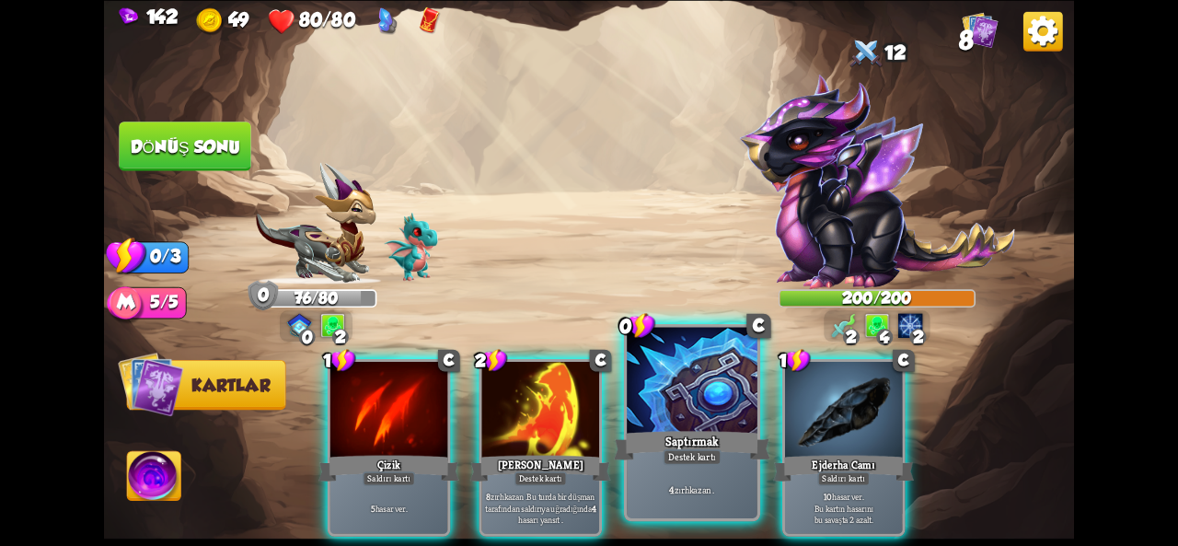
click at [684, 463] on font "Destek kartı" at bounding box center [692, 456] width 48 height 13
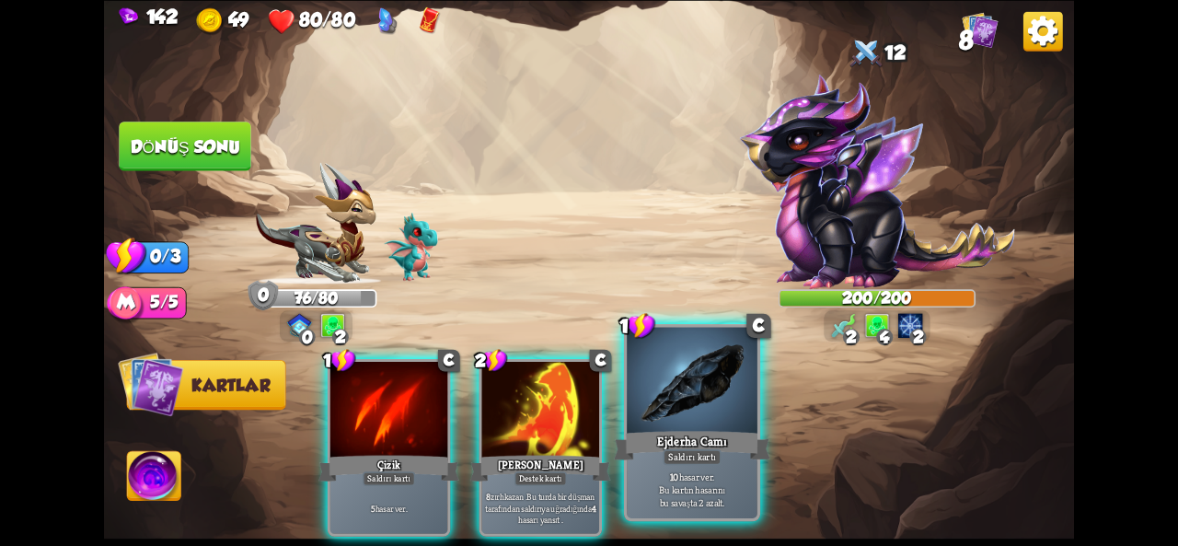
click at [685, 457] on font "Saldırı kartı" at bounding box center [692, 456] width 48 height 13
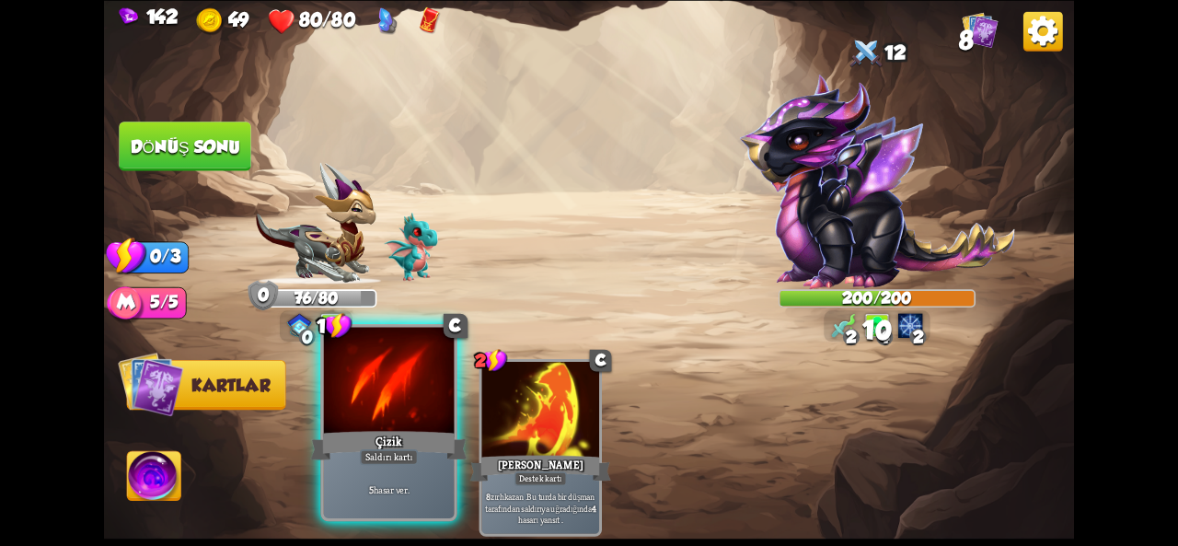
click at [377, 396] on div at bounding box center [389, 382] width 131 height 110
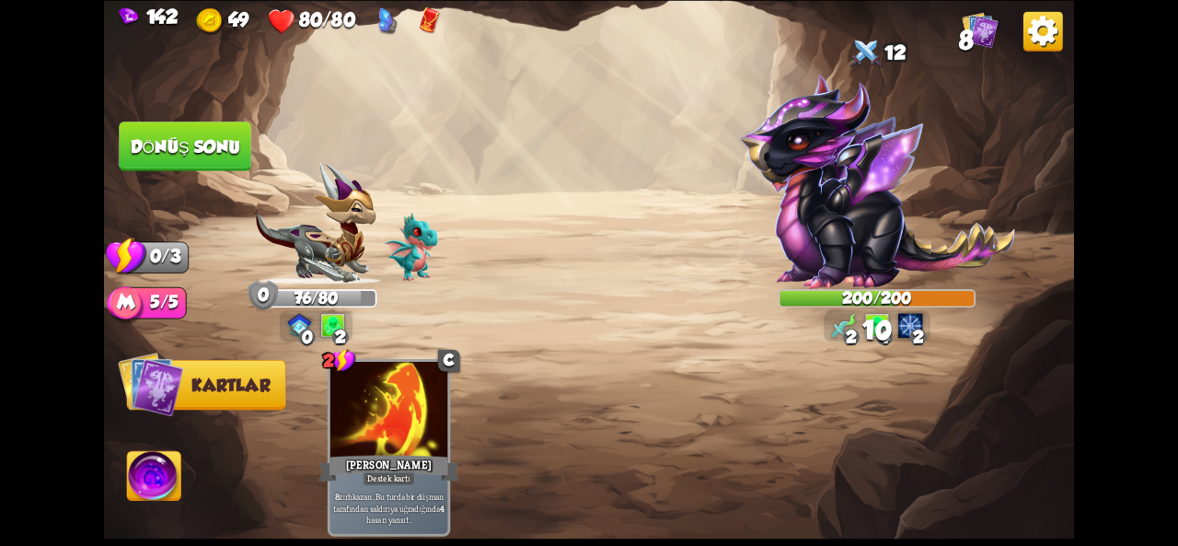
click at [170, 122] on button "Dönüş sonu" at bounding box center [185, 147] width 133 height 50
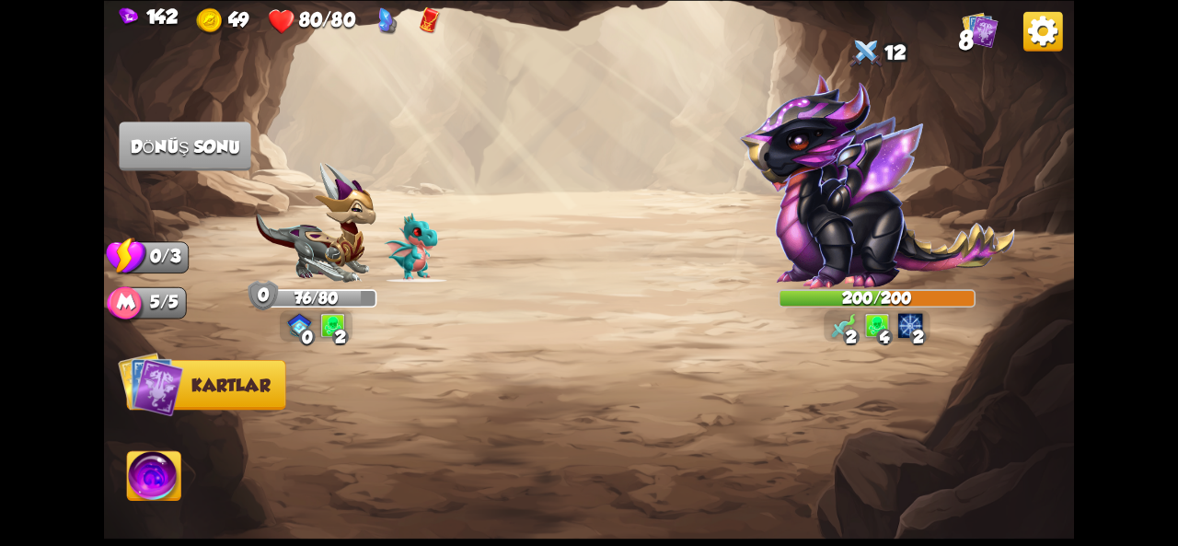
click at [256, 155] on img at bounding box center [589, 273] width 970 height 546
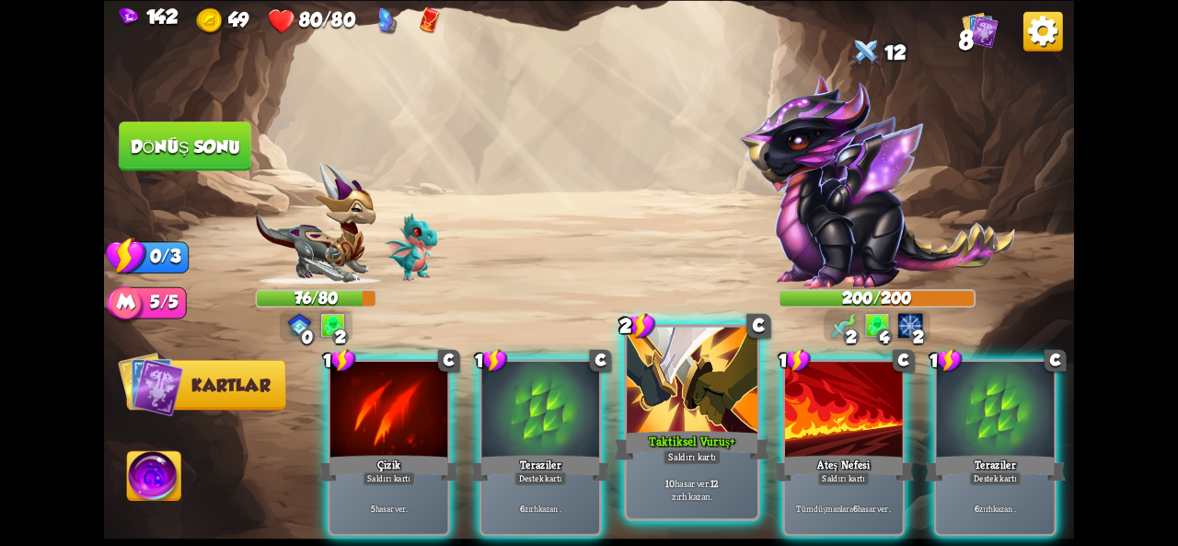
click at [674, 400] on div at bounding box center [692, 382] width 131 height 110
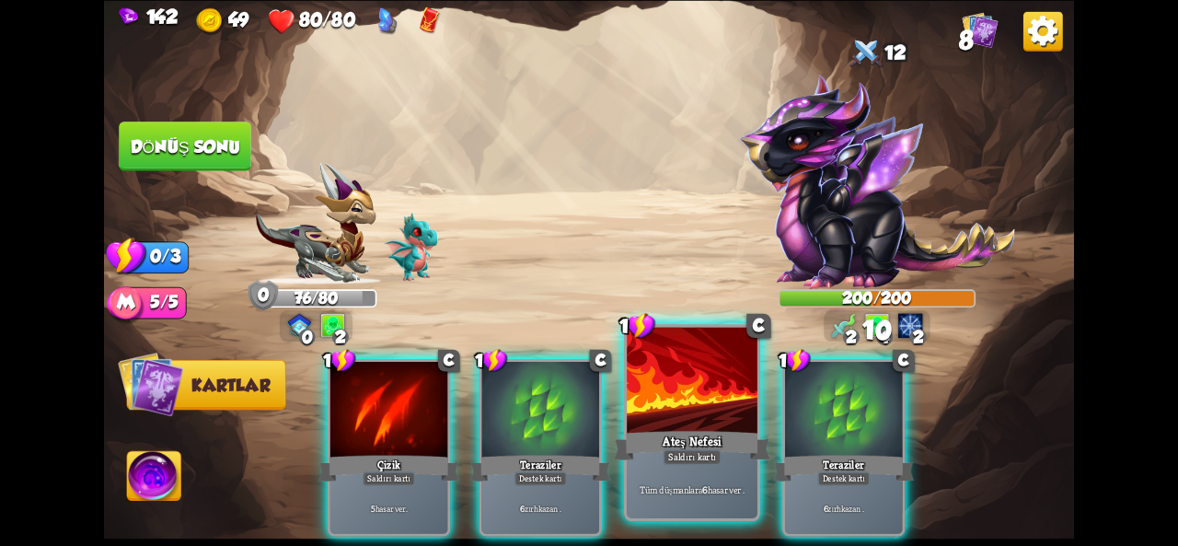
click at [670, 391] on div at bounding box center [692, 382] width 131 height 110
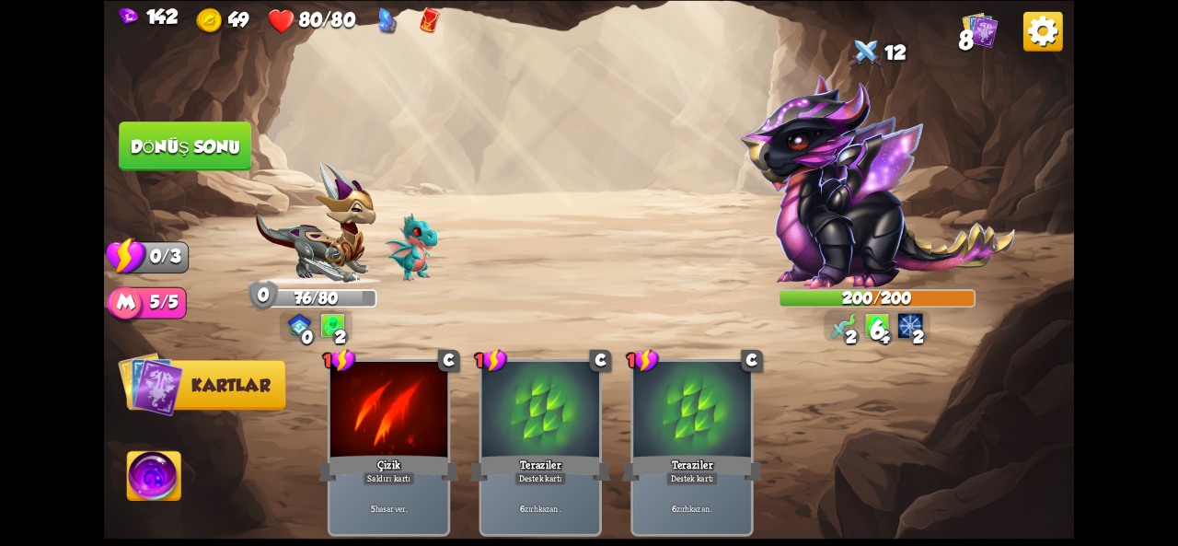
click at [203, 151] on font "Dönüş sonu" at bounding box center [186, 145] width 110 height 19
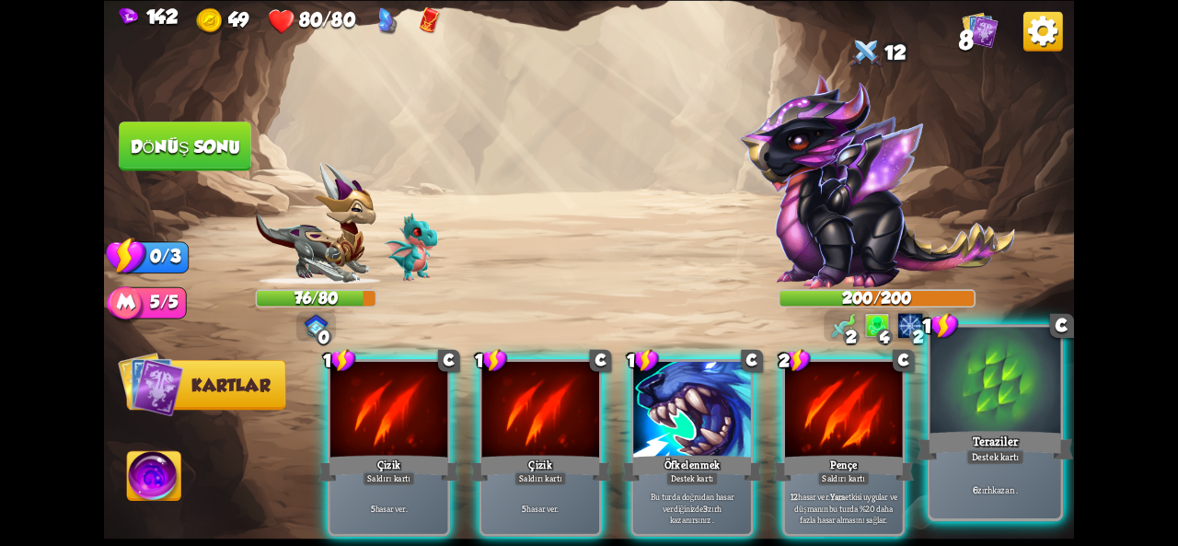
click at [967, 411] on div at bounding box center [996, 382] width 131 height 110
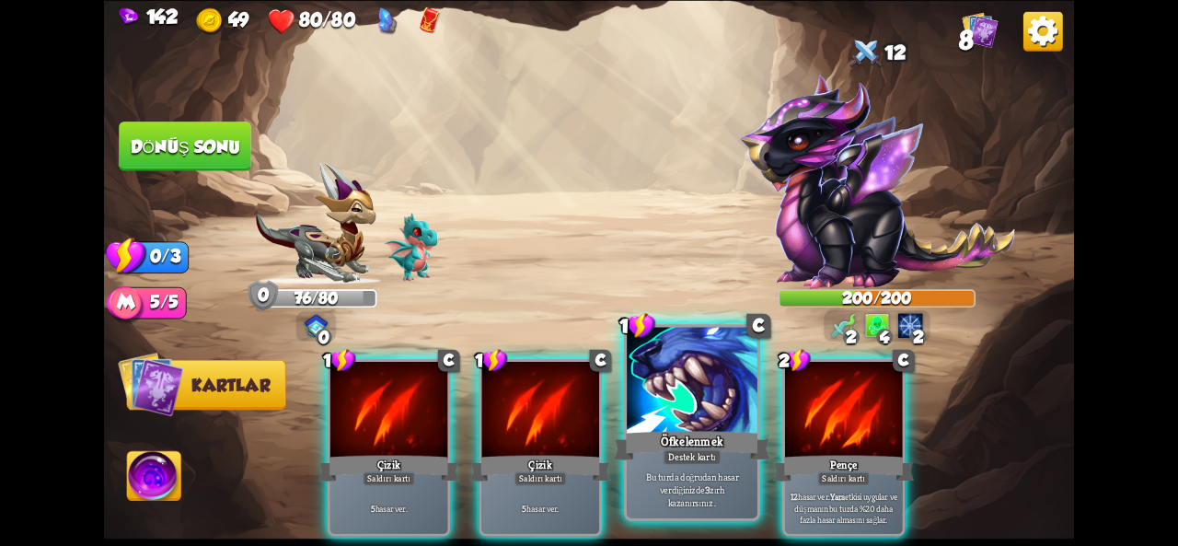
click at [712, 428] on div "Öfkelenmek" at bounding box center [692, 445] width 156 height 35
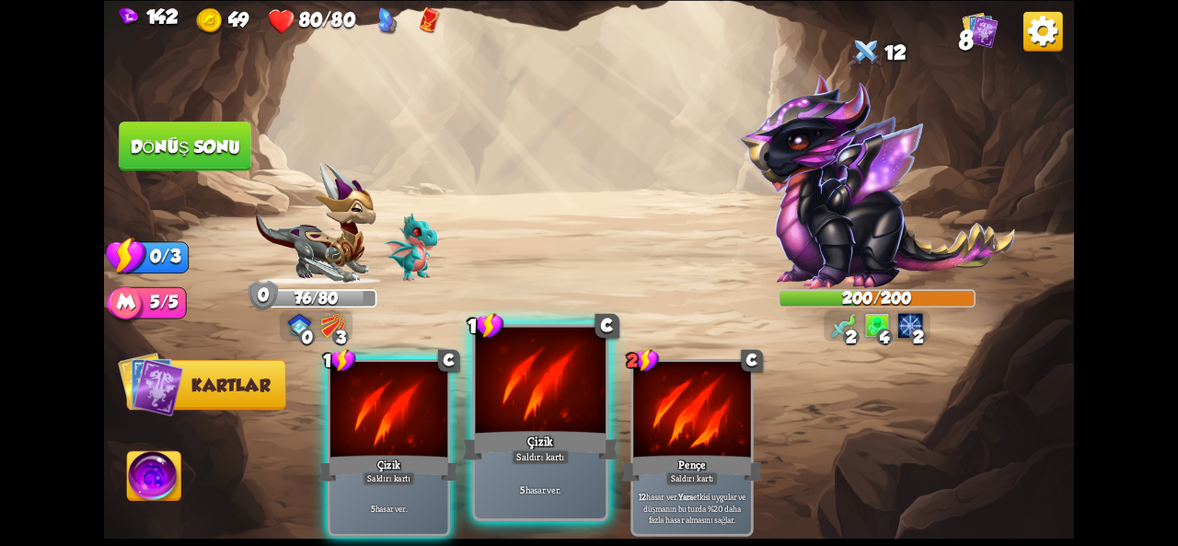
click at [564, 415] on div at bounding box center [540, 382] width 131 height 110
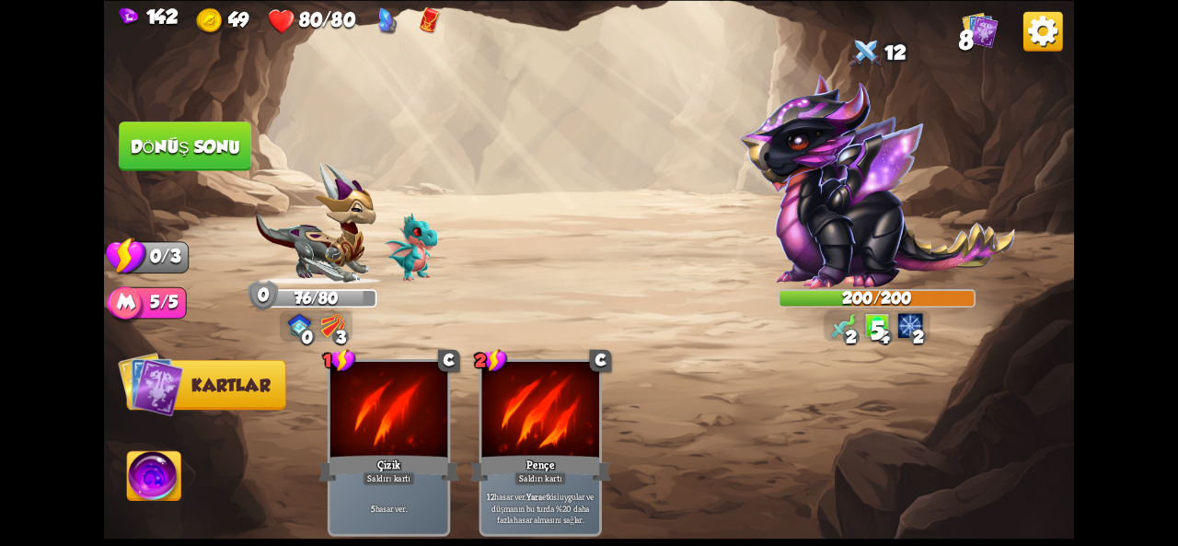
click at [178, 136] on font "Dönüş sonu" at bounding box center [186, 145] width 110 height 19
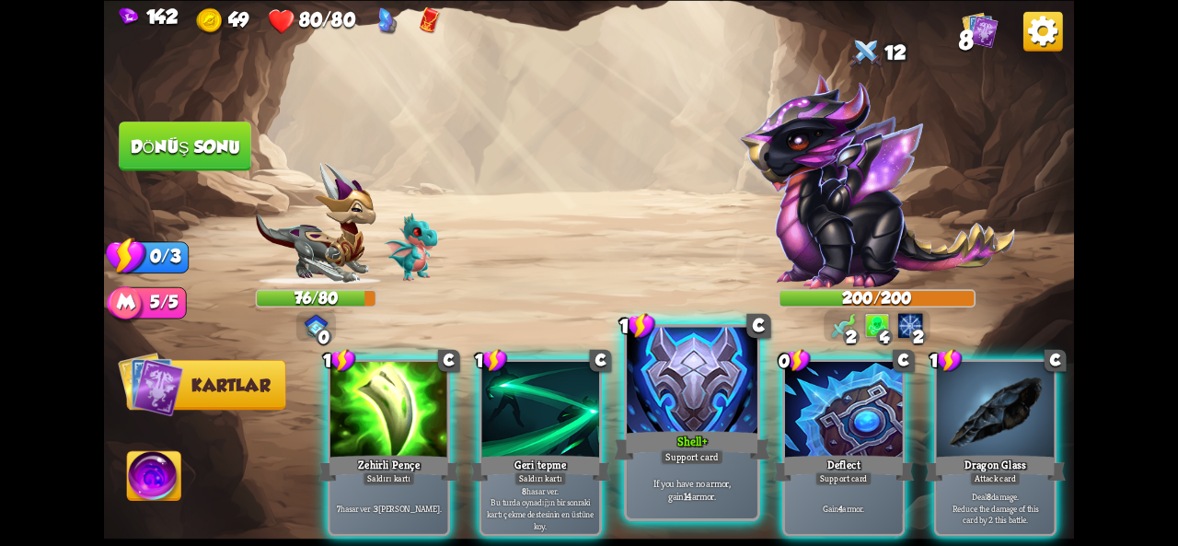
click at [677, 424] on div at bounding box center [692, 382] width 131 height 110
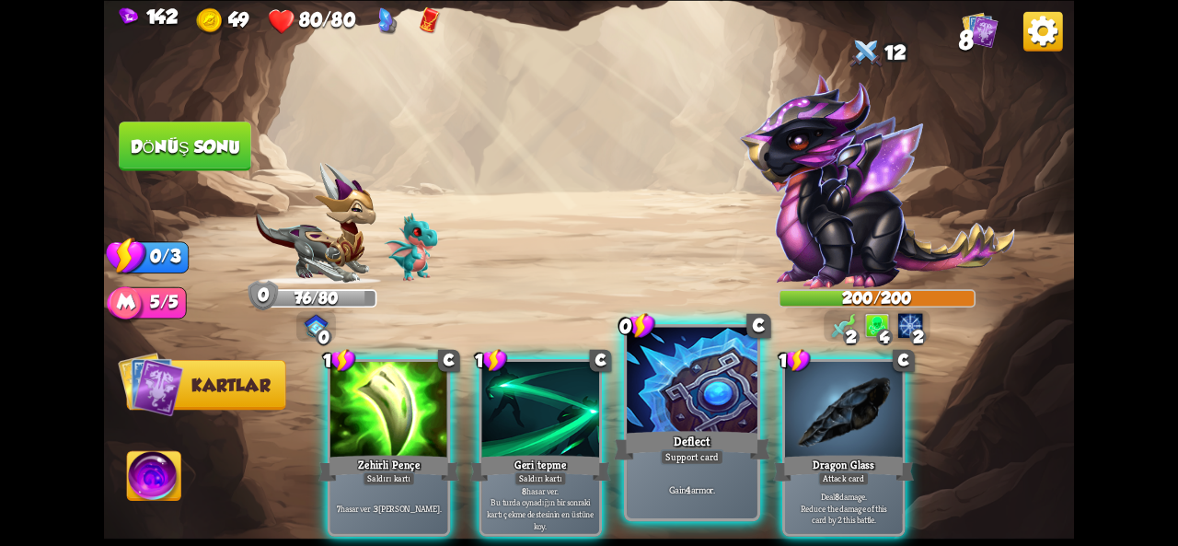
click at [678, 435] on div "Deflect" at bounding box center [692, 445] width 156 height 35
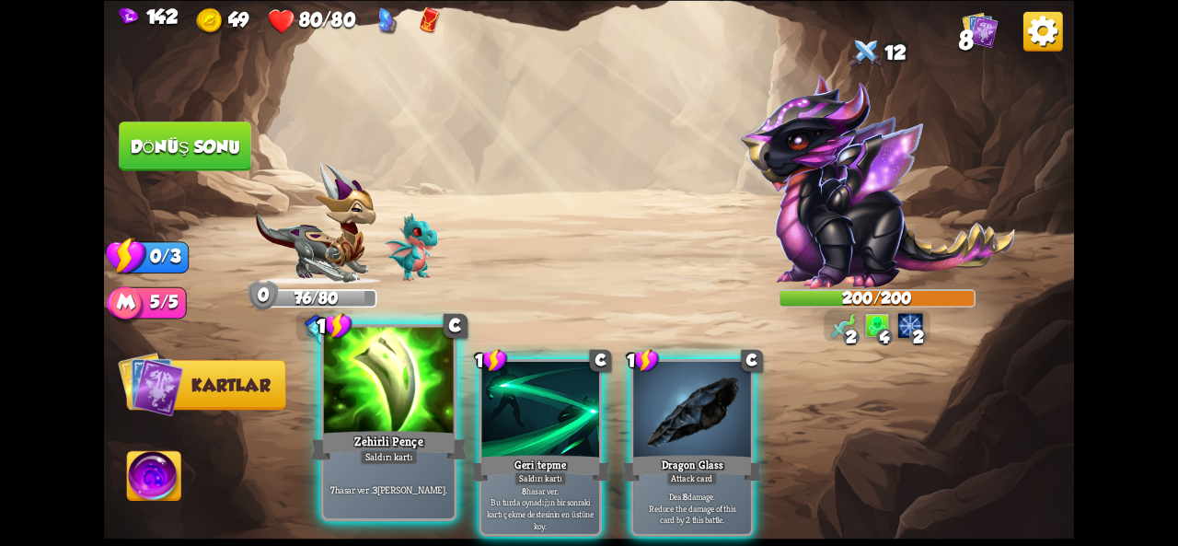
click at [335, 368] on div at bounding box center [389, 382] width 131 height 110
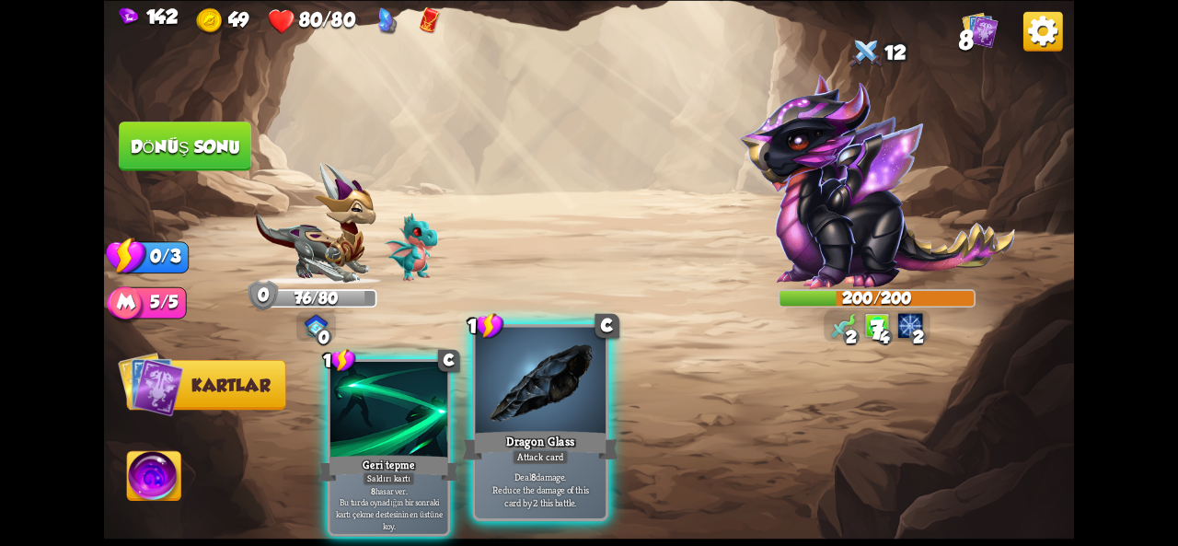
drag, startPoint x: 477, startPoint y: 415, endPoint x: 528, endPoint y: 437, distance: 56.1
click at [528, 437] on div "1 C Geri tepme Saldırı kartı 8 hasar ver . Bu turda oynadığın bir sonraki kartı…" at bounding box center [686, 424] width 776 height 243
click at [528, 437] on div "Dragon Glass" at bounding box center [540, 445] width 156 height 35
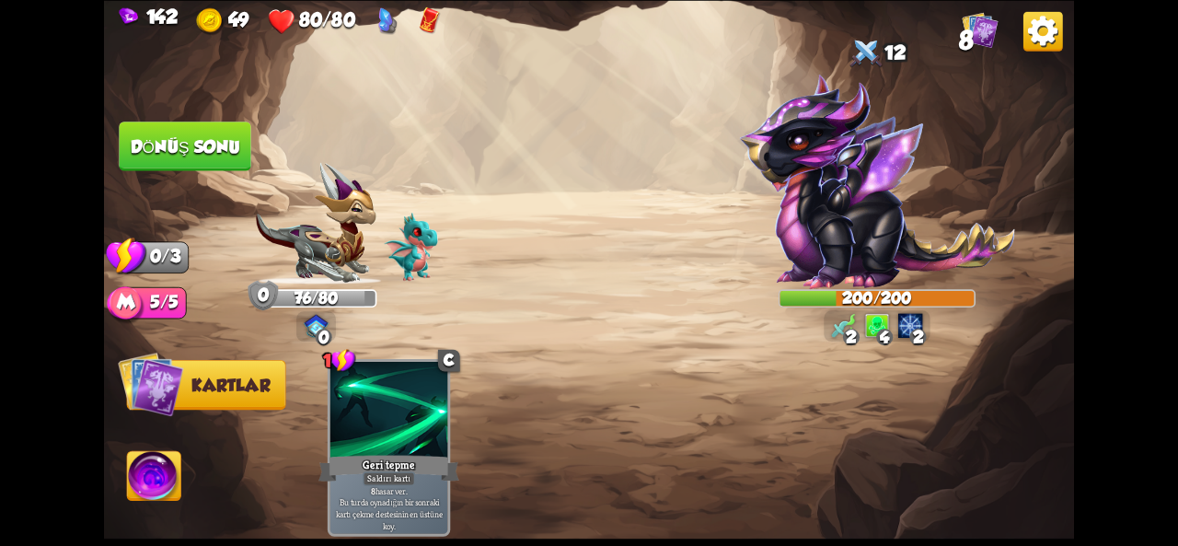
click at [169, 144] on font "Dönüş sonu" at bounding box center [186, 145] width 110 height 19
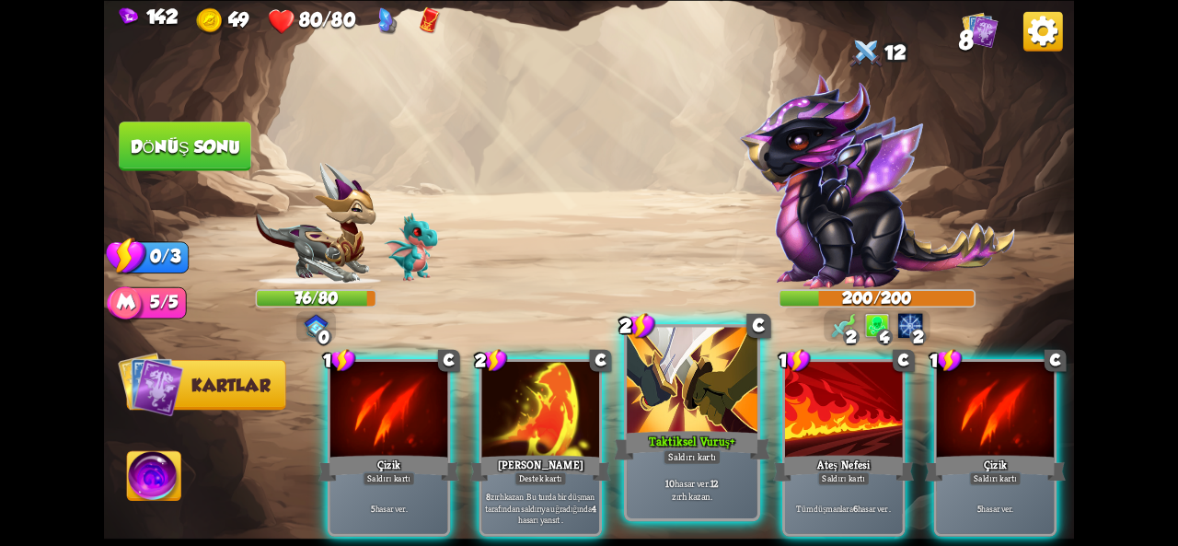
click at [679, 440] on font "Taktiksel Vuruş+" at bounding box center [692, 441] width 86 height 16
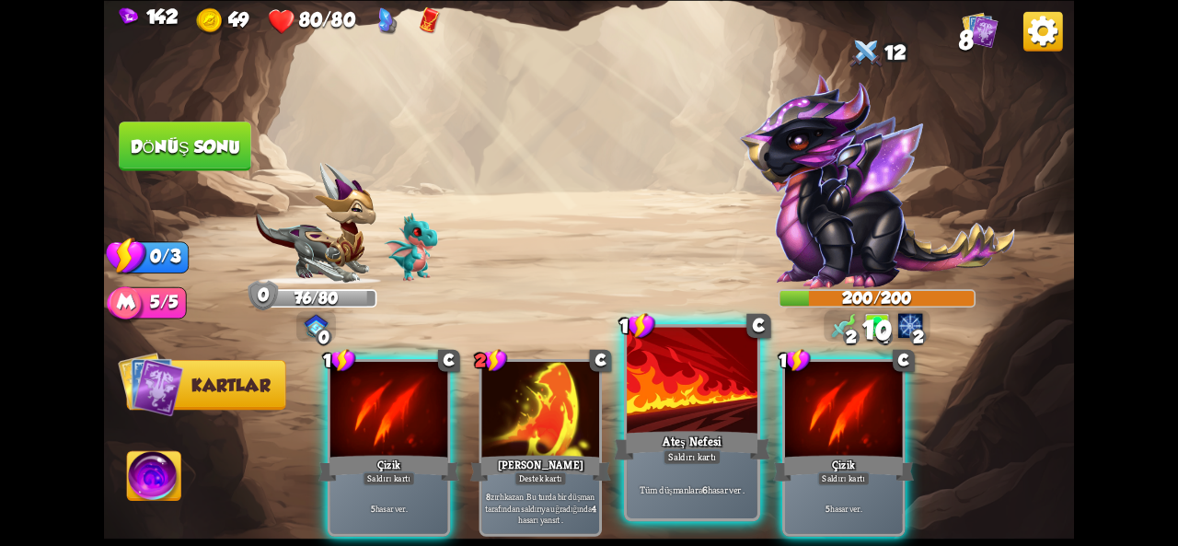
click at [631, 406] on div at bounding box center [692, 382] width 131 height 110
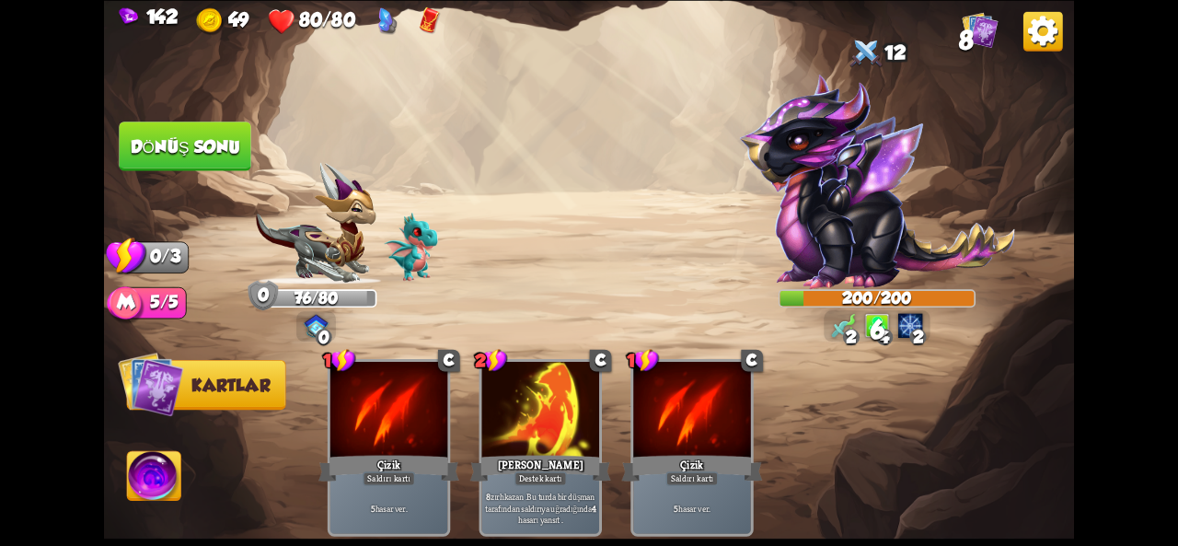
click at [207, 137] on font "Dönüş sonu" at bounding box center [186, 145] width 110 height 19
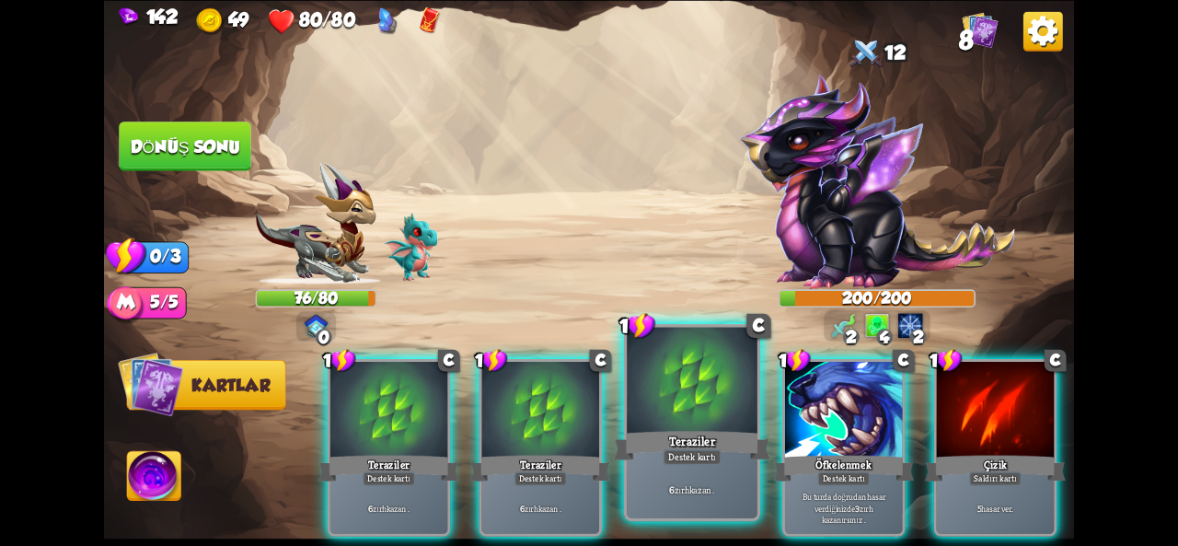
click at [673, 424] on div at bounding box center [692, 382] width 131 height 110
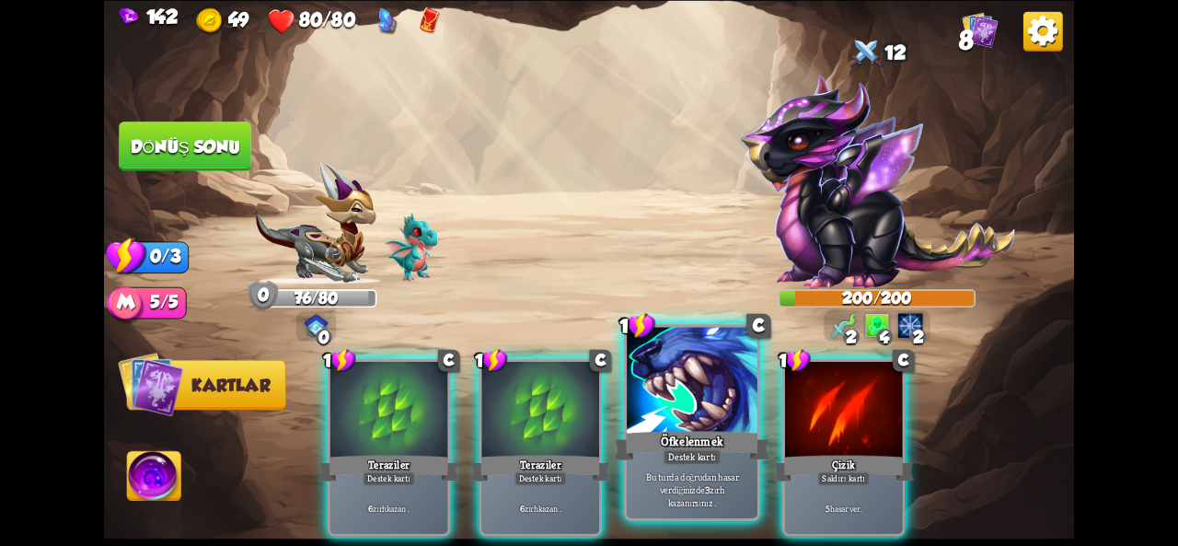
click at [681, 421] on div at bounding box center [692, 382] width 131 height 110
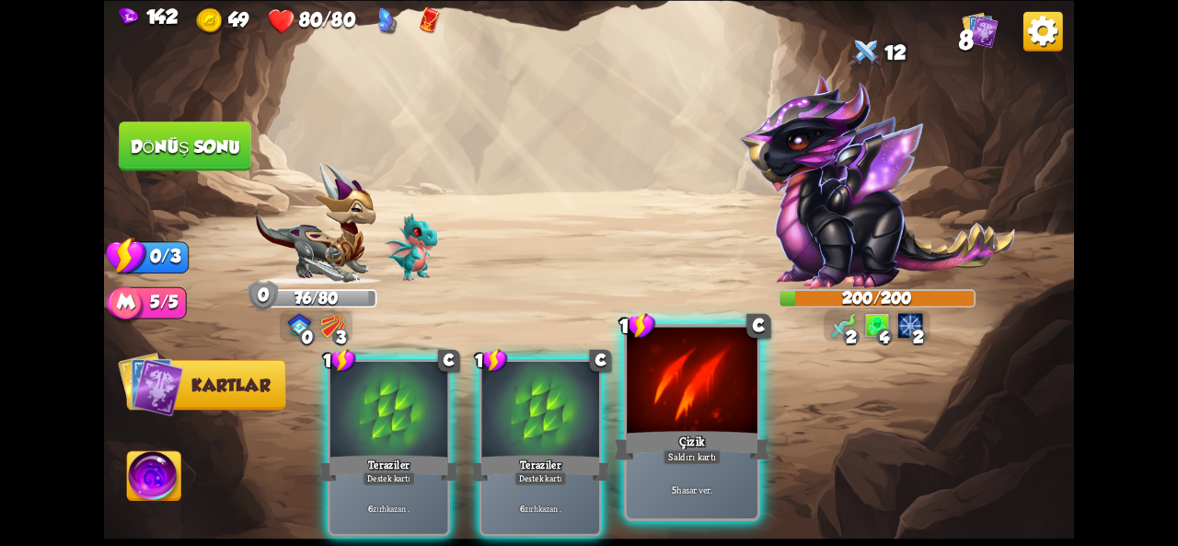
click at [687, 424] on div at bounding box center [692, 382] width 131 height 110
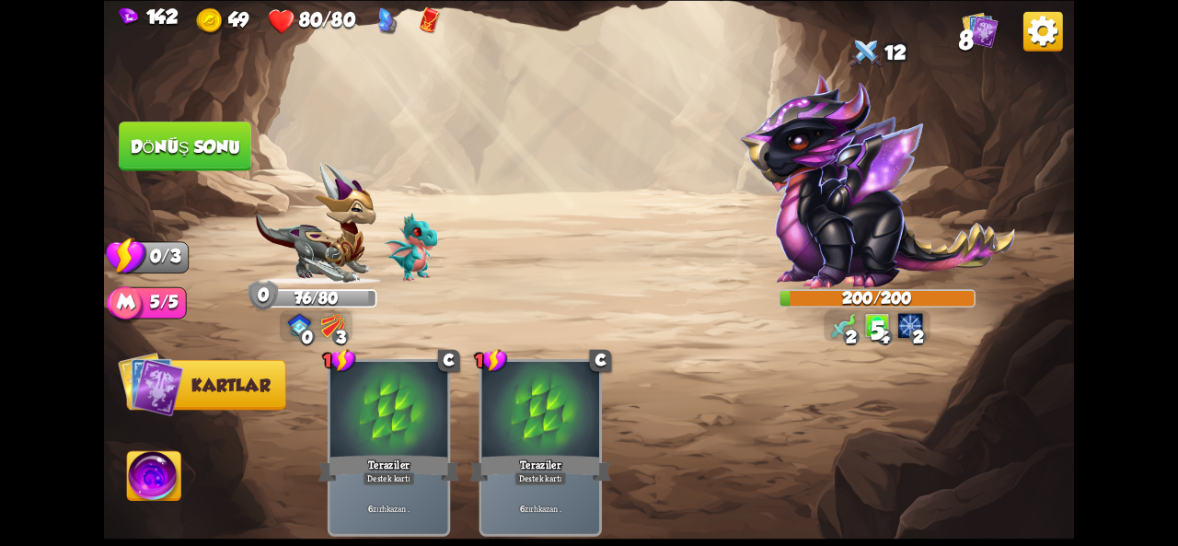
click at [156, 145] on font "Dönüş sonu" at bounding box center [186, 145] width 110 height 19
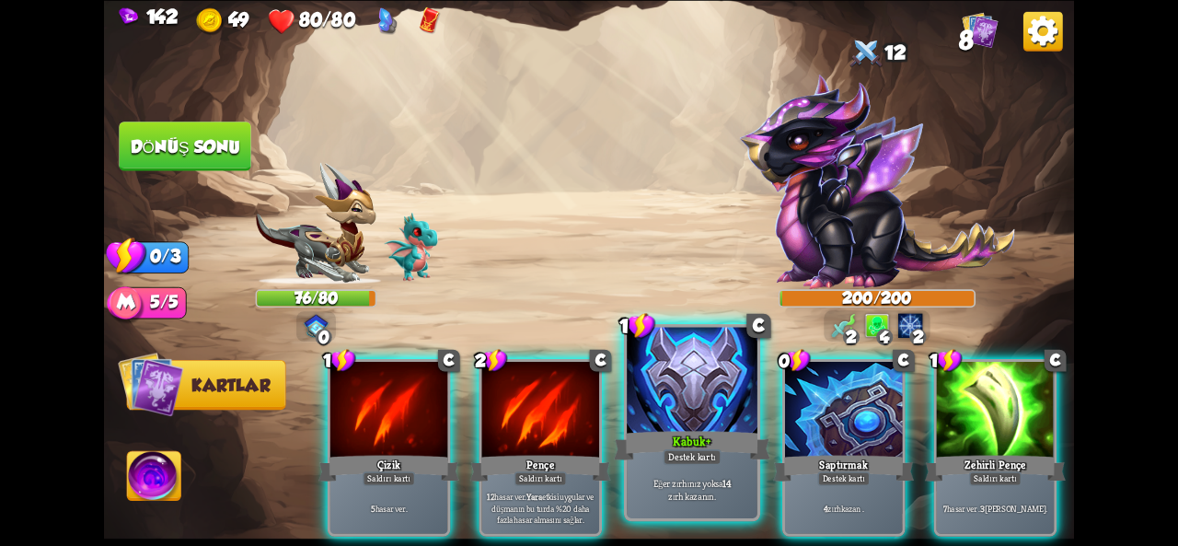
click at [703, 424] on div at bounding box center [692, 382] width 131 height 110
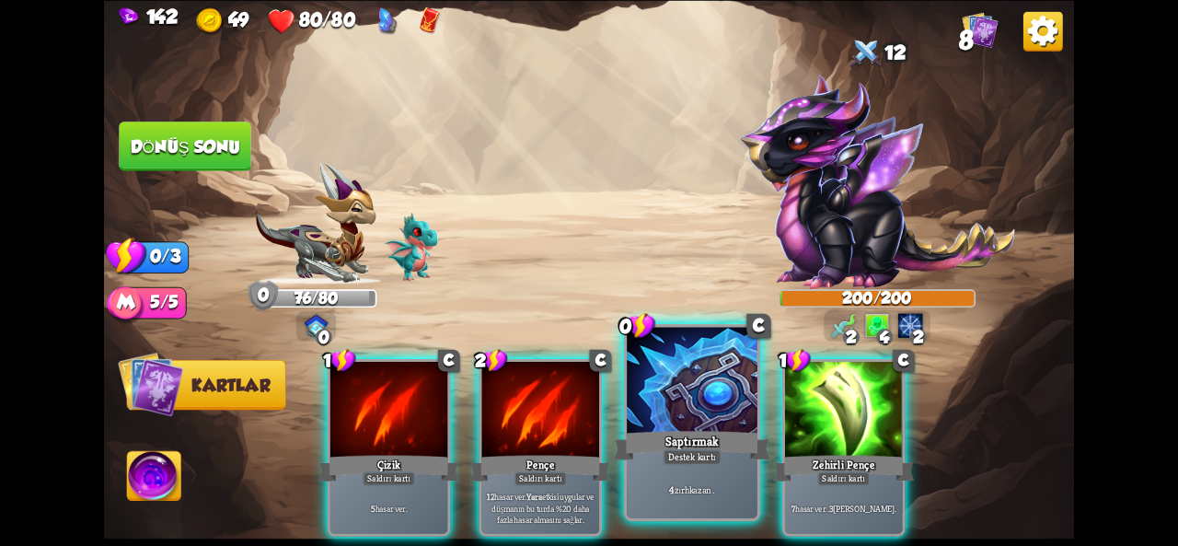
click at [698, 428] on div "Saptırmak" at bounding box center [692, 445] width 156 height 35
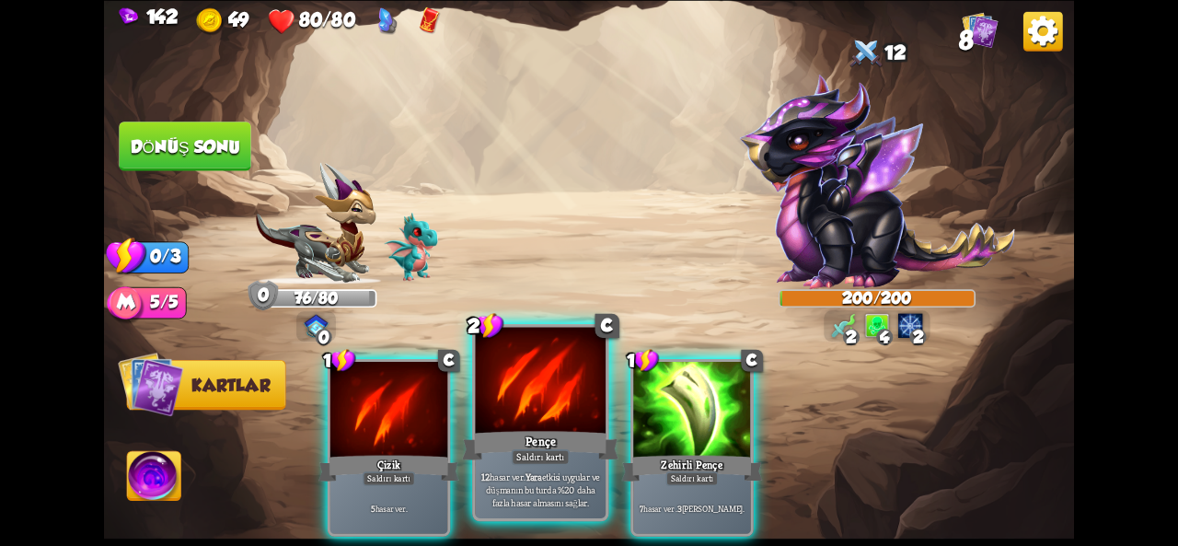
click at [538, 472] on font "Yara" at bounding box center [534, 476] width 17 height 13
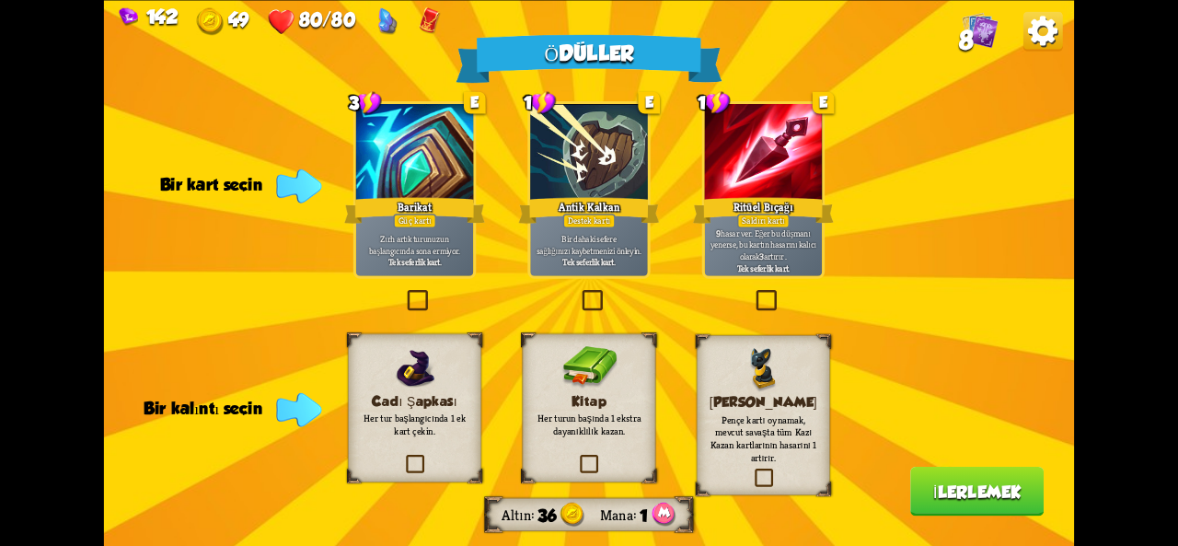
click at [454, 279] on div "Ödüller Altın 36 Mana 1 Bir kart seçin 3 E Barikat Güç kartı Zırh artık turunuz…" at bounding box center [589, 273] width 970 height 546
click at [433, 259] on font "Tek seferlik kart." at bounding box center [414, 262] width 53 height 12
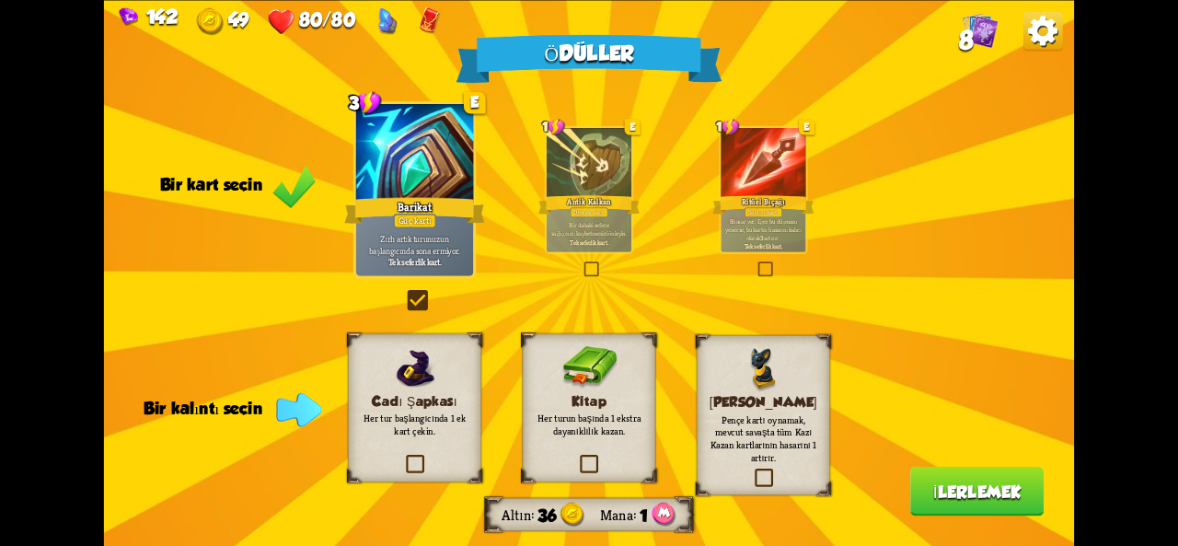
click at [589, 408] on div "Kitap Her turun başında 1 ekstra dayanıklılık kazan." at bounding box center [589, 407] width 133 height 148
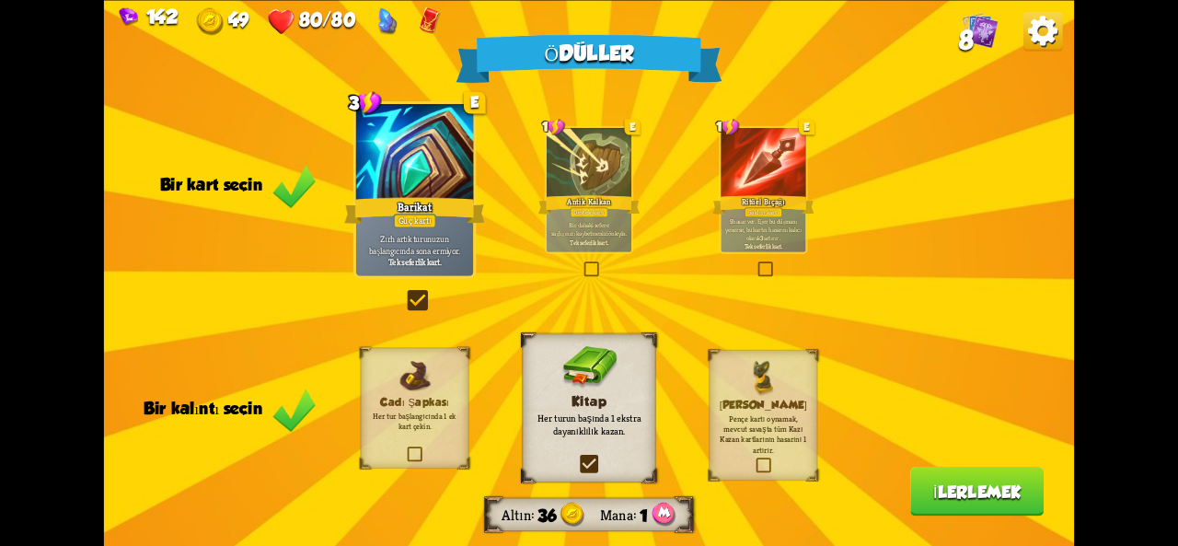
click at [978, 505] on button "İlerlemek" at bounding box center [976, 492] width 133 height 50
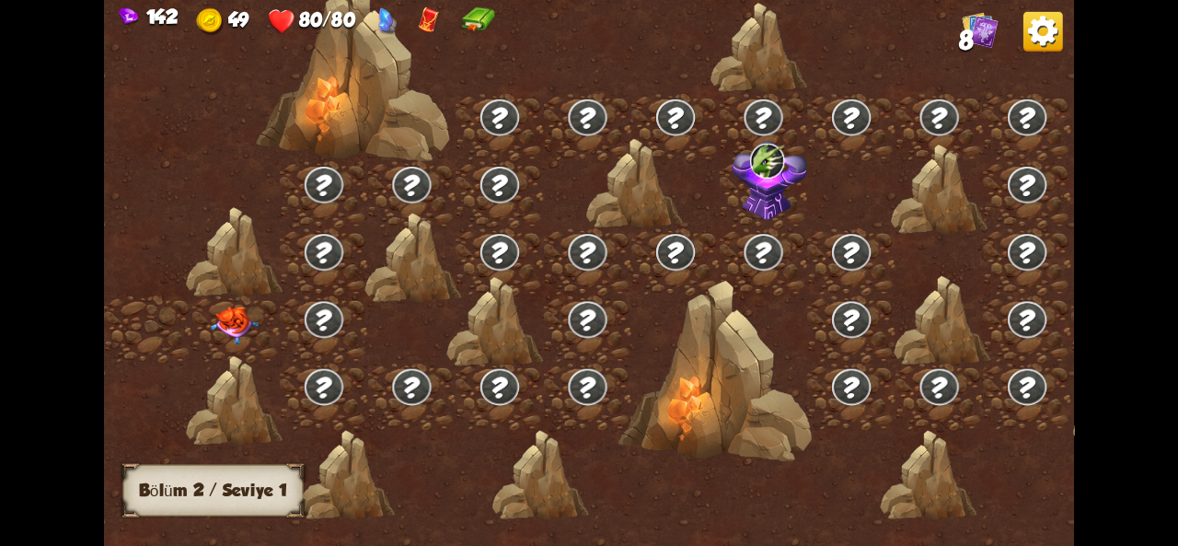
click at [750, 176] on img at bounding box center [767, 160] width 35 height 35
click at [232, 334] on img at bounding box center [234, 325] width 49 height 38
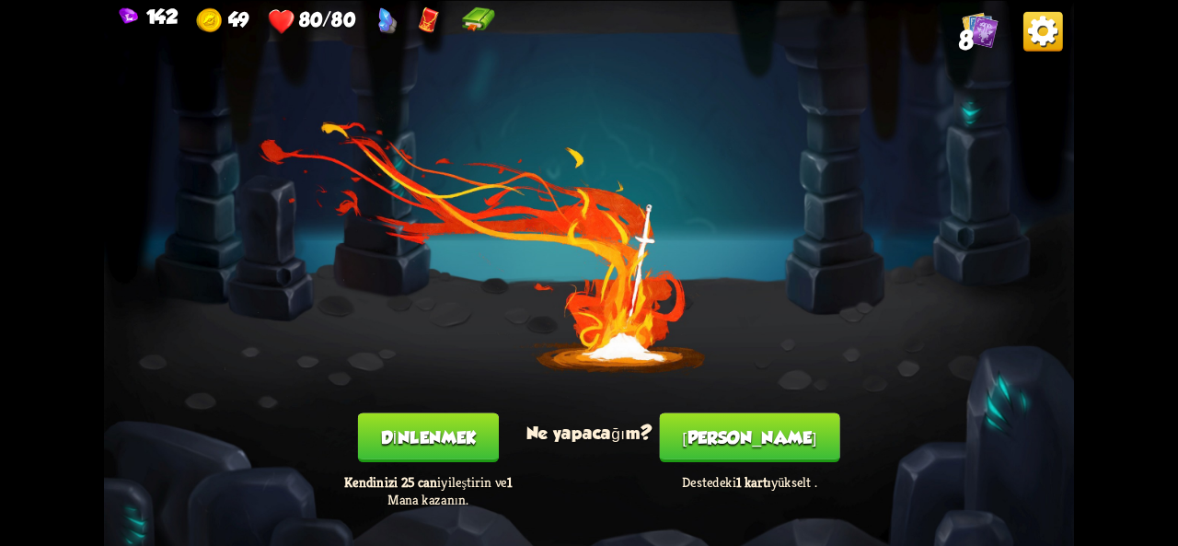
click at [755, 468] on div "[PERSON_NAME] Destedeki 1 kartı yükselt ." at bounding box center [750, 460] width 194 height 96
click at [736, 446] on button "[PERSON_NAME]" at bounding box center [750, 437] width 180 height 50
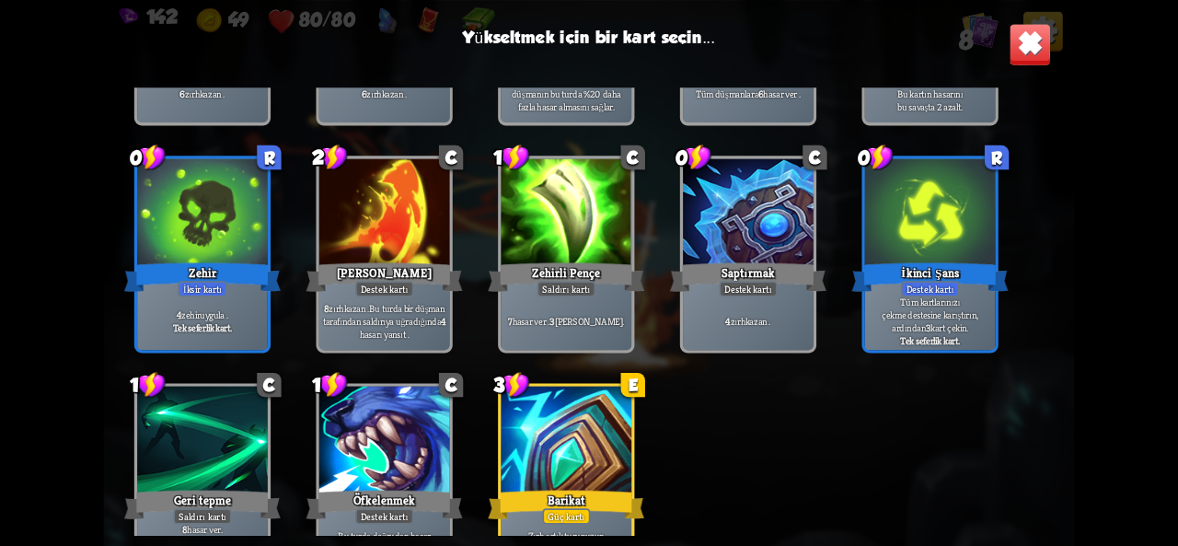
scroll to position [579, 0]
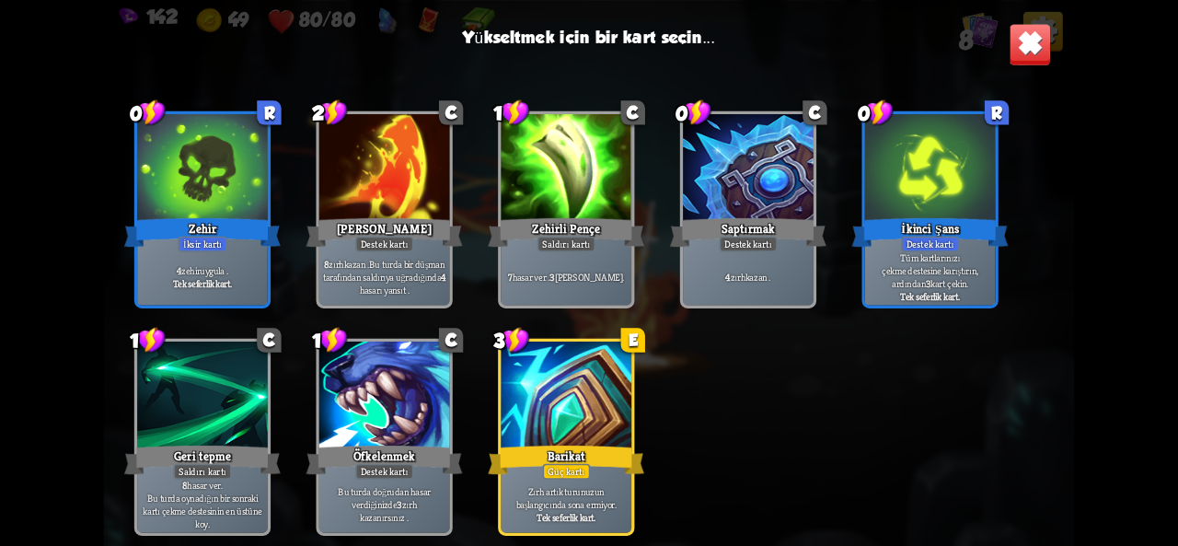
click at [581, 421] on div at bounding box center [566, 397] width 131 height 110
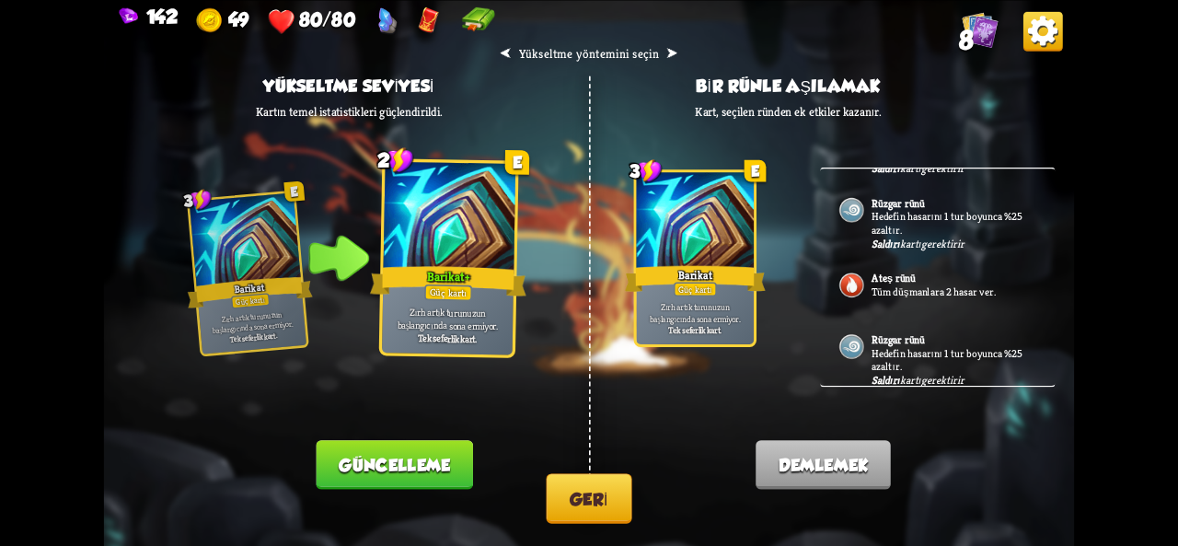
scroll to position [0, 0]
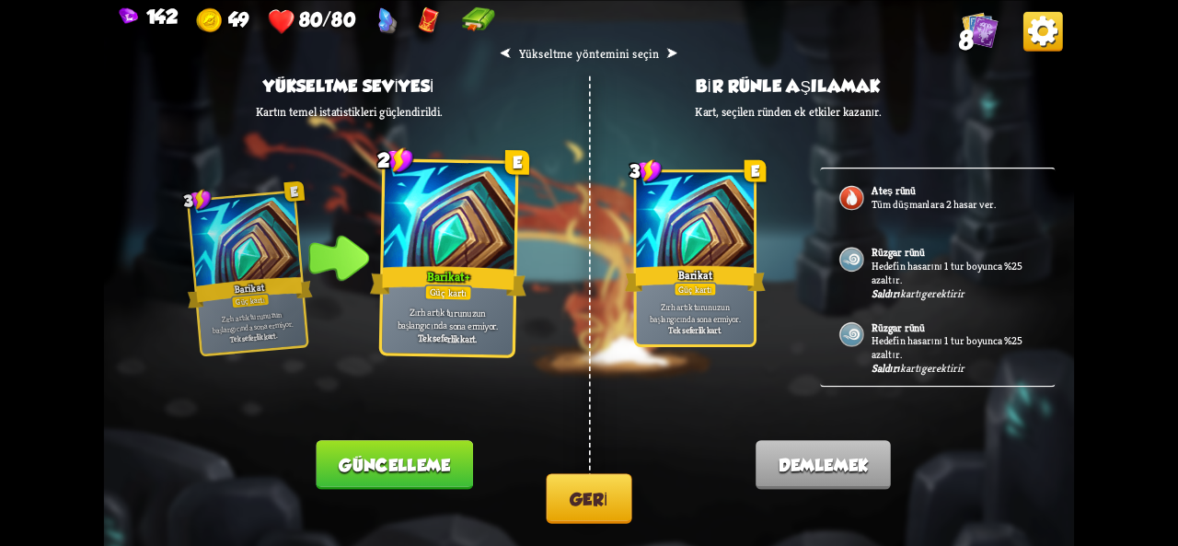
click at [596, 509] on button "Geri" at bounding box center [590, 498] width 86 height 50
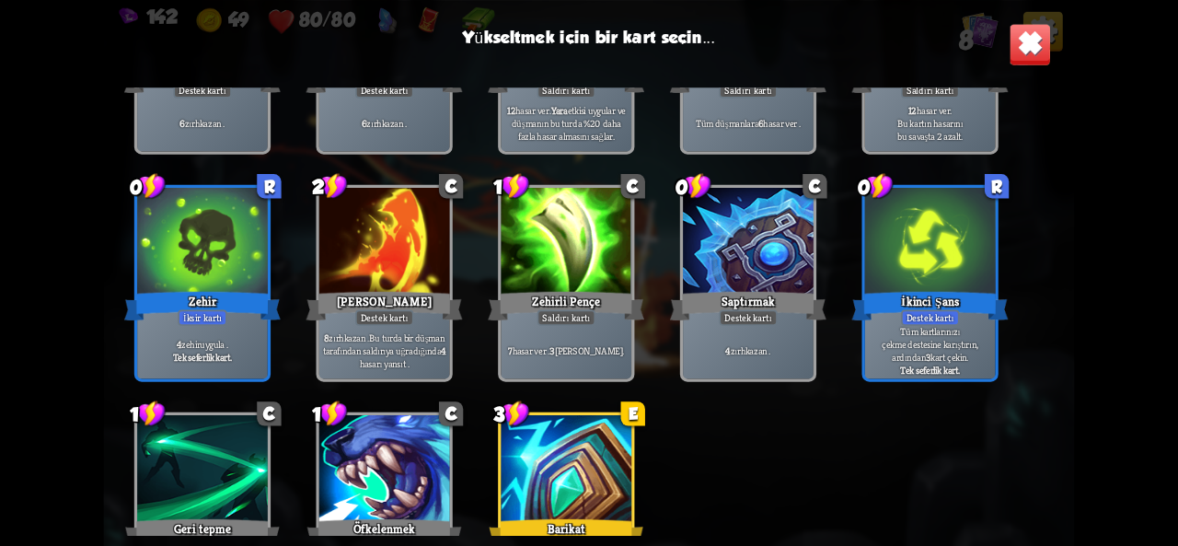
scroll to position [579, 0]
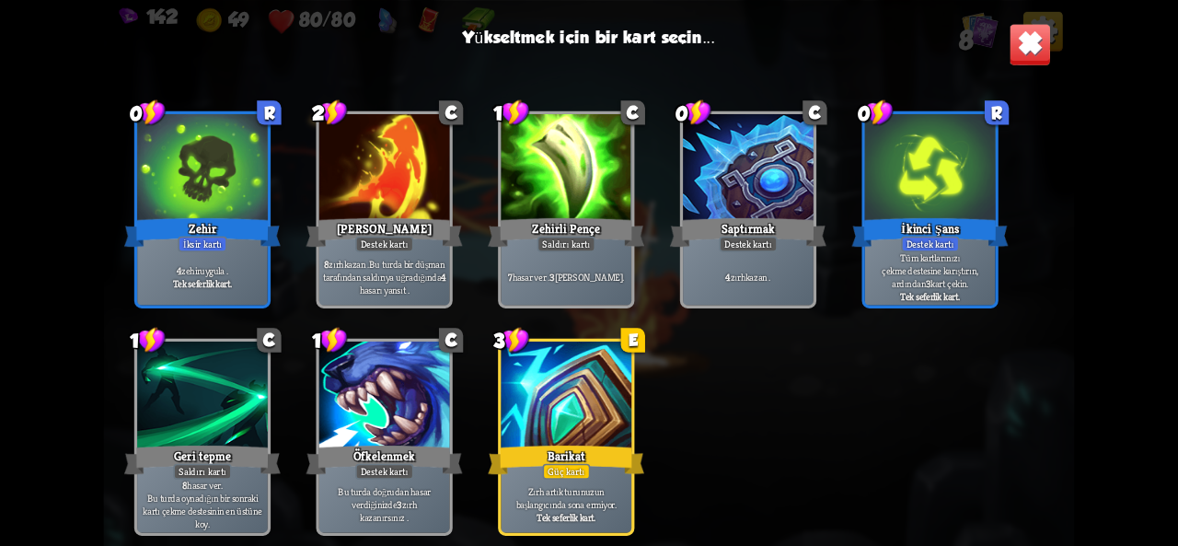
click at [594, 254] on div "7 hasar ver . 3 zehir uygula ." at bounding box center [566, 276] width 131 height 57
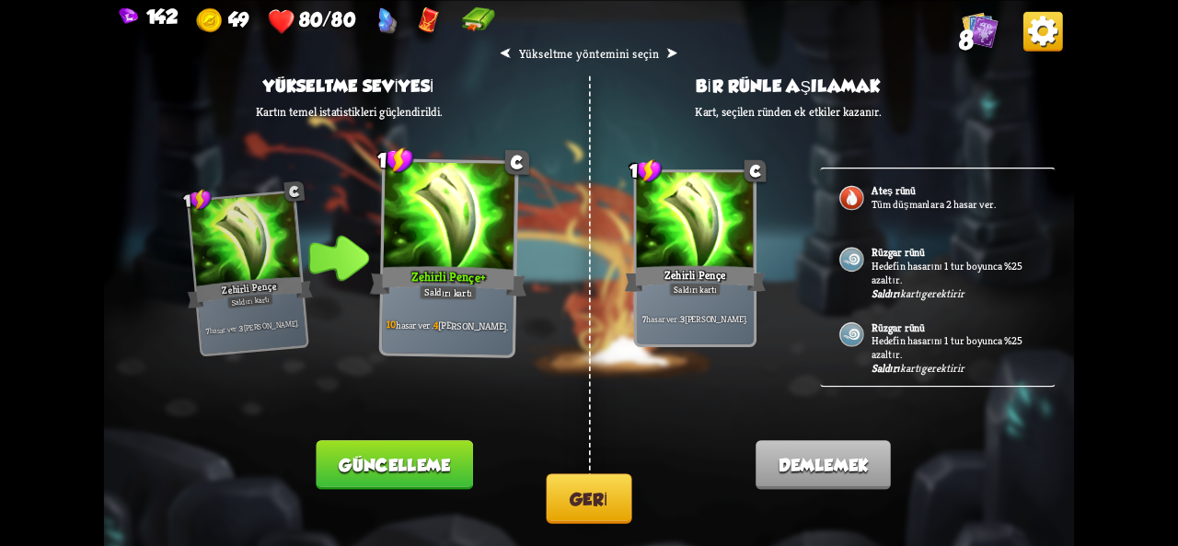
click at [602, 522] on button "Geri" at bounding box center [590, 498] width 86 height 50
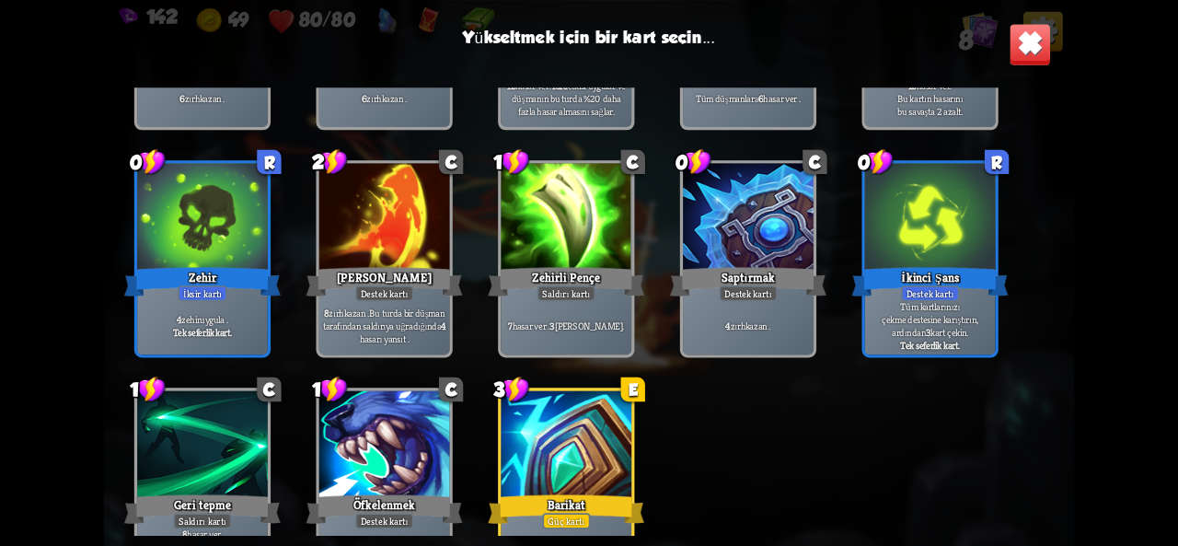
scroll to position [521, 0]
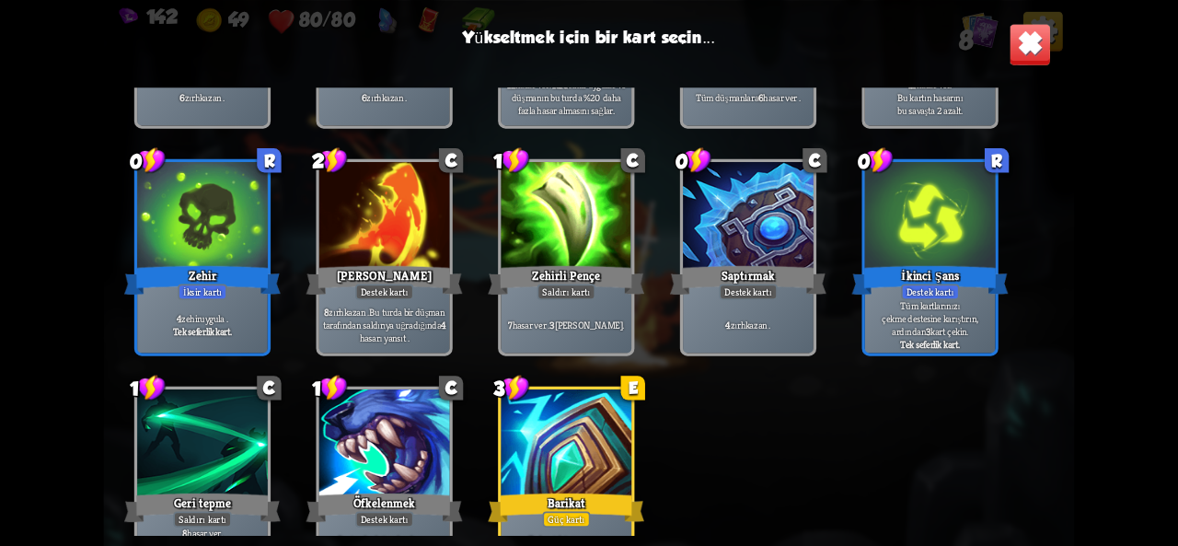
click at [186, 248] on div at bounding box center [202, 217] width 131 height 110
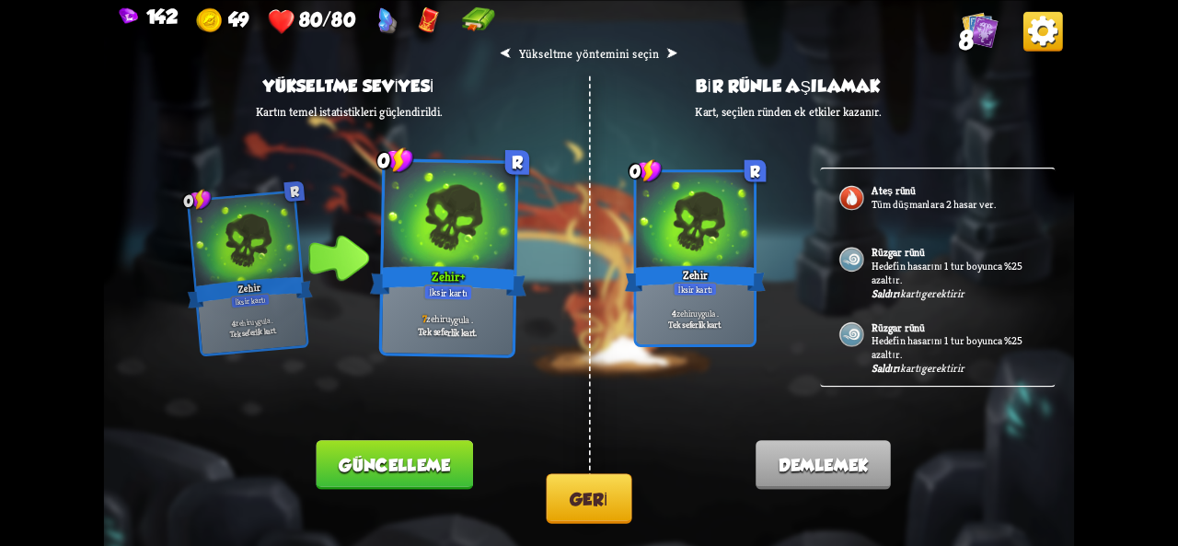
click at [562, 497] on button "Geri" at bounding box center [590, 498] width 86 height 50
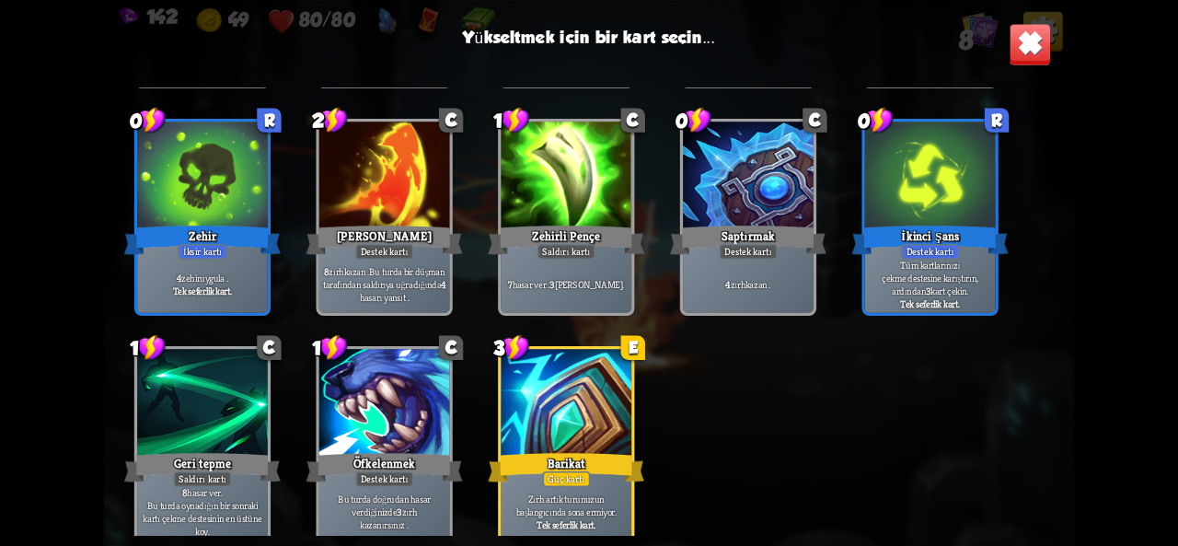
scroll to position [579, 0]
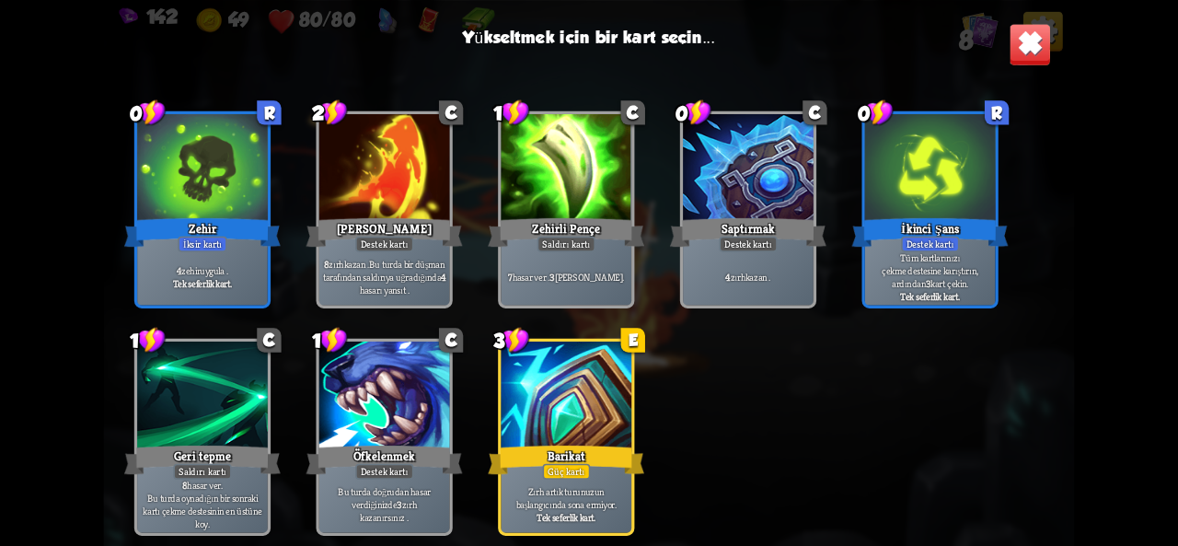
click at [757, 231] on font "Saptırmak" at bounding box center [748, 228] width 53 height 16
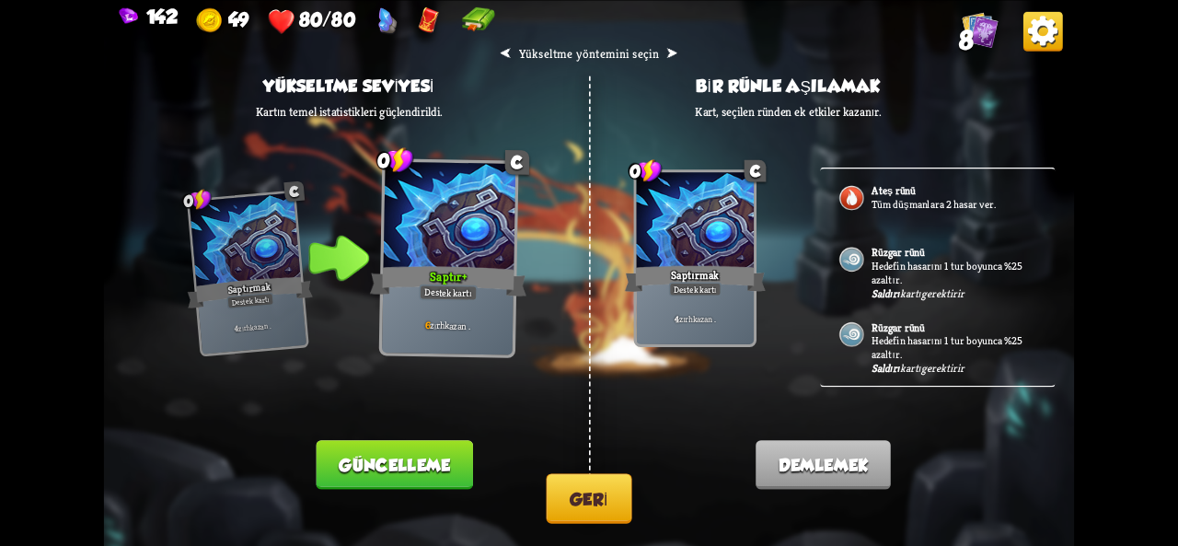
click at [932, 203] on font "Tüm düşmanlara 2 hasar ver." at bounding box center [934, 204] width 124 height 14
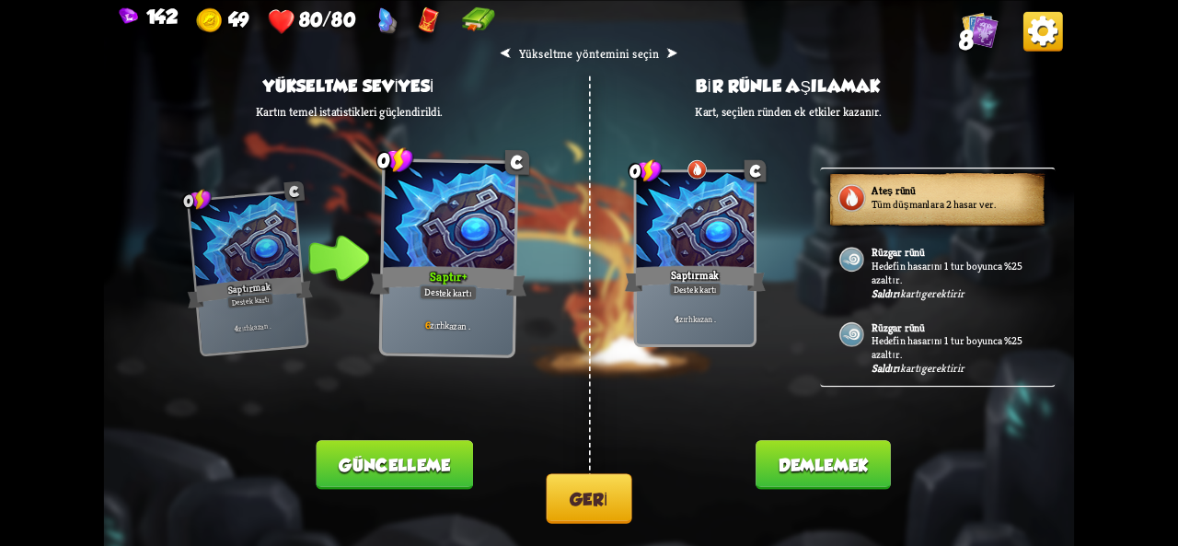
click at [942, 265] on font "Hedefin hasarını 1 tur boyunca %25 azaltır." at bounding box center [947, 273] width 151 height 28
click at [1000, 261] on font "Hedefin hasarını 1 tur boyunca %25 azaltır." at bounding box center [947, 273] width 151 height 28
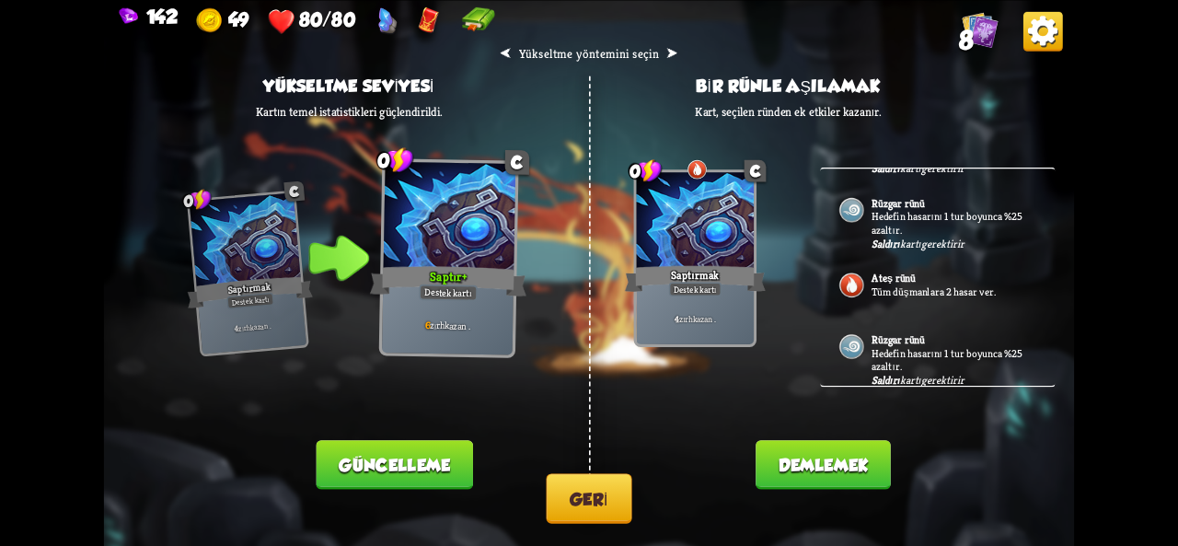
click at [436, 459] on font "Güncelleme" at bounding box center [394, 464] width 111 height 19
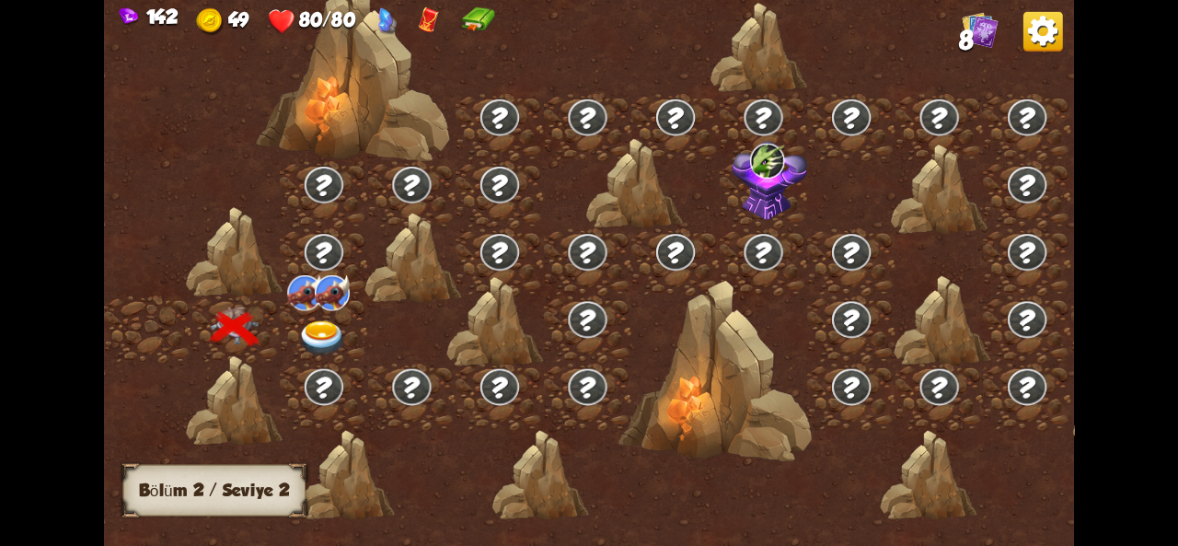
click at [298, 339] on img at bounding box center [322, 337] width 49 height 36
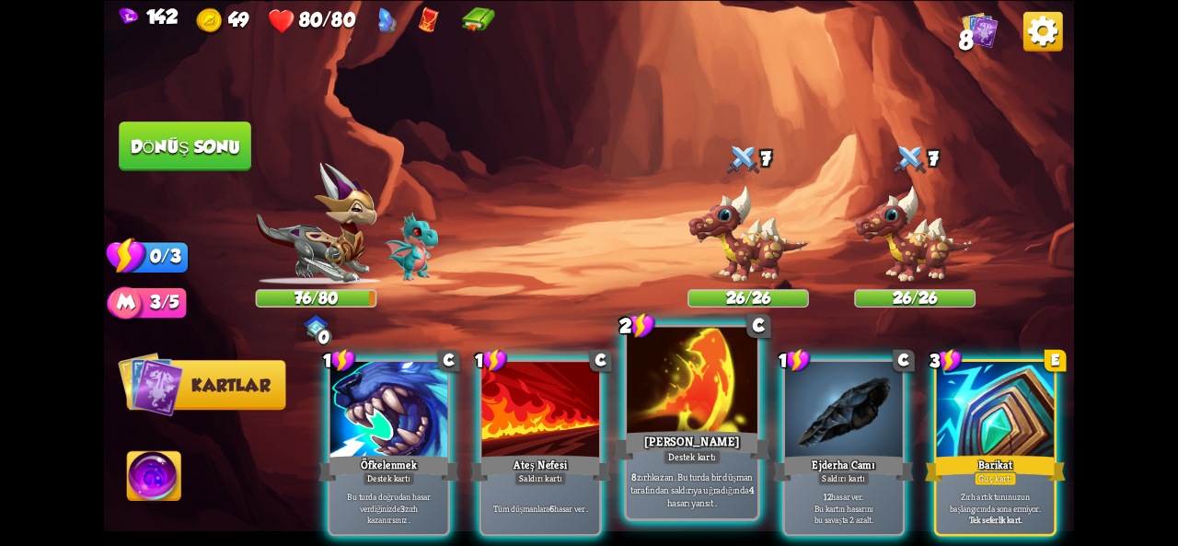
click at [724, 439] on font "[PERSON_NAME]" at bounding box center [691, 441] width 95 height 16
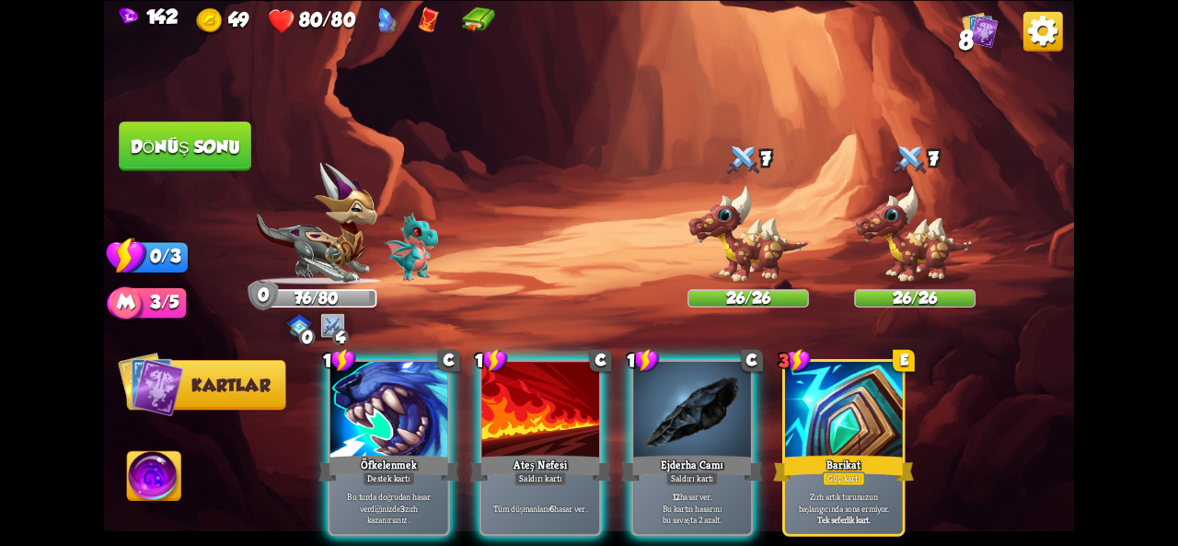
click at [724, 457] on font "Ejderha Camı" at bounding box center [693, 464] width 64 height 15
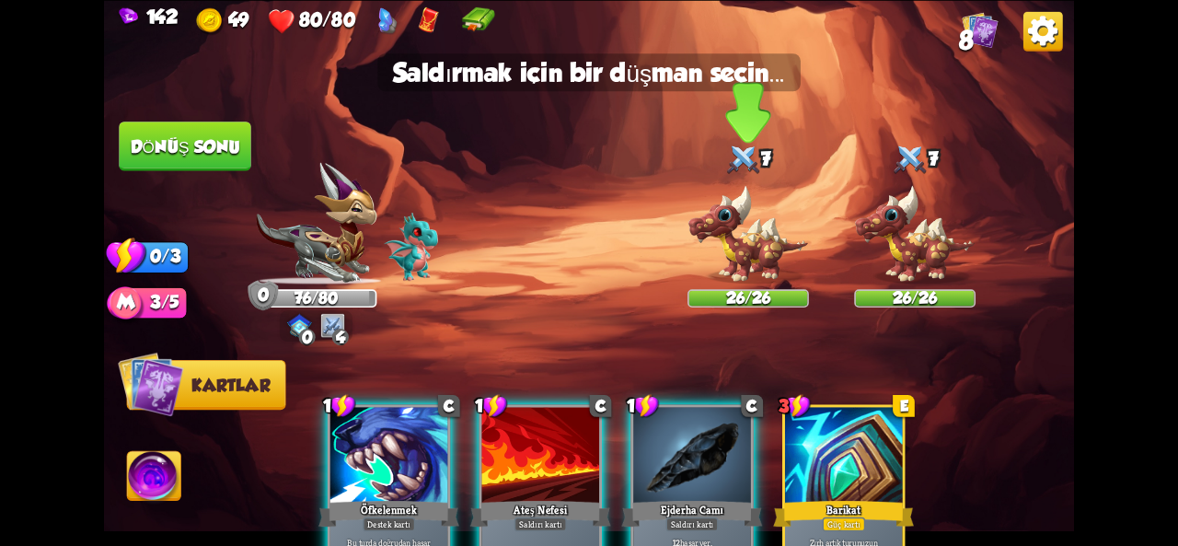
click at [746, 232] on img at bounding box center [749, 234] width 122 height 100
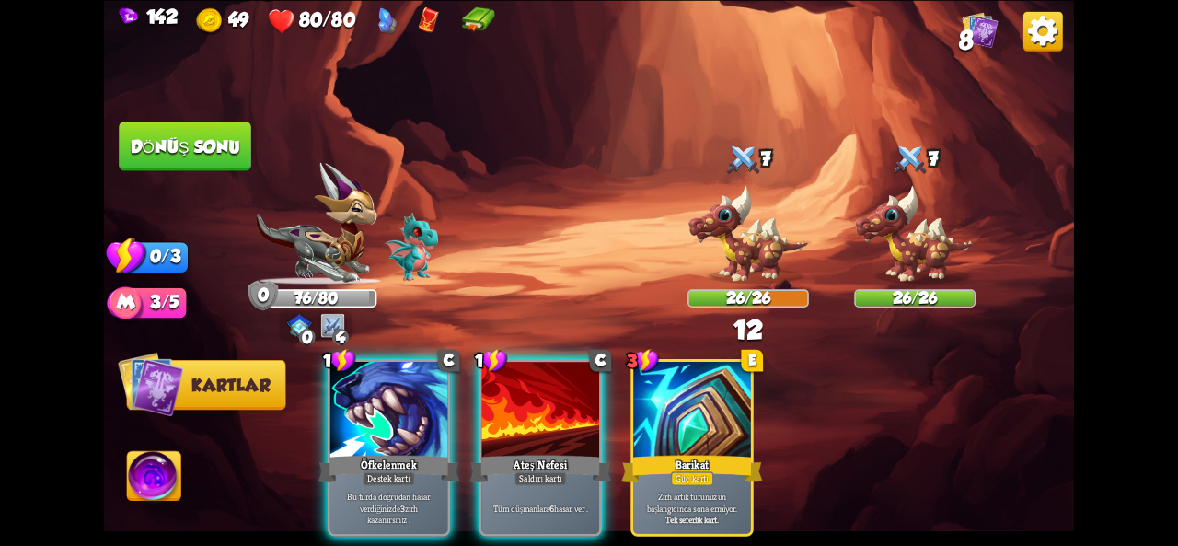
click at [267, 145] on img at bounding box center [589, 273] width 970 height 546
click at [172, 139] on font "Dönüş sonu" at bounding box center [186, 145] width 110 height 19
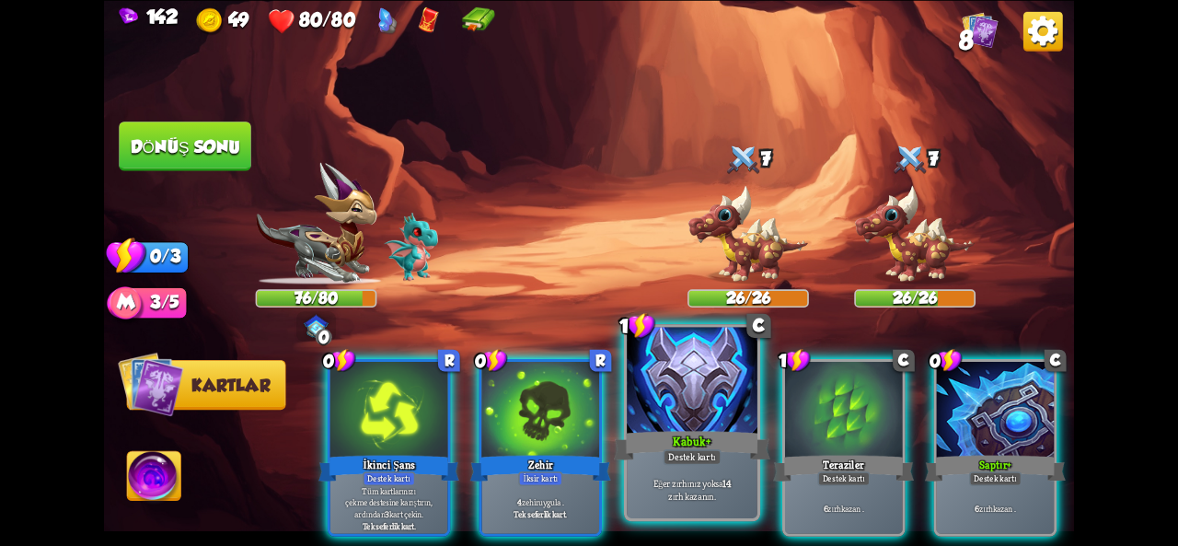
click at [689, 424] on div at bounding box center [692, 382] width 131 height 110
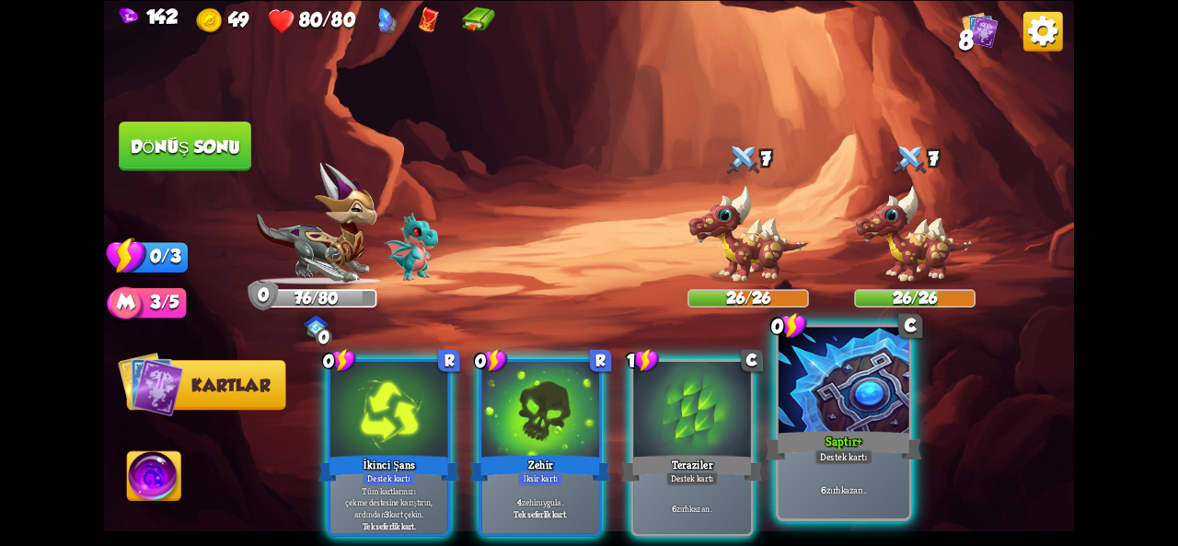
click at [849, 421] on div at bounding box center [844, 382] width 131 height 110
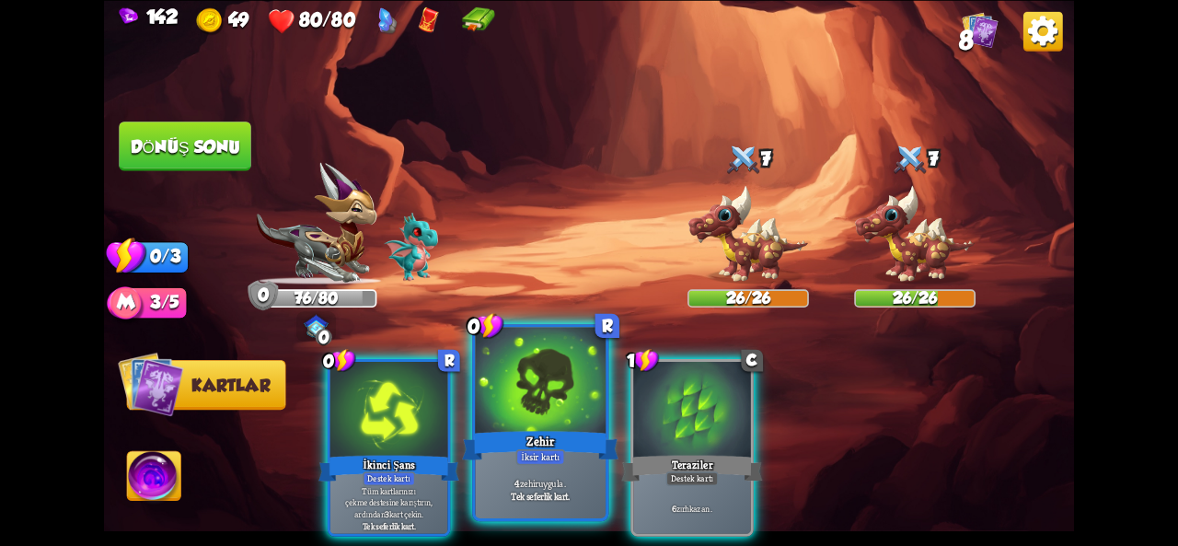
click at [558, 449] on div "İksir kartı" at bounding box center [540, 457] width 49 height 16
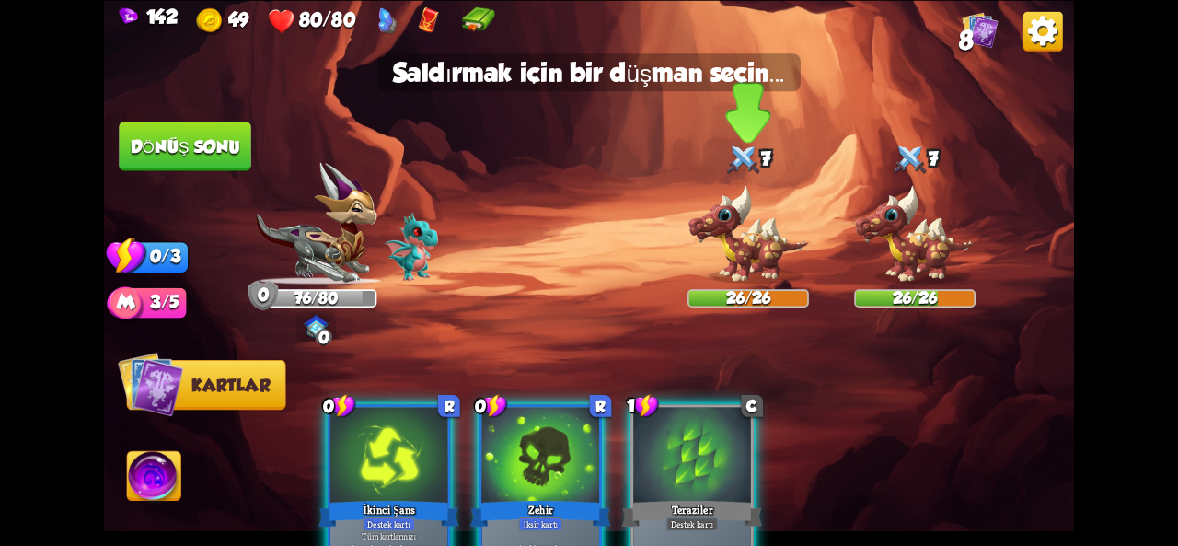
click at [757, 236] on img at bounding box center [749, 234] width 122 height 100
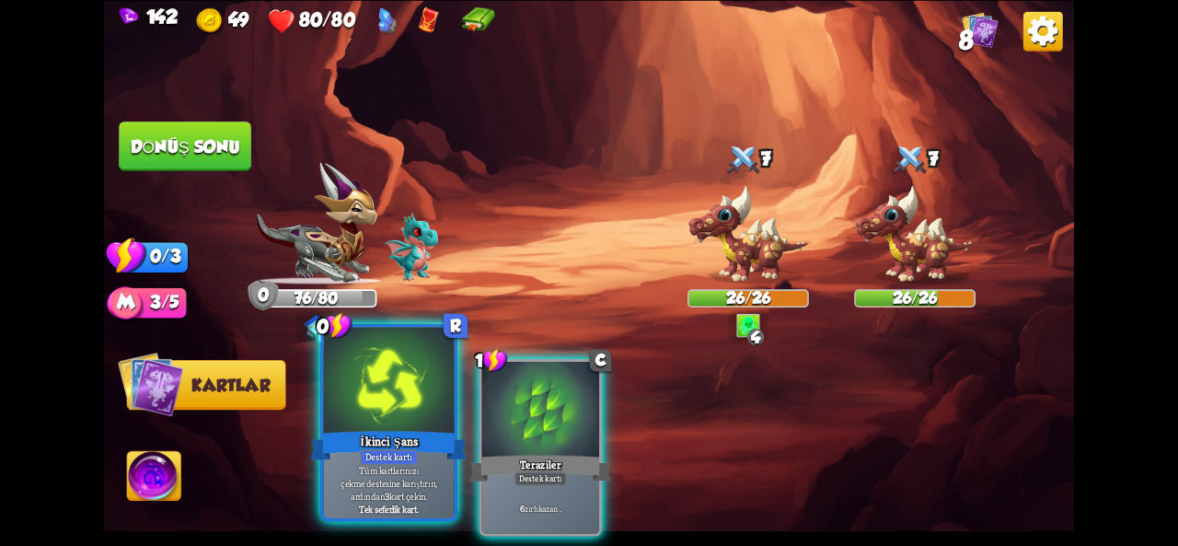
click at [396, 419] on div at bounding box center [389, 382] width 131 height 110
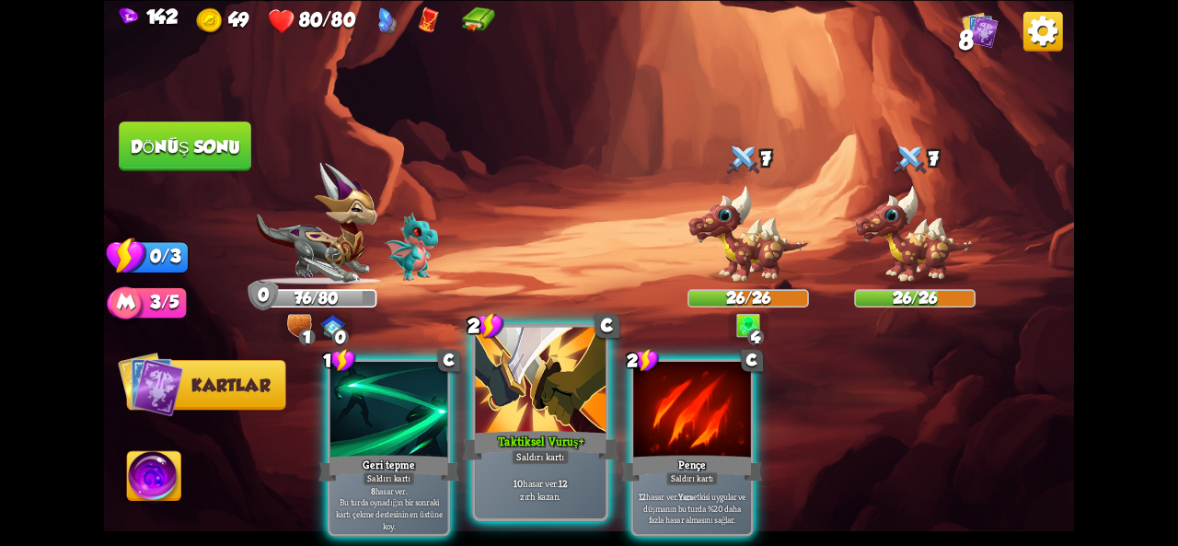
click at [556, 400] on div at bounding box center [540, 382] width 131 height 110
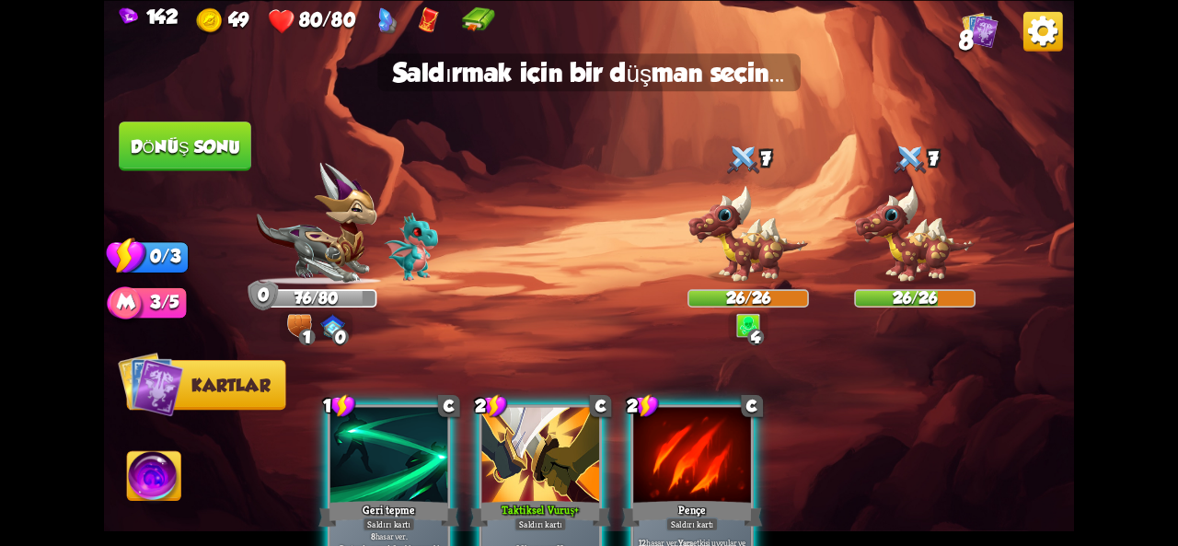
click at [539, 454] on div at bounding box center [540, 456] width 117 height 98
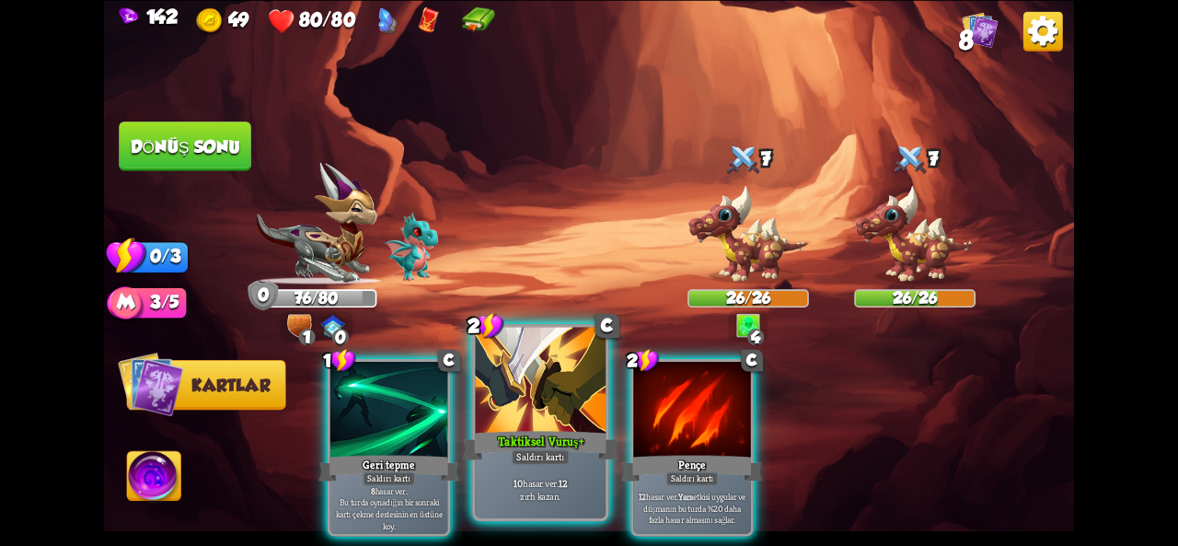
click at [565, 451] on div "Saldırı kartı" at bounding box center [541, 457] width 58 height 16
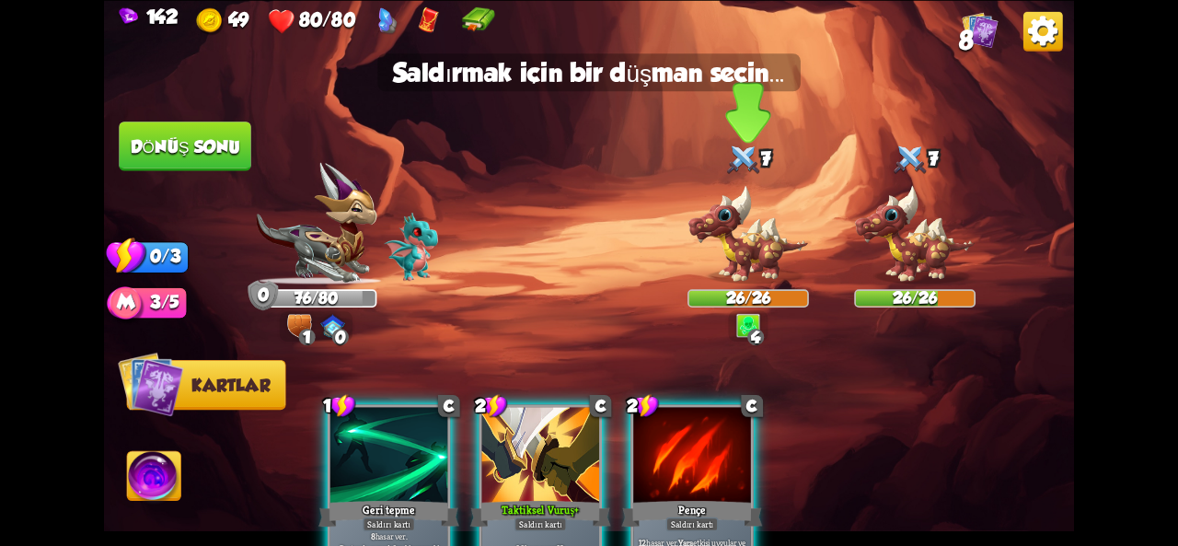
click at [766, 229] on img at bounding box center [749, 234] width 122 height 100
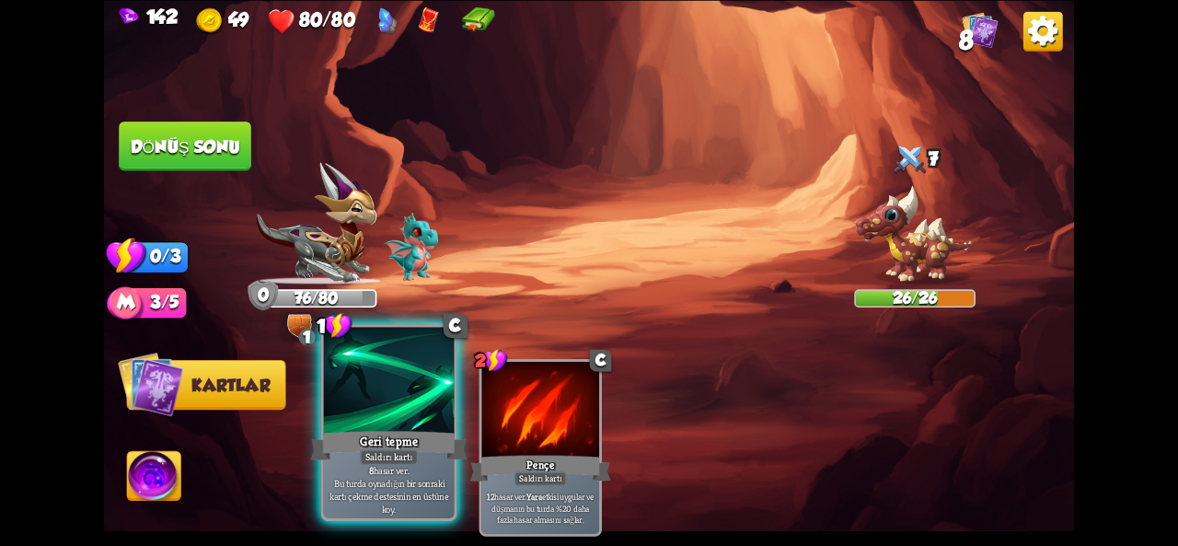
click at [411, 400] on div at bounding box center [389, 382] width 131 height 110
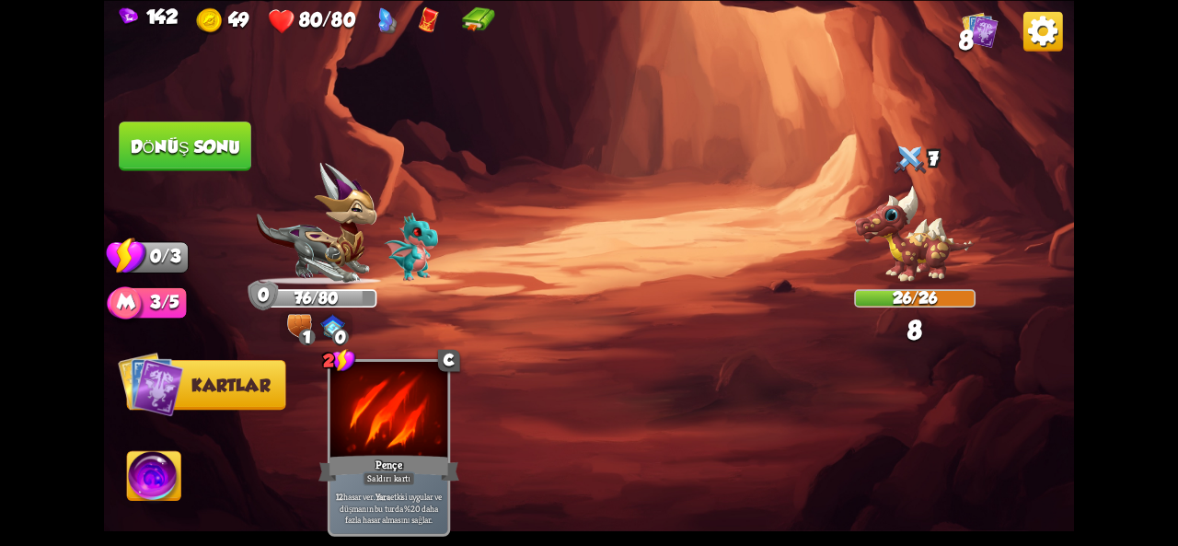
click at [136, 143] on font "Dönüş sonu" at bounding box center [186, 145] width 110 height 19
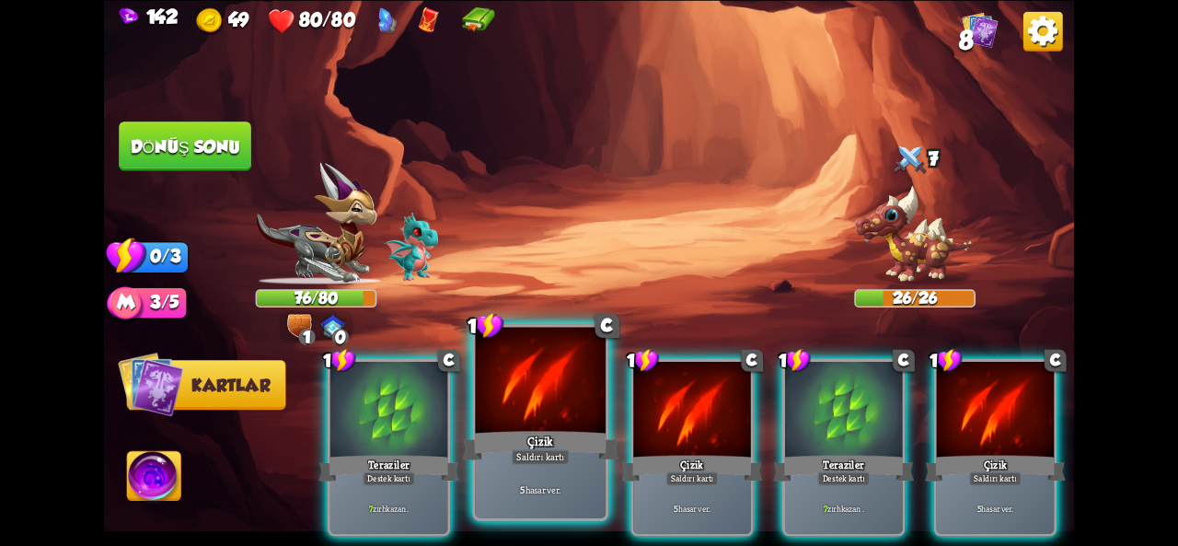
click at [562, 397] on div at bounding box center [540, 382] width 131 height 110
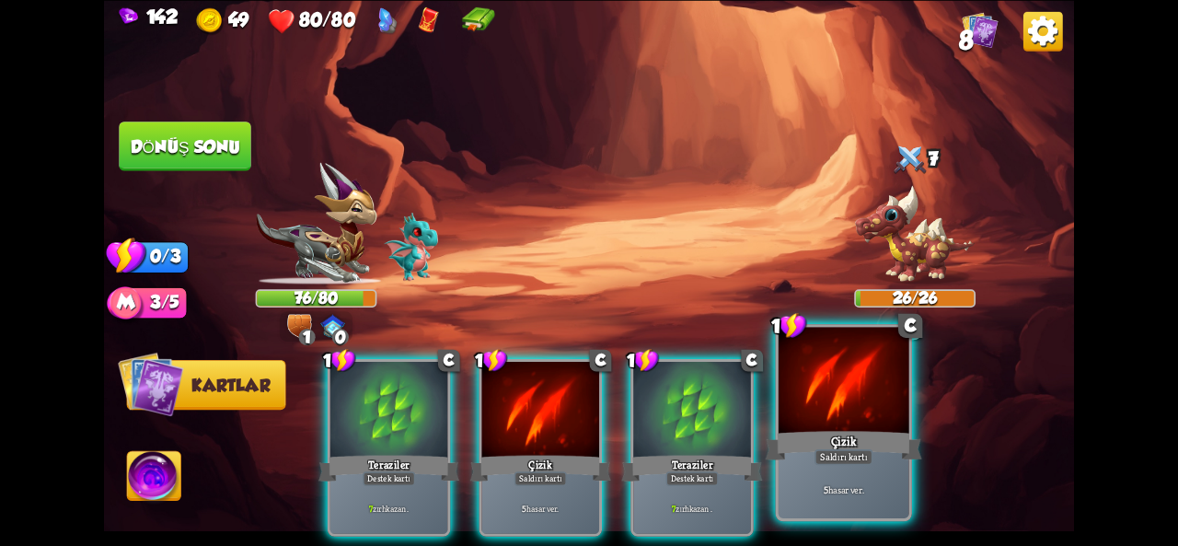
click at [847, 405] on div at bounding box center [844, 382] width 131 height 110
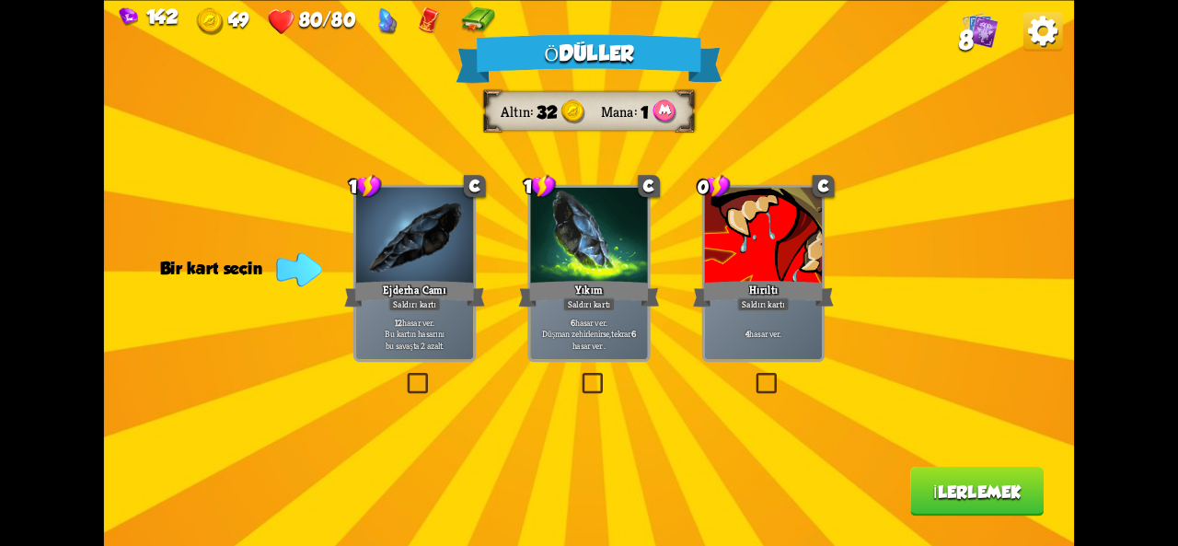
click at [579, 376] on label at bounding box center [579, 376] width 0 height 0
click at [0, 0] on input "checkbox" at bounding box center [0, 0] width 0 height 0
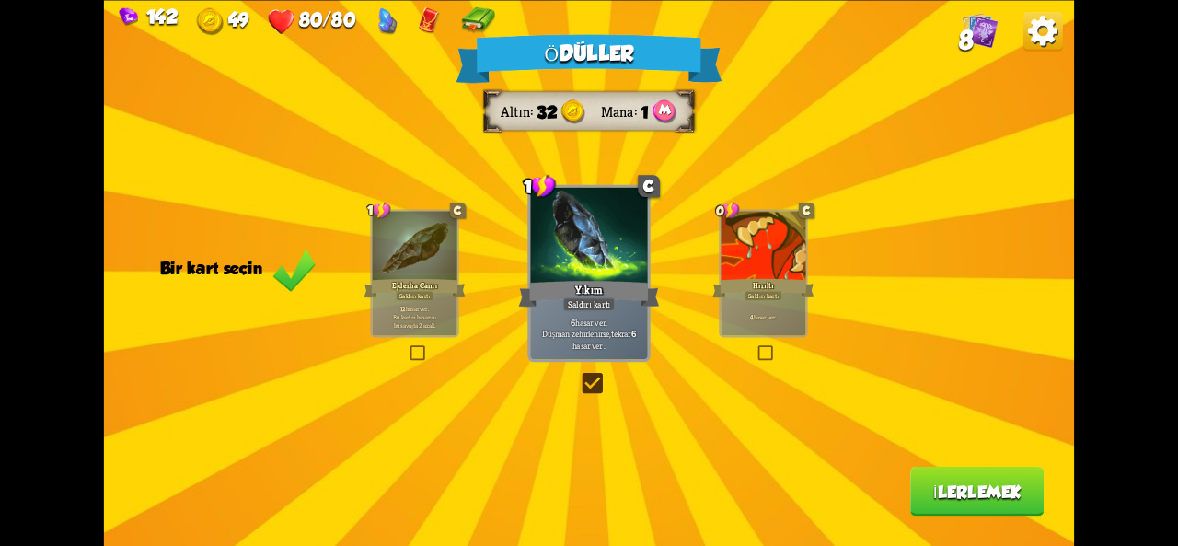
click at [944, 475] on button "İlerlemek" at bounding box center [976, 492] width 133 height 50
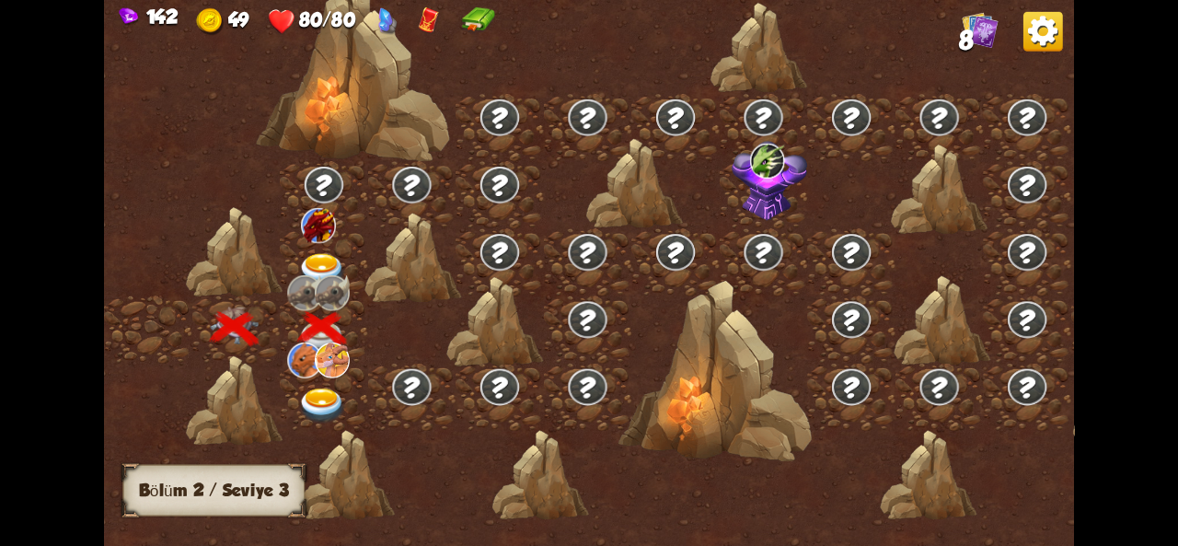
click at [828, 302] on div at bounding box center [851, 328] width 88 height 67
click at [33, 130] on div "142 49 80/80 8 Bölüm II Bölüm 2 / Seviye 3" at bounding box center [589, 273] width 1178 height 546
